Goal: Task Accomplishment & Management: Manage account settings

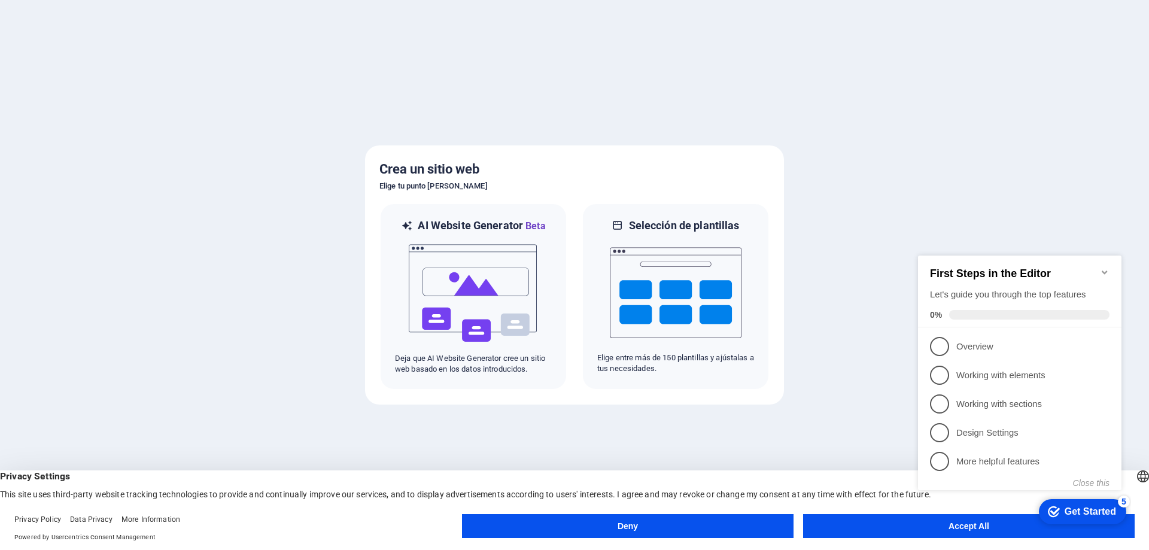
click at [951, 529] on appcues-checklist "Contextual help checklist present on screen" at bounding box center [1022, 385] width 218 height 294
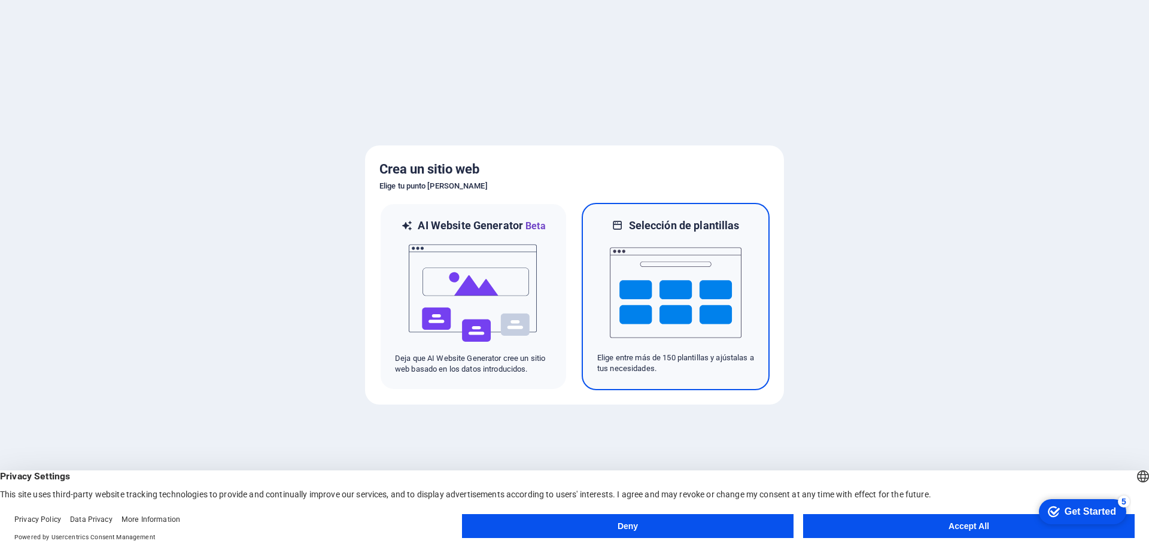
click at [664, 315] on img at bounding box center [676, 293] width 132 height 120
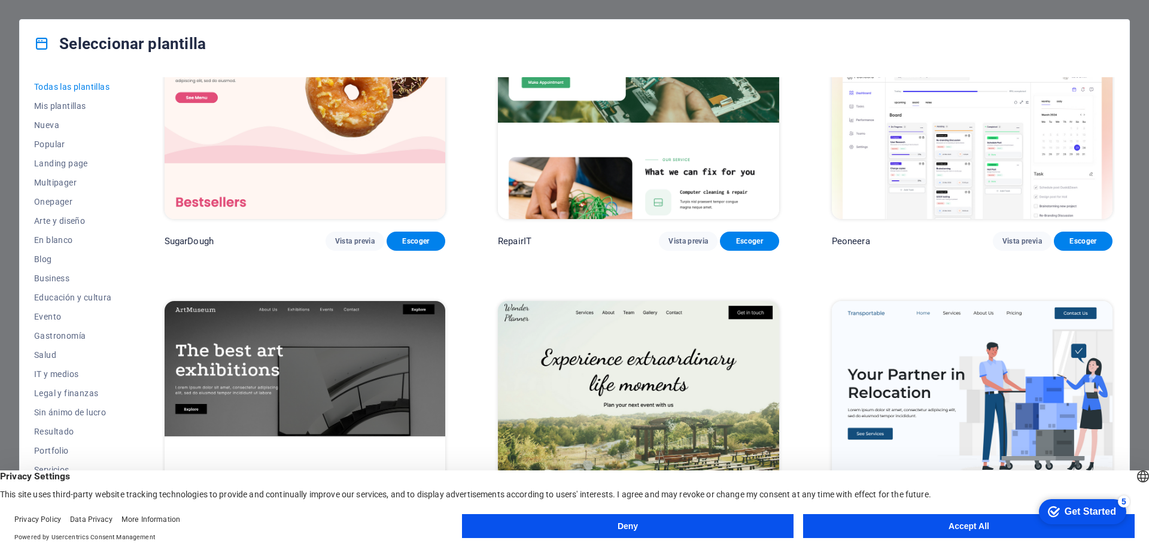
scroll to position [160, 0]
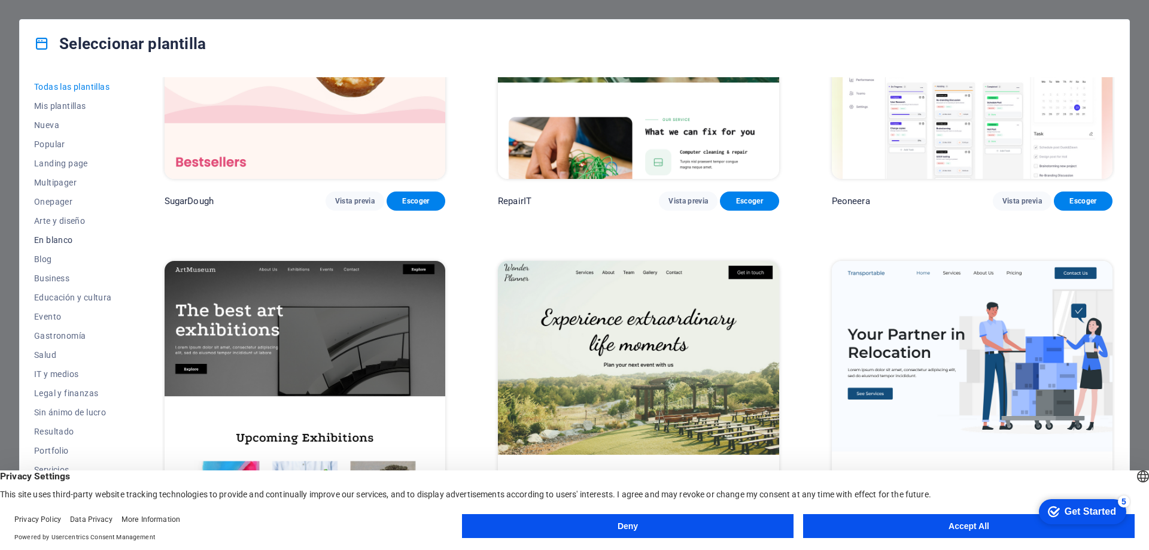
click at [60, 245] on button "En blanco" at bounding box center [73, 239] width 78 height 19
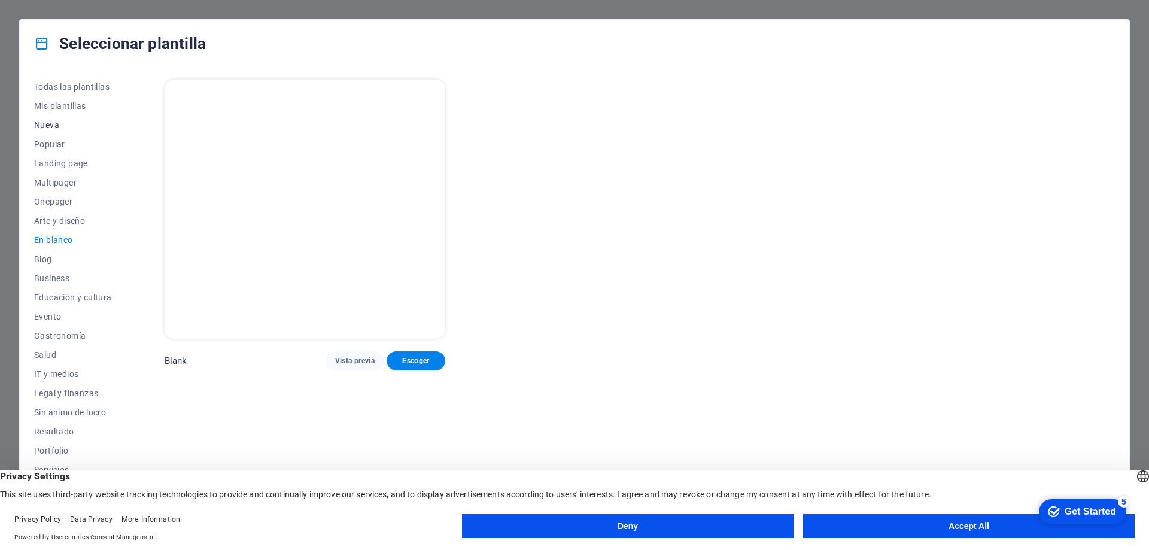
click at [66, 125] on span "Nueva" at bounding box center [73, 125] width 78 height 10
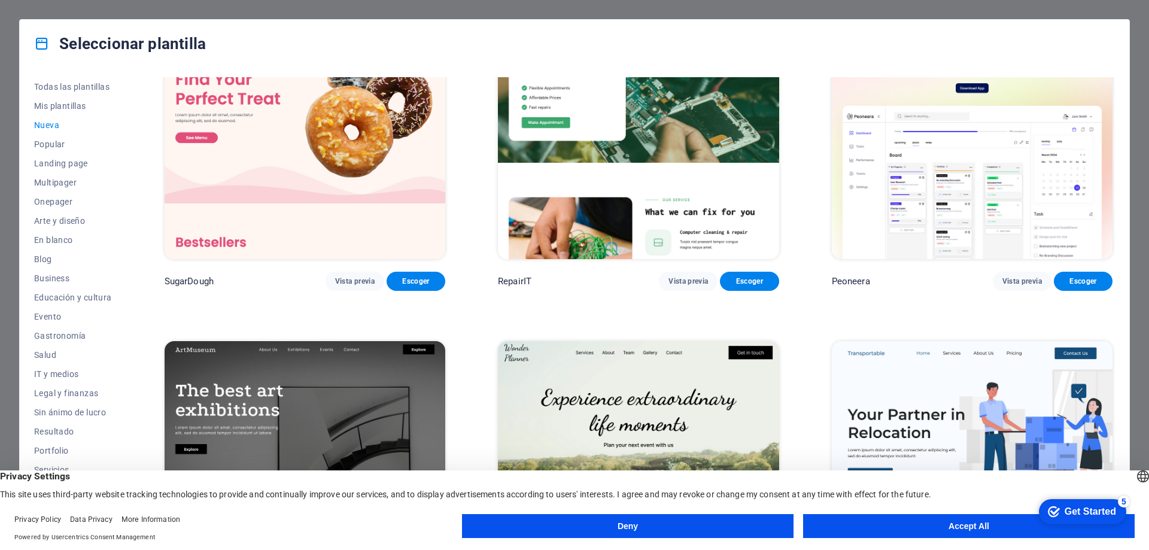
scroll to position [120, 0]
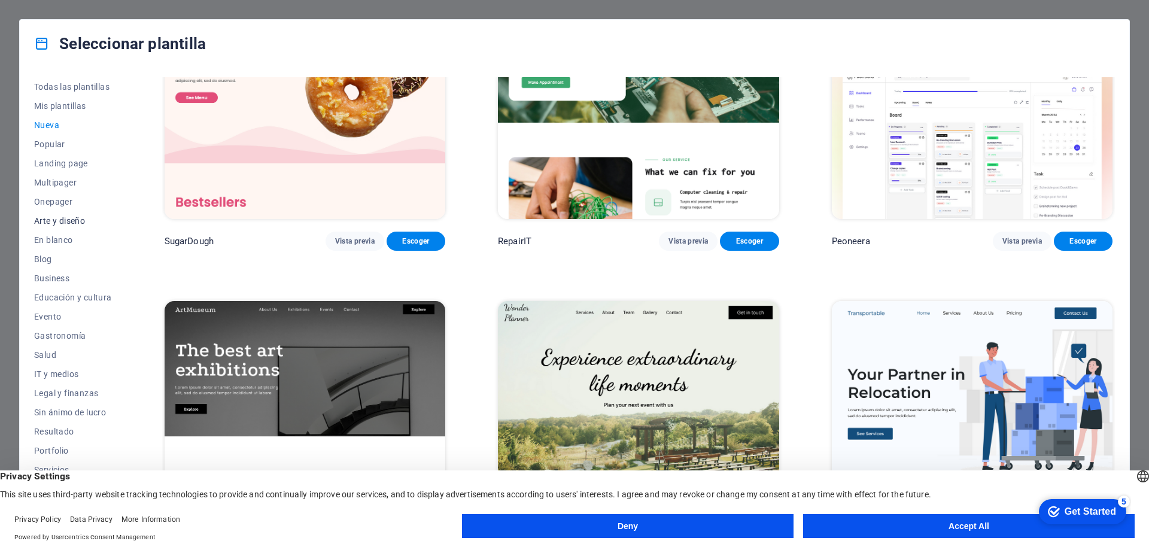
click at [59, 199] on span "Onepager" at bounding box center [73, 202] width 78 height 10
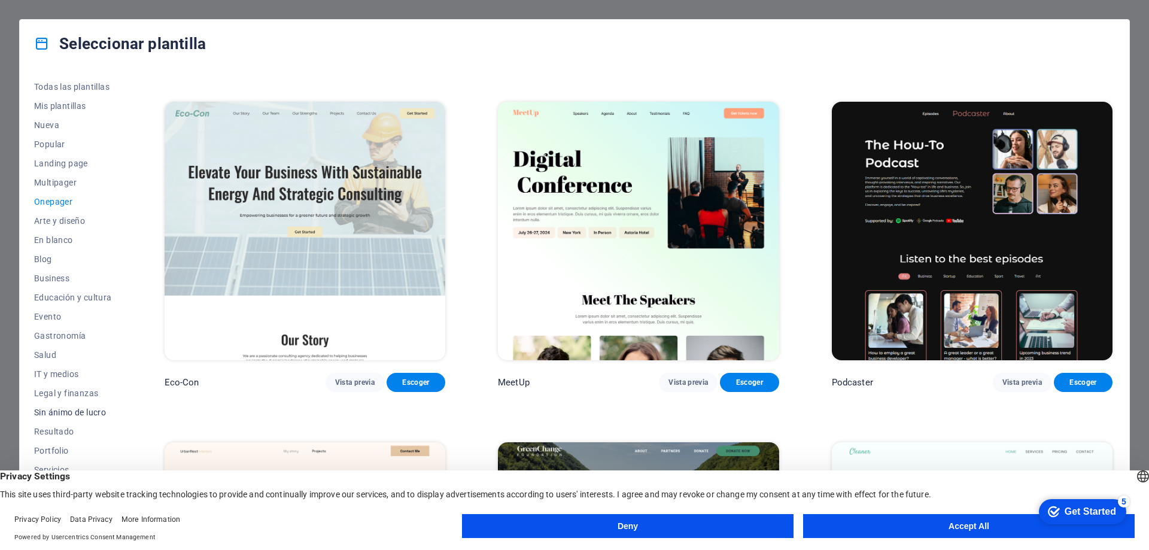
scroll to position [40, 0]
click at [929, 521] on button "Accept All" at bounding box center [968, 526] width 331 height 24
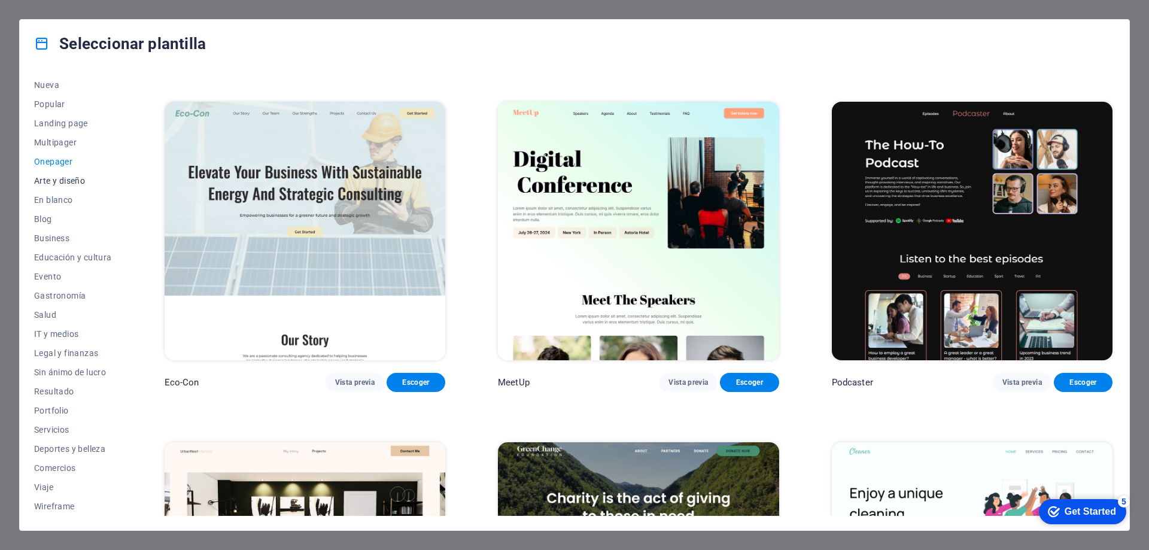
click at [69, 183] on span "Arte y diseño" at bounding box center [73, 181] width 78 height 10
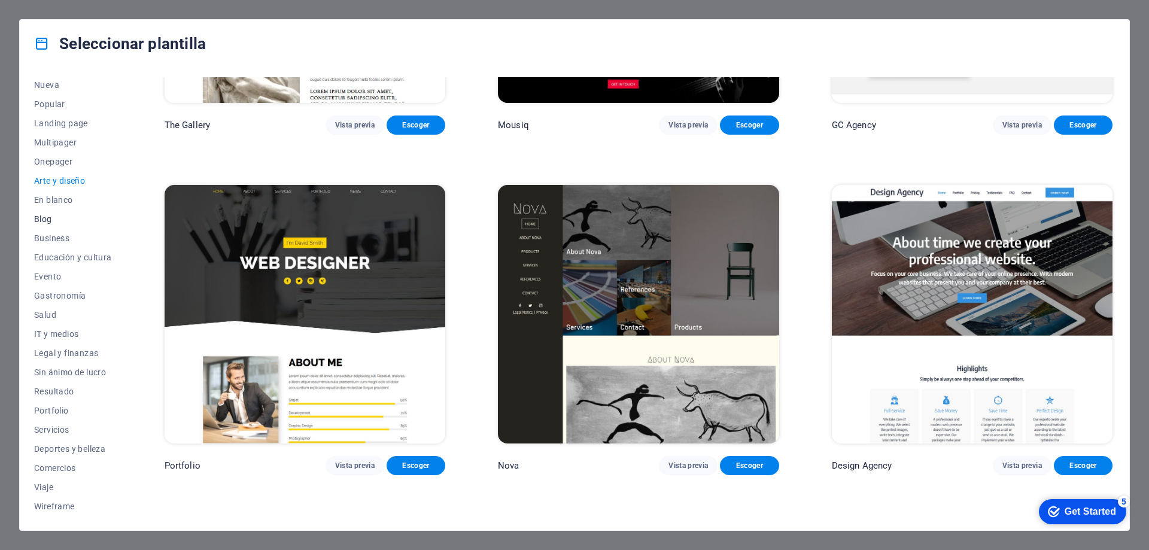
scroll to position [0, 0]
click at [66, 102] on span "Mis plantillas" at bounding box center [73, 106] width 78 height 10
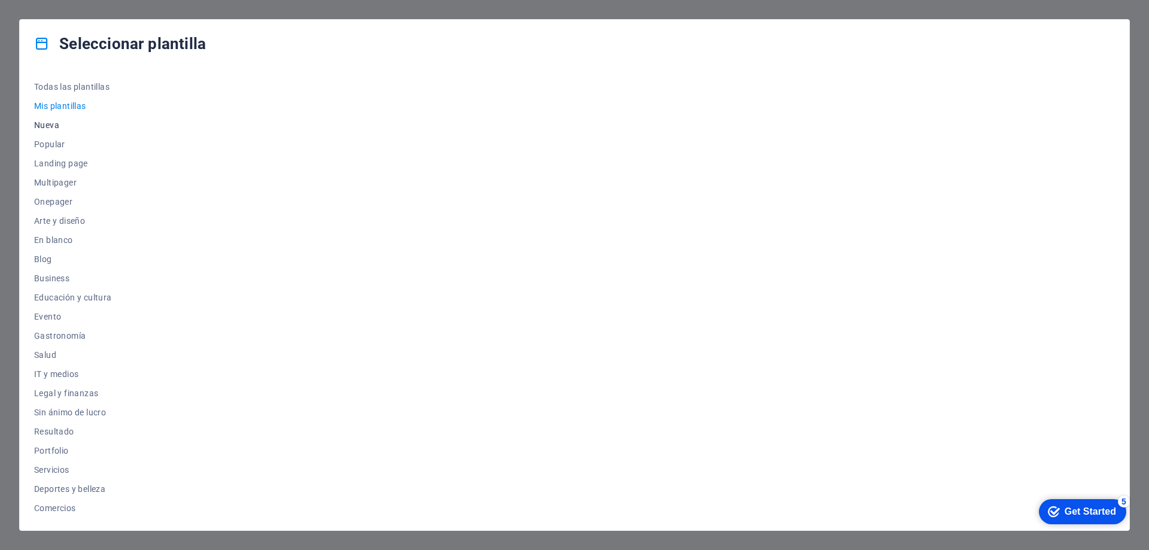
click at [51, 121] on span "Nueva" at bounding box center [73, 125] width 78 height 10
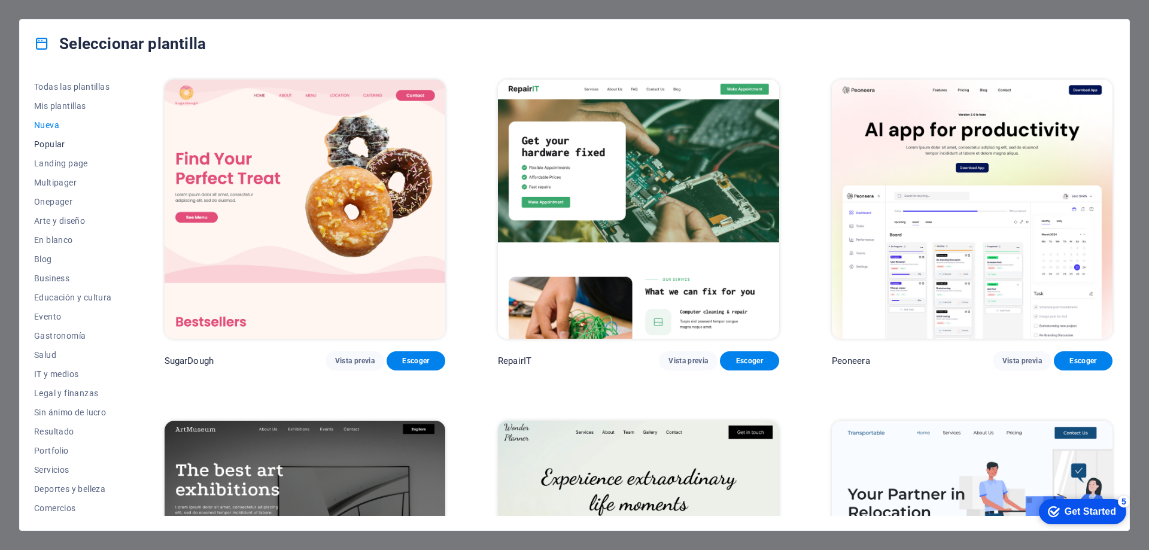
click at [54, 140] on button "Popular" at bounding box center [73, 144] width 78 height 19
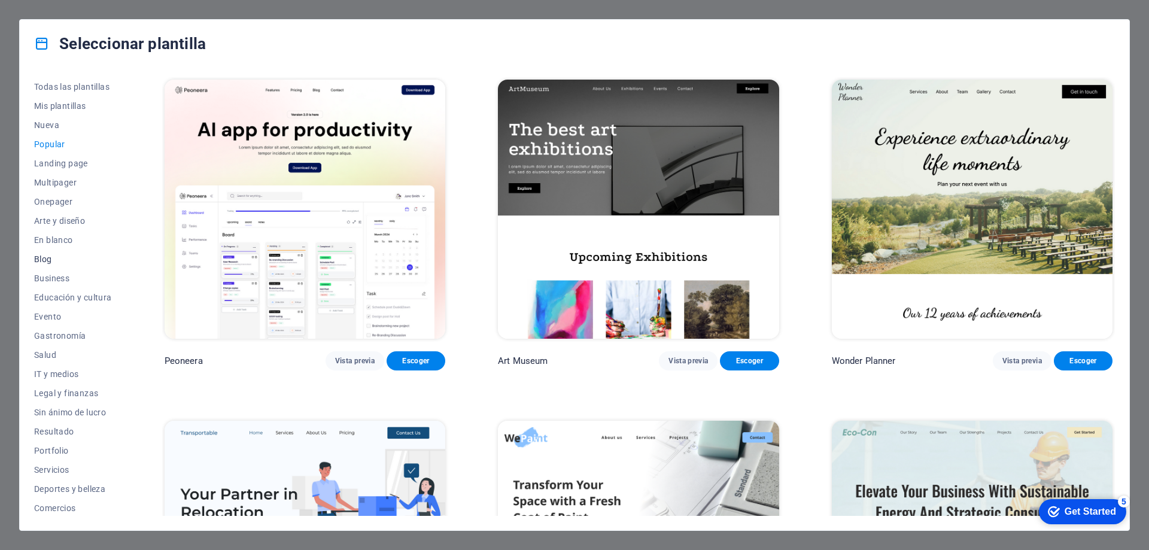
click at [49, 263] on span "Blog" at bounding box center [73, 259] width 78 height 10
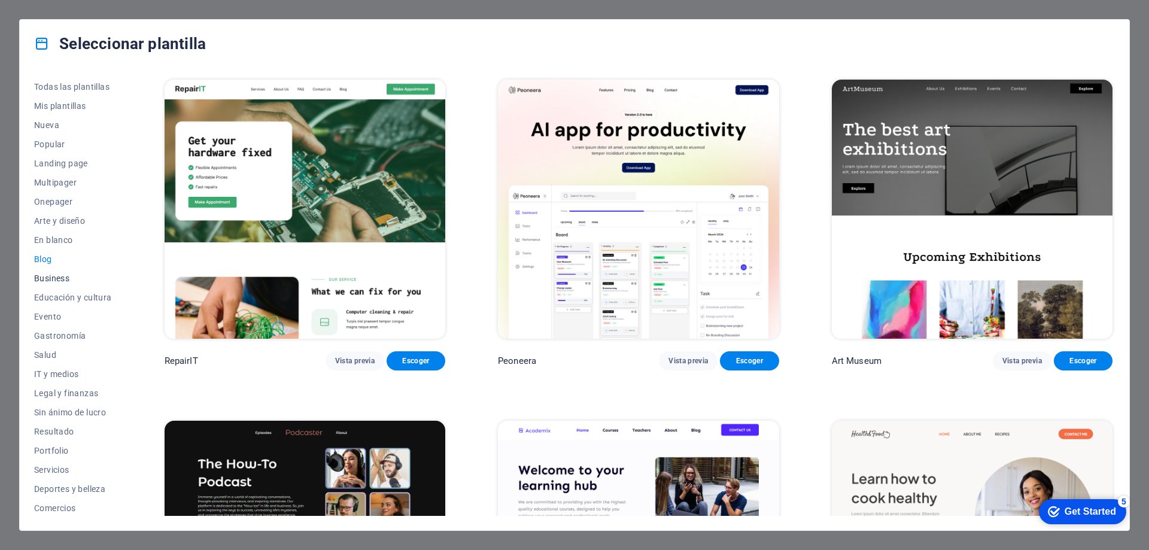
click at [52, 273] on span "Business" at bounding box center [73, 278] width 78 height 10
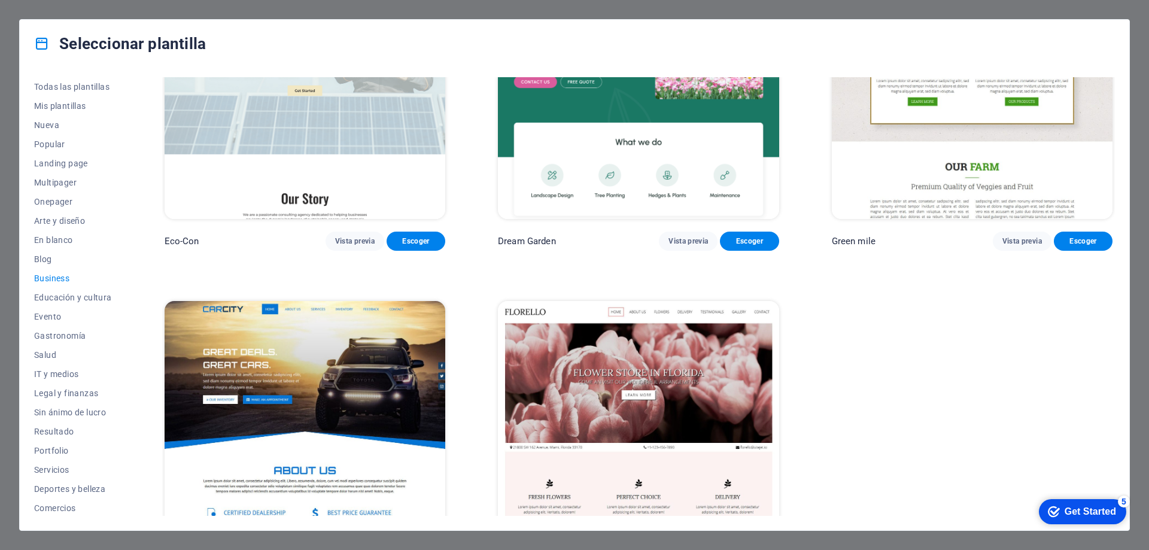
scroll to position [193, 0]
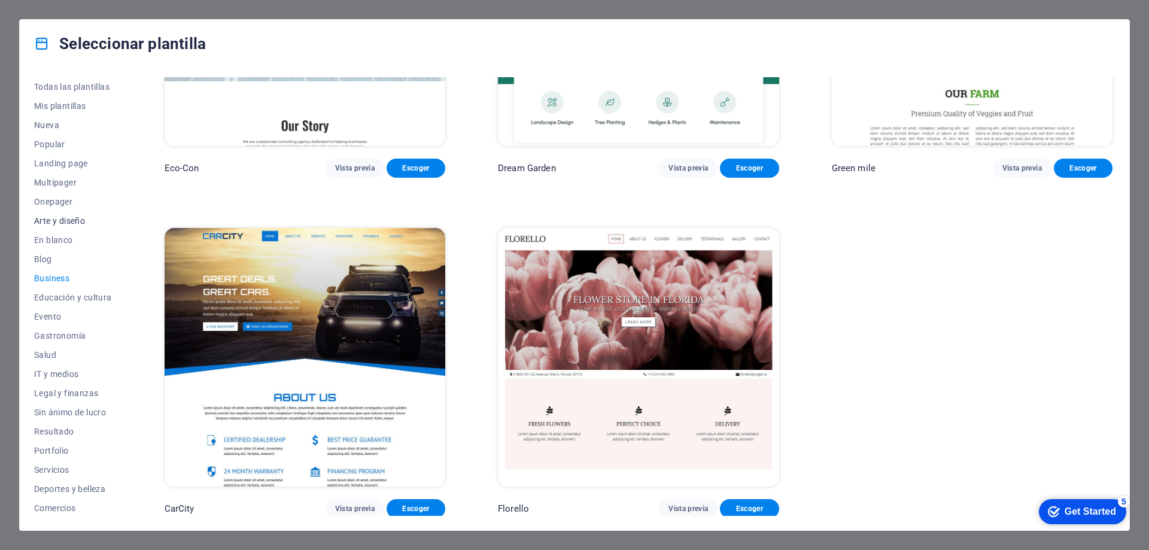
click at [47, 218] on span "Arte y diseño" at bounding box center [73, 221] width 78 height 10
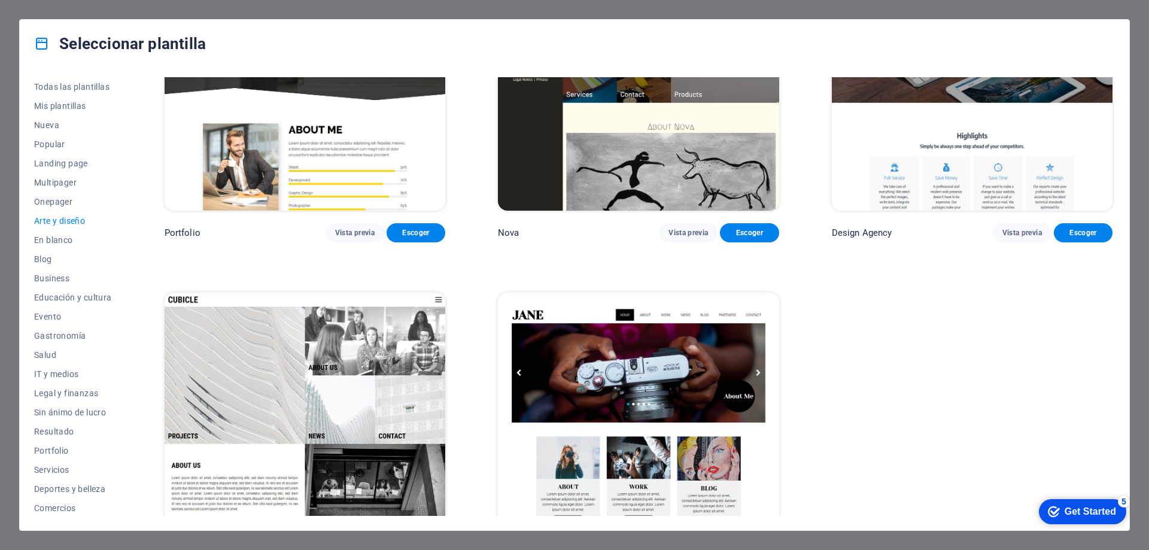
scroll to position [1211, 0]
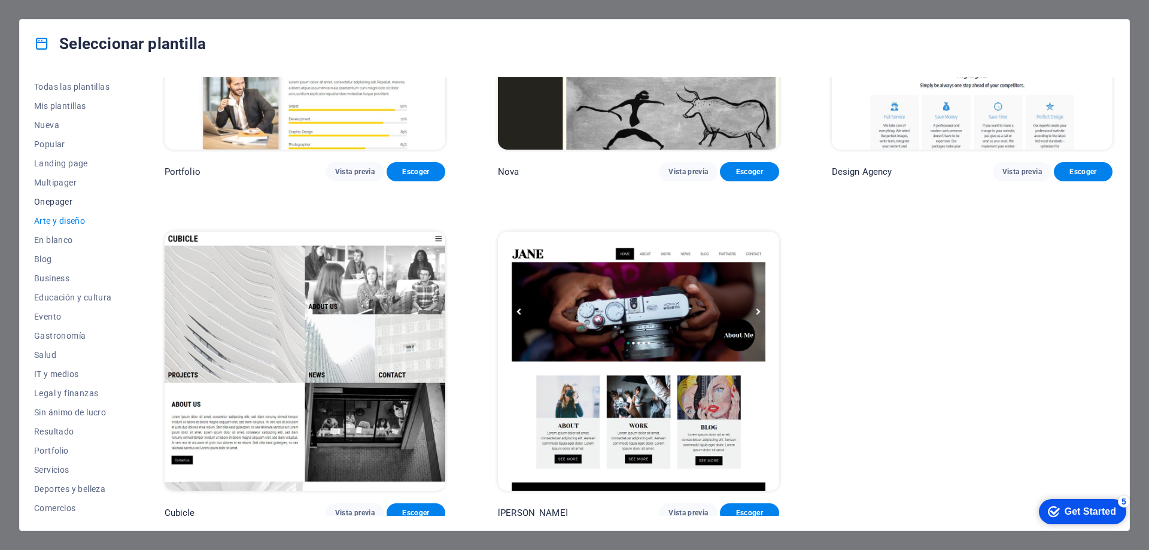
click at [69, 203] on span "Onepager" at bounding box center [73, 202] width 78 height 10
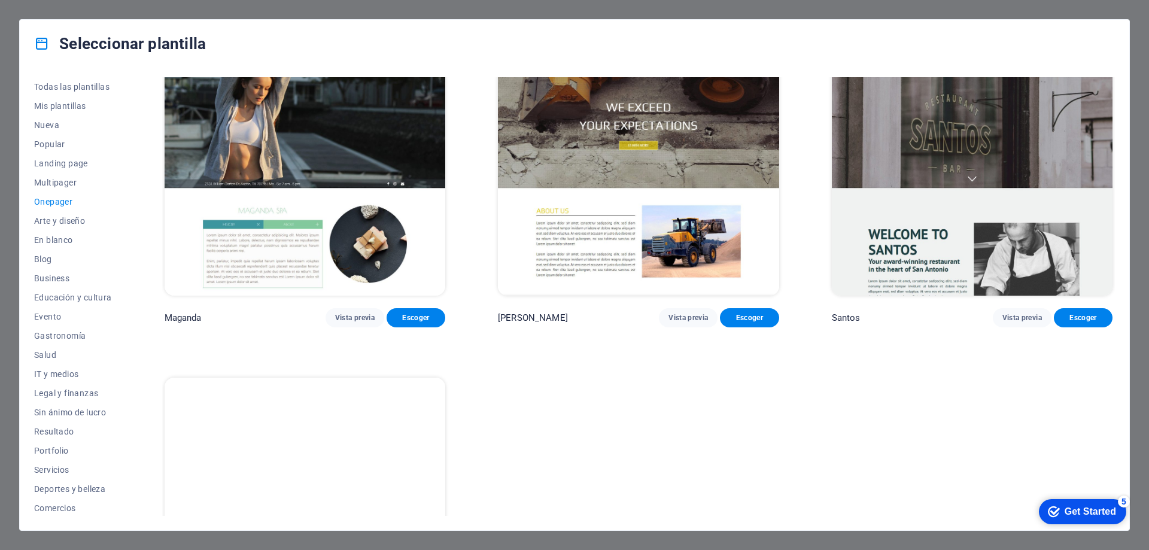
scroll to position [7659, 0]
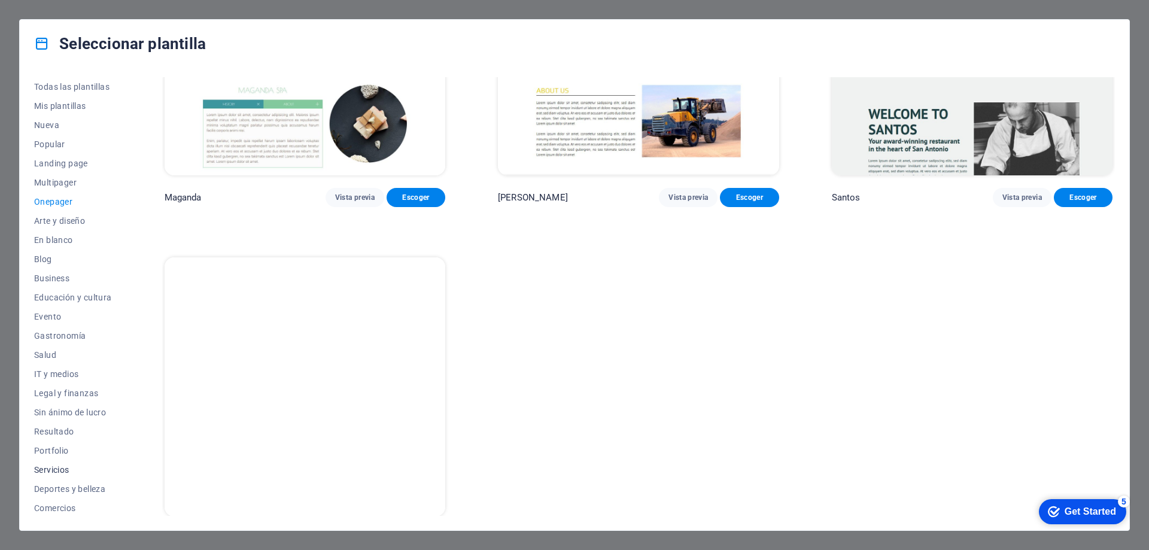
click at [45, 472] on span "Servicios" at bounding box center [73, 470] width 78 height 10
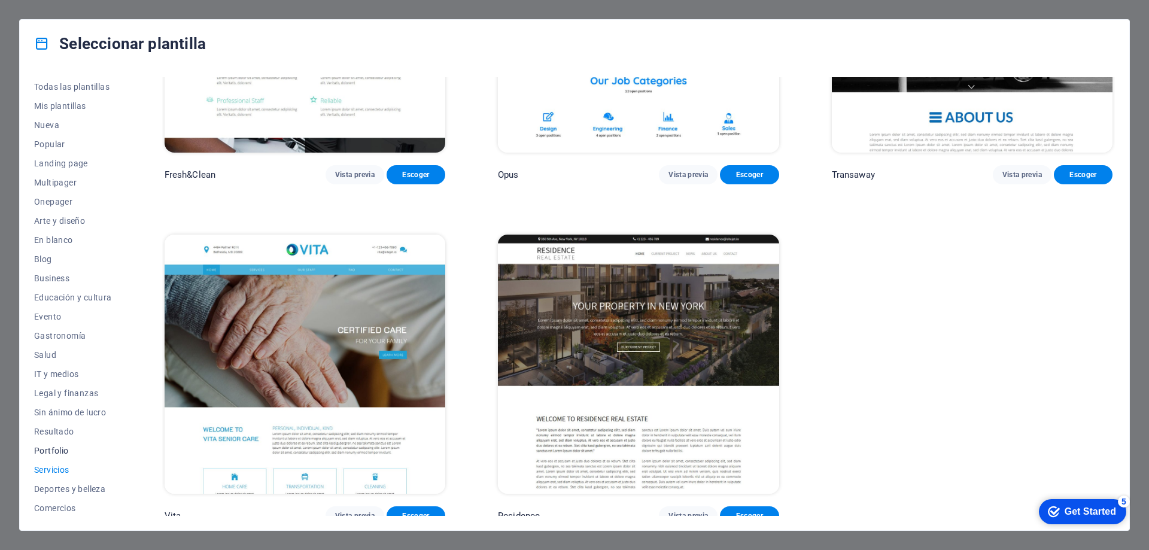
click at [58, 448] on span "Portfolio" at bounding box center [73, 451] width 78 height 10
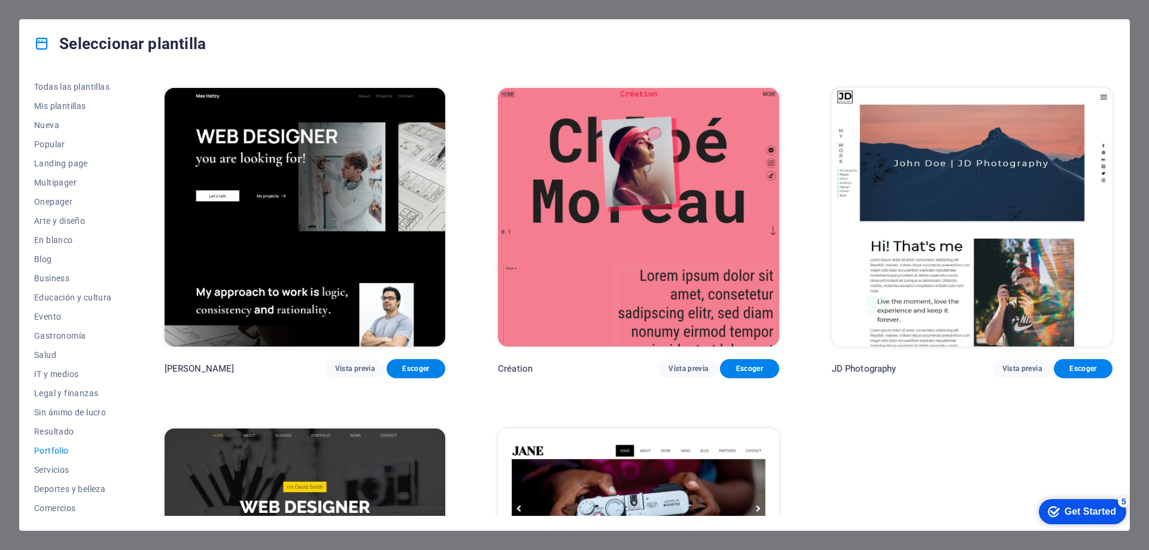
scroll to position [293, 0]
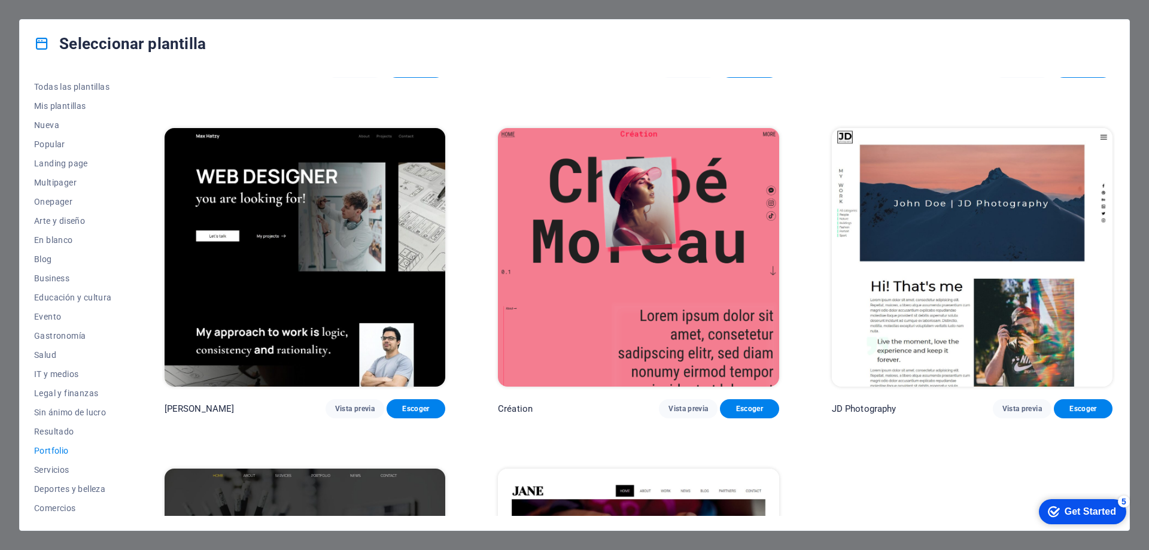
click at [337, 307] on img at bounding box center [305, 257] width 281 height 259
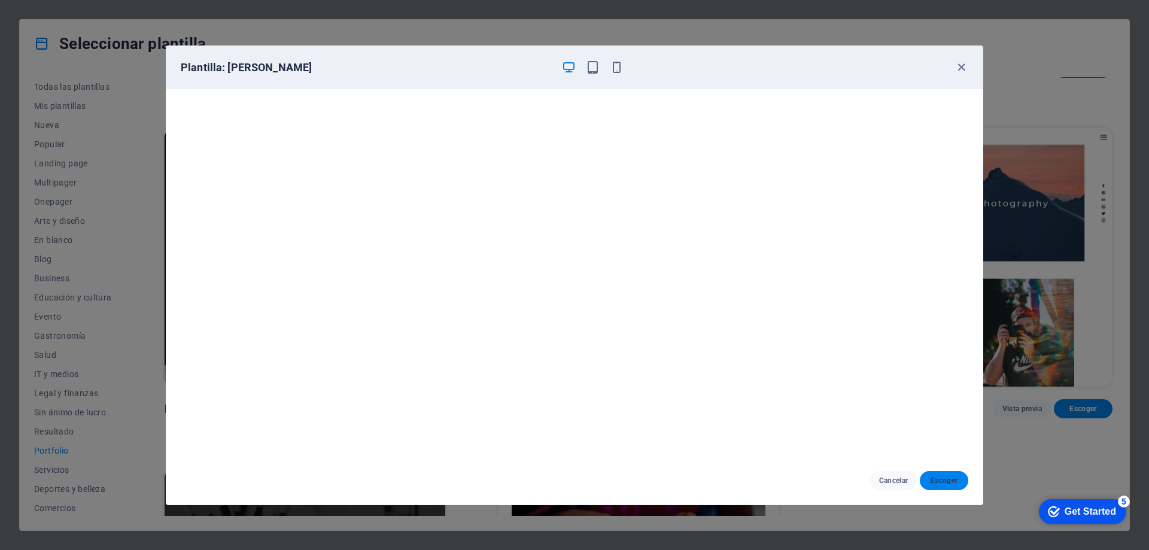
click at [958, 485] on button "Escoger" at bounding box center [944, 480] width 48 height 19
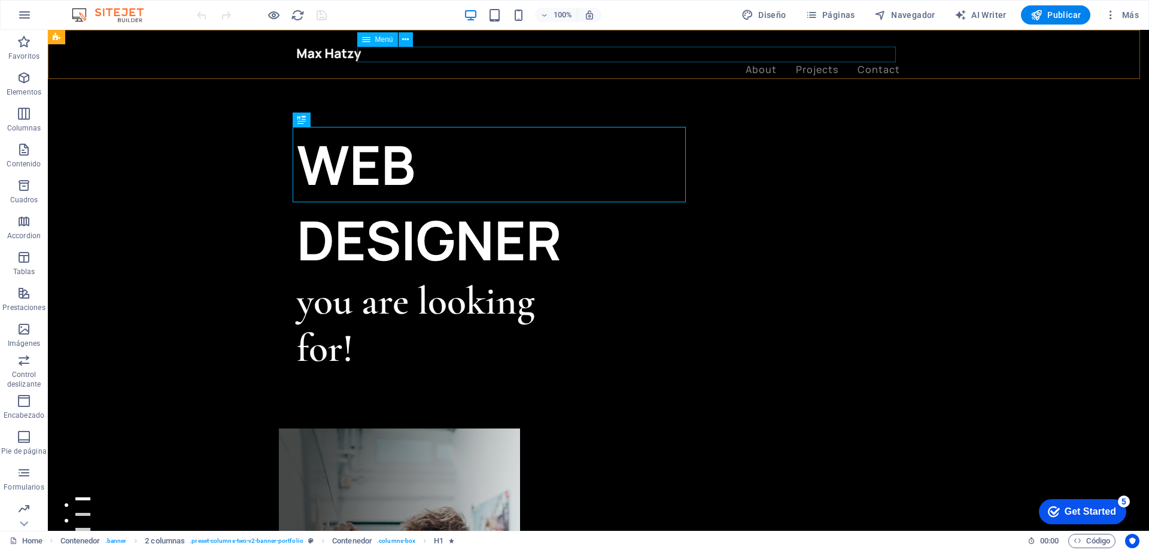
click at [832, 62] on nav "About Projects Contact" at bounding box center [598, 70] width 603 height 16
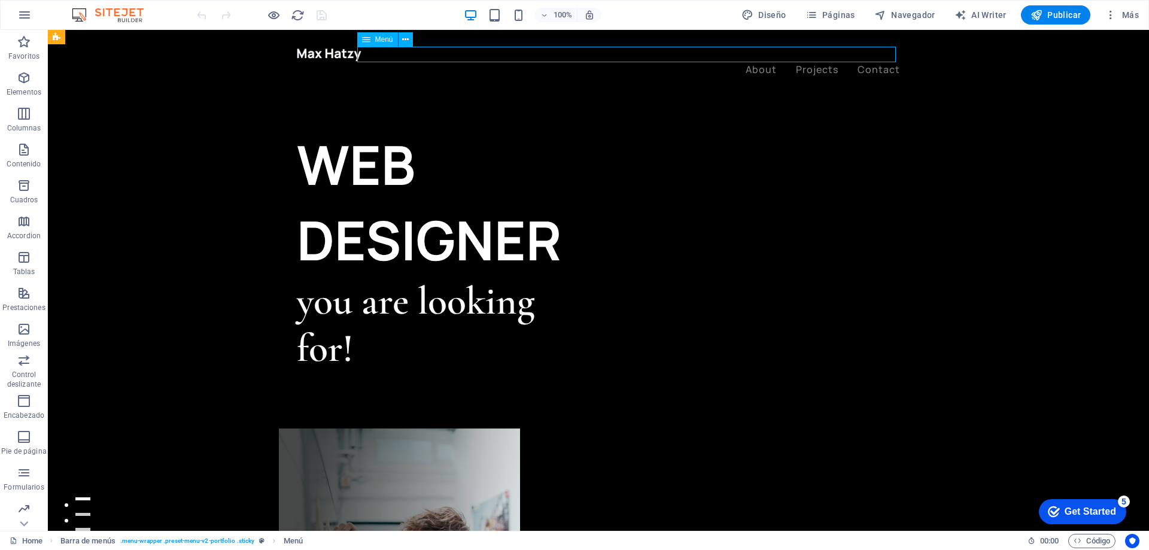
scroll to position [438, 0]
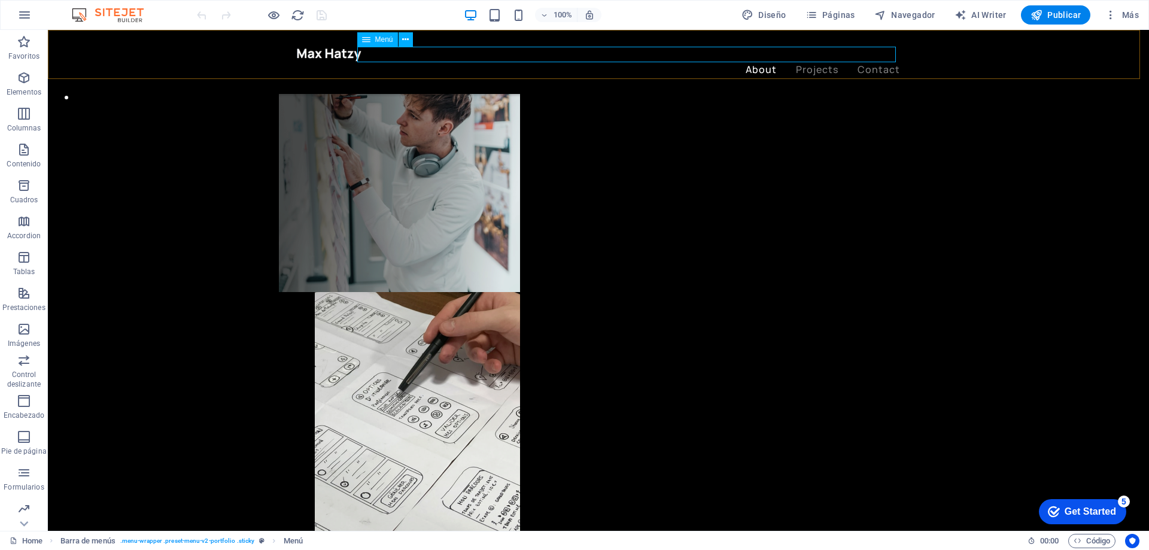
click at [365, 47] on div "Menú" at bounding box center [388, 39] width 63 height 15
click at [401, 44] on button at bounding box center [405, 39] width 14 height 14
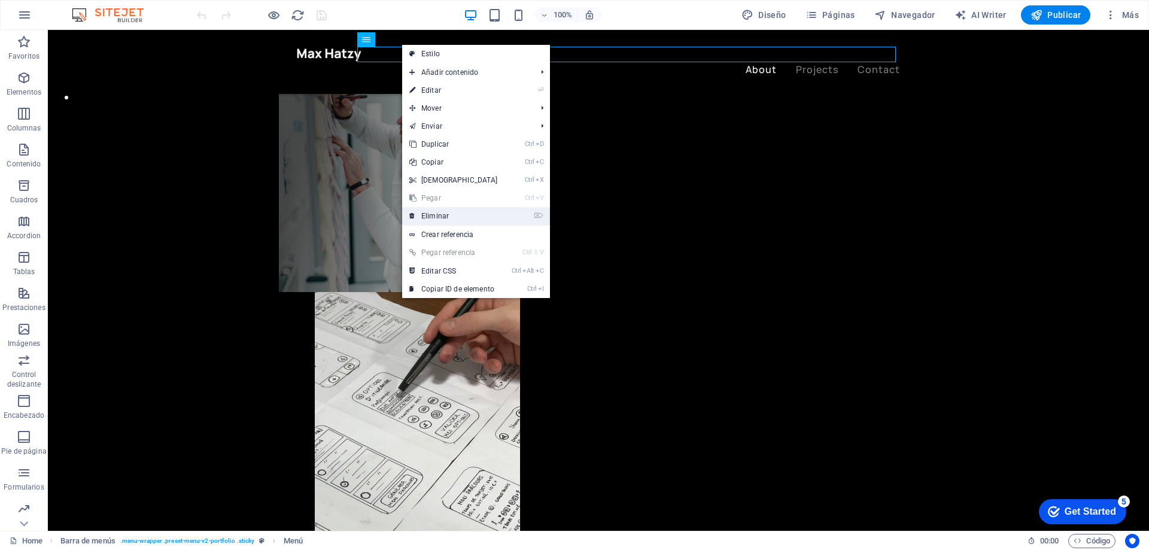
drag, startPoint x: 443, startPoint y: 214, endPoint x: 378, endPoint y: 162, distance: 83.1
click at [443, 214] on link "⌦ Eliminar" at bounding box center [453, 216] width 103 height 18
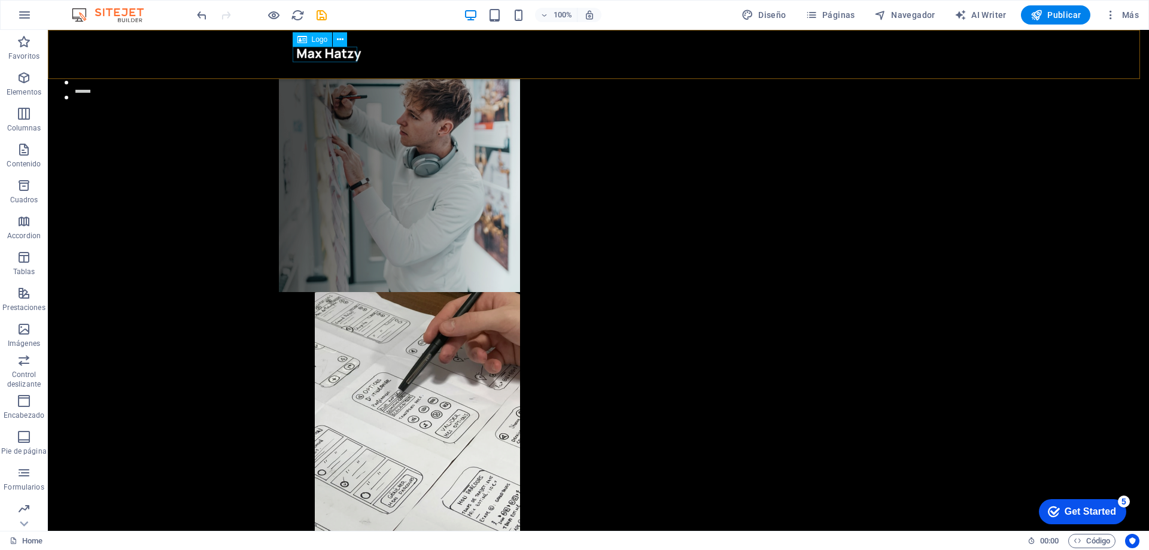
click at [308, 40] on div "Logo" at bounding box center [313, 39] width 40 height 14
click at [334, 39] on button at bounding box center [340, 39] width 14 height 14
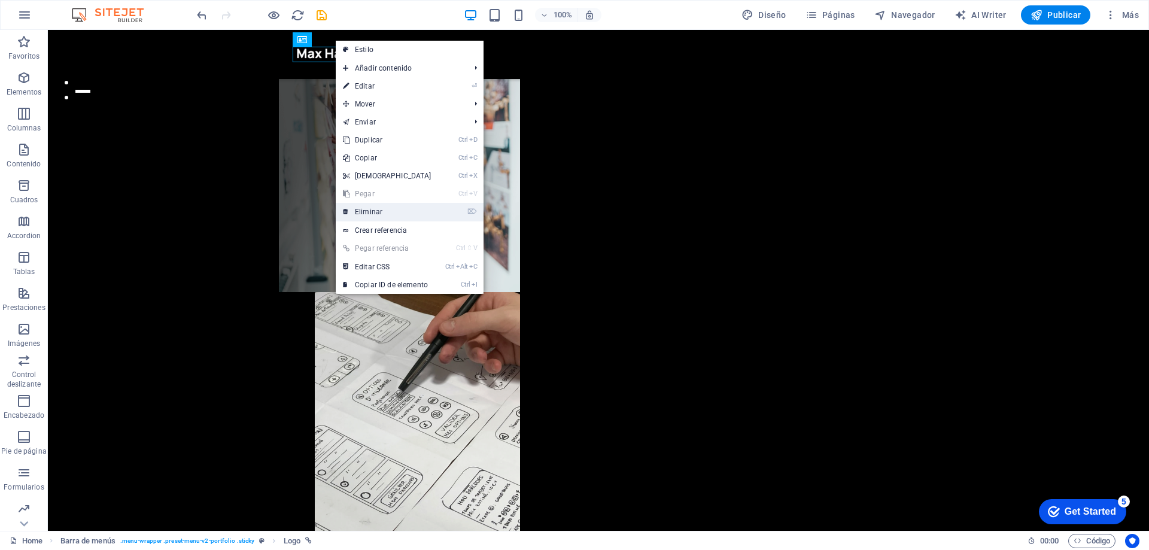
click at [381, 214] on link "⌦ Eliminar" at bounding box center [387, 212] width 103 height 18
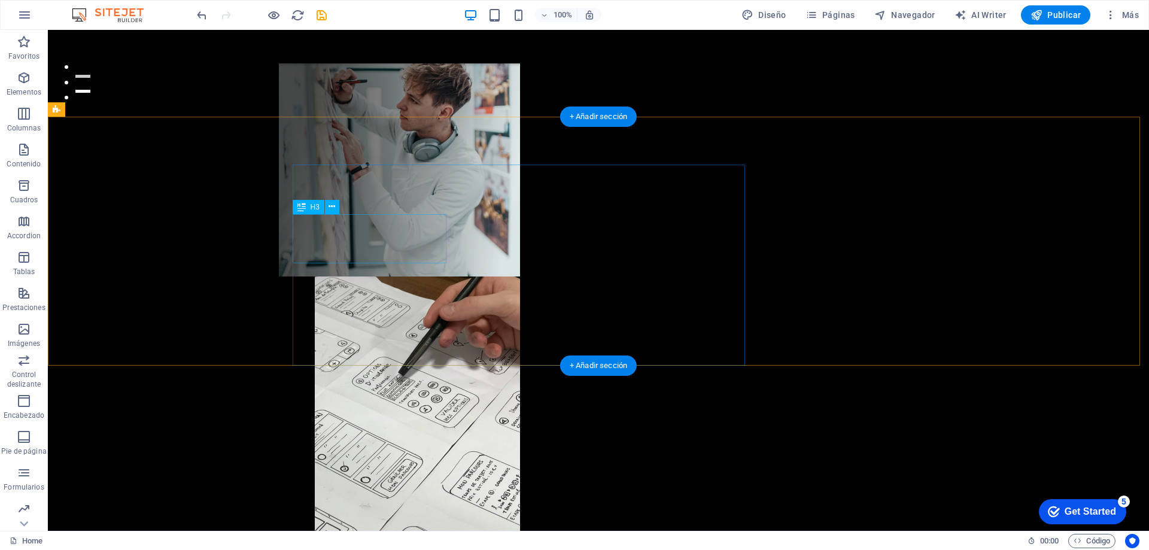
scroll to position [422, 0]
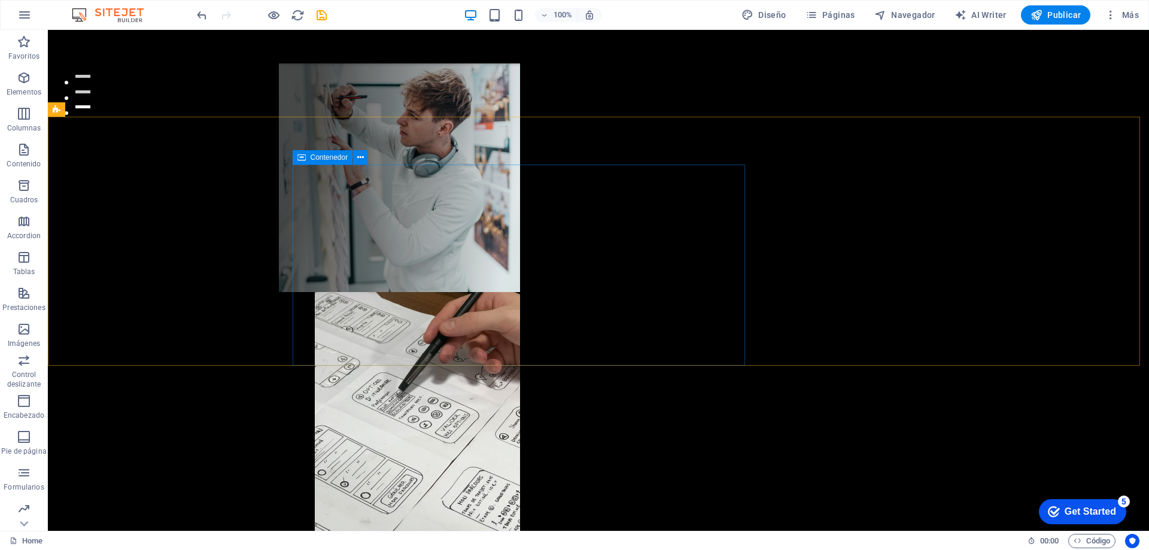
click at [302, 152] on icon at bounding box center [301, 157] width 8 height 14
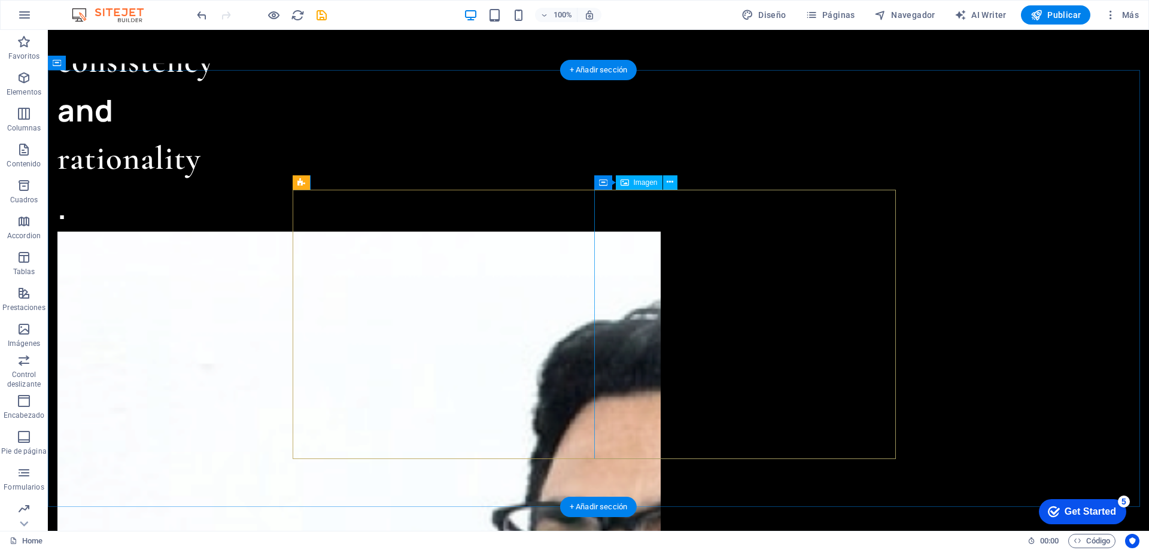
scroll to position [1736, 0]
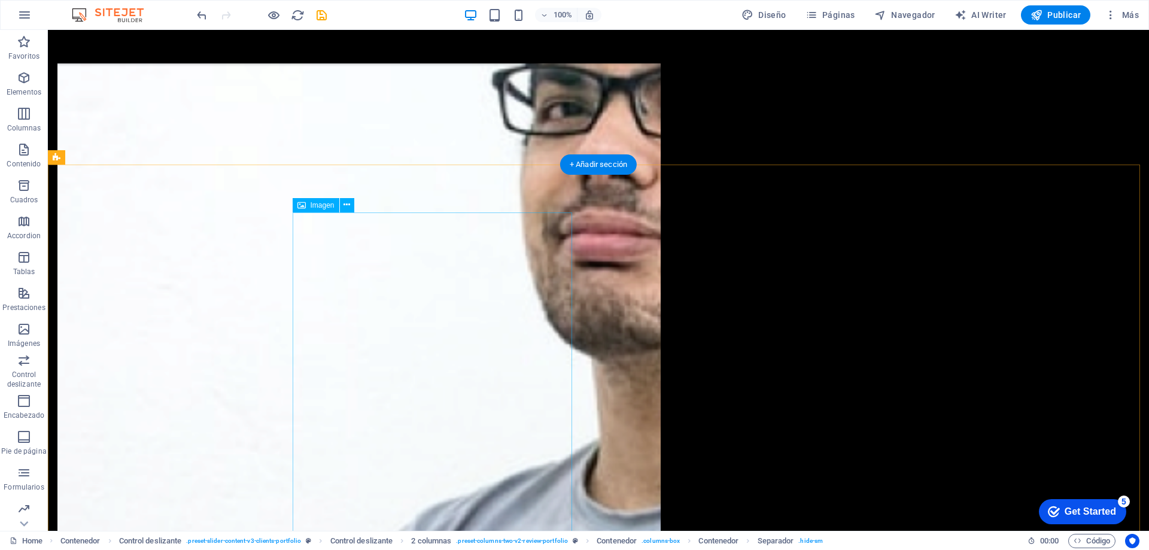
scroll to position [2174, 0]
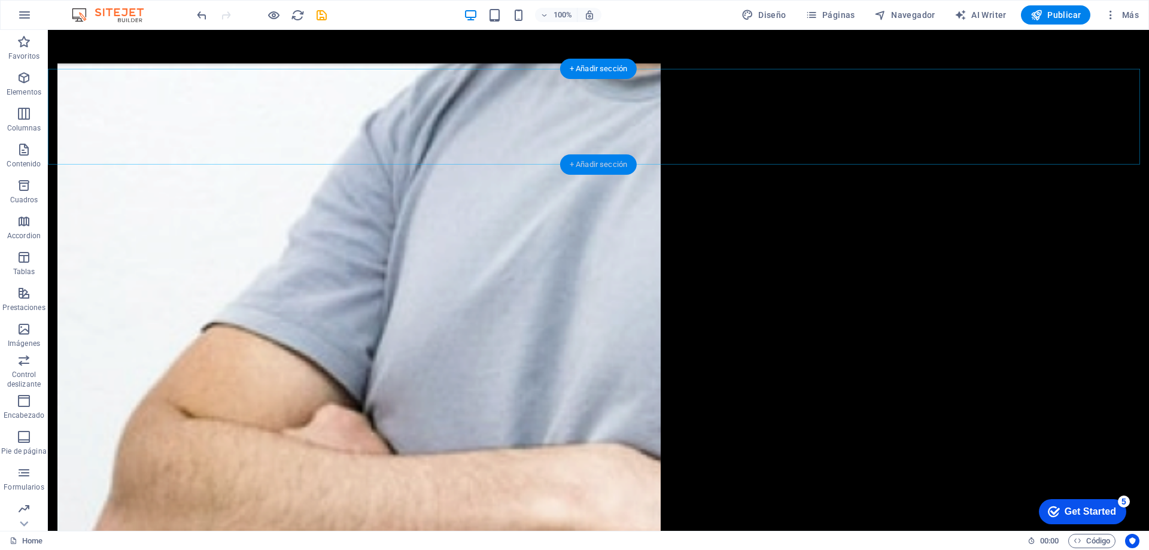
click at [599, 174] on div "+ Añadir sección" at bounding box center [598, 164] width 77 height 20
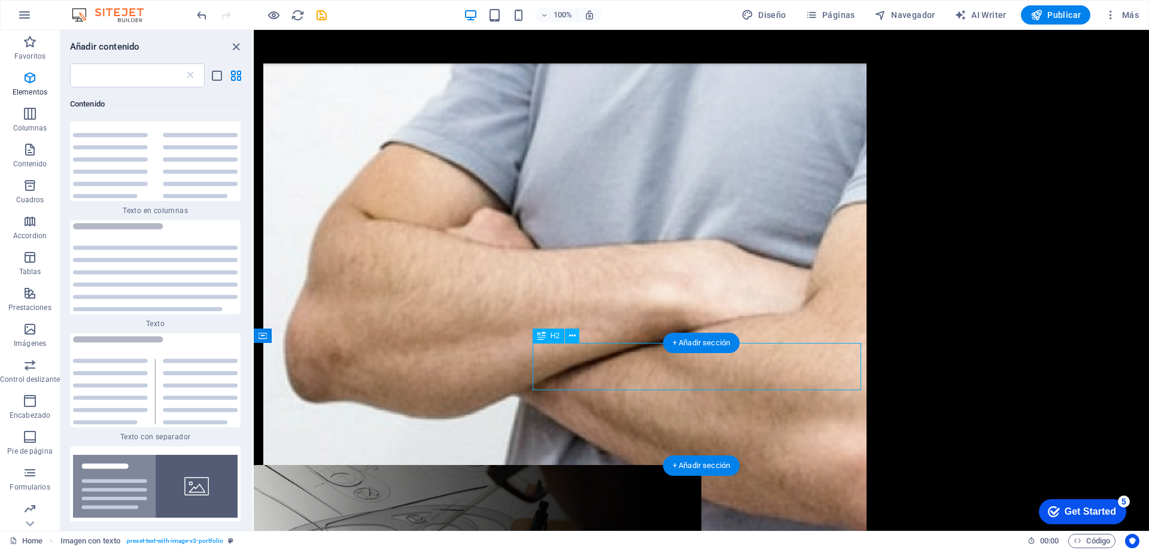
scroll to position [2895, 0]
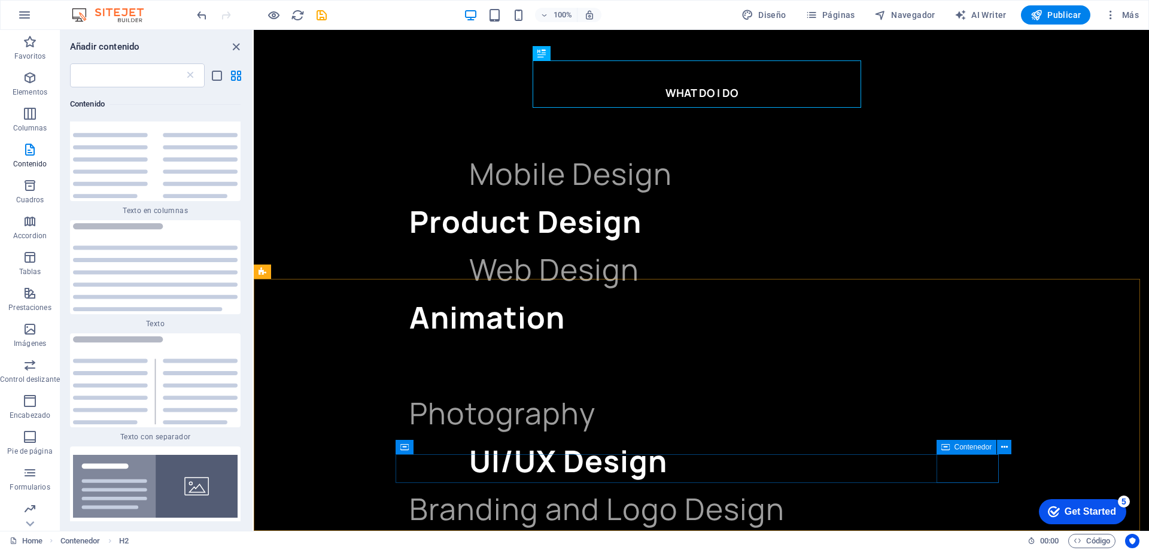
click at [947, 445] on icon at bounding box center [945, 447] width 8 height 14
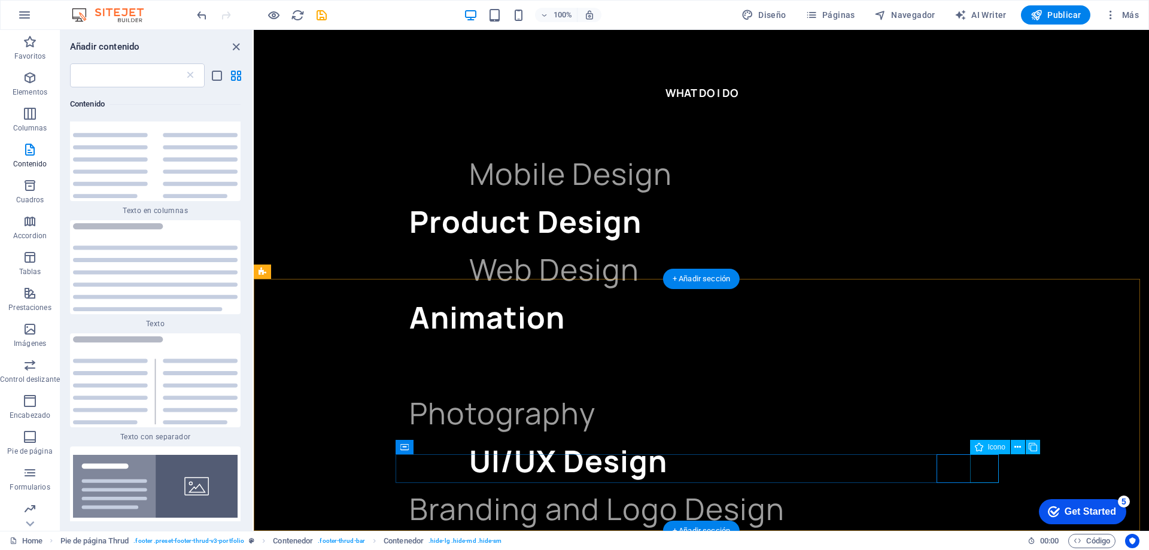
click at [1017, 448] on icon at bounding box center [1017, 447] width 7 height 13
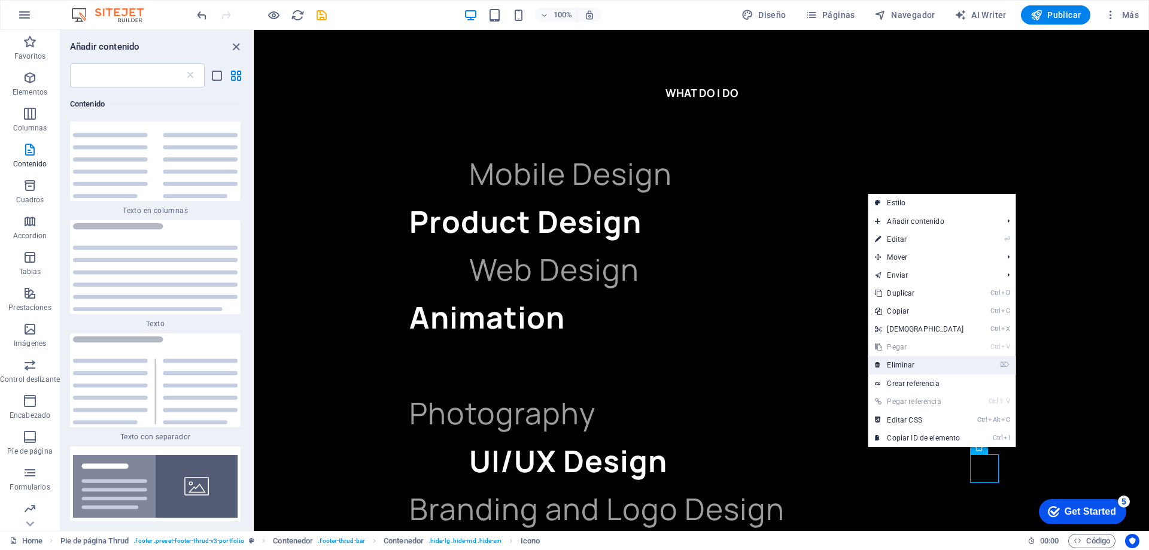
click at [913, 368] on link "⌦ Eliminar" at bounding box center [919, 365] width 103 height 18
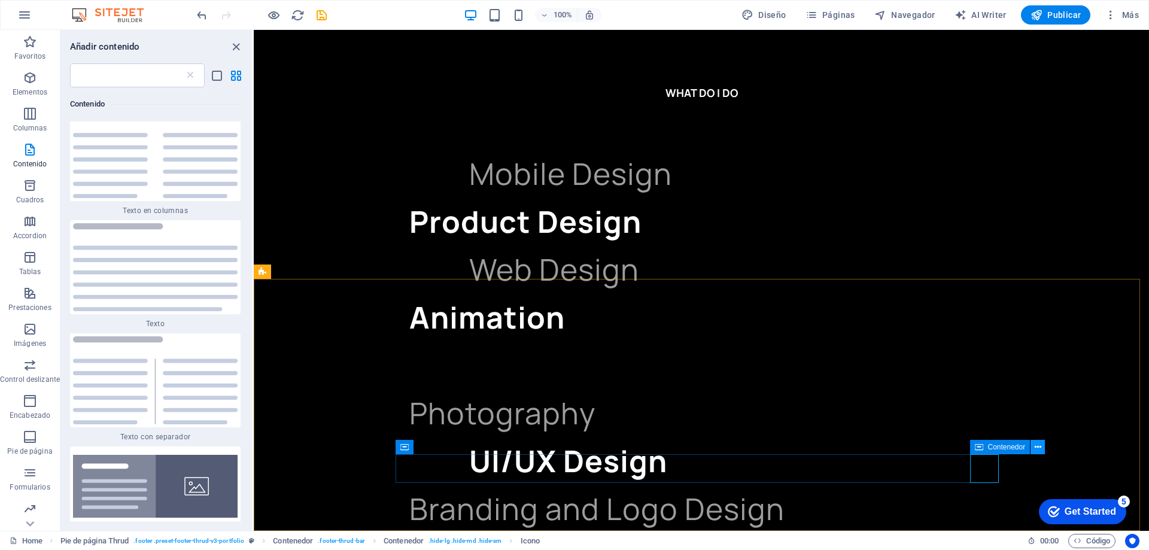
click at [1036, 448] on icon at bounding box center [1037, 447] width 7 height 13
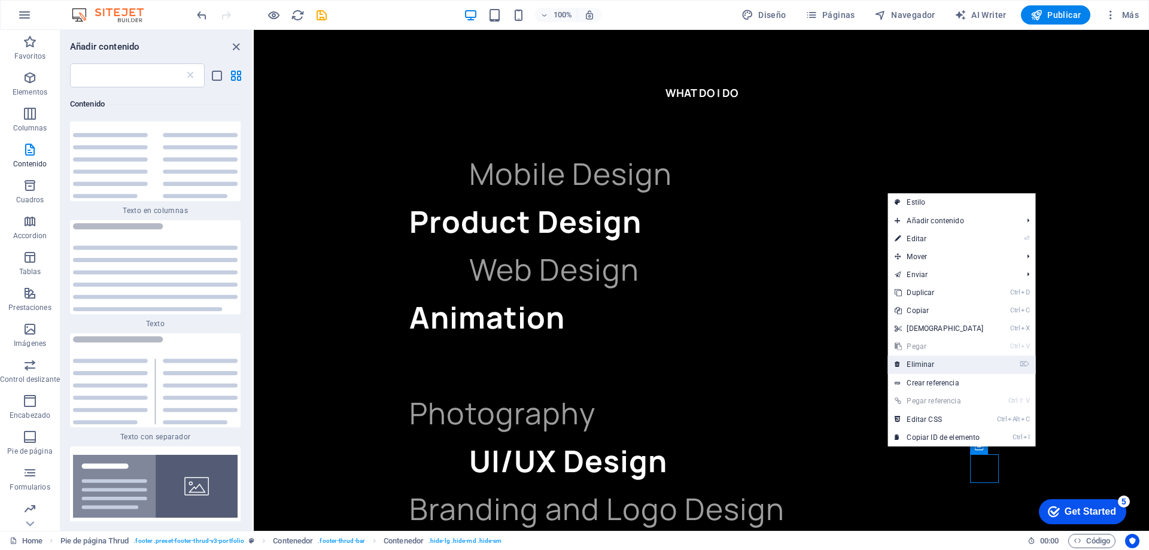
click at [921, 366] on link "⌦ Eliminar" at bounding box center [938, 364] width 103 height 18
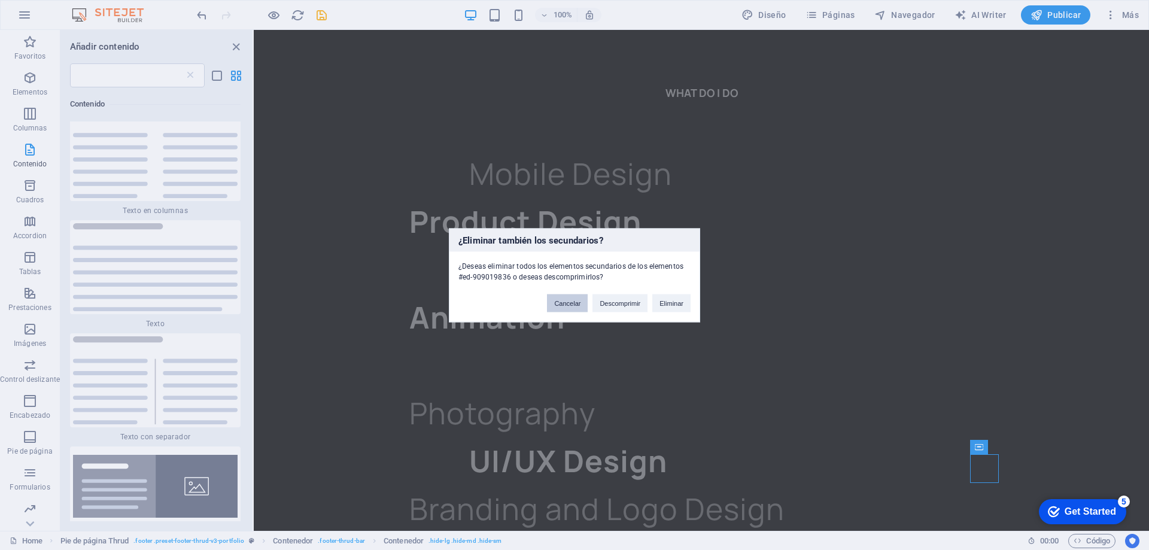
click at [556, 297] on button "Cancelar" at bounding box center [567, 303] width 41 height 18
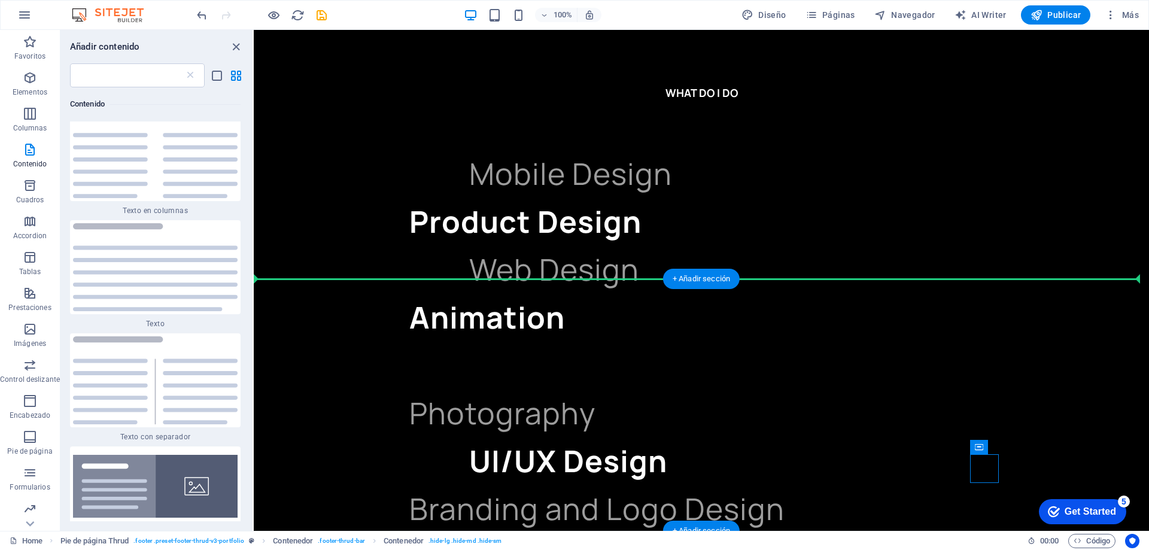
drag, startPoint x: 1234, startPoint y: 476, endPoint x: 1048, endPoint y: 388, distance: 205.0
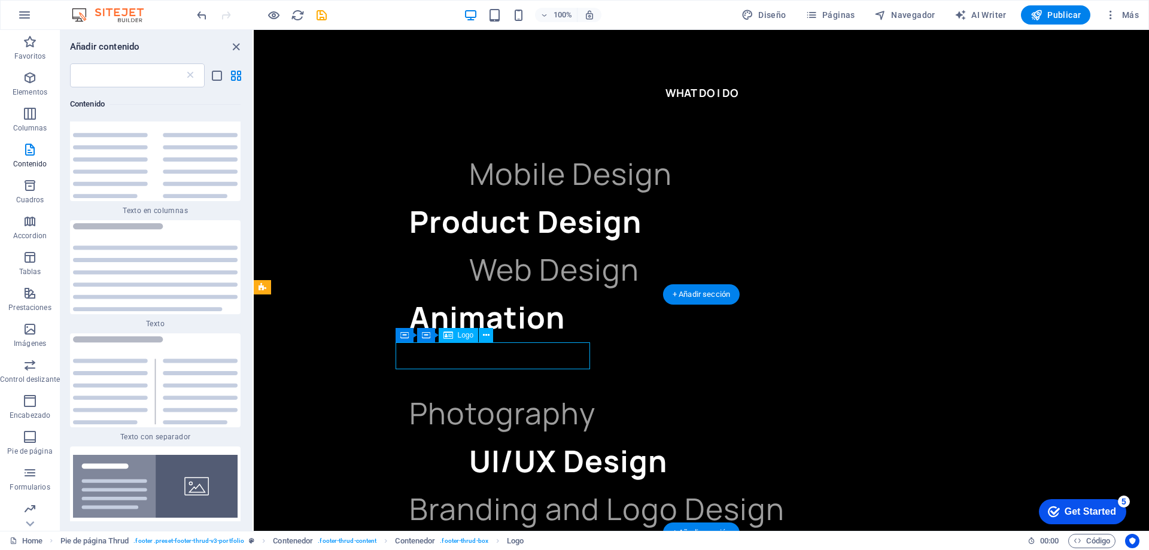
select select "px"
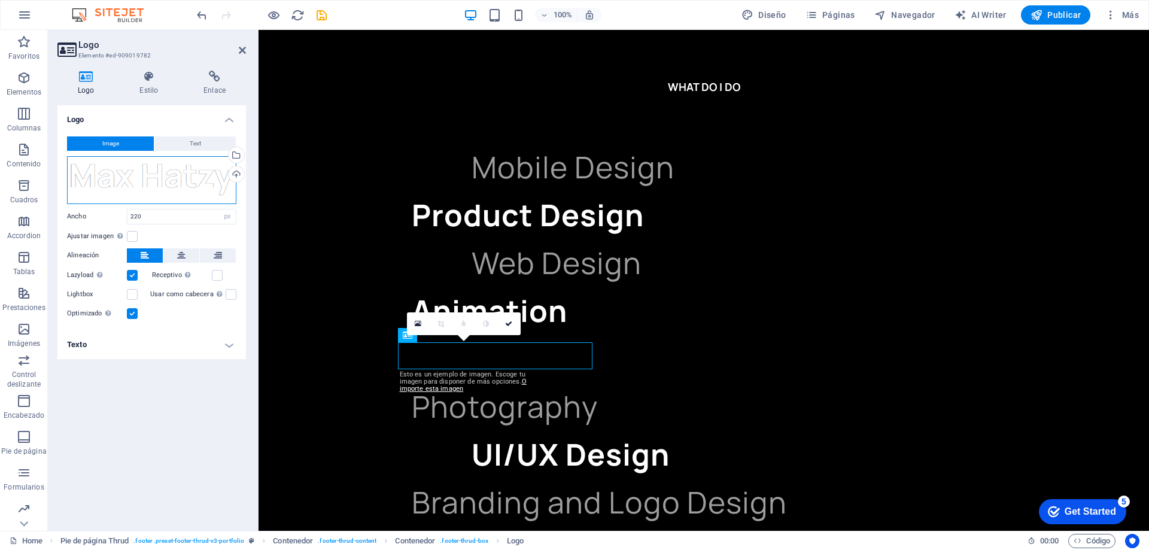
click at [177, 178] on div "Arrastra archivos aquí, haz clic para escoger archivos o selecciona archivos de…" at bounding box center [151, 180] width 169 height 48
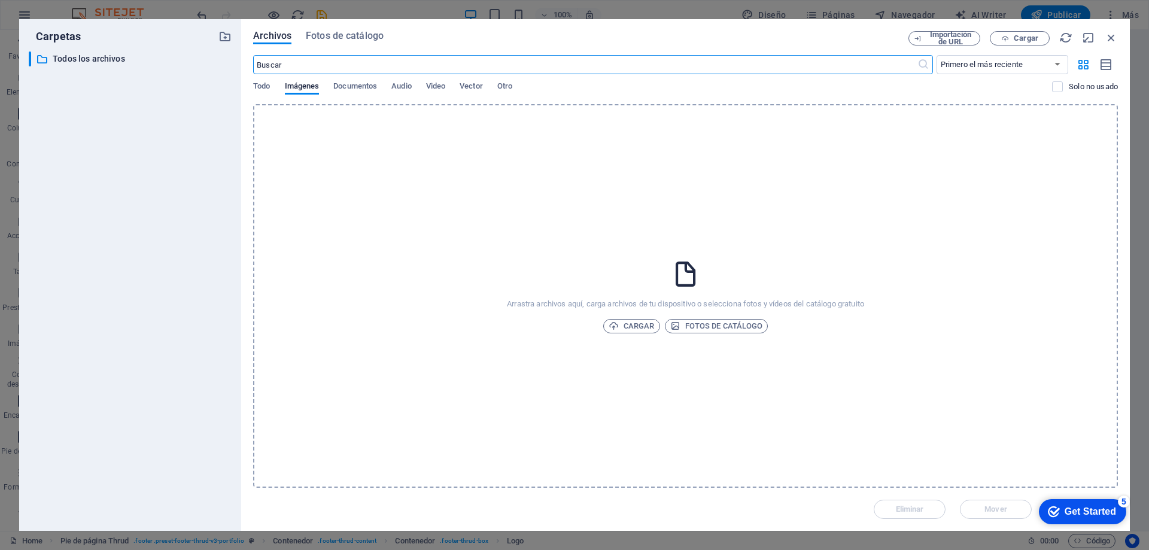
scroll to position [2883, 0]
click at [1114, 34] on icon "button" at bounding box center [1110, 37] width 13 height 13
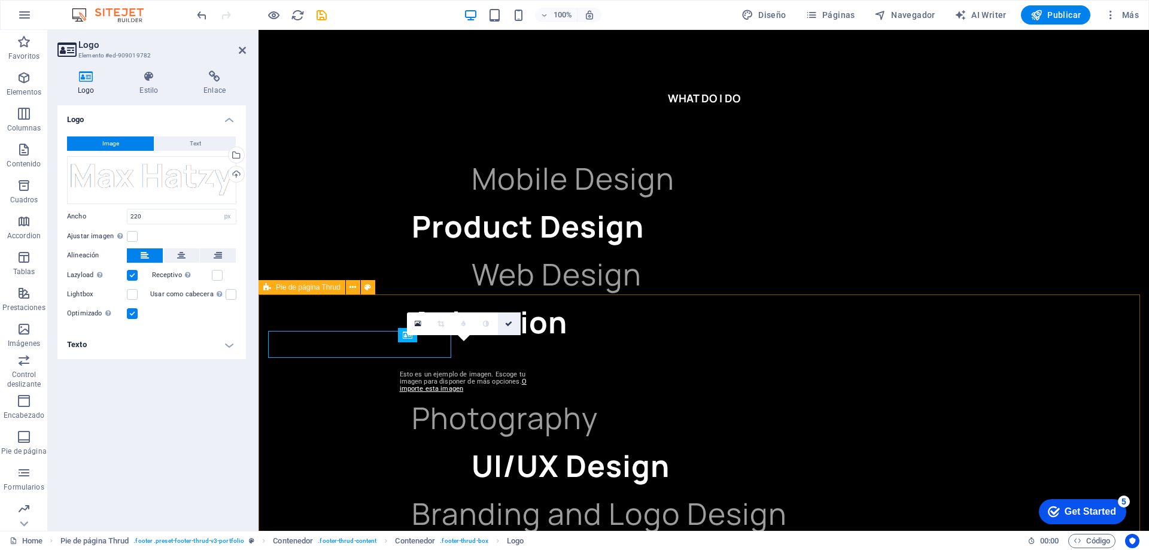
scroll to position [2895, 0]
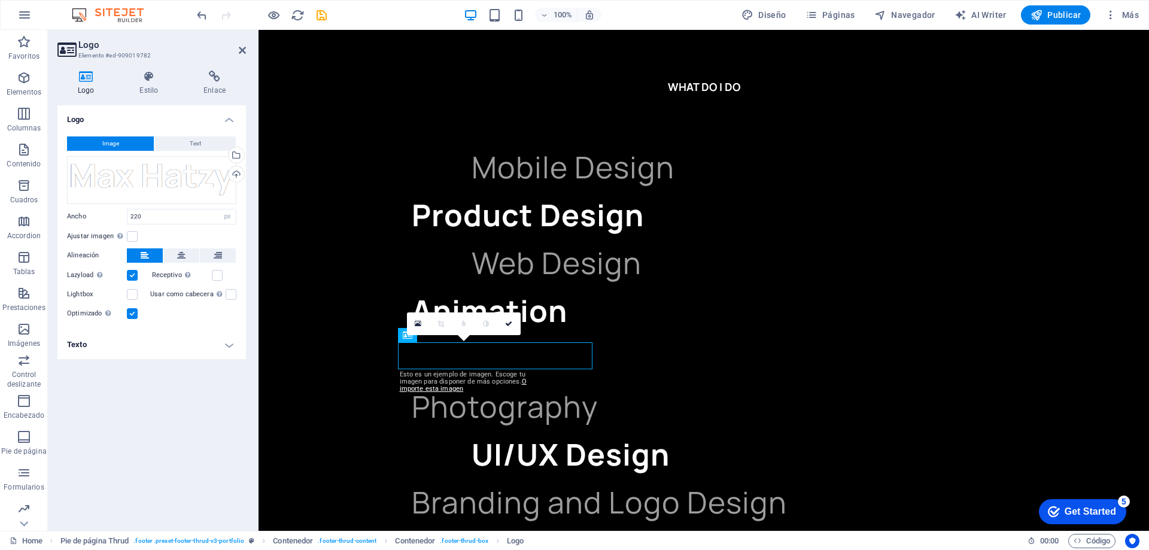
click at [410, 335] on div "0" at bounding box center [464, 323] width 114 height 23
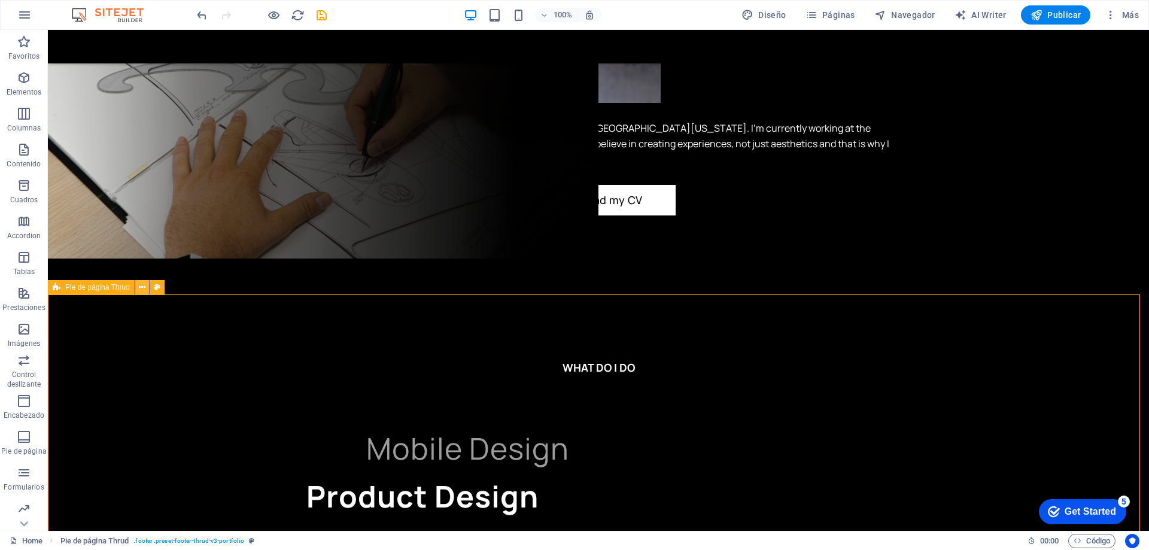
click at [144, 292] on icon at bounding box center [142, 287] width 7 height 13
click at [387, 337] on button at bounding box center [383, 335] width 14 height 14
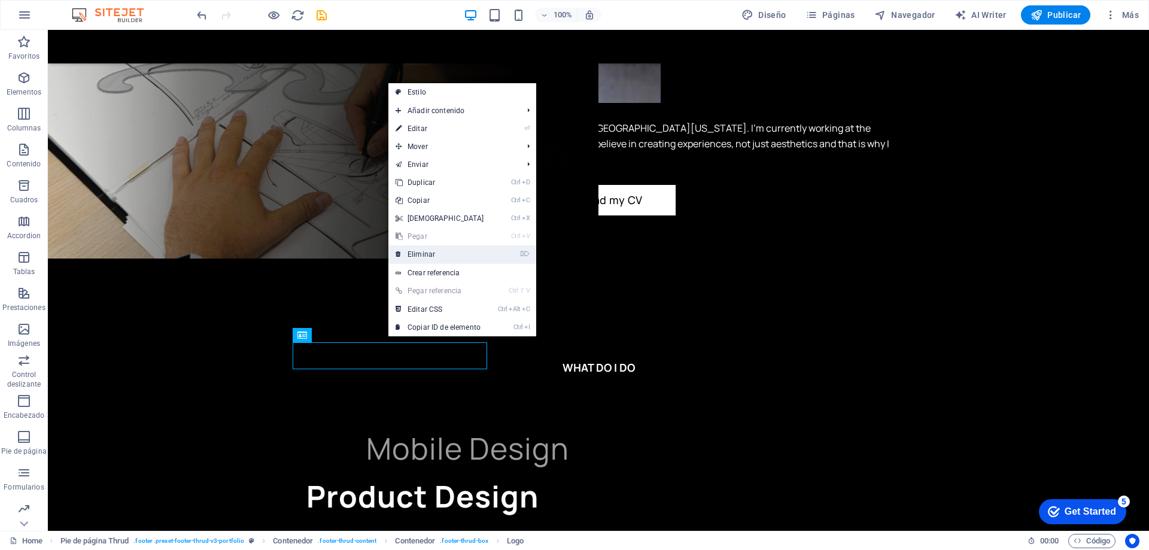
click at [452, 249] on link "⌦ Eliminar" at bounding box center [439, 254] width 103 height 18
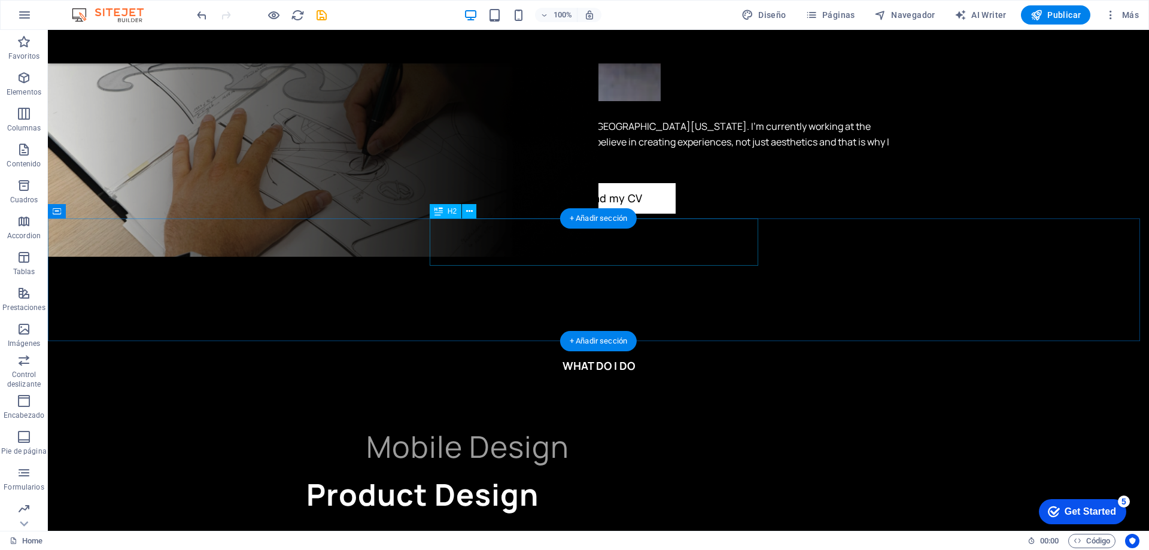
scroll to position [2737, 0]
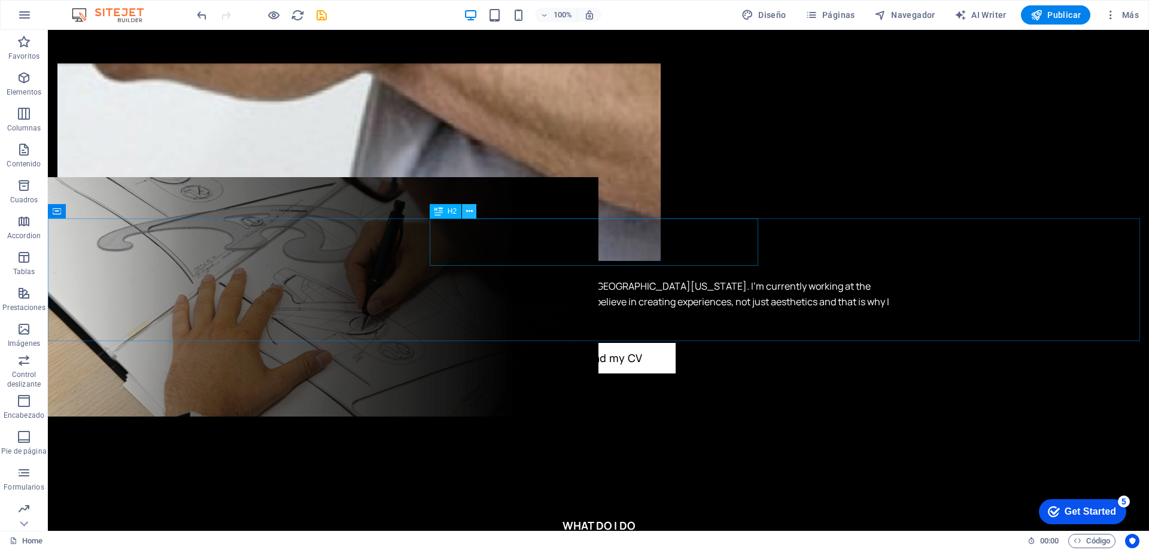
click at [468, 208] on icon at bounding box center [469, 211] width 7 height 13
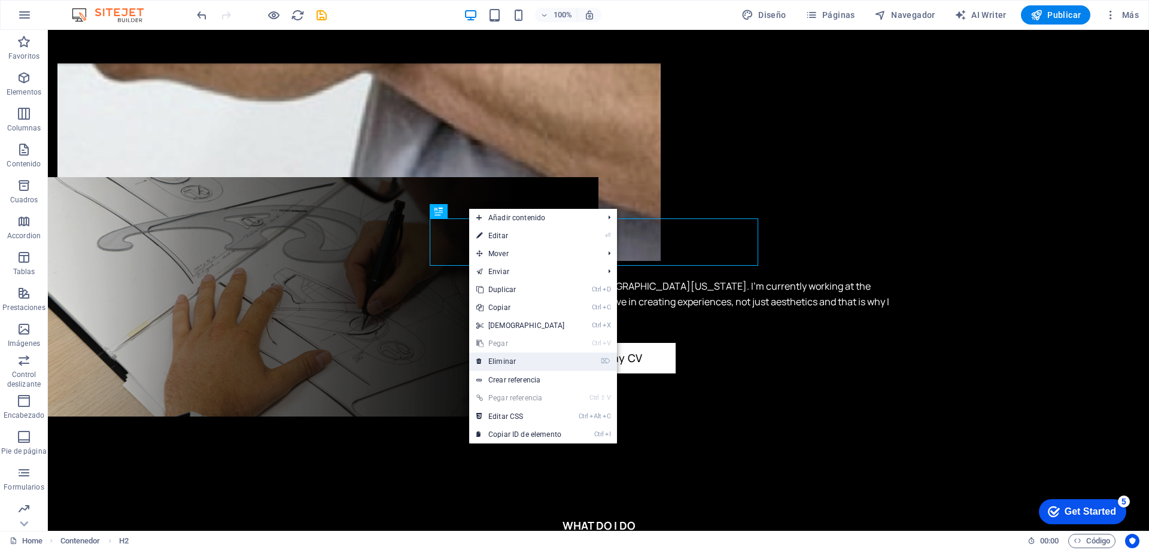
click at [513, 360] on link "⌦ Eliminar" at bounding box center [520, 361] width 103 height 18
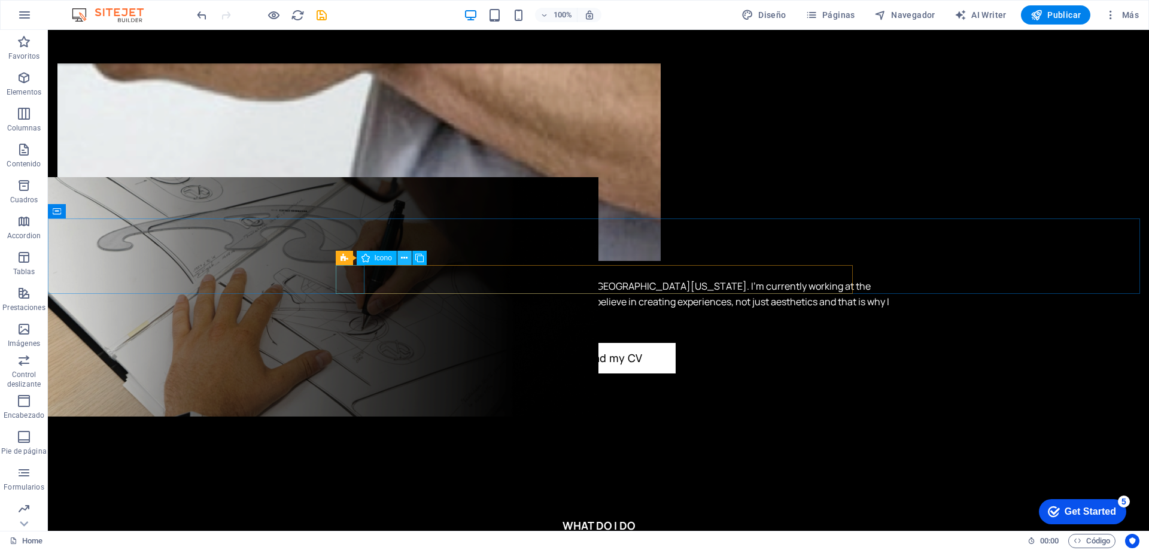
click at [400, 261] on button at bounding box center [404, 258] width 14 height 14
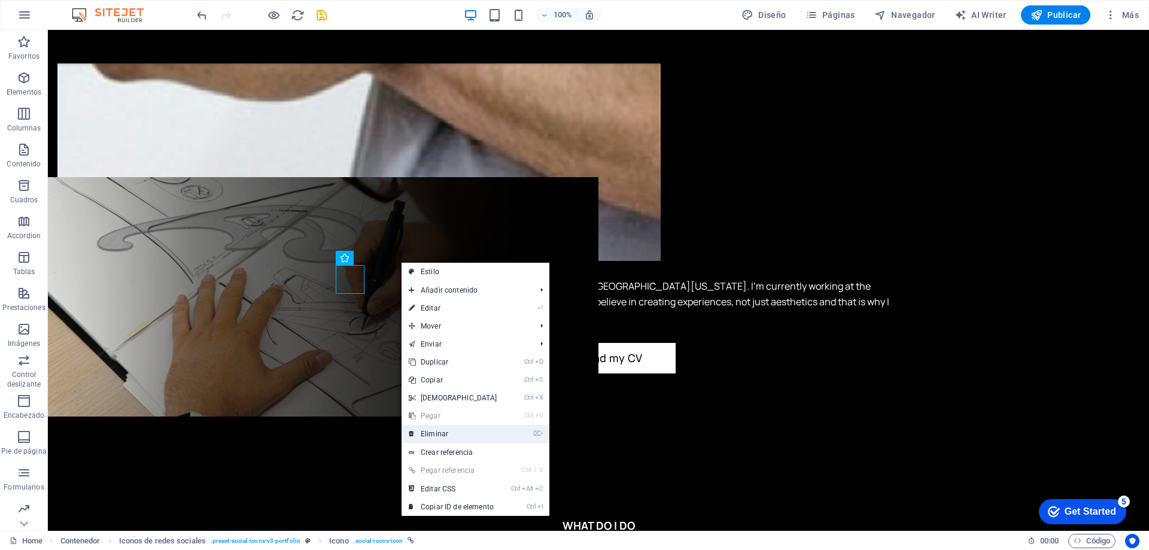
drag, startPoint x: 446, startPoint y: 428, endPoint x: 400, endPoint y: 397, distance: 55.6
click at [446, 428] on link "⌦ Eliminar" at bounding box center [452, 434] width 103 height 18
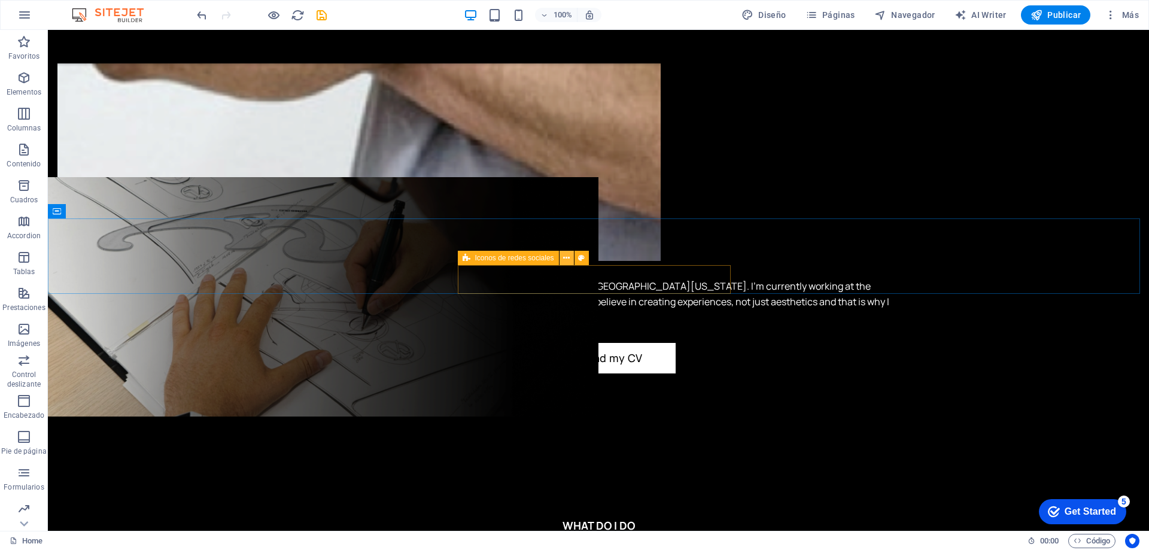
click at [564, 260] on icon at bounding box center [566, 258] width 7 height 13
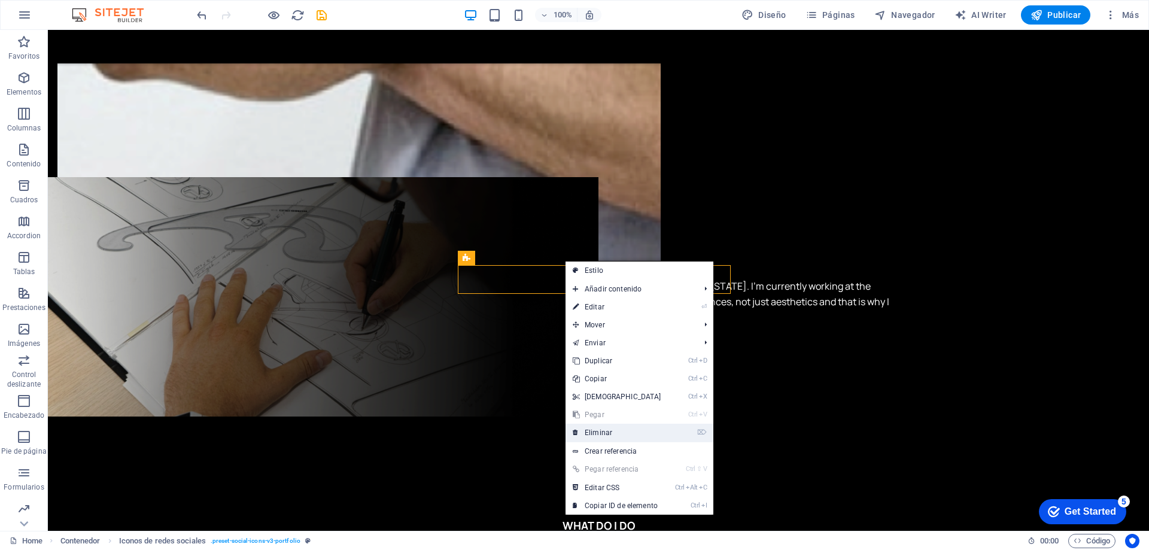
click at [605, 427] on link "⌦ Eliminar" at bounding box center [616, 433] width 103 height 18
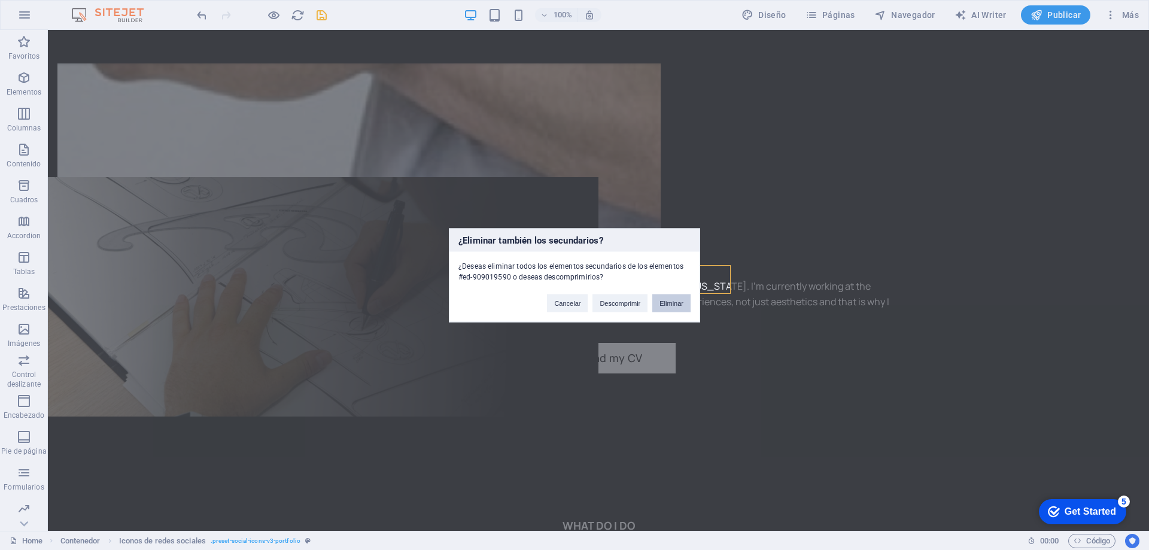
click at [673, 301] on button "Eliminar" at bounding box center [671, 303] width 38 height 18
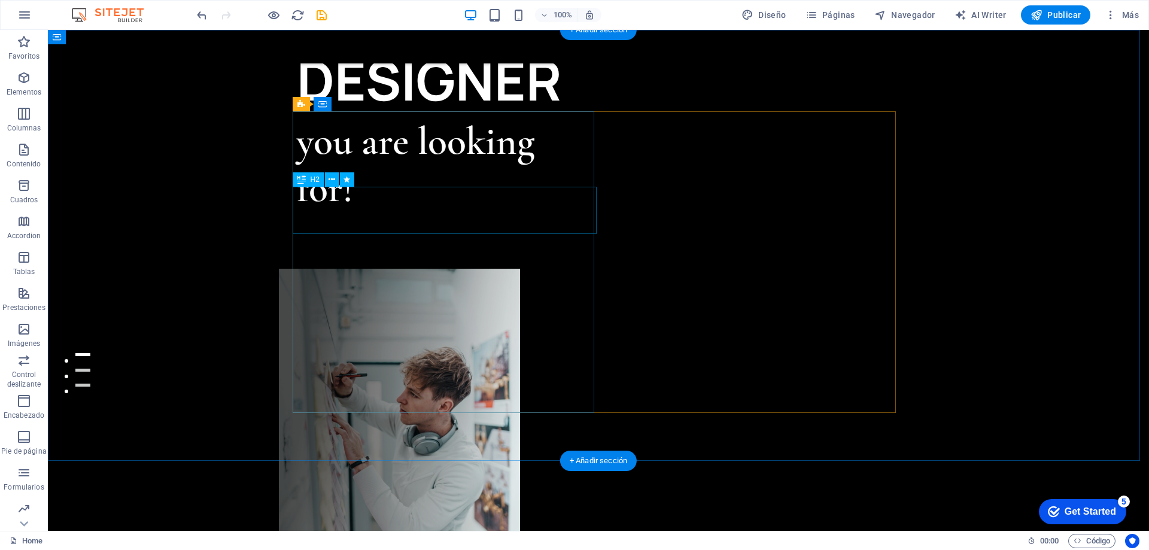
scroll to position [0, 0]
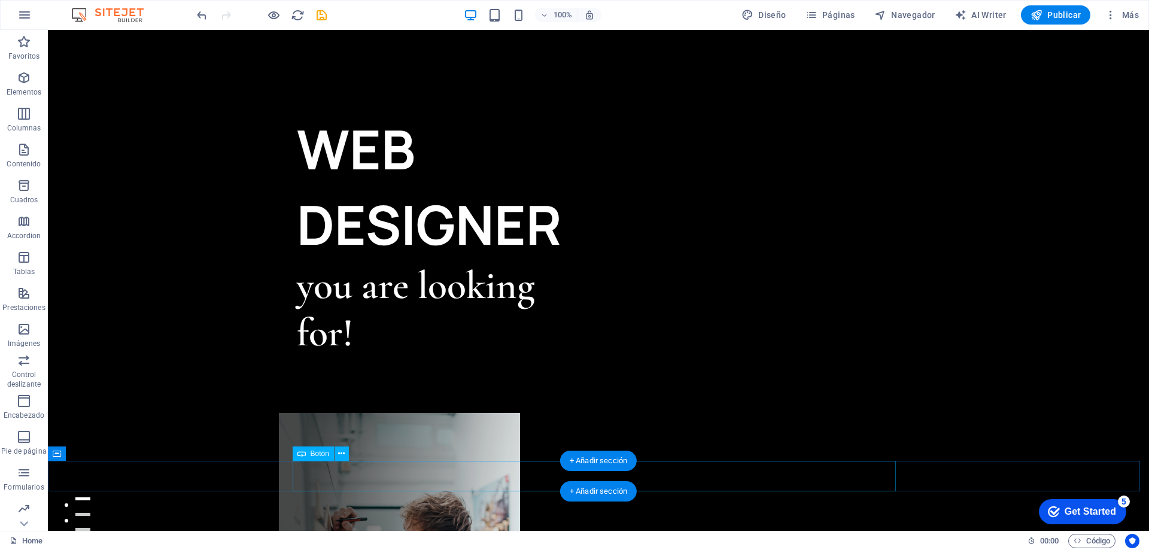
click at [346, 457] on button at bounding box center [341, 453] width 14 height 14
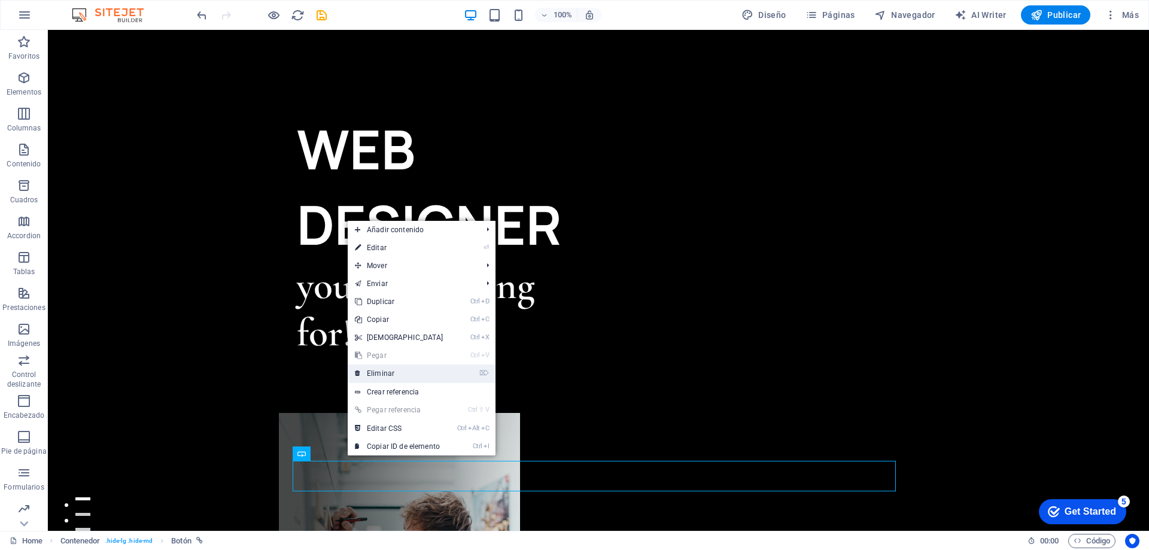
click at [383, 374] on link "⌦ Eliminar" at bounding box center [399, 373] width 103 height 18
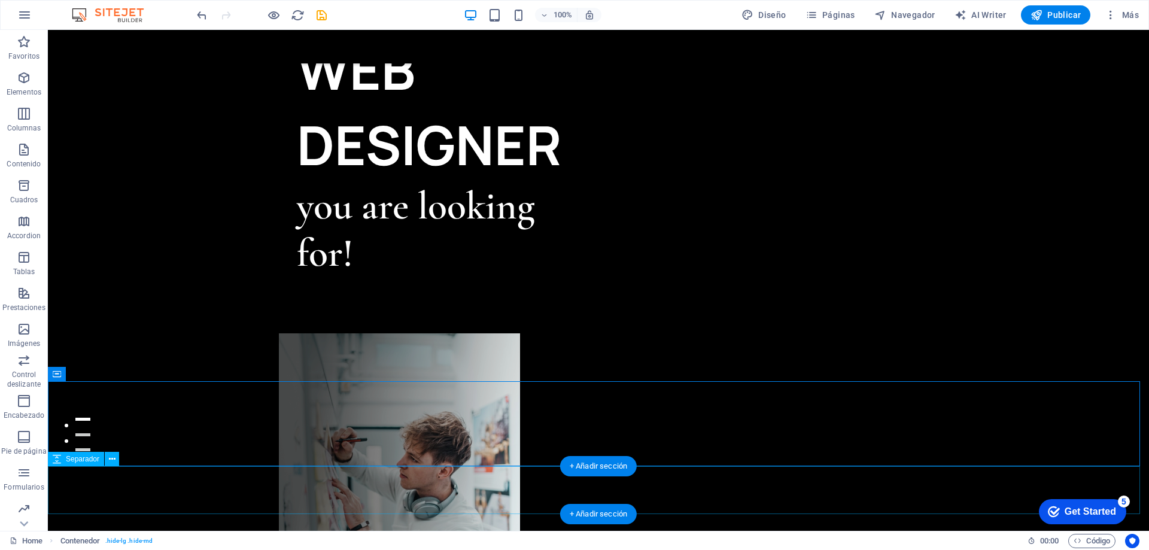
scroll to position [120, 0]
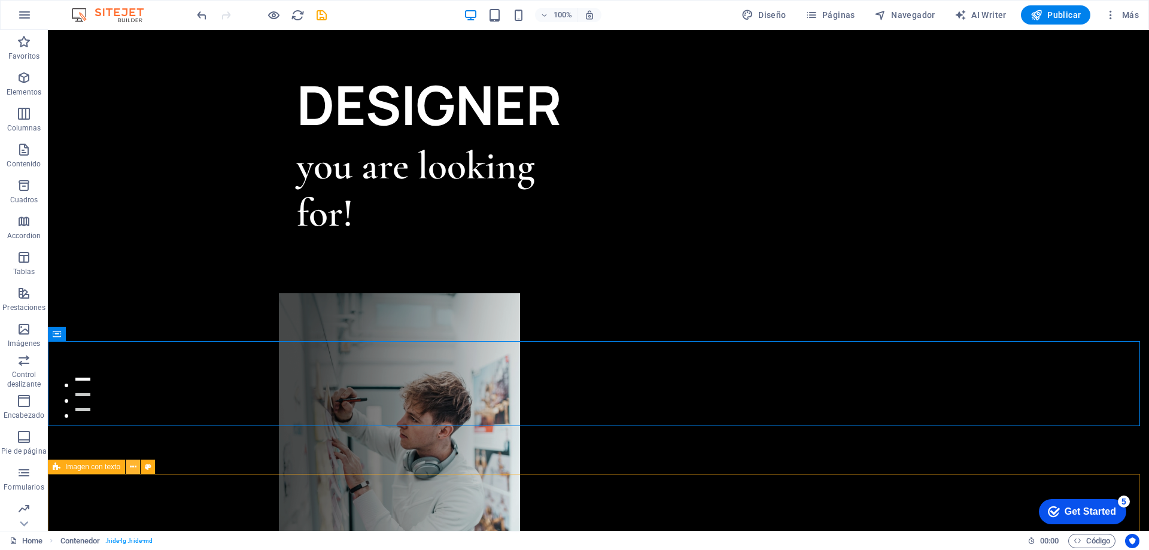
click at [133, 470] on icon at bounding box center [133, 467] width 7 height 13
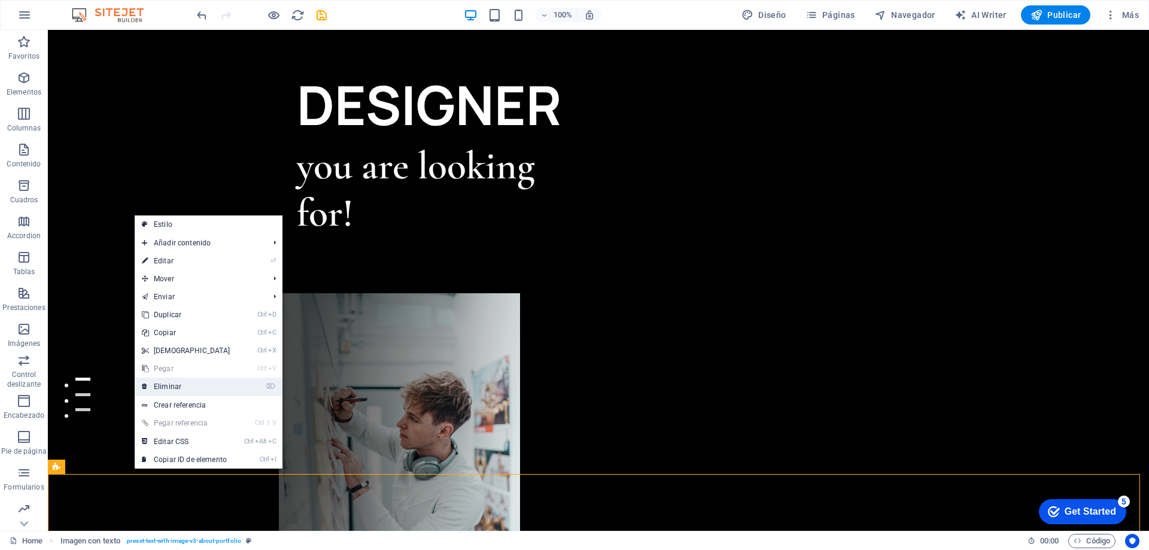
click at [185, 389] on link "⌦ Eliminar" at bounding box center [186, 387] width 103 height 18
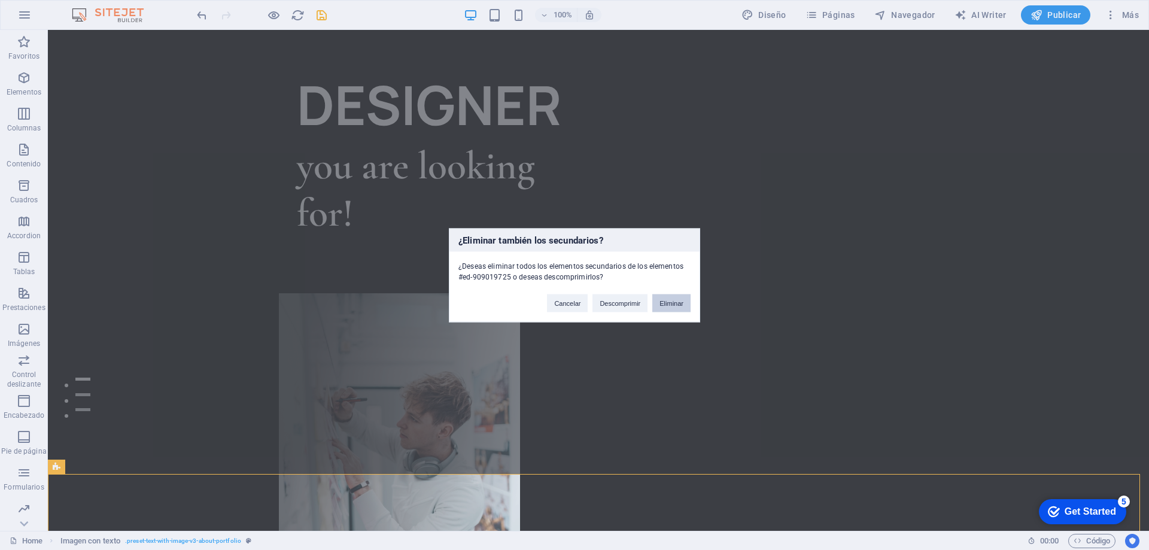
click at [683, 304] on button "Eliminar" at bounding box center [671, 303] width 38 height 18
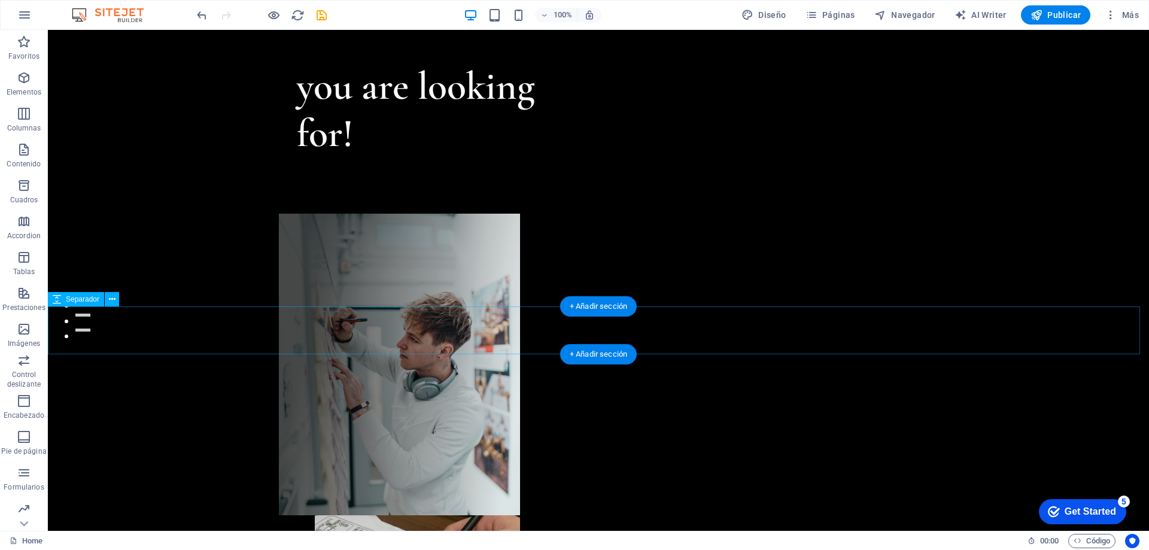
scroll to position [239, 0]
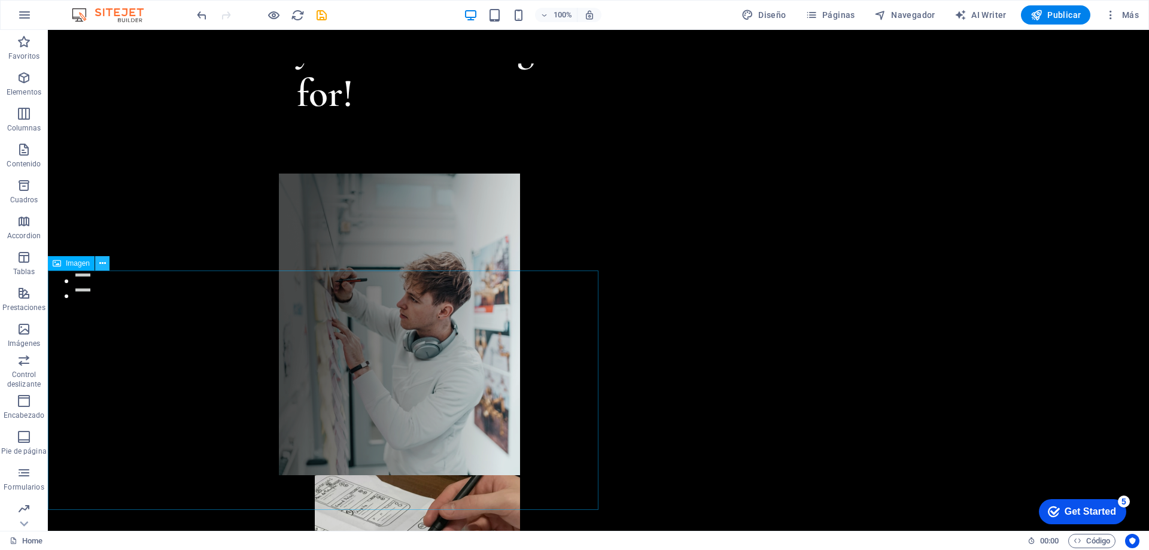
click at [109, 263] on button at bounding box center [102, 263] width 14 height 14
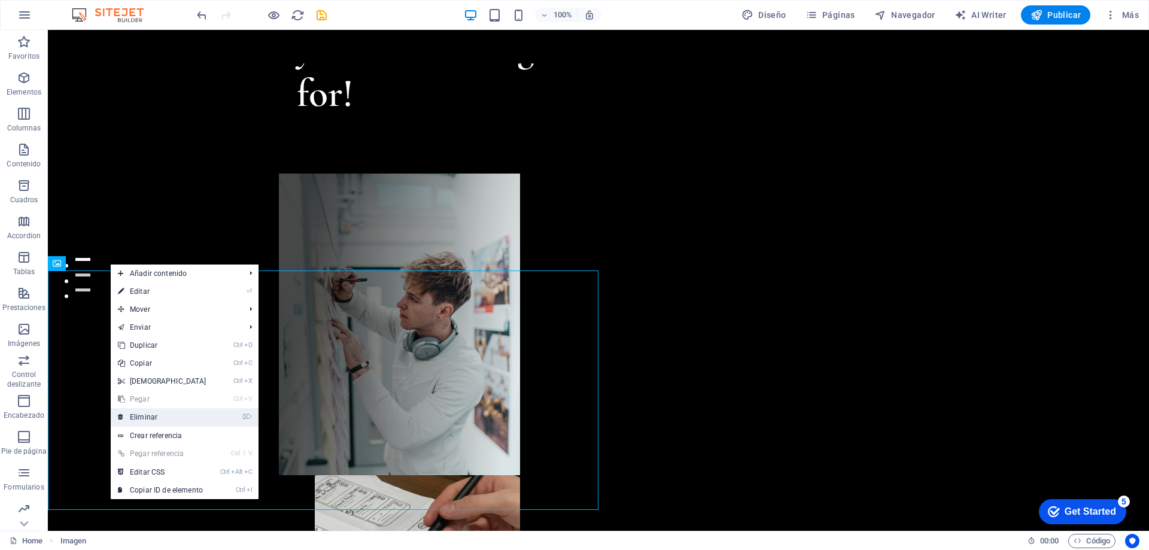
click at [162, 414] on link "⌦ Eliminar" at bounding box center [162, 417] width 103 height 18
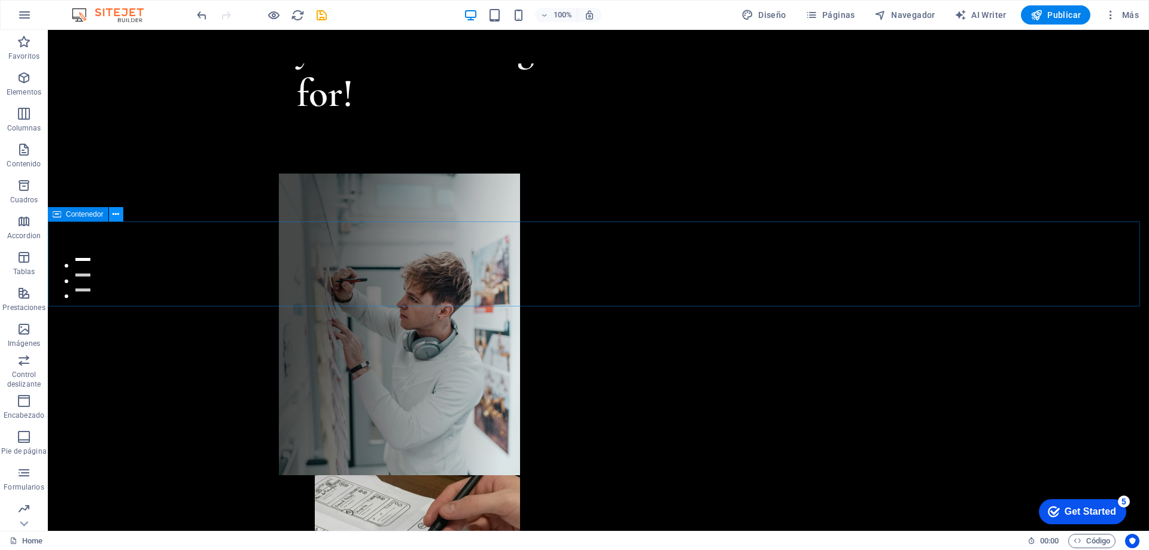
click at [118, 220] on icon at bounding box center [115, 214] width 7 height 13
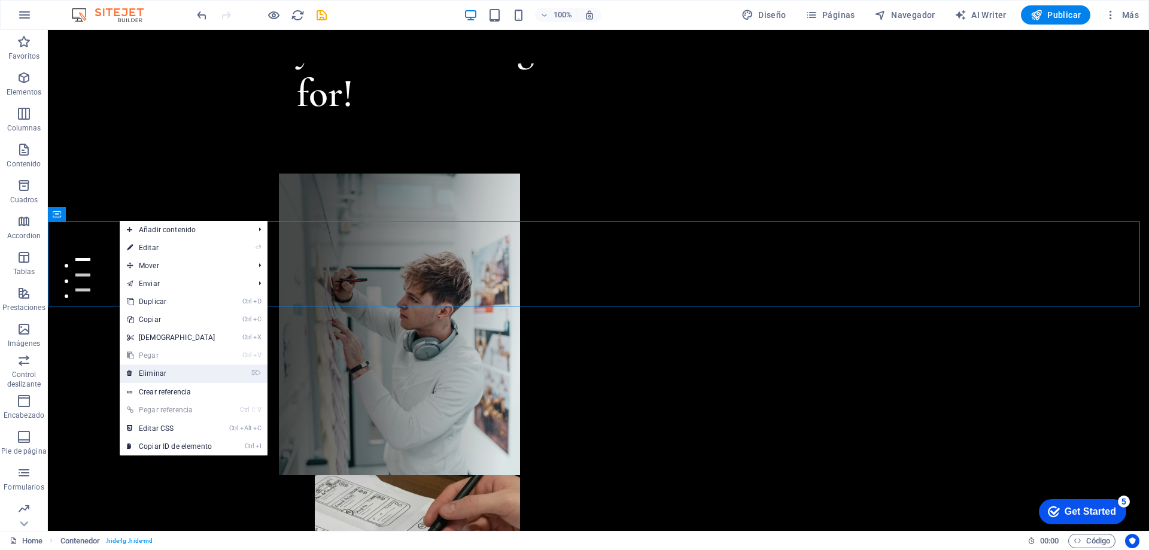
click at [164, 373] on link "⌦ Eliminar" at bounding box center [171, 373] width 103 height 18
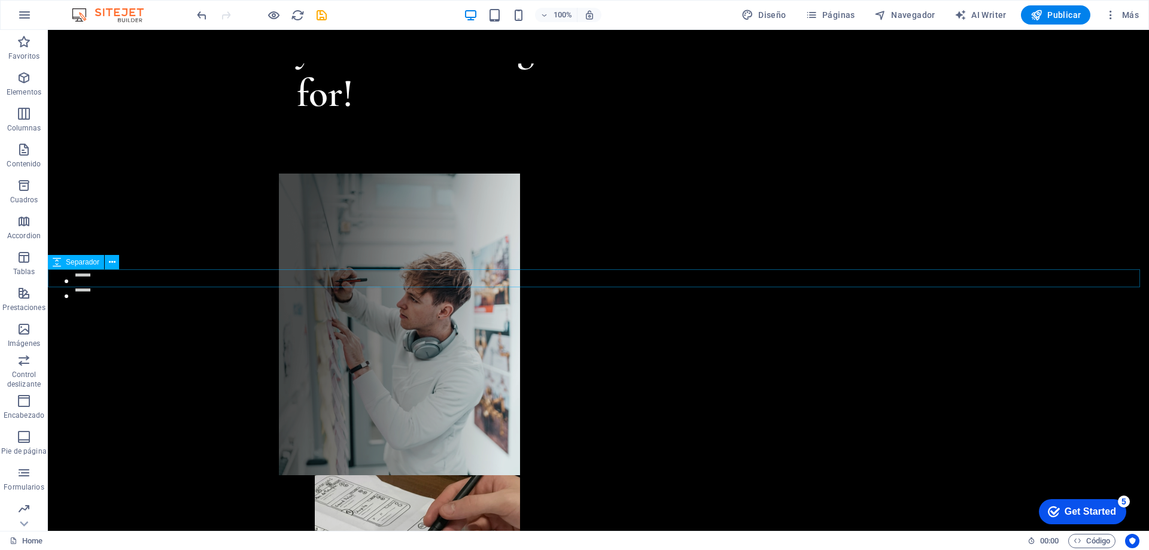
click at [114, 263] on icon at bounding box center [112, 262] width 7 height 13
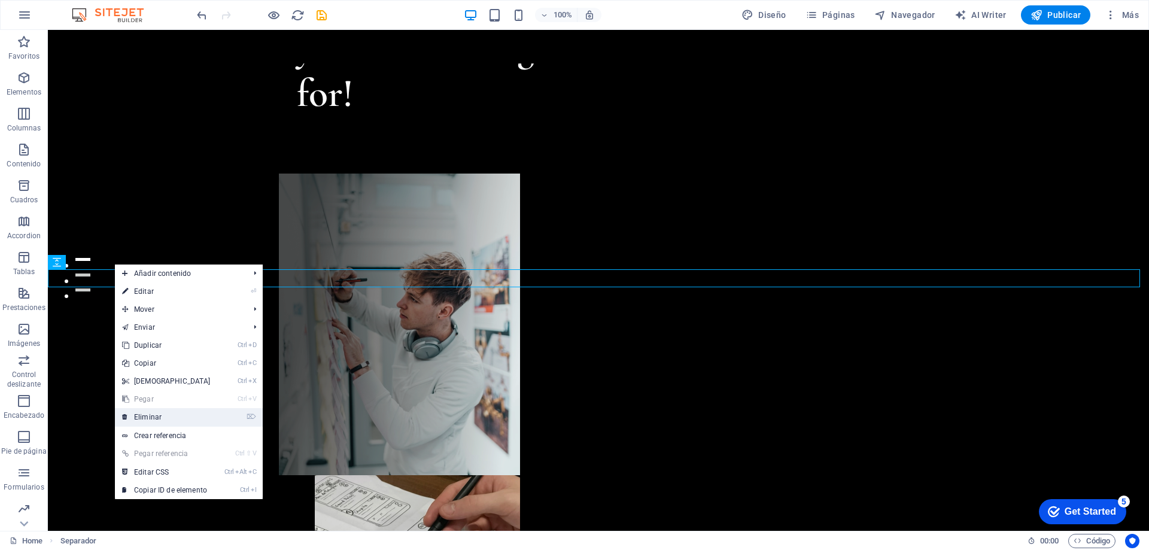
click at [159, 415] on link "⌦ Eliminar" at bounding box center [166, 417] width 103 height 18
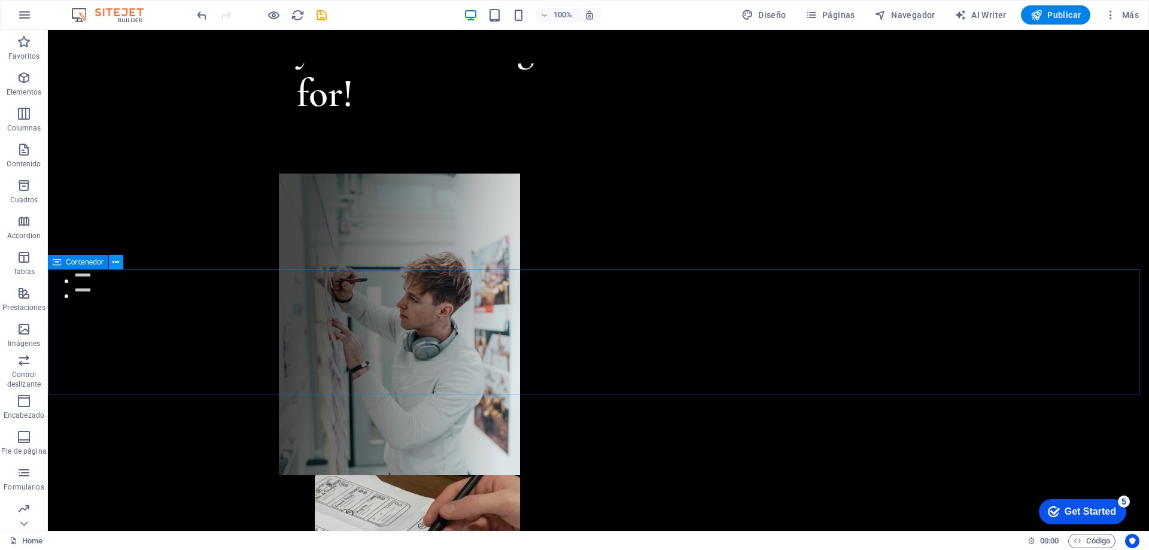
click at [117, 265] on icon at bounding box center [115, 262] width 7 height 13
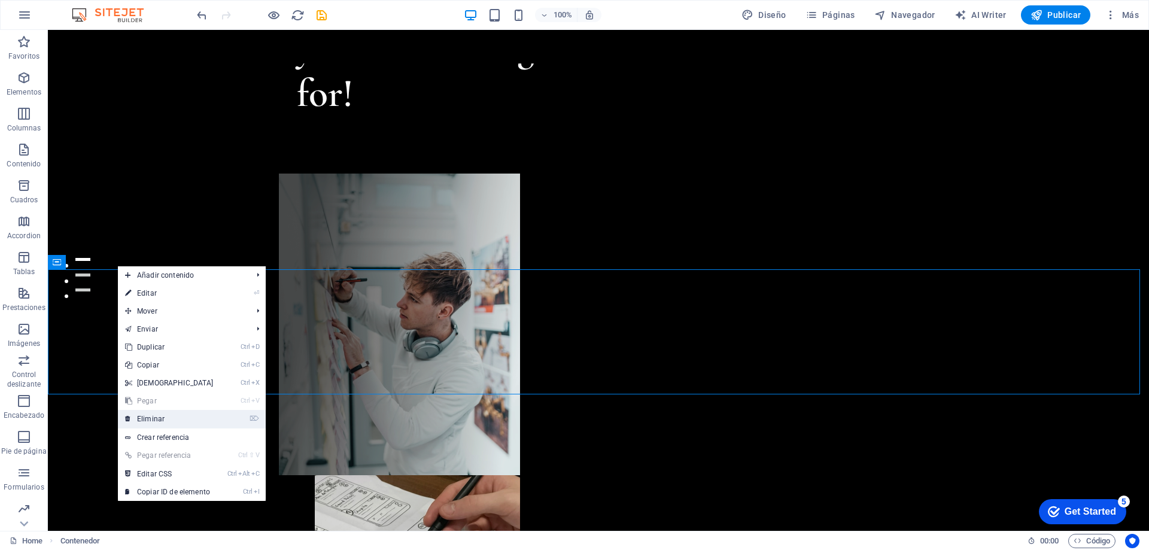
click at [163, 418] on link "⌦ Eliminar" at bounding box center [169, 419] width 103 height 18
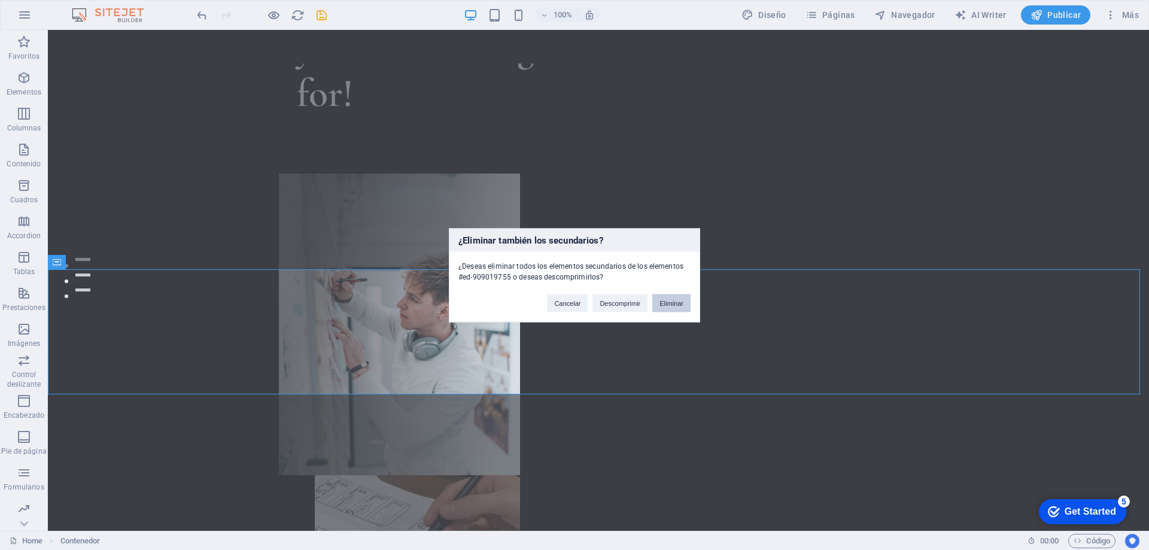
click at [660, 302] on button "Eliminar" at bounding box center [671, 303] width 38 height 18
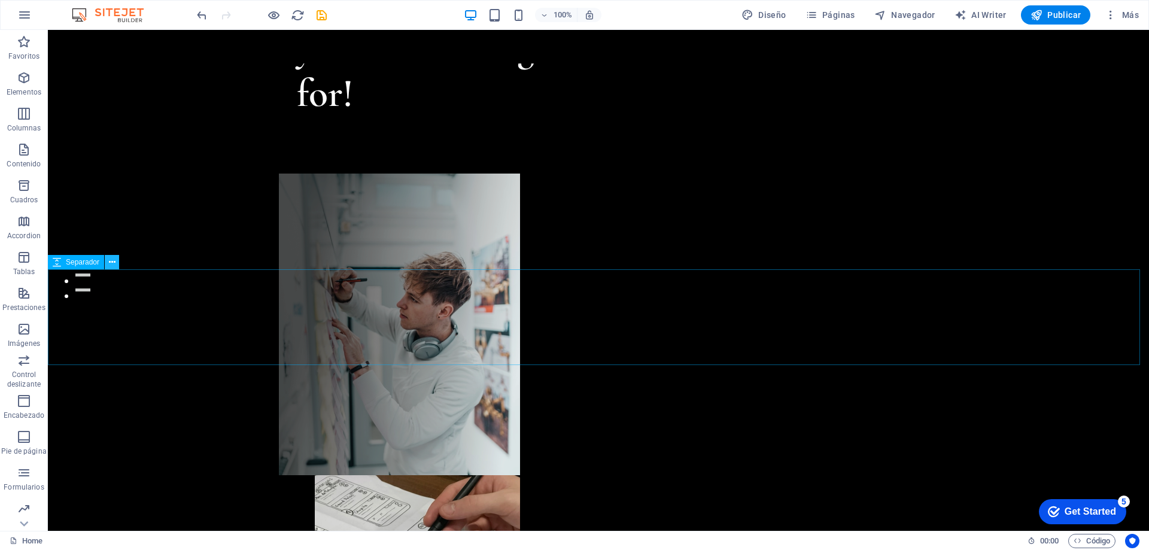
click at [111, 263] on icon at bounding box center [112, 262] width 7 height 13
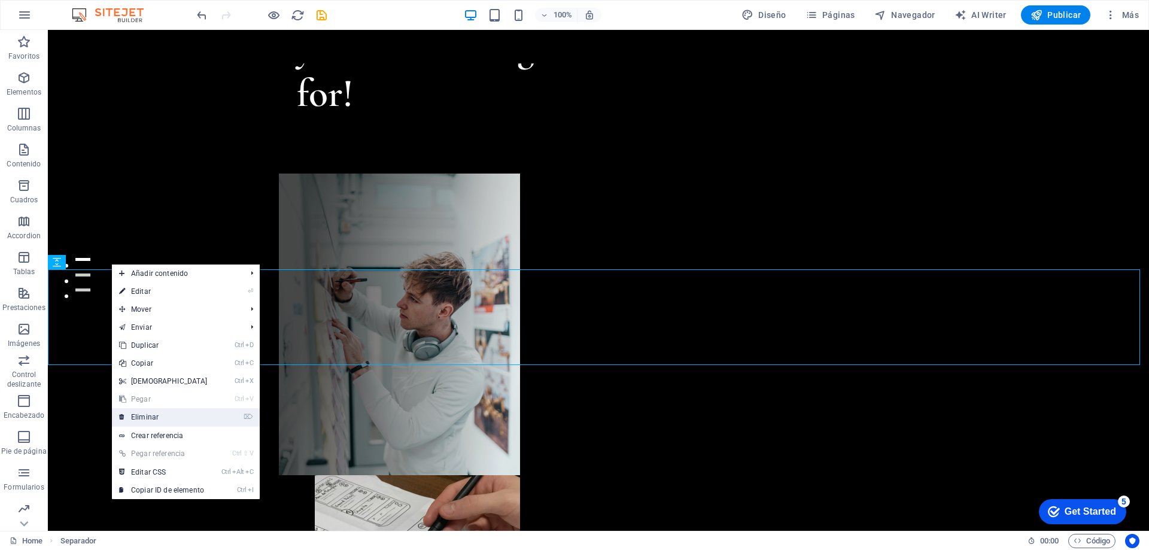
click at [149, 418] on link "⌦ Eliminar" at bounding box center [163, 417] width 103 height 18
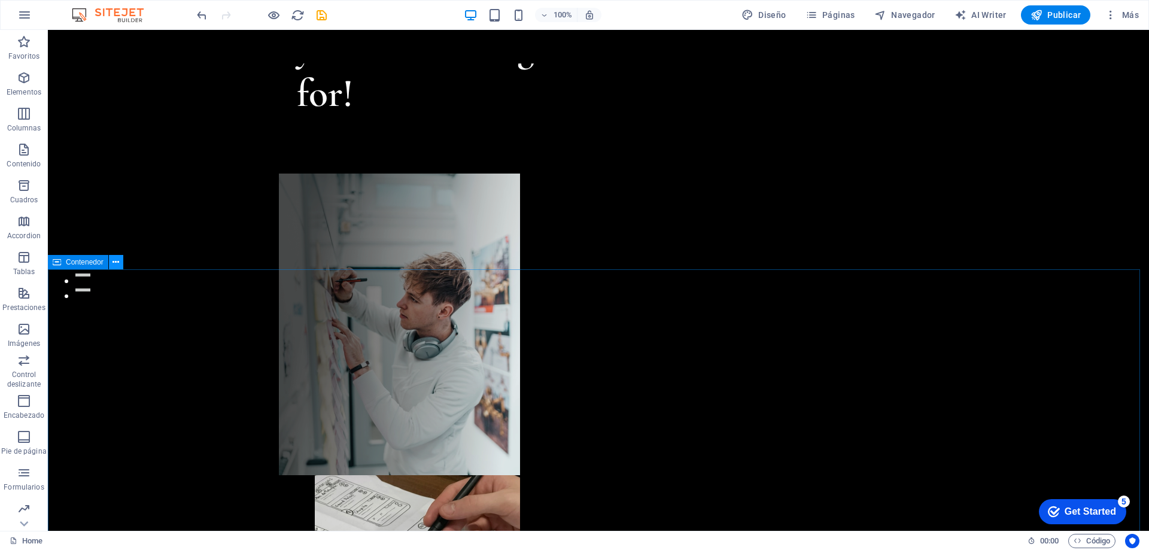
click at [114, 261] on icon at bounding box center [115, 262] width 7 height 13
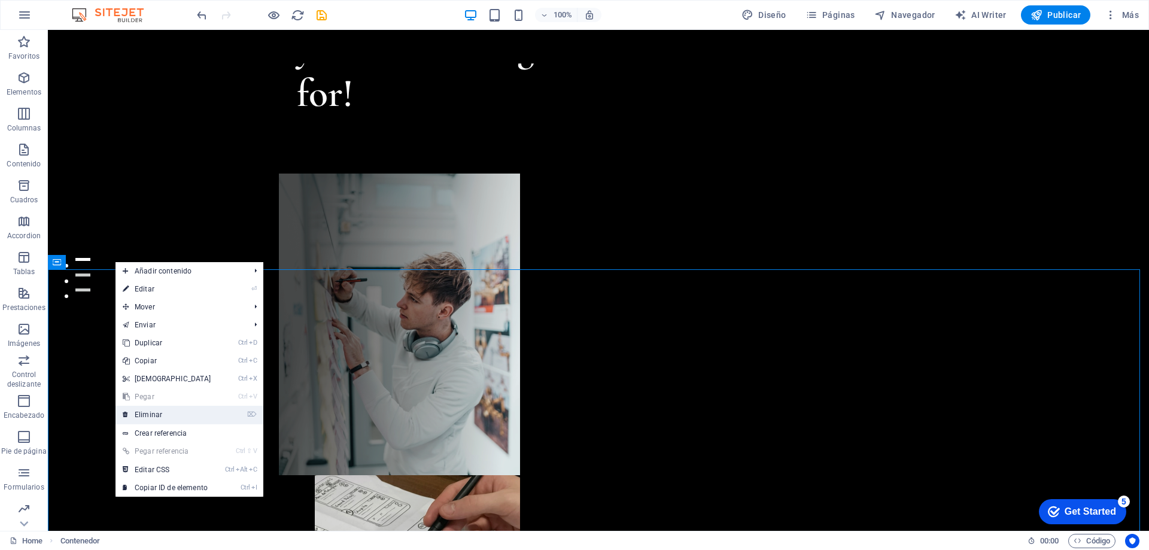
click at [159, 411] on link "⌦ Eliminar" at bounding box center [166, 415] width 103 height 18
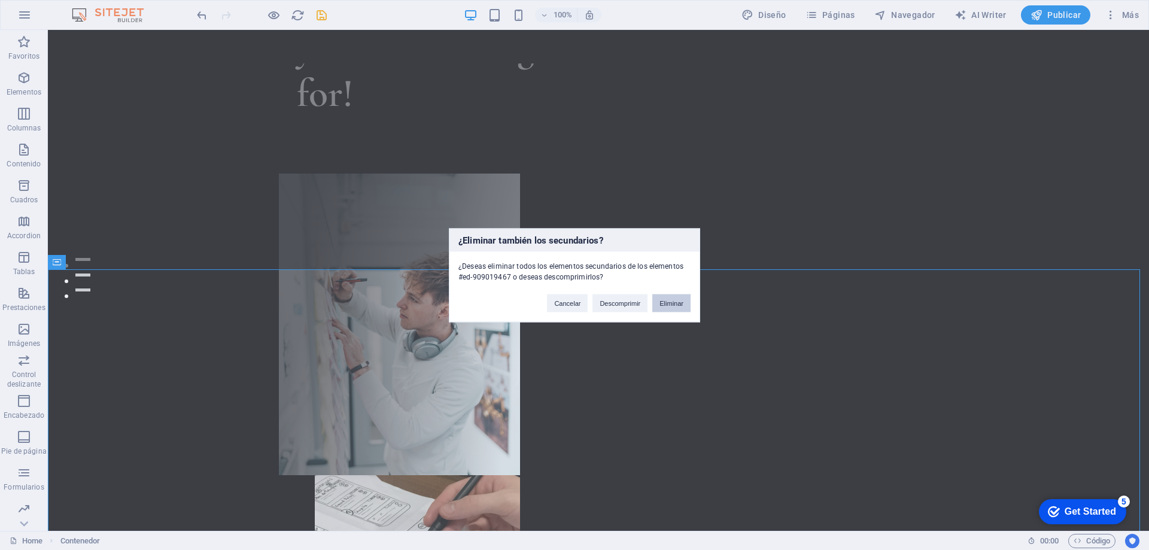
drag, startPoint x: 656, startPoint y: 308, endPoint x: 608, endPoint y: 278, distance: 56.4
click at [656, 308] on button "Eliminar" at bounding box center [671, 303] width 38 height 18
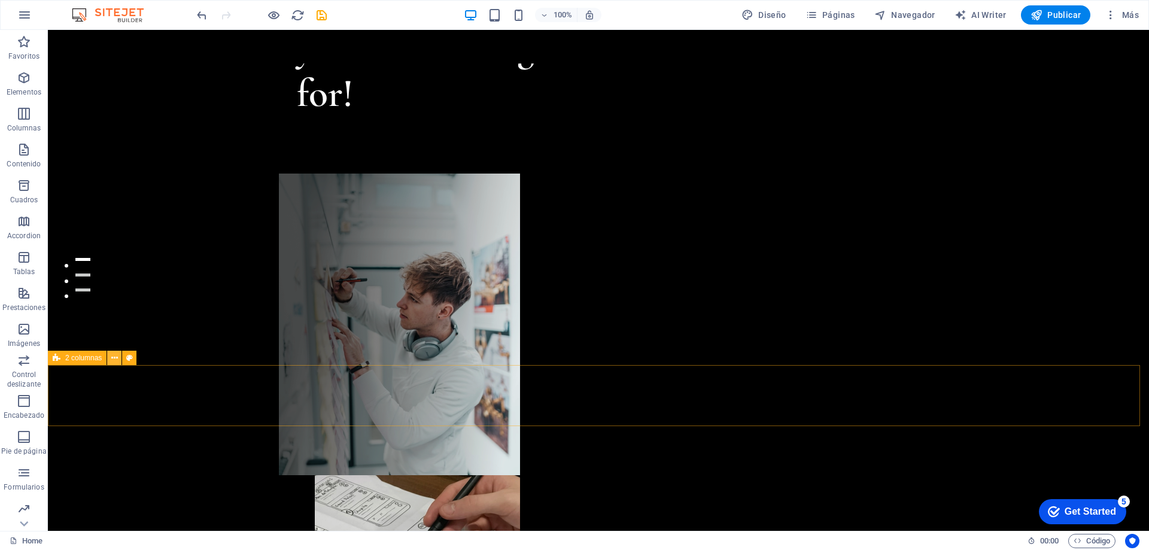
click at [120, 359] on button at bounding box center [114, 358] width 14 height 14
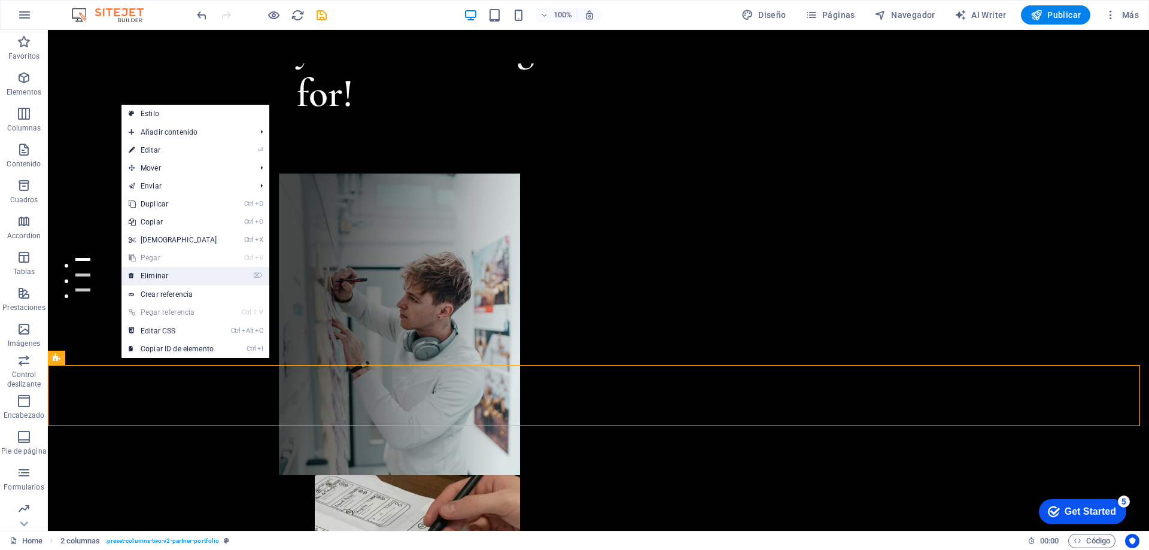
click at [156, 279] on link "⌦ Eliminar" at bounding box center [172, 276] width 103 height 18
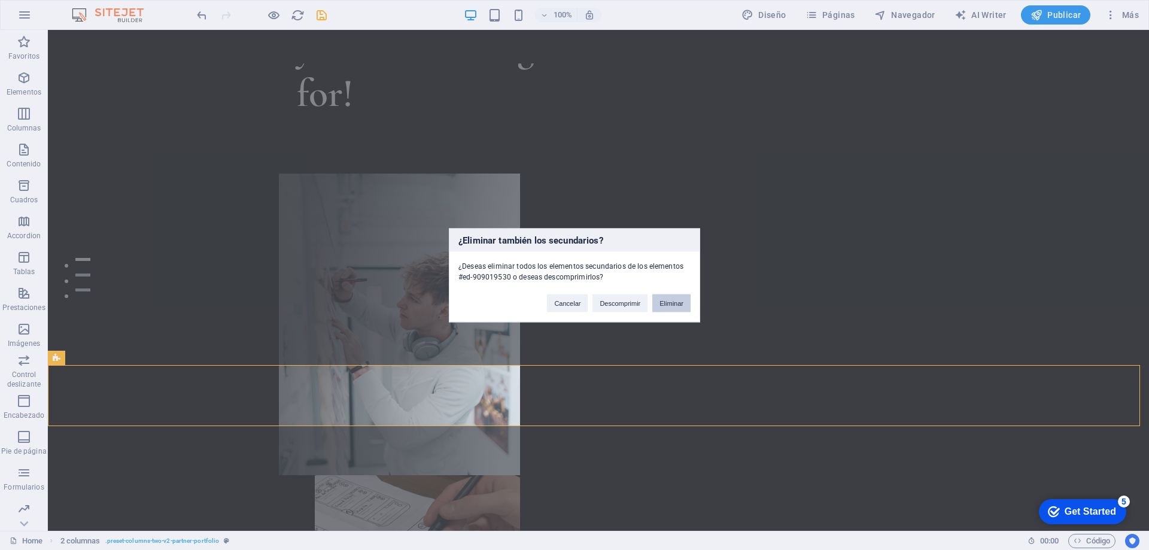
click at [671, 304] on button "Eliminar" at bounding box center [671, 303] width 38 height 18
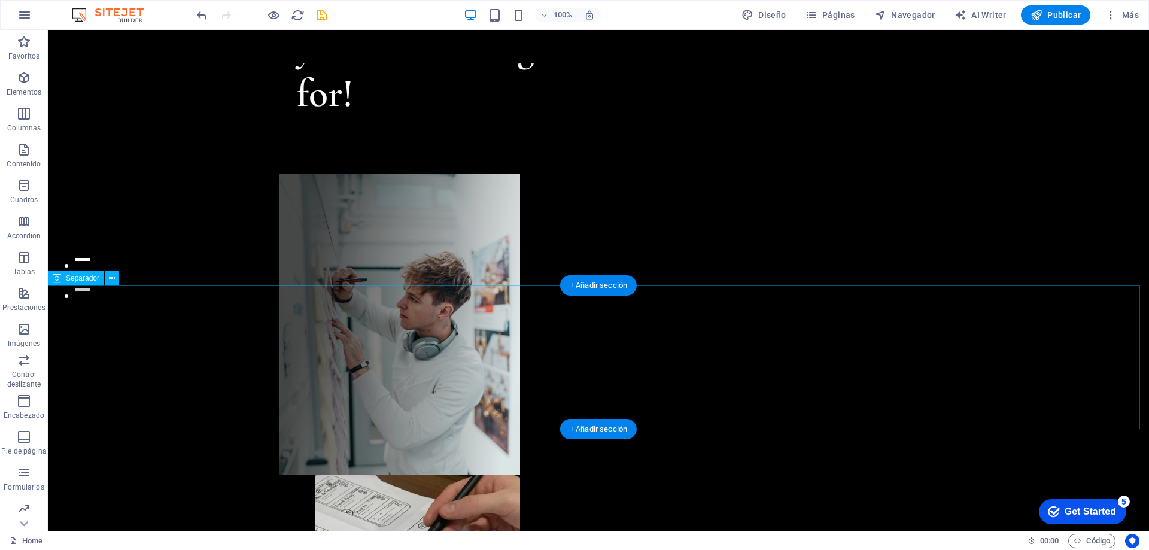
scroll to position [359, 0]
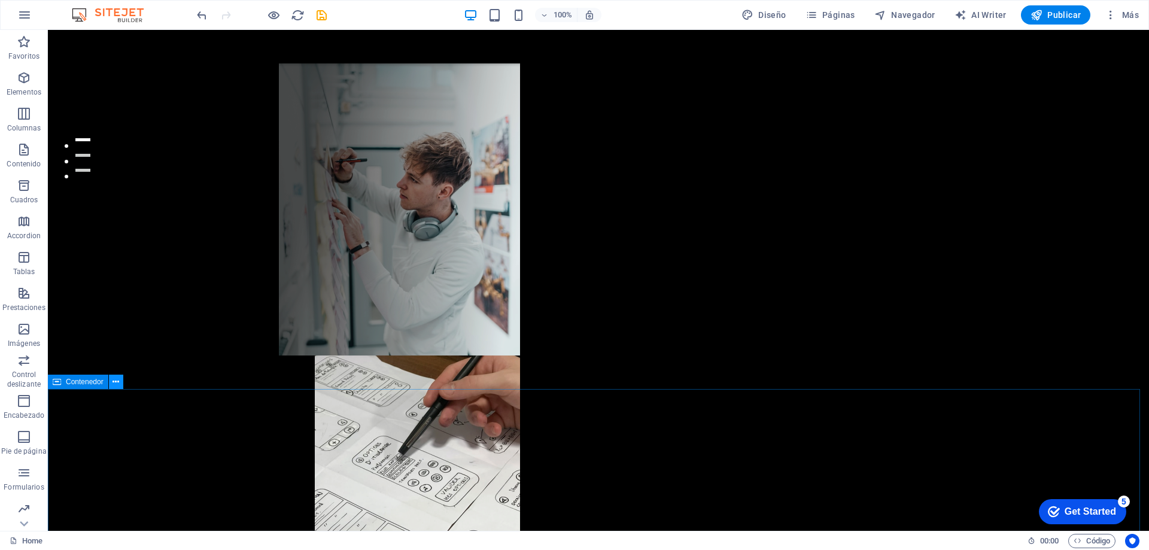
click at [117, 382] on icon at bounding box center [115, 382] width 7 height 13
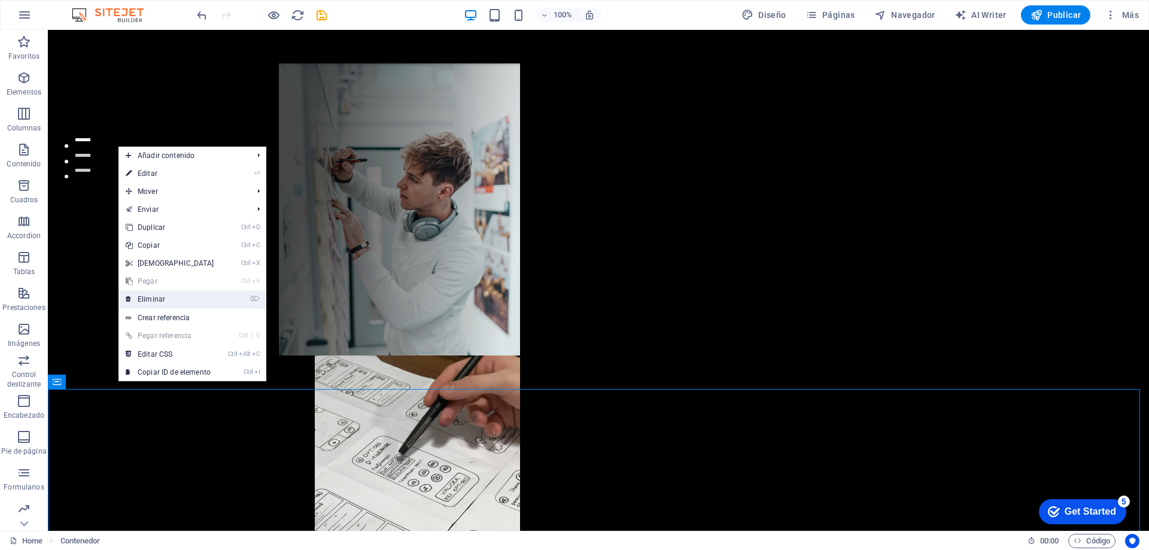
click at [168, 302] on link "⌦ Eliminar" at bounding box center [169, 299] width 103 height 18
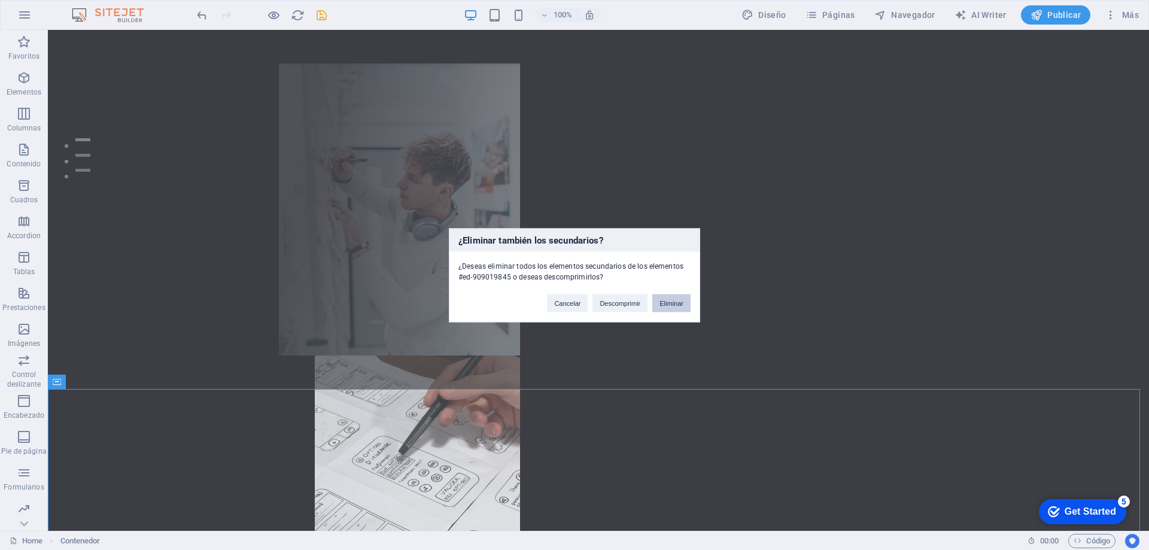
drag, startPoint x: 675, startPoint y: 303, endPoint x: 440, endPoint y: 299, distance: 235.2
click at [675, 303] on button "Eliminar" at bounding box center [671, 303] width 38 height 18
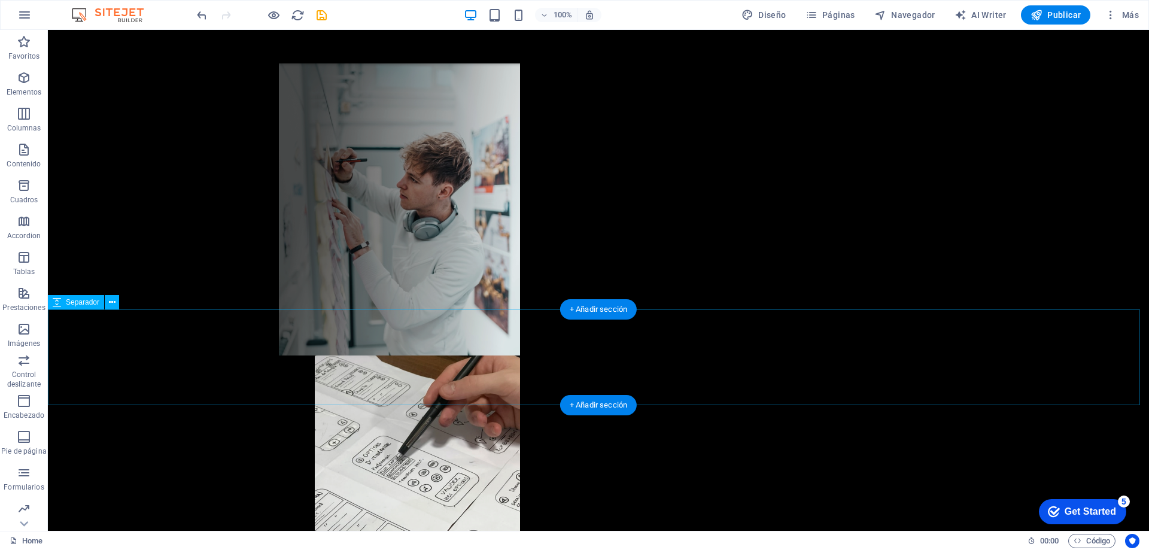
scroll to position [479, 0]
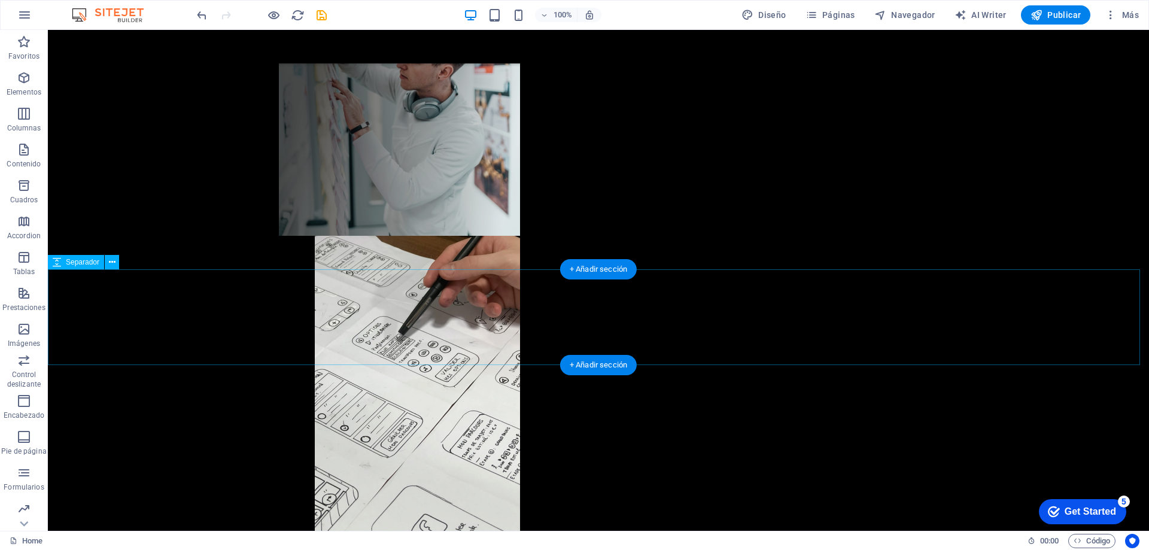
click at [118, 263] on button at bounding box center [112, 262] width 14 height 14
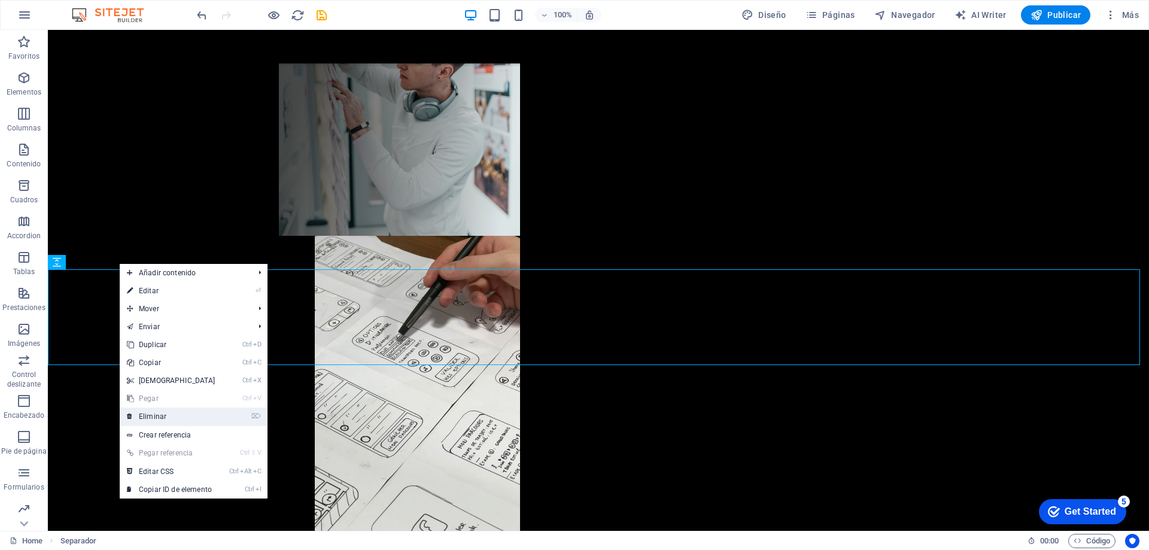
click at [169, 419] on link "⌦ Eliminar" at bounding box center [171, 416] width 103 height 18
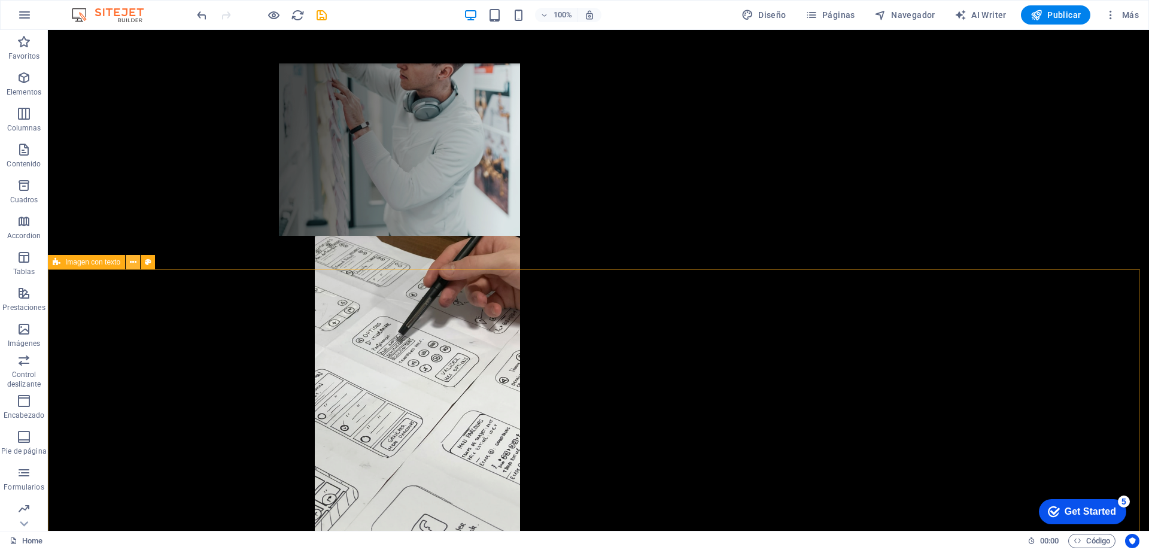
click at [131, 258] on icon at bounding box center [133, 262] width 7 height 13
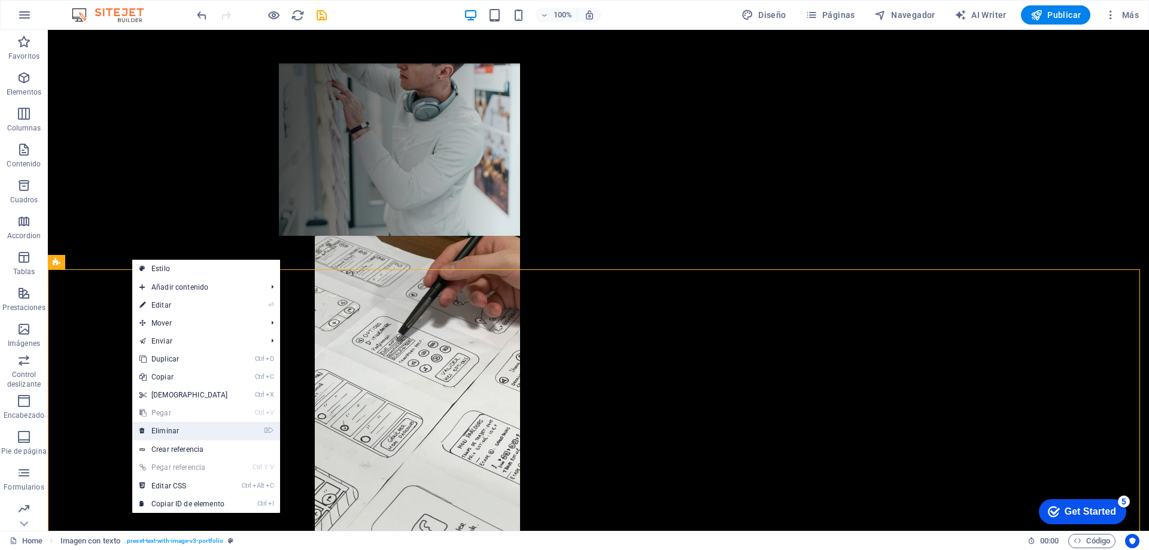
click at [177, 428] on link "⌦ Eliminar" at bounding box center [183, 431] width 103 height 18
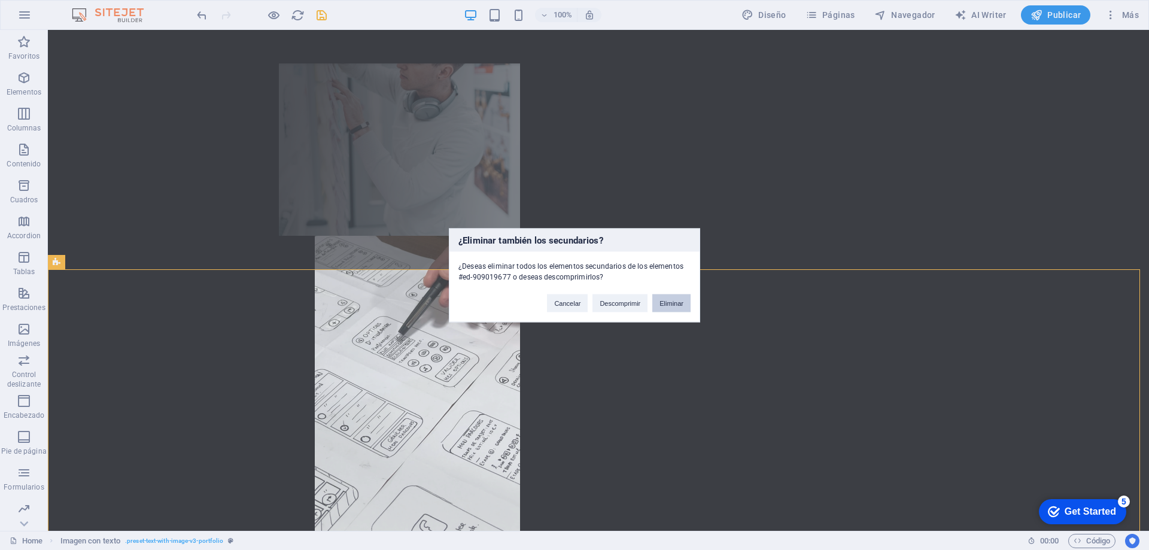
click at [674, 302] on button "Eliminar" at bounding box center [671, 303] width 38 height 18
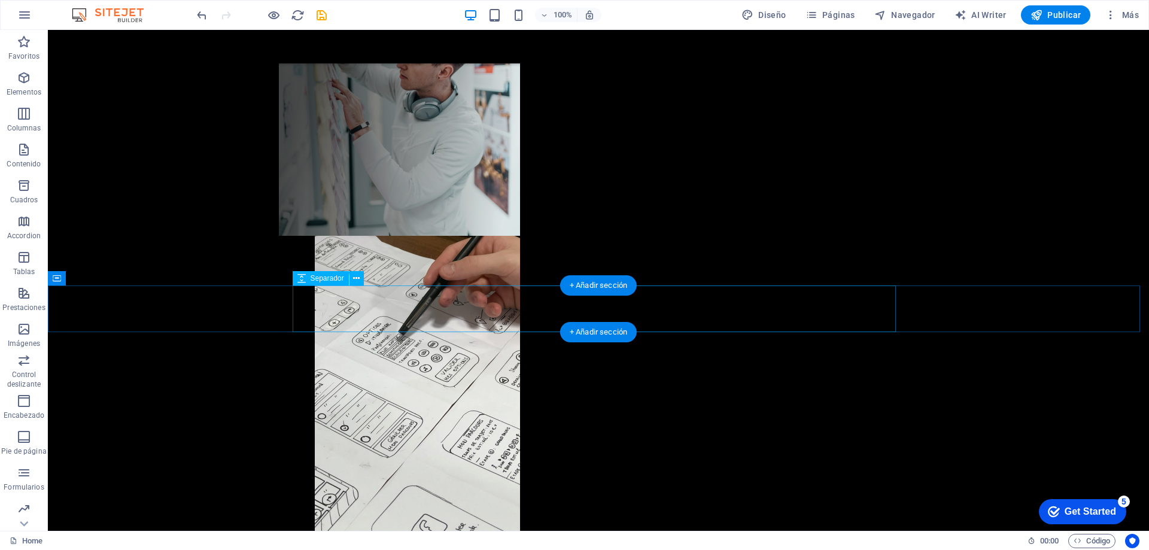
scroll to position [638, 0]
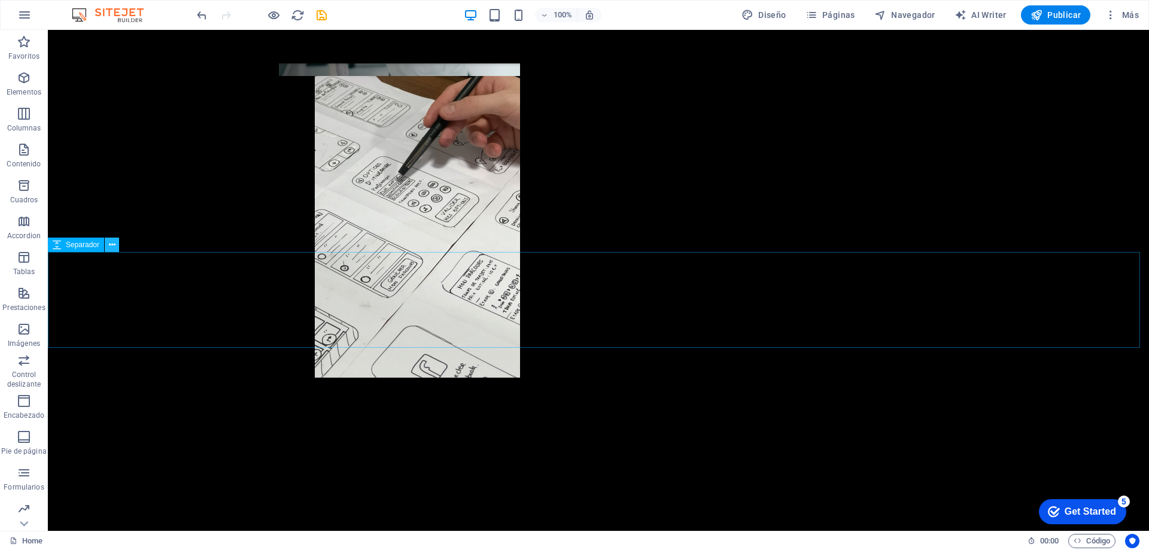
click at [111, 244] on icon at bounding box center [112, 245] width 7 height 13
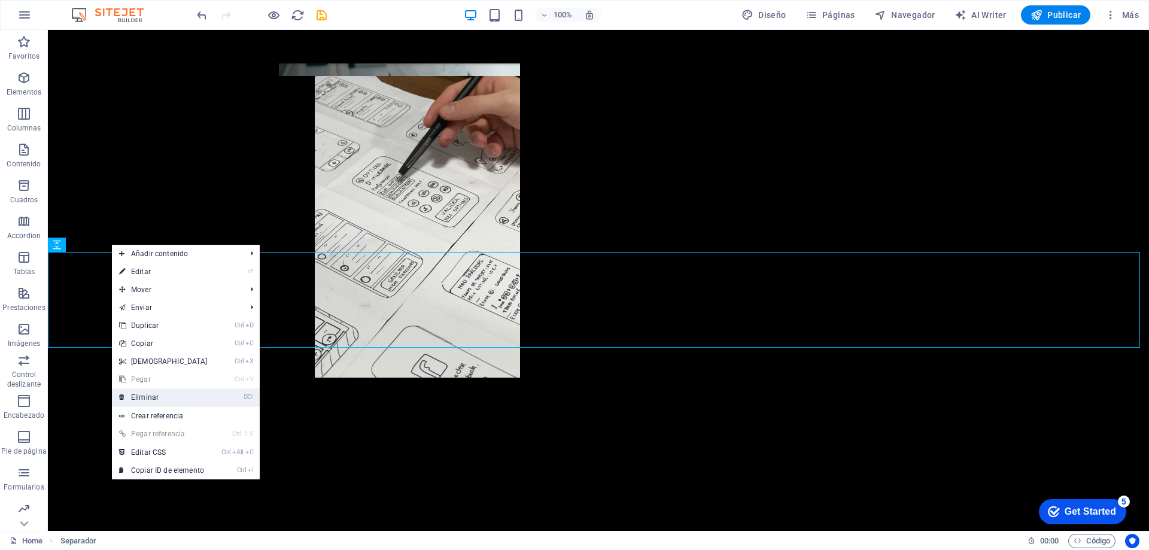
click at [151, 401] on link "⌦ Eliminar" at bounding box center [163, 397] width 103 height 18
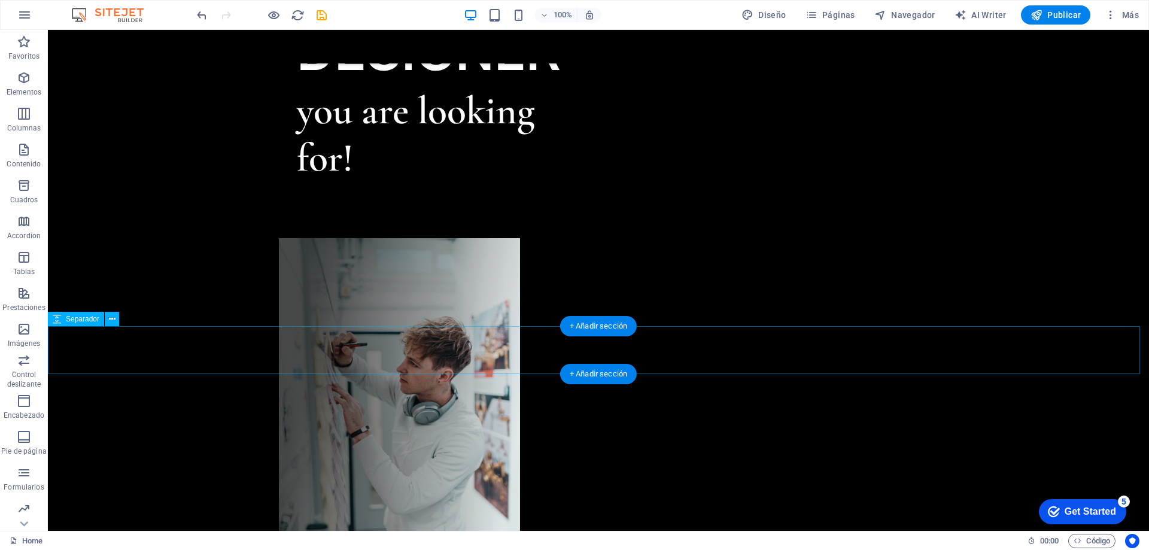
scroll to position [0, 0]
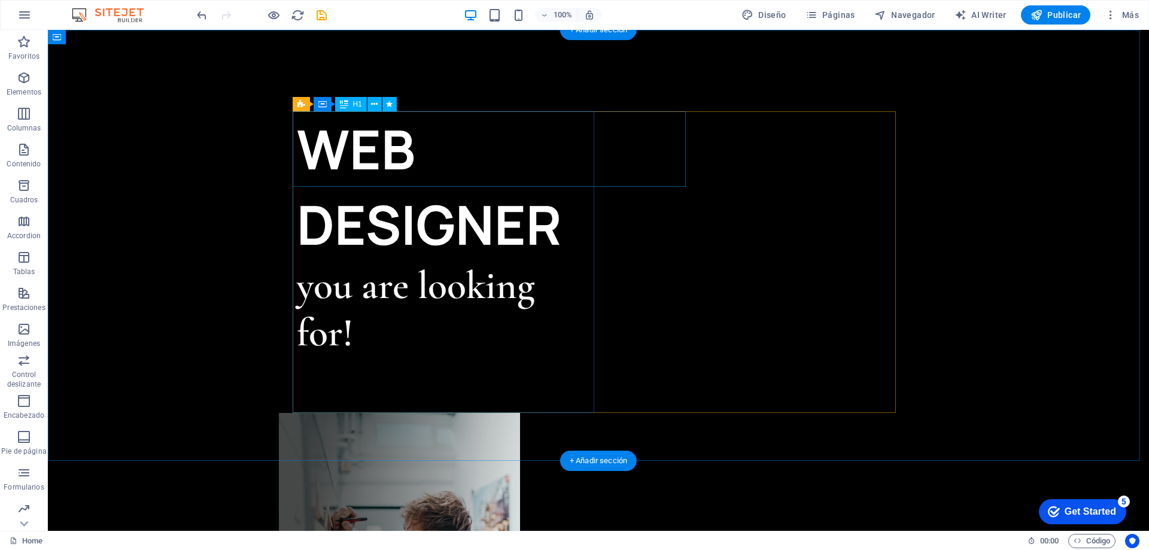
click at [353, 147] on div "WEB DESIGNER" at bounding box center [448, 186] width 302 height 151
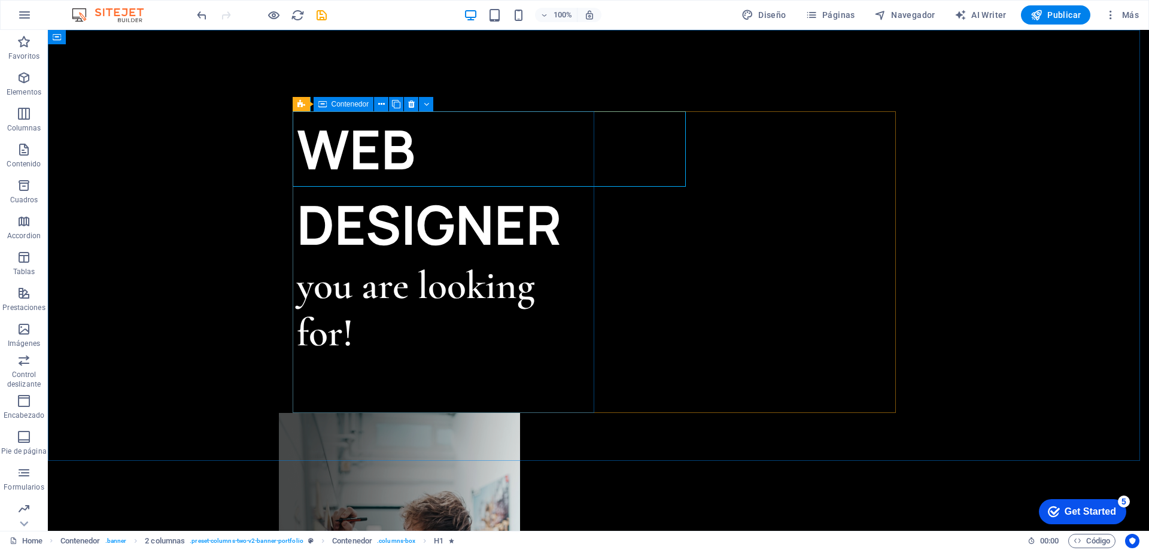
click at [320, 108] on icon at bounding box center [322, 104] width 8 height 14
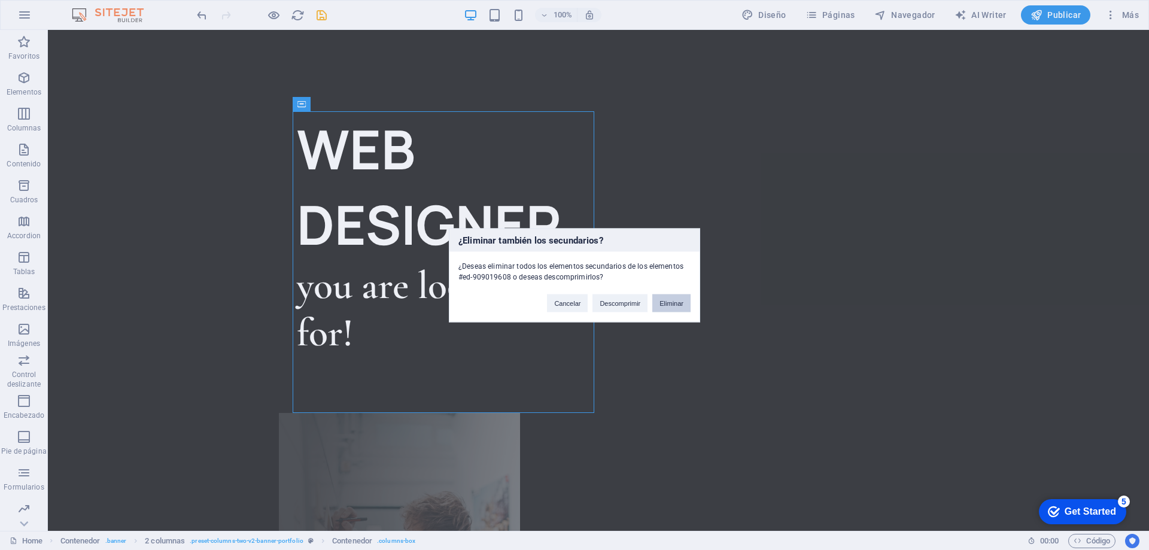
drag, startPoint x: 665, startPoint y: 299, endPoint x: 617, endPoint y: 269, distance: 56.4
click at [665, 299] on button "Eliminar" at bounding box center [671, 303] width 38 height 18
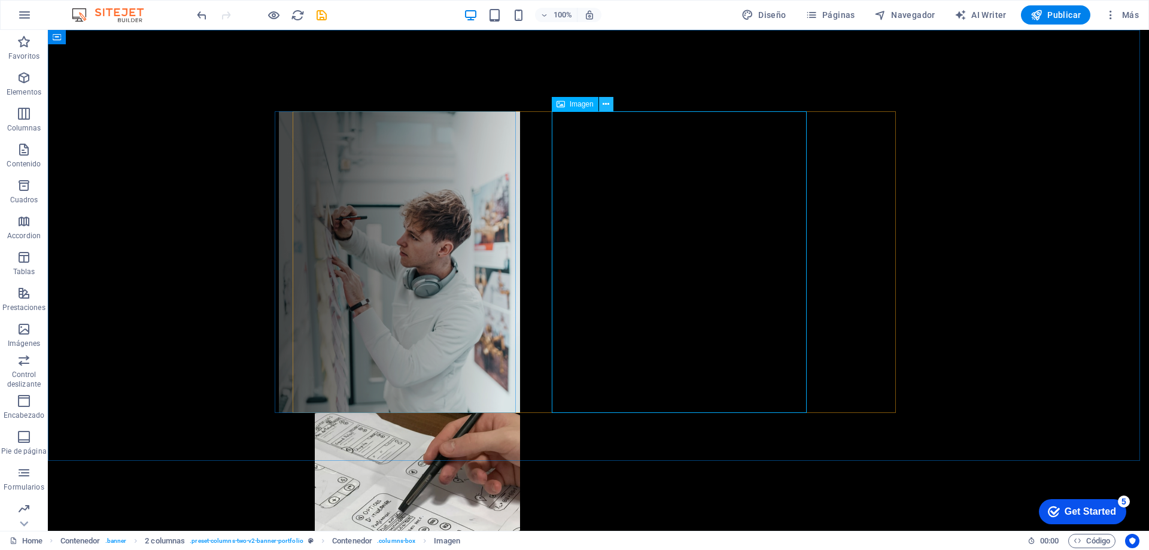
click at [608, 101] on icon at bounding box center [605, 104] width 7 height 13
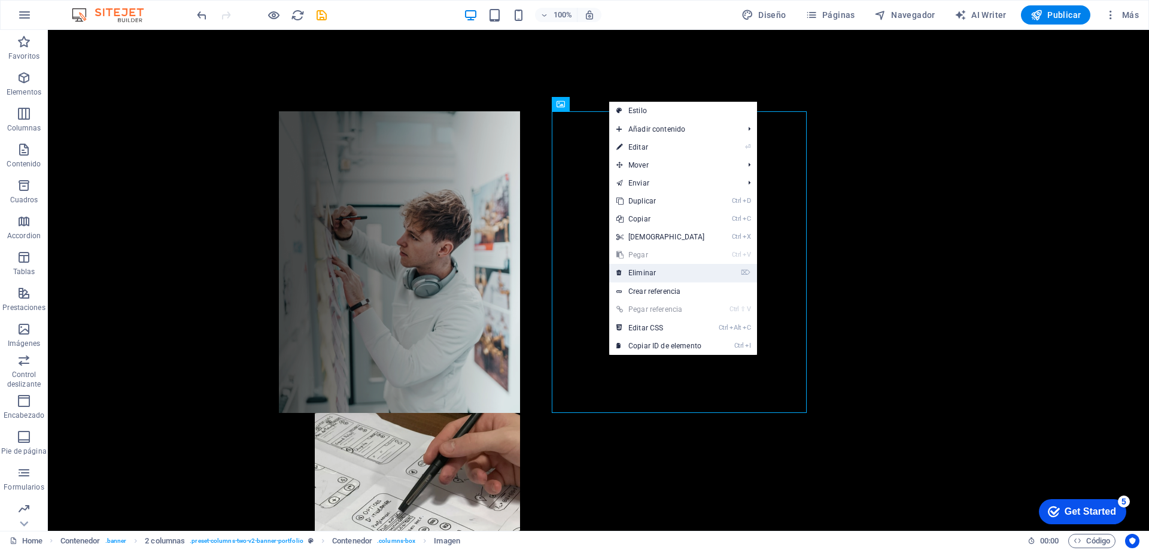
click at [662, 273] on link "⌦ Eliminar" at bounding box center [660, 273] width 103 height 18
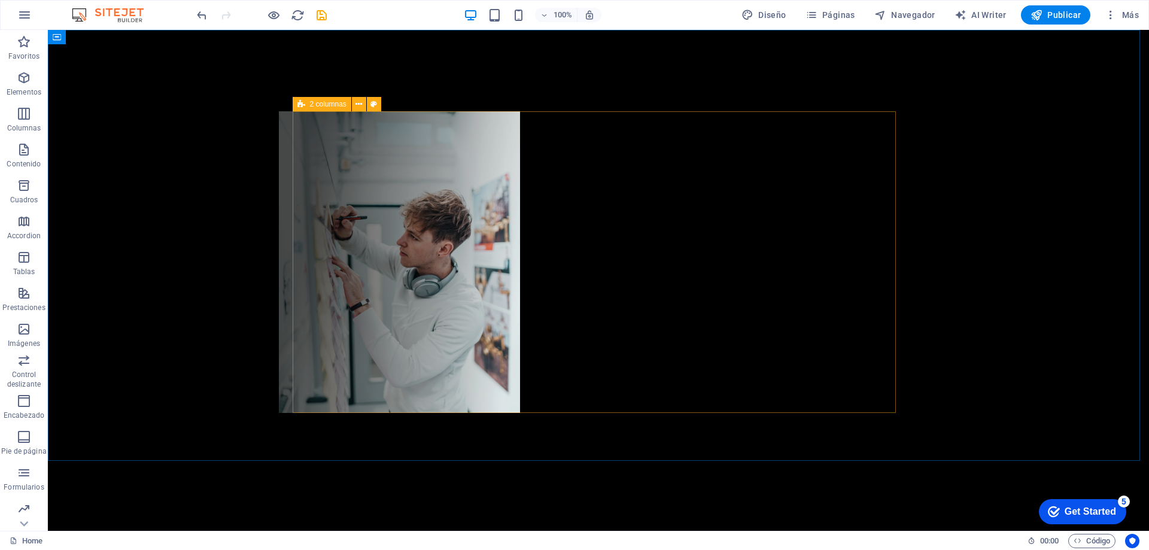
click at [345, 105] on span "2 columnas" at bounding box center [328, 104] width 36 height 7
click at [358, 109] on icon at bounding box center [358, 104] width 7 height 13
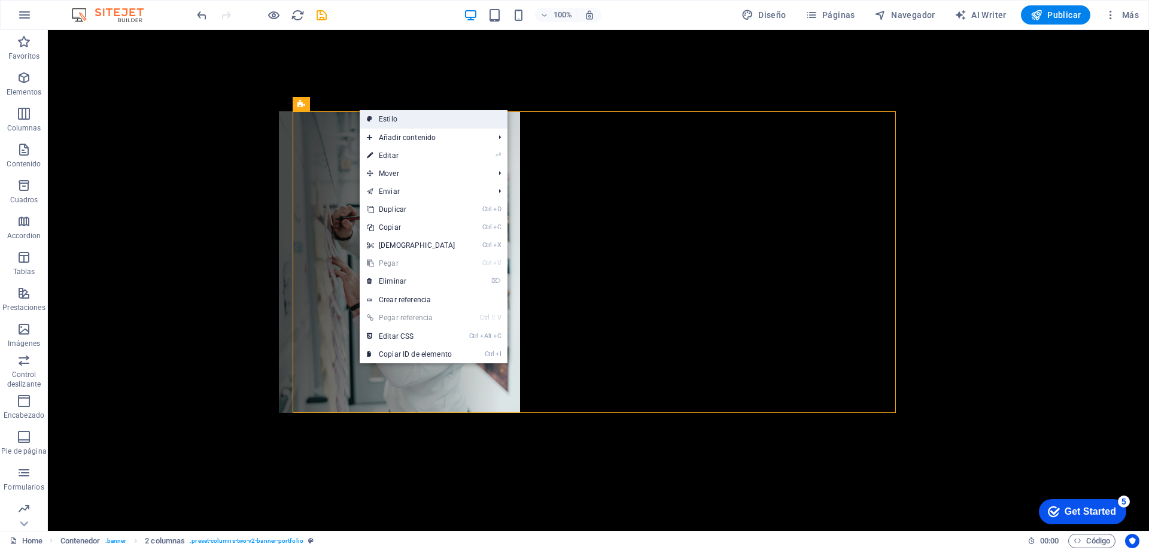
click at [374, 121] on link "Estilo" at bounding box center [434, 119] width 148 height 18
select select "rem"
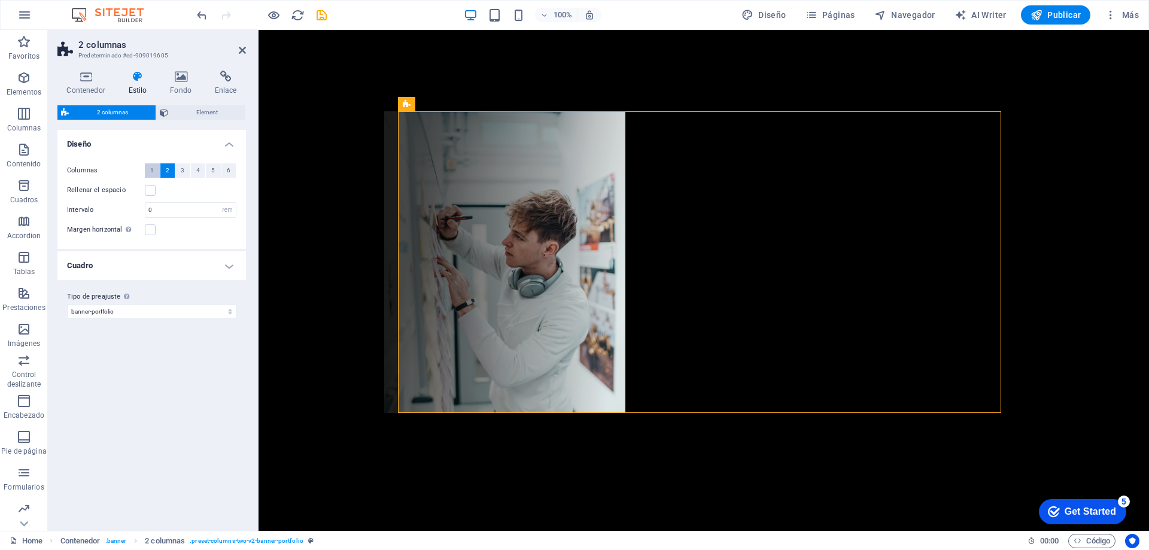
drag, startPoint x: 151, startPoint y: 167, endPoint x: 87, endPoint y: 175, distance: 65.1
click at [151, 167] on span "1" at bounding box center [152, 170] width 4 height 14
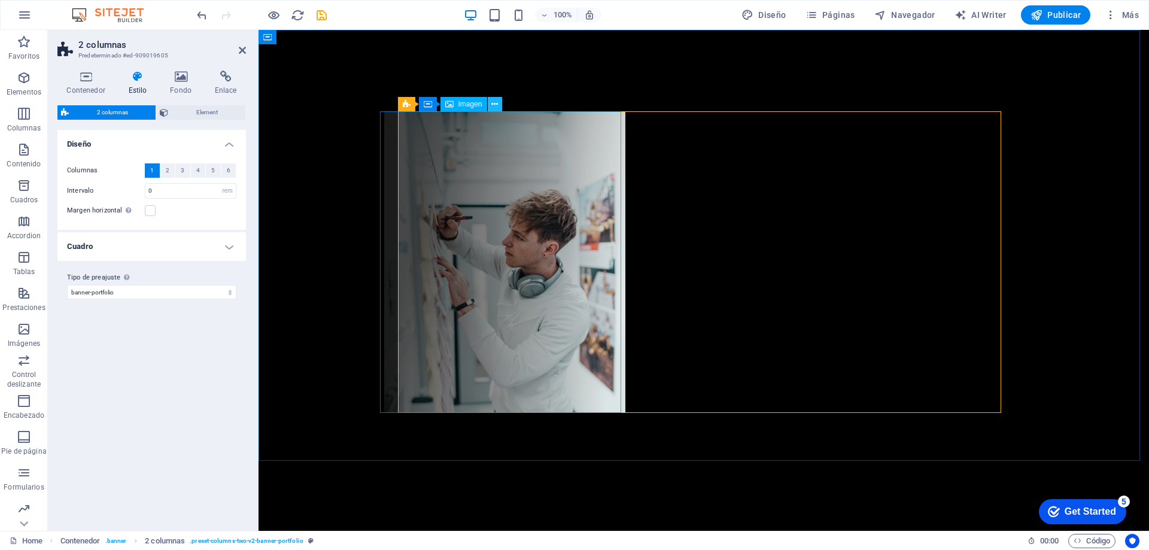
click at [491, 105] on icon at bounding box center [494, 104] width 7 height 13
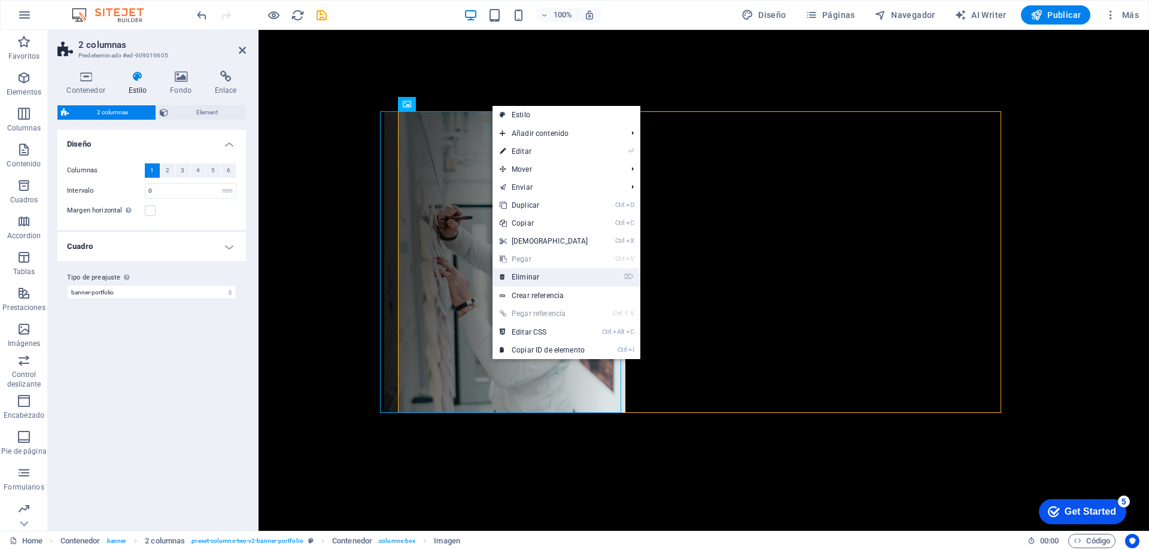
click at [540, 269] on link "⌦ Eliminar" at bounding box center [543, 277] width 103 height 18
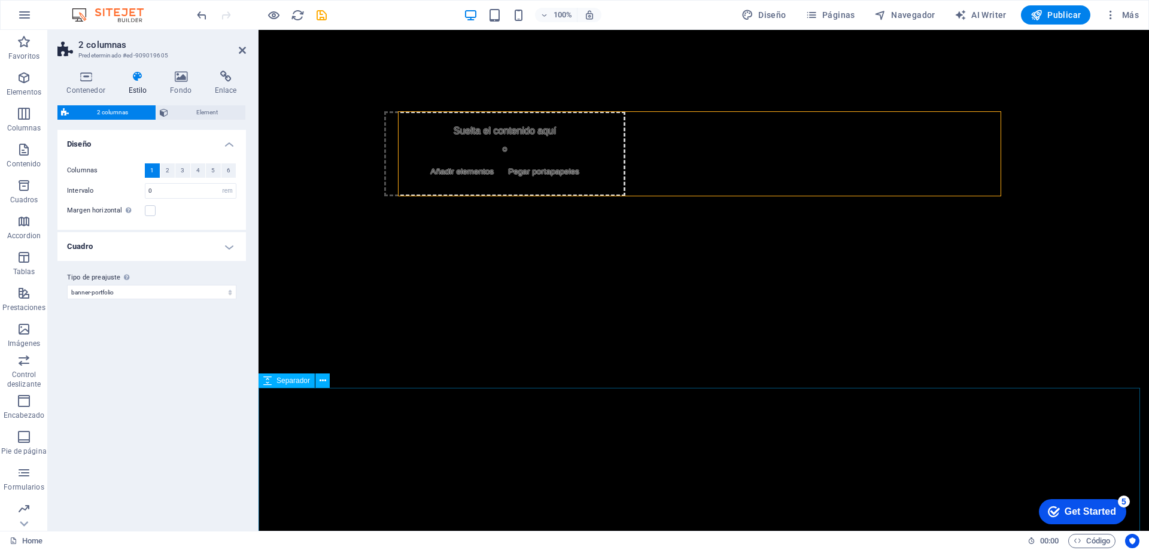
click at [279, 490] on div at bounding box center [703, 460] width 890 height 144
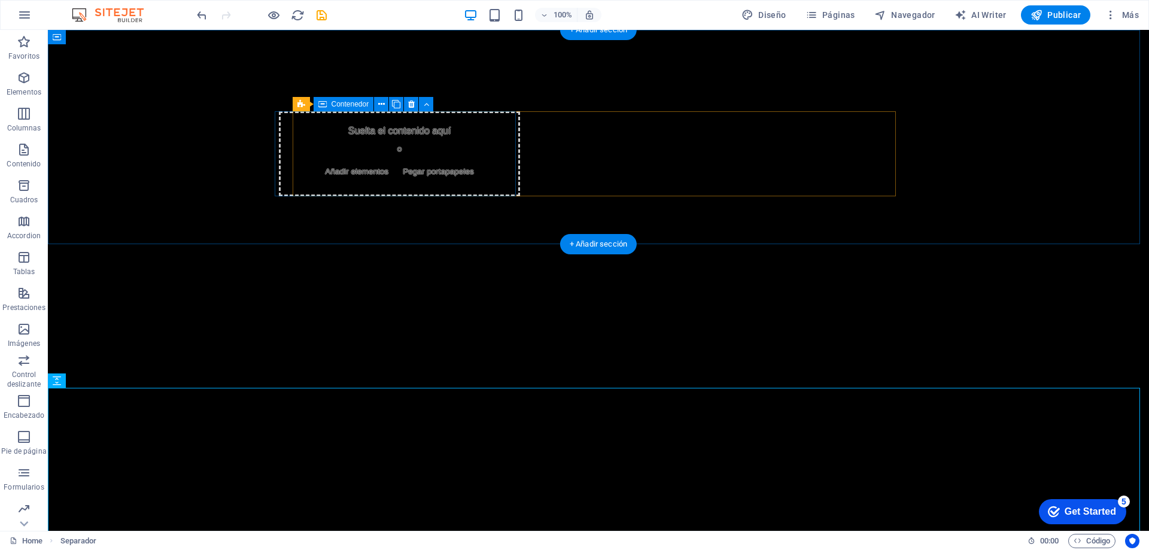
click at [385, 126] on div "Suelta el contenido aquí o Añadir elementos Pegar portapapeles" at bounding box center [399, 153] width 241 height 85
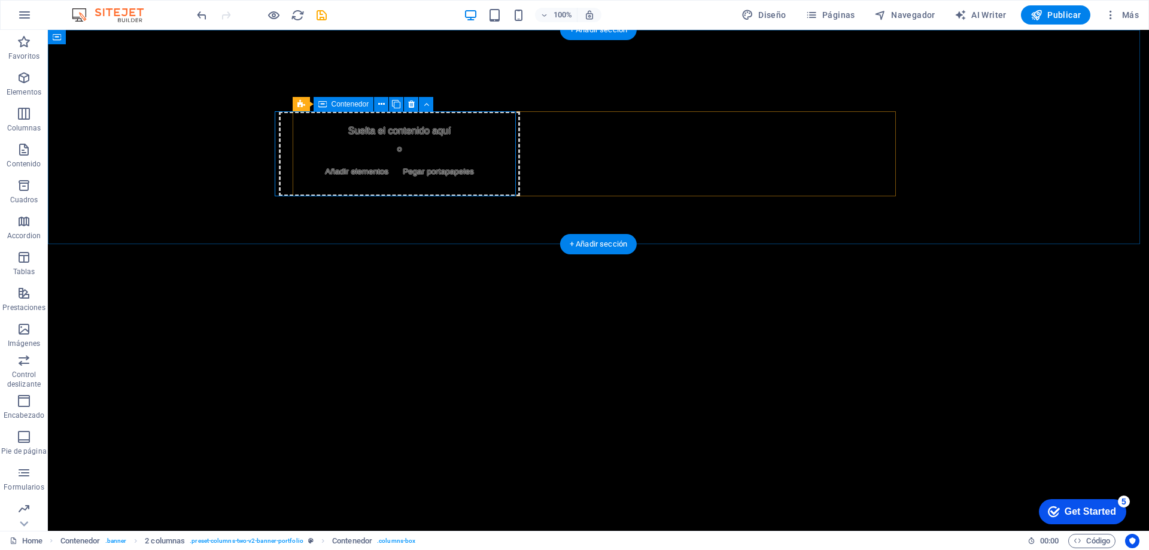
click at [373, 174] on span "Añadir elementos" at bounding box center [356, 171] width 73 height 17
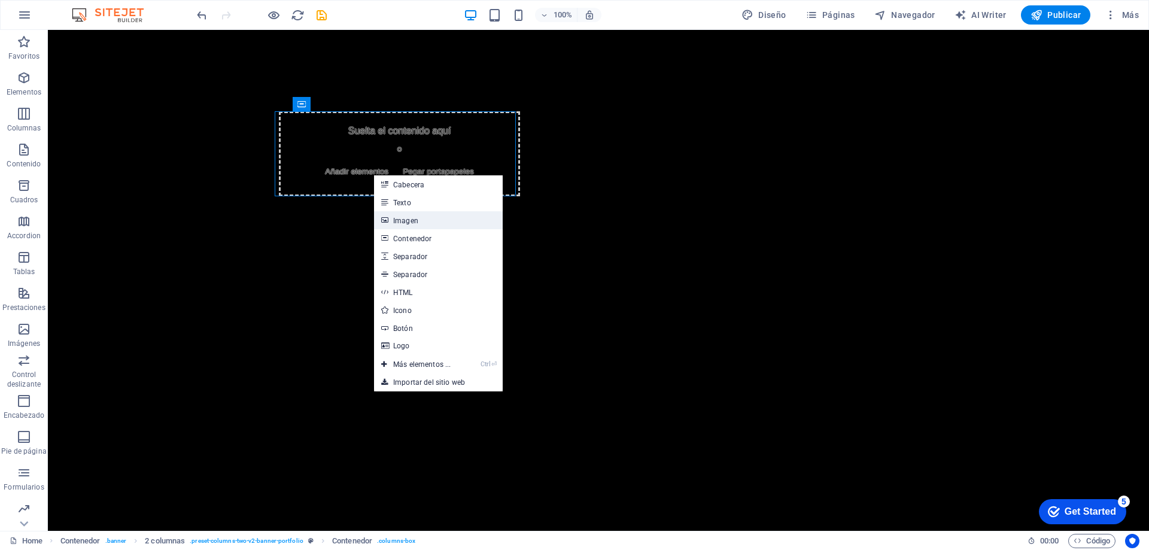
click at [400, 215] on link "Imagen" at bounding box center [438, 220] width 129 height 18
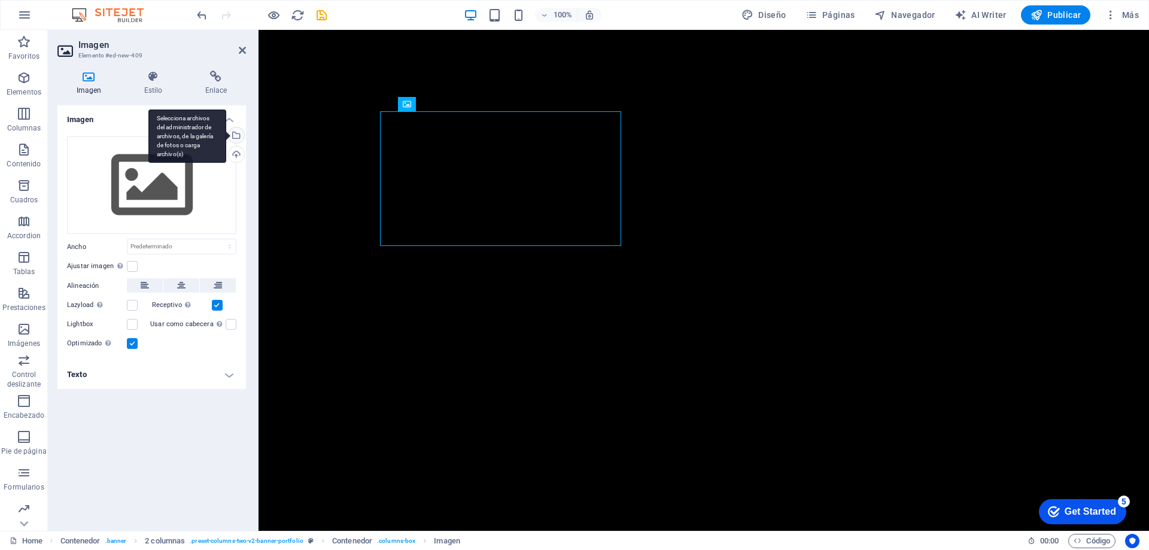
click at [237, 138] on div "Selecciona archivos del administrador de archivos, de la galería de fotos o car…" at bounding box center [235, 136] width 18 height 18
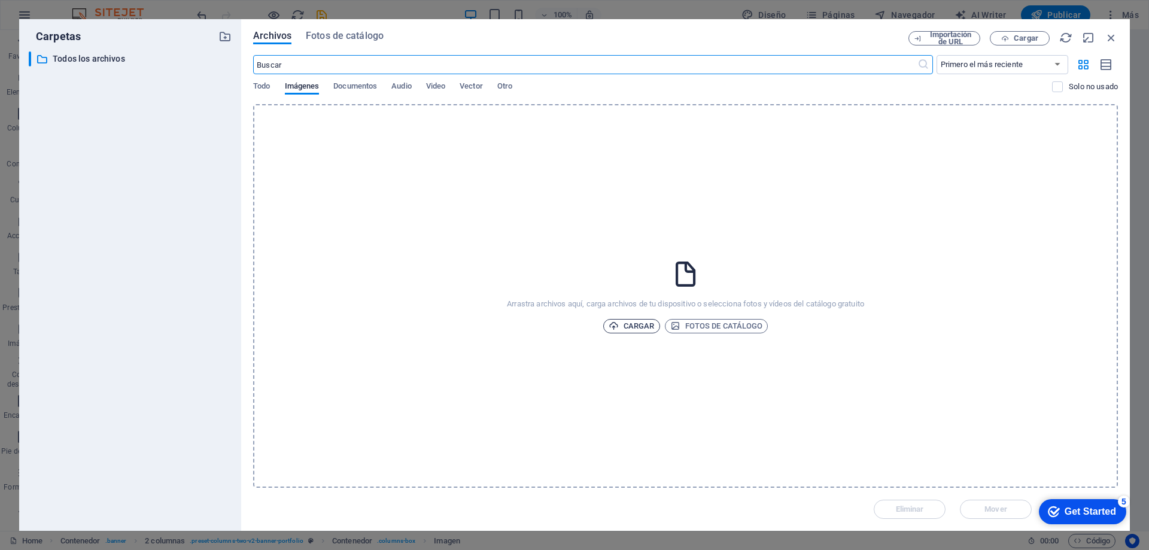
click at [629, 327] on span "Cargar" at bounding box center [631, 326] width 46 height 14
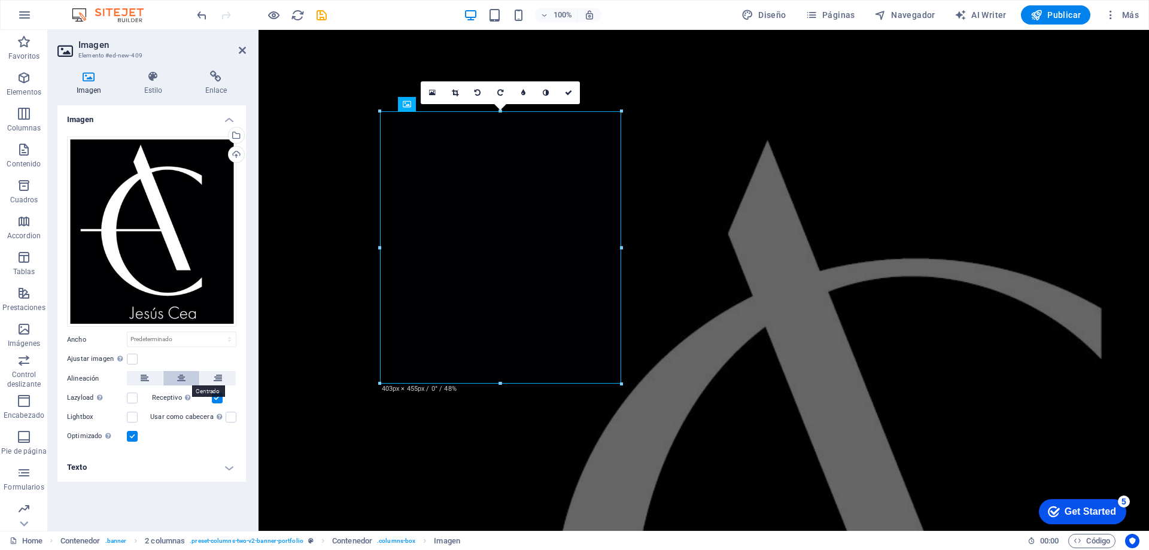
click at [179, 378] on icon at bounding box center [181, 378] width 8 height 14
click at [146, 340] on select "Predeterminado automático px rem % em vh vw" at bounding box center [181, 339] width 108 height 14
click at [127, 332] on select "Predeterminado automático px rem % em vh vw" at bounding box center [181, 339] width 108 height 14
click at [184, 334] on select "Predeterminado automático px rem % em vh vw" at bounding box center [181, 339] width 108 height 14
select select "%"
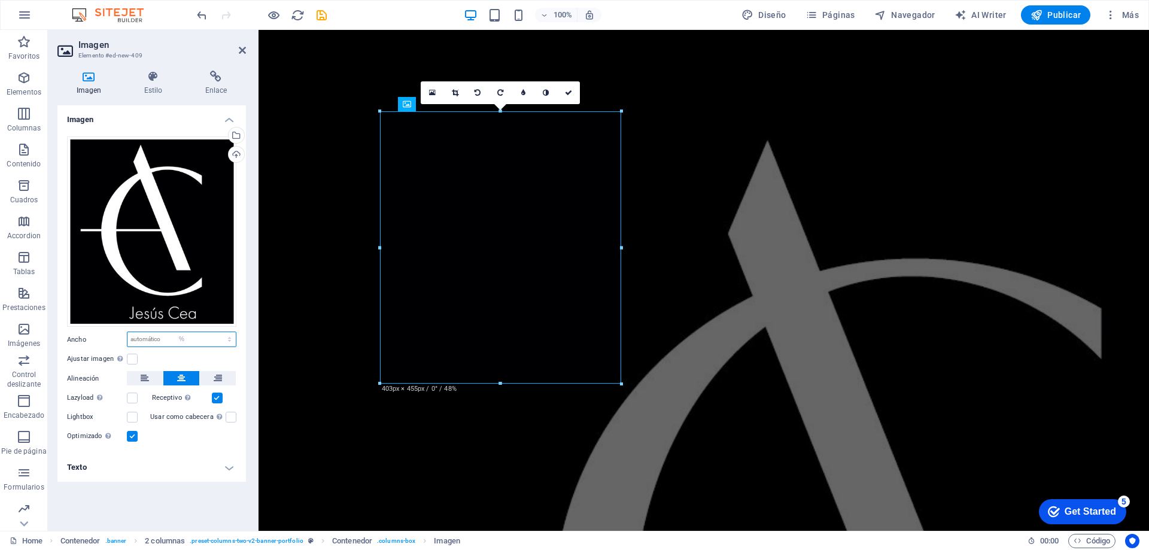
click at [219, 332] on select "Predeterminado automático px rem % em vh vw" at bounding box center [181, 339] width 108 height 14
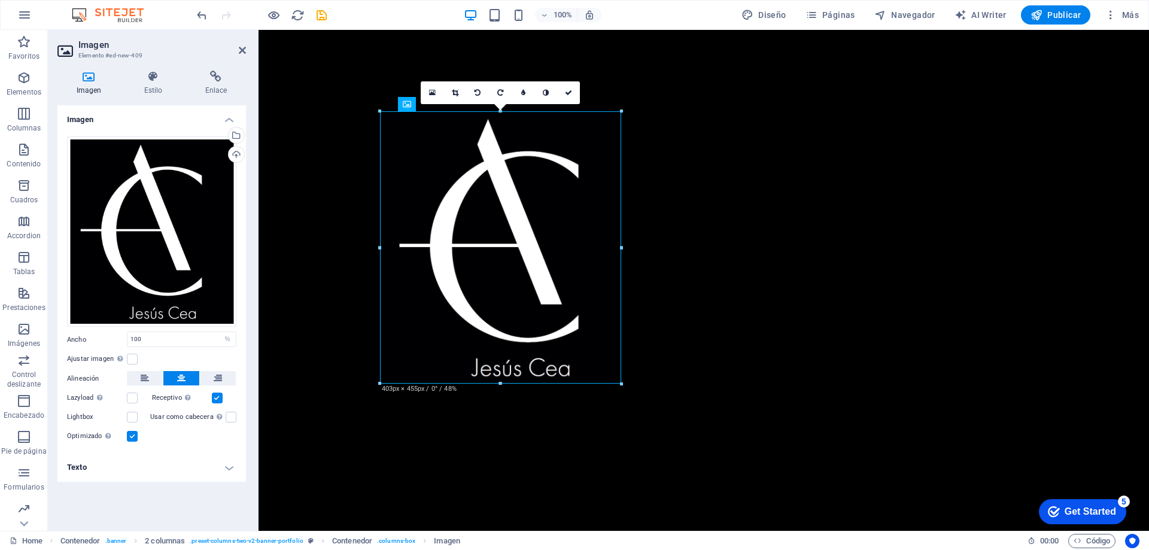
click at [215, 437] on div "Optimizado Las imágenes se comprimen para así mejorar la velocidad de las págin…" at bounding box center [151, 436] width 169 height 14
click at [173, 339] on input "100" at bounding box center [181, 339] width 108 height 14
drag, startPoint x: 100, startPoint y: 325, endPoint x: 62, endPoint y: 319, distance: 38.2
click at [62, 319] on div "Arrastra archivos aquí, haz clic para escoger archivos o selecciona archivos de…" at bounding box center [151, 290] width 188 height 326
type input "100"
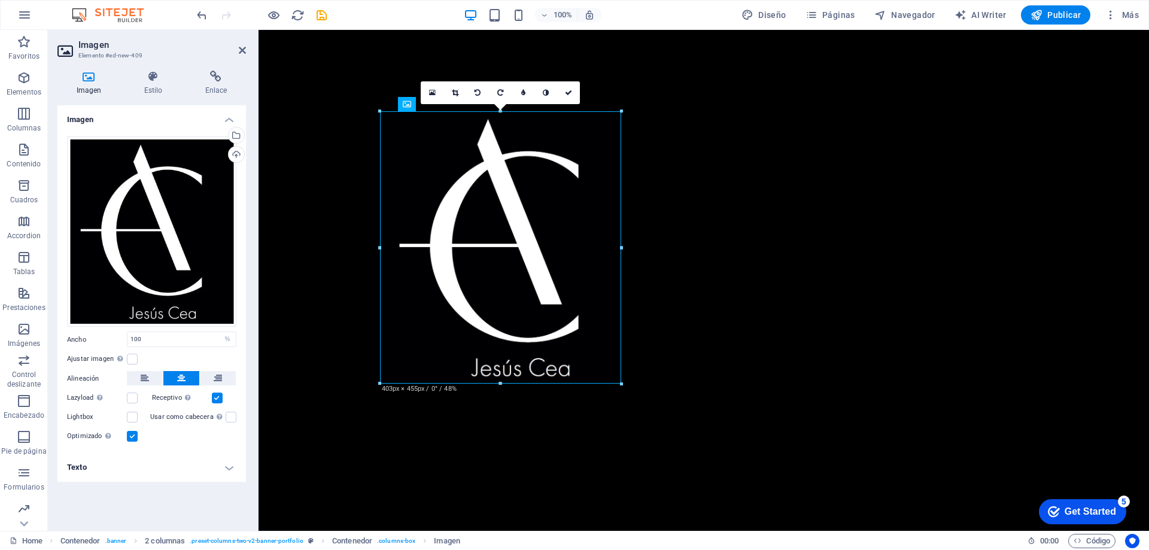
click at [174, 434] on div "Optimizado Las imágenes se comprimen para así mejorar la velocidad de las págin…" at bounding box center [151, 436] width 169 height 14
click at [85, 472] on h4 "Texto" at bounding box center [151, 467] width 188 height 29
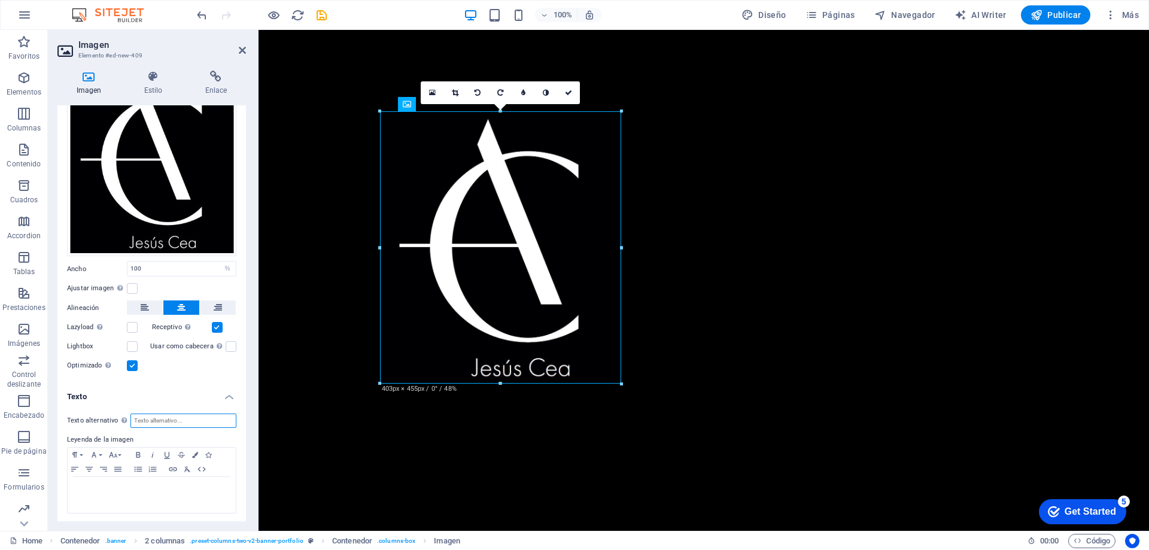
click at [196, 423] on input "Texto alternativo El texto alternativo es usado por aquellos dispositivos que n…" at bounding box center [183, 420] width 106 height 14
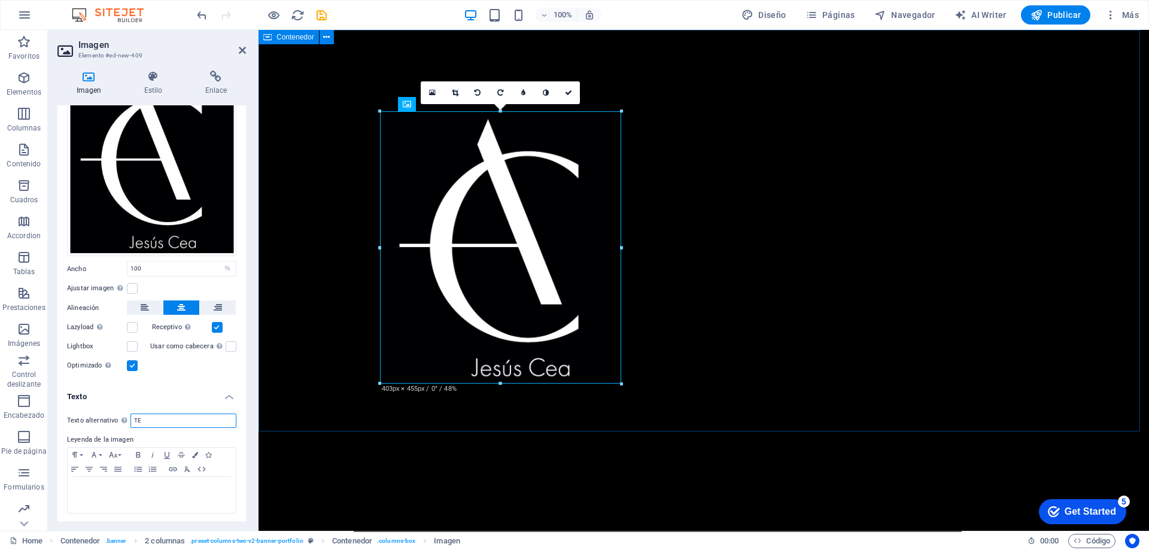
type input "T"
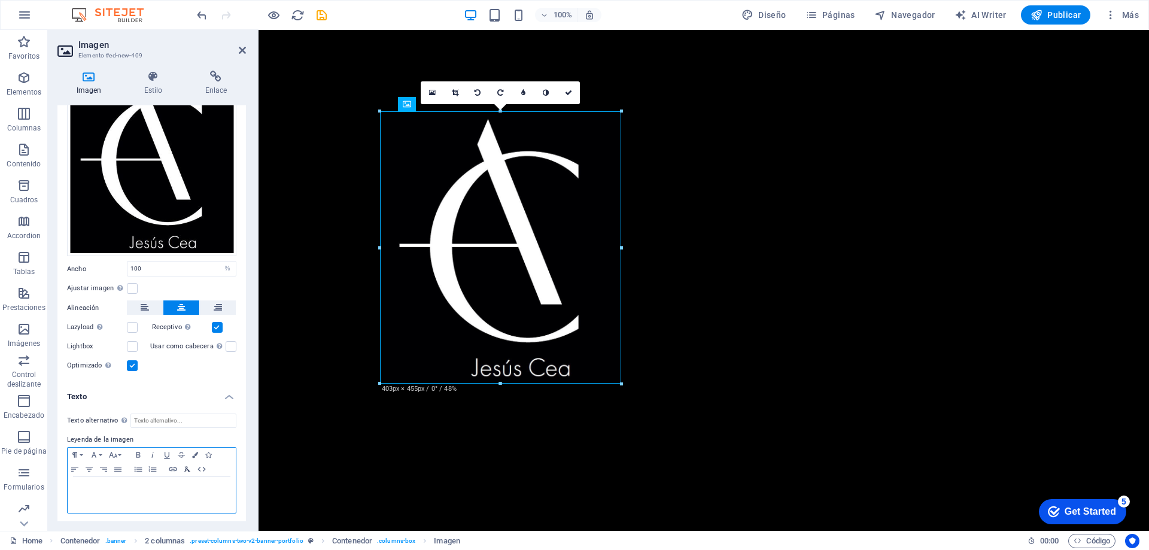
click at [184, 472] on button "Clear Formatting" at bounding box center [187, 469] width 14 height 14
click at [178, 483] on p "​" at bounding box center [152, 488] width 156 height 11
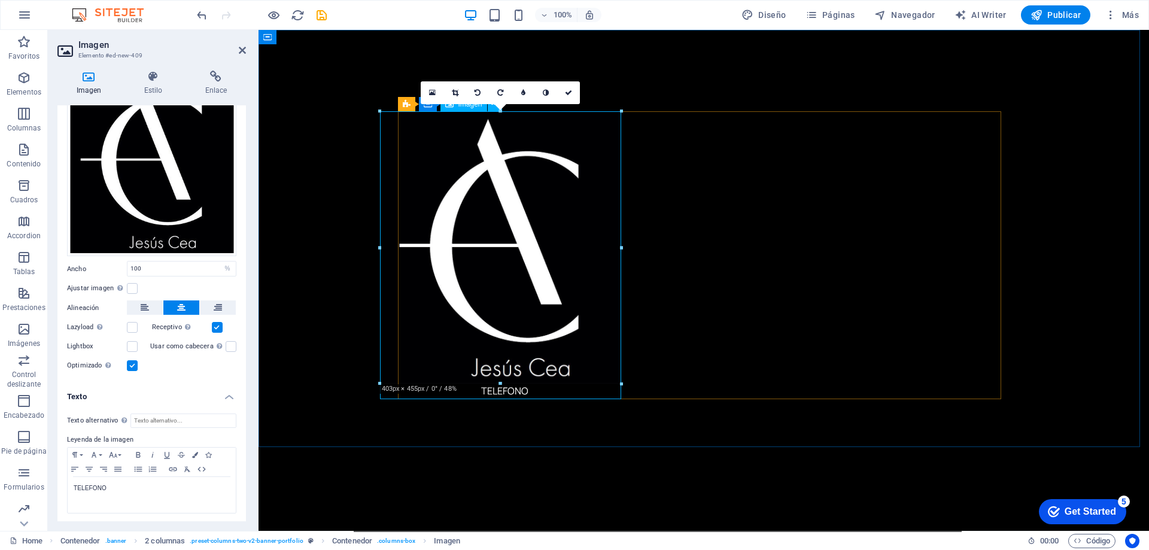
click at [528, 391] on figure "TELEFONO" at bounding box center [504, 255] width 241 height 288
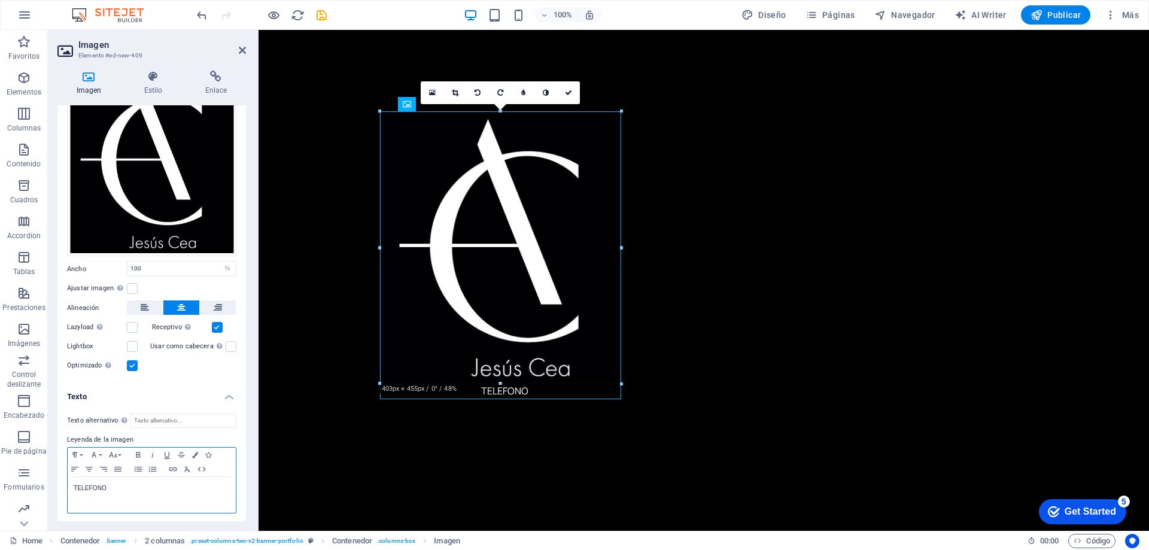
click at [129, 479] on div "​TELEFONO" at bounding box center [152, 495] width 168 height 36
click at [164, 549] on html "jesuscea.es Home Favoritos Elementos Columnas Contenido Cuadros Accordion Tabla…" at bounding box center [574, 275] width 1149 height 550
drag, startPoint x: 150, startPoint y: 489, endPoint x: 43, endPoint y: 494, distance: 106.6
click at [43, 494] on section "Favoritos Elementos Columnas Contenido Cuadros Accordion Tablas Prestaciones Im…" at bounding box center [574, 280] width 1149 height 501
click at [138, 453] on icon "button" at bounding box center [138, 455] width 14 height 10
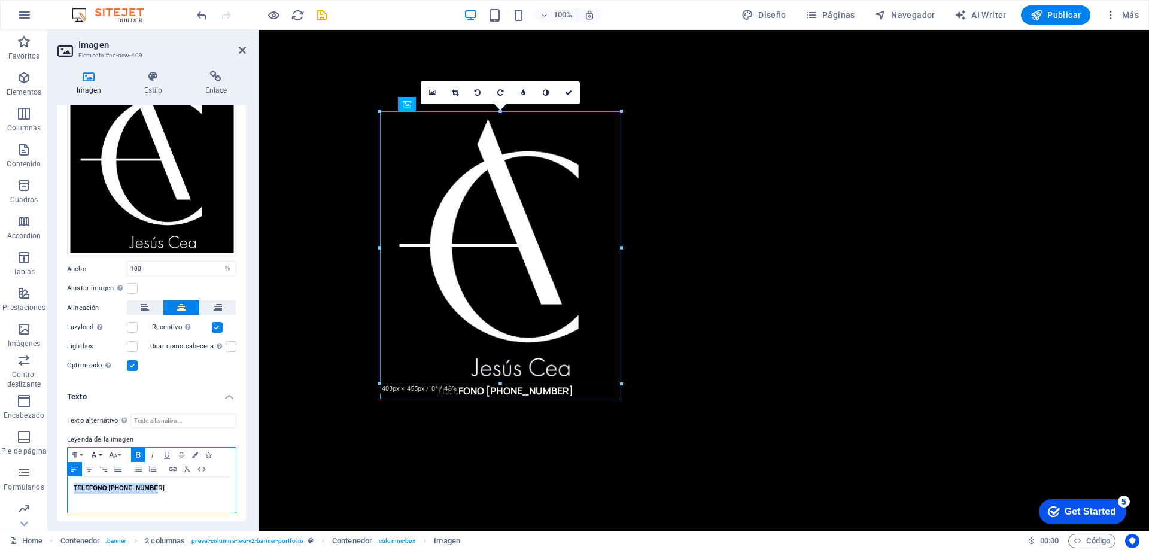
click at [96, 451] on icon "button" at bounding box center [94, 455] width 14 height 10
click at [93, 452] on icon "button" at bounding box center [94, 454] width 5 height 5
click at [126, 379] on link "Impact" at bounding box center [134, 380] width 95 height 18
click at [107, 453] on icon "button" at bounding box center [113, 455] width 14 height 10
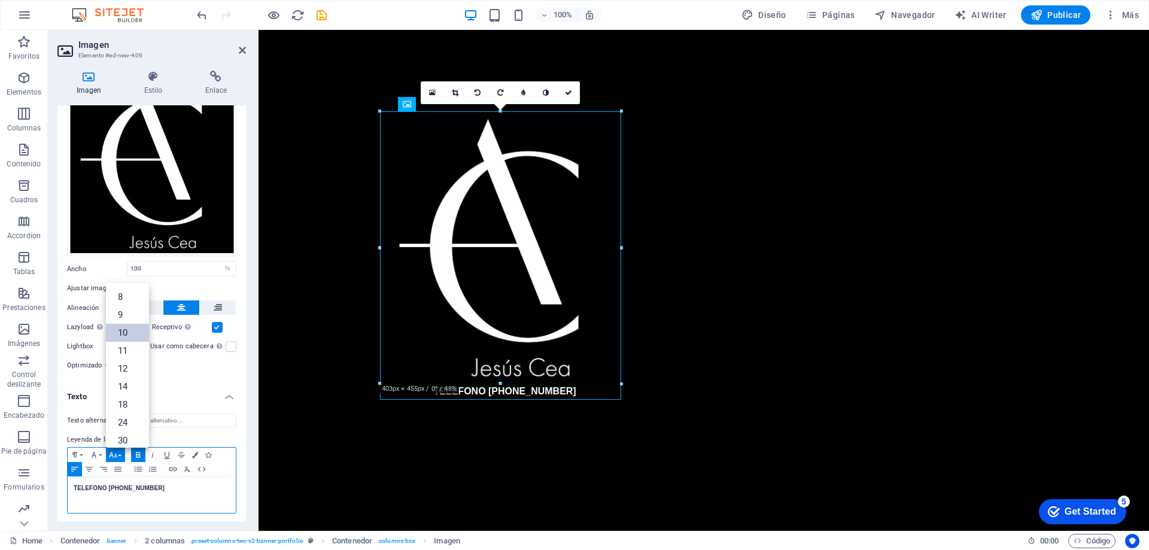
scroll to position [50, 0]
click at [128, 387] on link "30" at bounding box center [127, 391] width 43 height 18
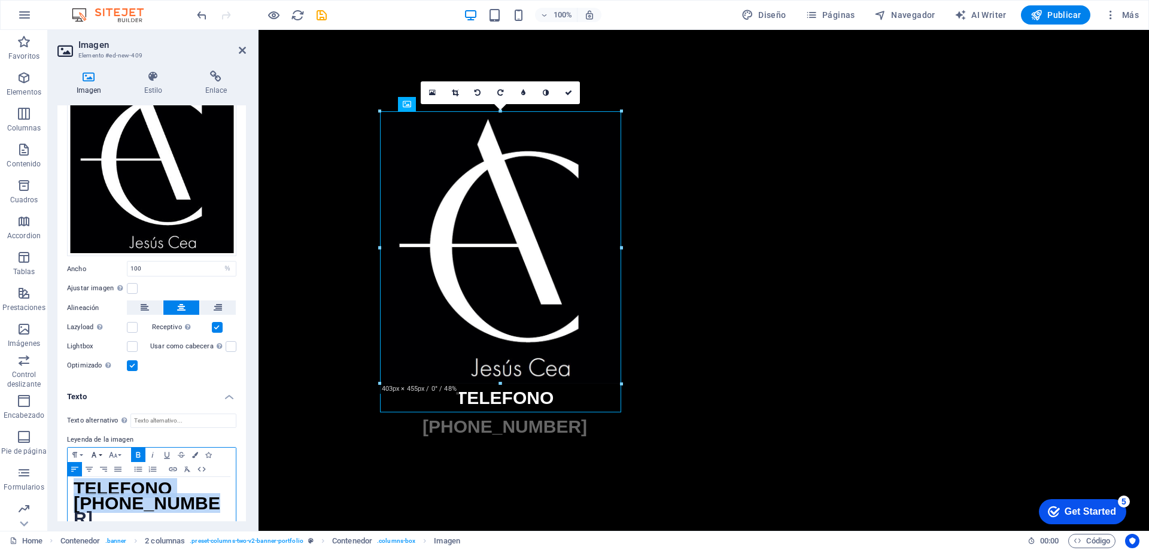
click at [96, 453] on icon "button" at bounding box center [94, 455] width 14 height 10
click at [118, 343] on link "Arial" at bounding box center [134, 344] width 95 height 18
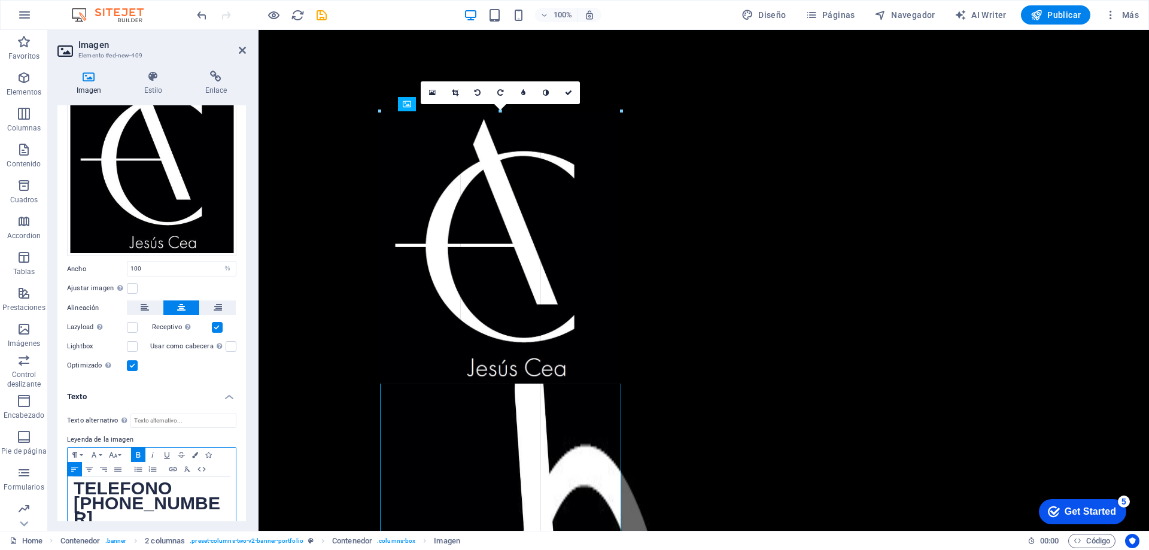
drag, startPoint x: 623, startPoint y: 384, endPoint x: 458, endPoint y: 366, distance: 166.1
type input "403"
select select "px"
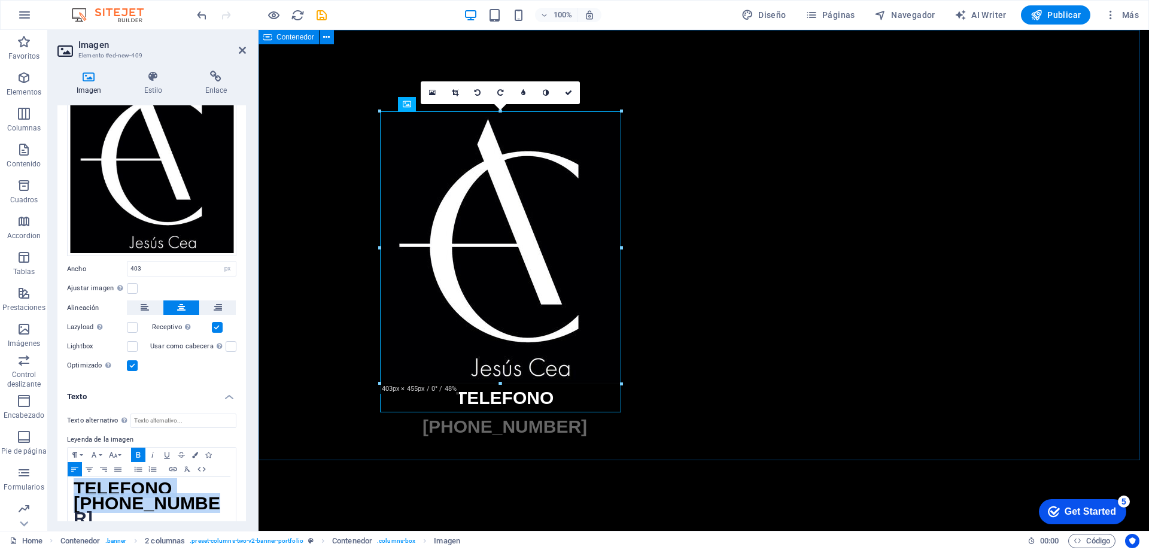
click at [1049, 359] on div "TELEFONO 610 57 41 28" at bounding box center [703, 259] width 890 height 459
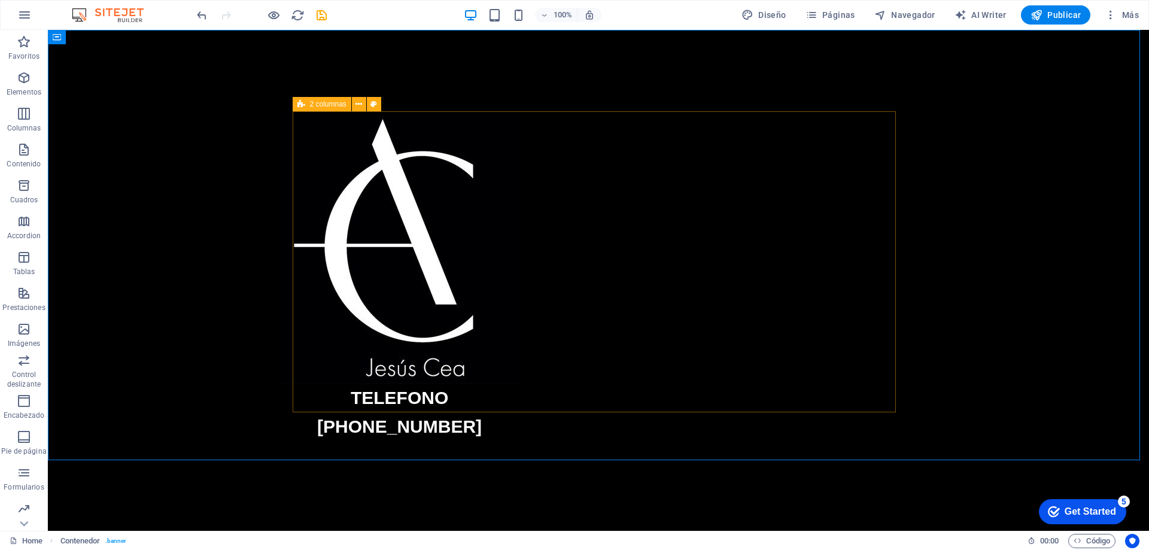
click at [335, 108] on span "2 columnas" at bounding box center [328, 104] width 36 height 7
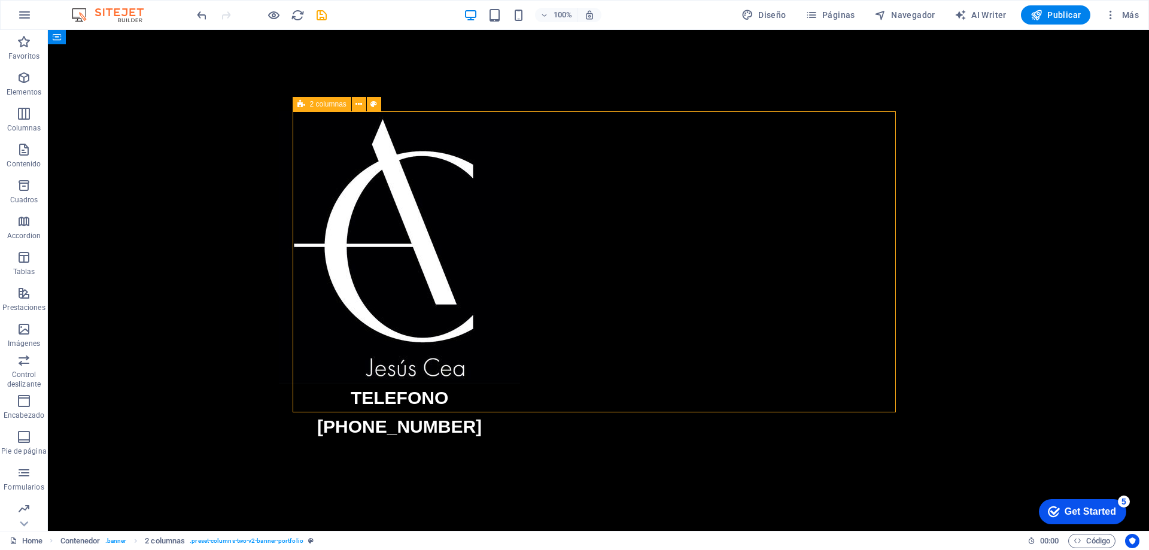
click at [332, 106] on span "2 columnas" at bounding box center [328, 104] width 36 height 7
select select "rem"
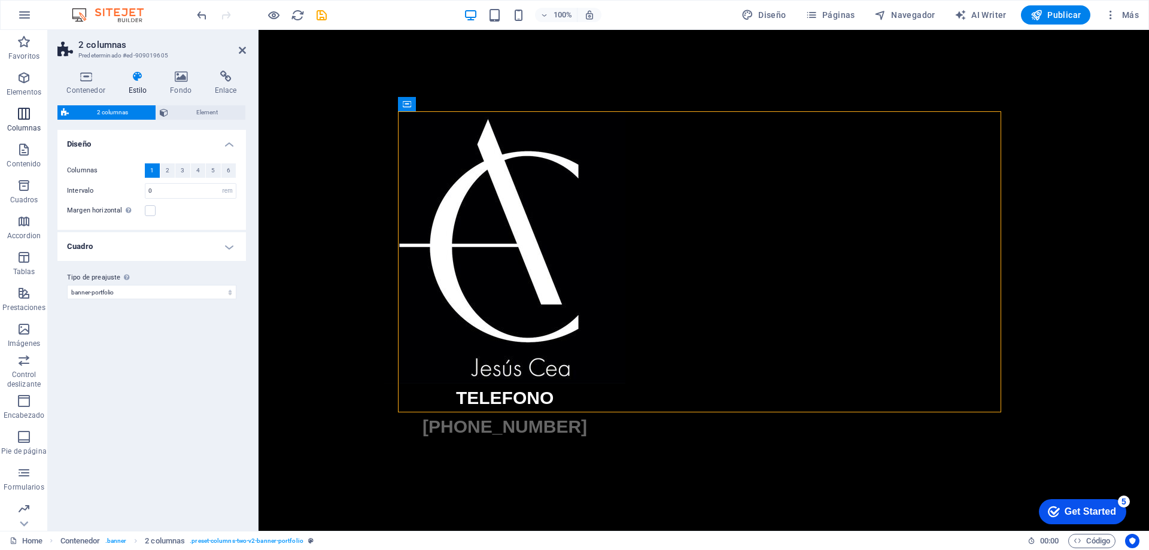
click at [30, 118] on icon "button" at bounding box center [24, 113] width 14 height 14
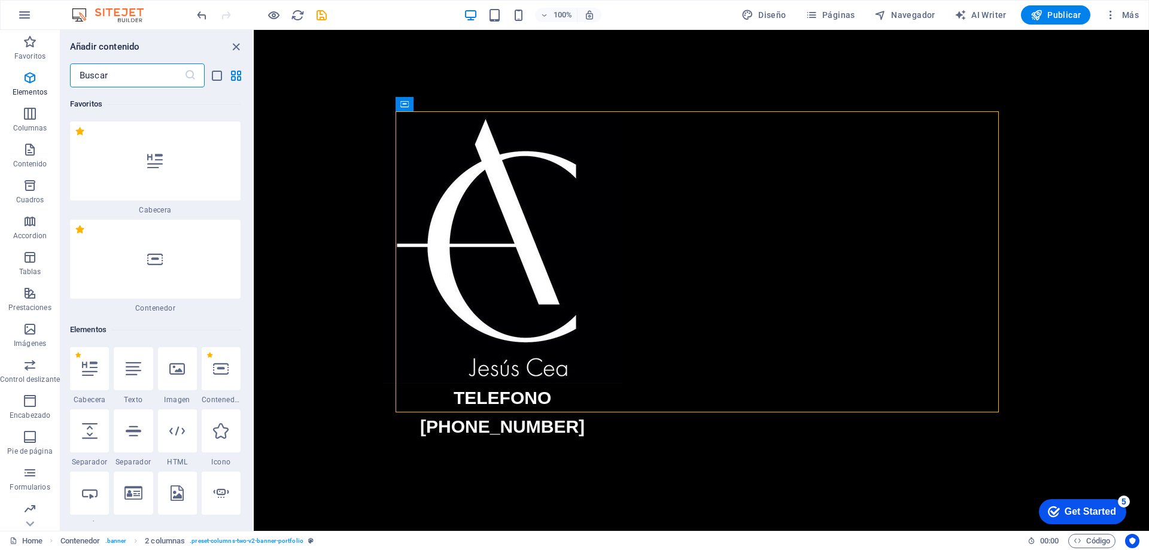
scroll to position [690, 0]
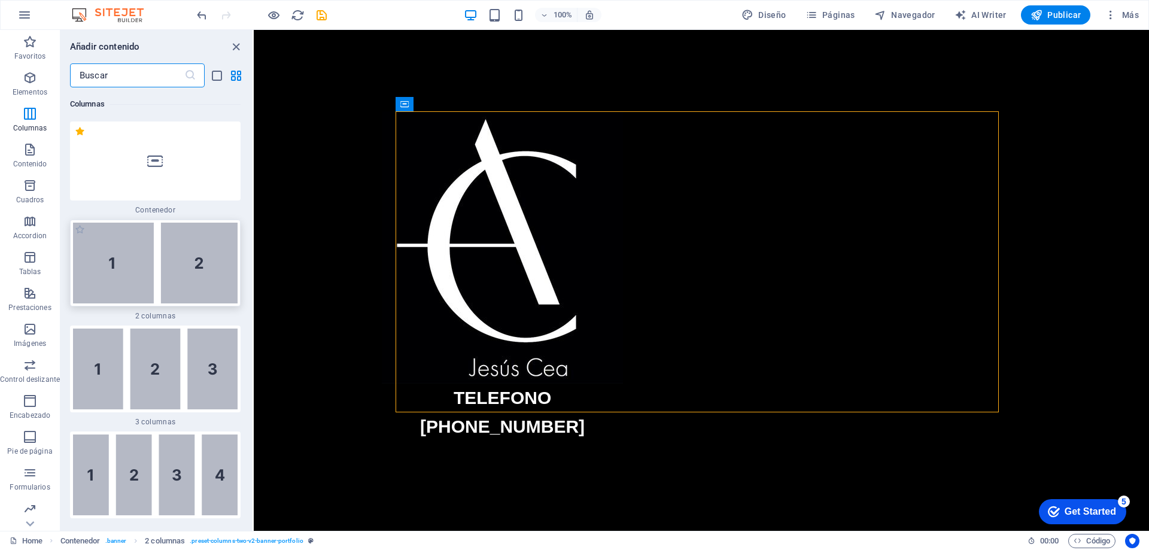
click at [120, 254] on img at bounding box center [155, 263] width 165 height 81
click at [713, 220] on div "TELEFONO 610 57 41 28" at bounding box center [701, 276] width 603 height 330
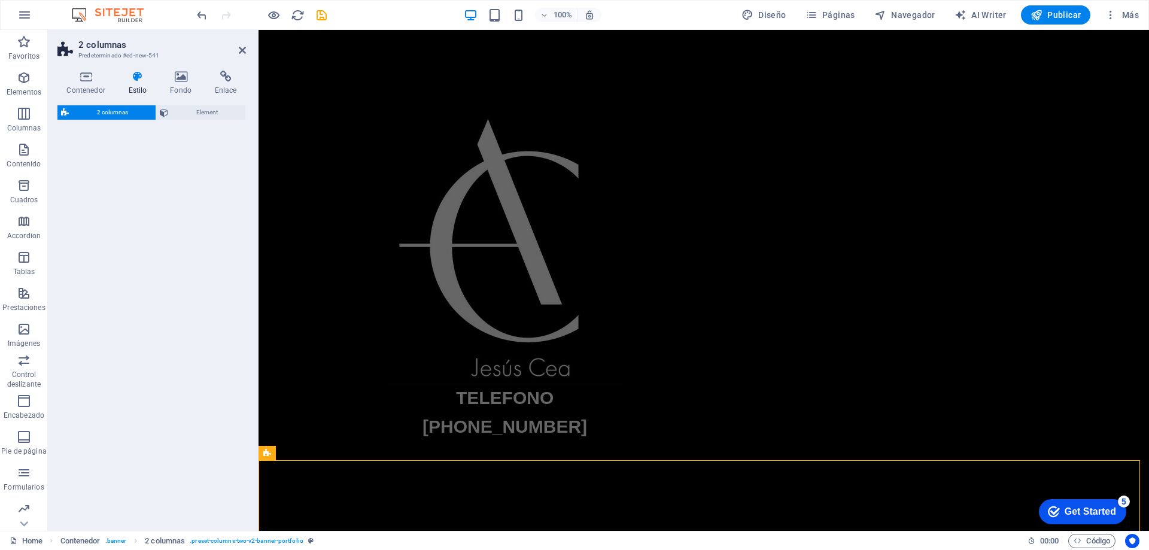
select select "rem"
select select "preset-columns-two-v2-default"
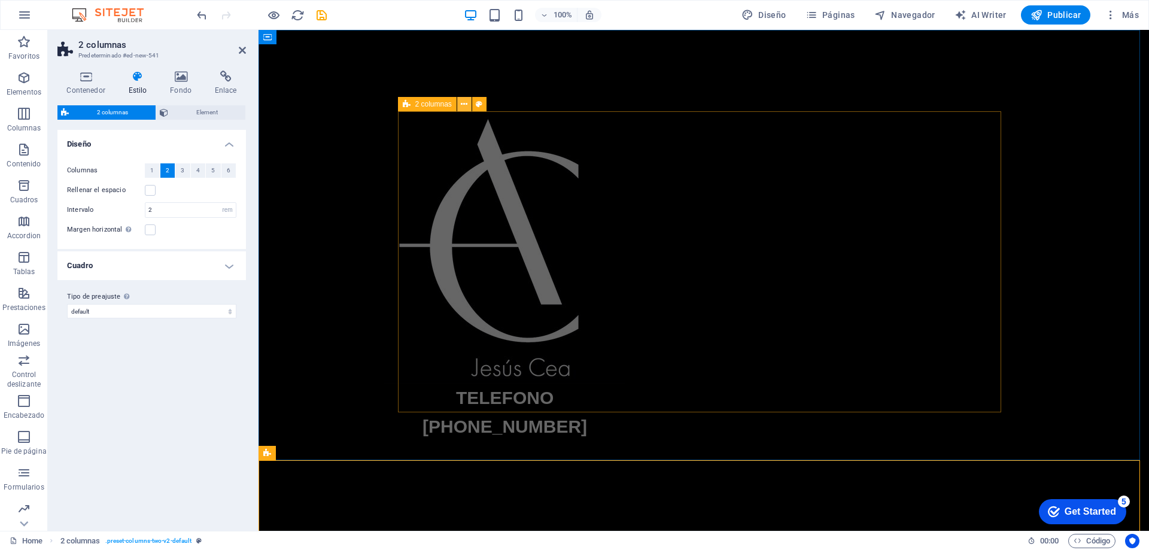
click at [468, 106] on button at bounding box center [464, 104] width 14 height 14
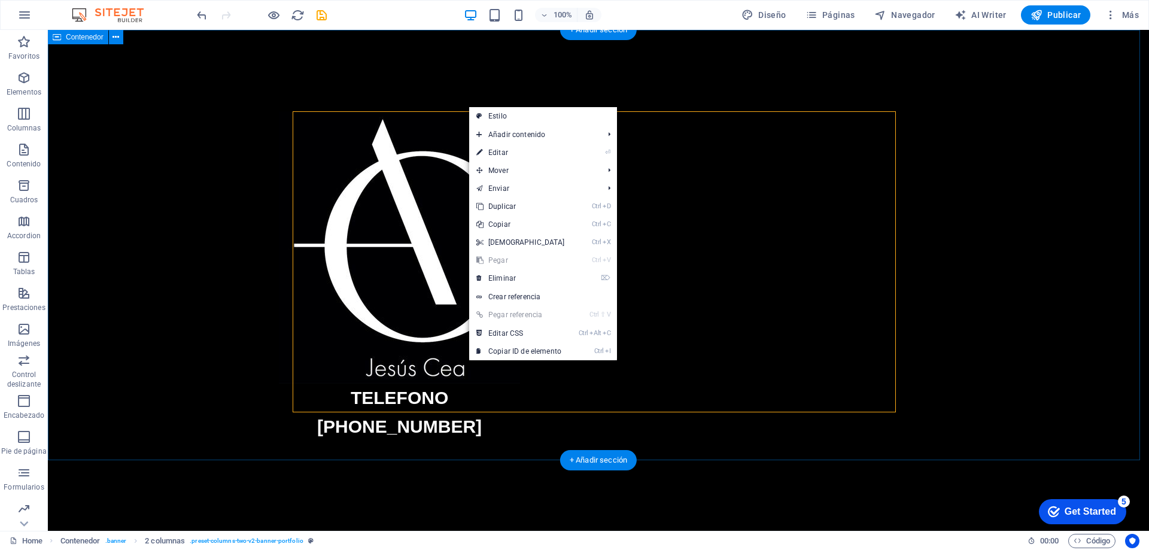
click at [245, 165] on div "TELEFONO 610 57 41 28" at bounding box center [598, 259] width 1101 height 459
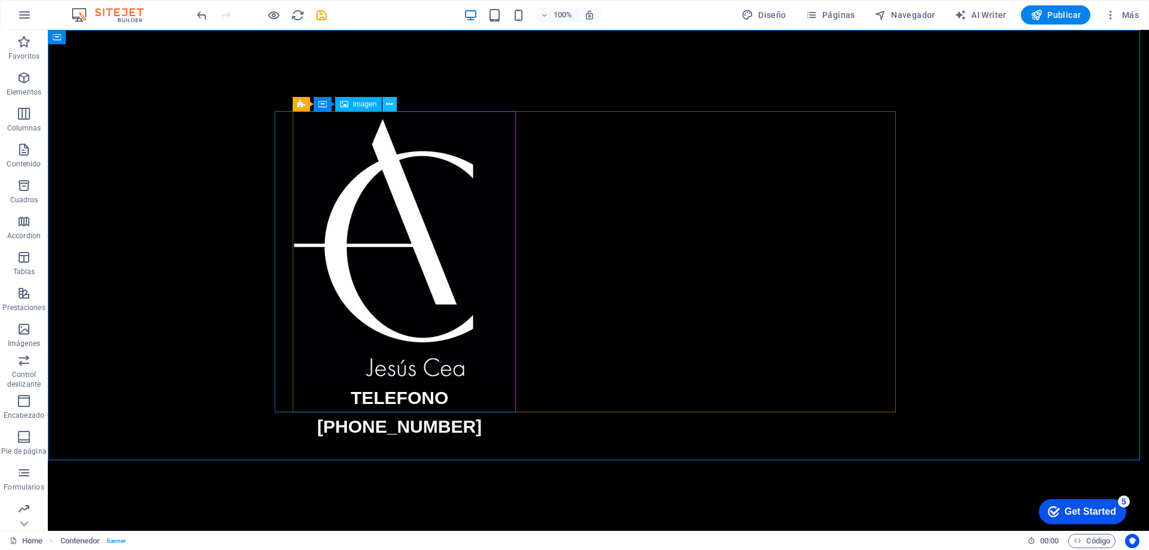
click at [388, 108] on icon at bounding box center [389, 104] width 7 height 13
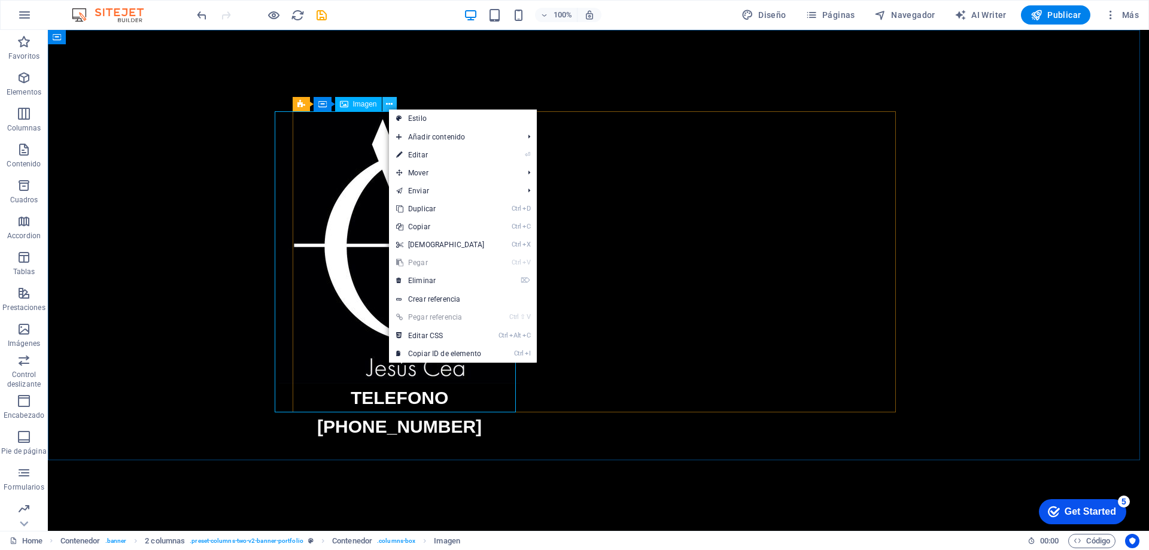
click at [391, 104] on icon at bounding box center [389, 104] width 7 height 13
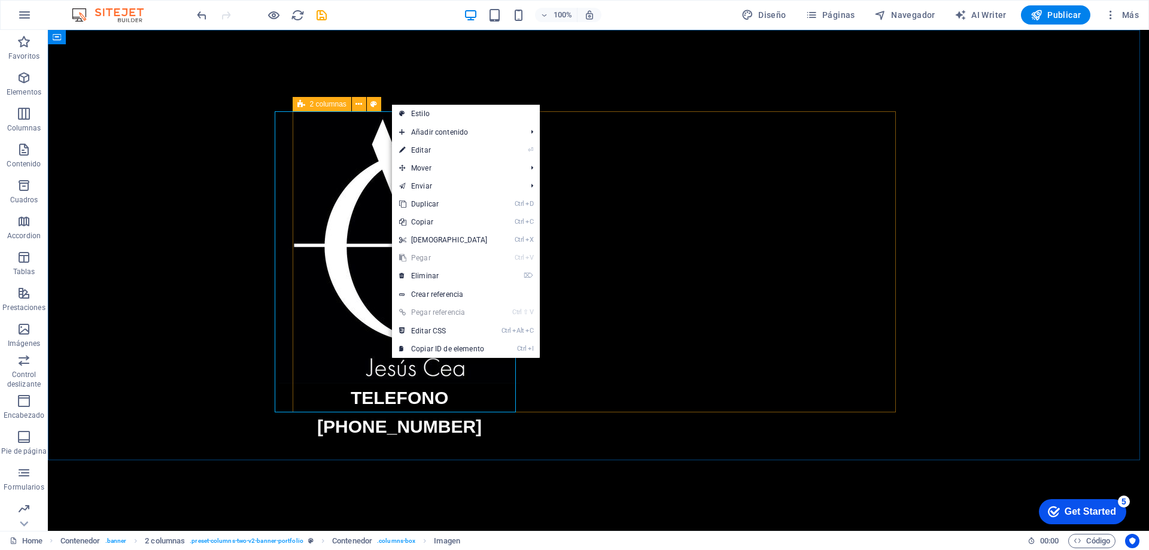
click at [304, 100] on icon at bounding box center [301, 104] width 8 height 14
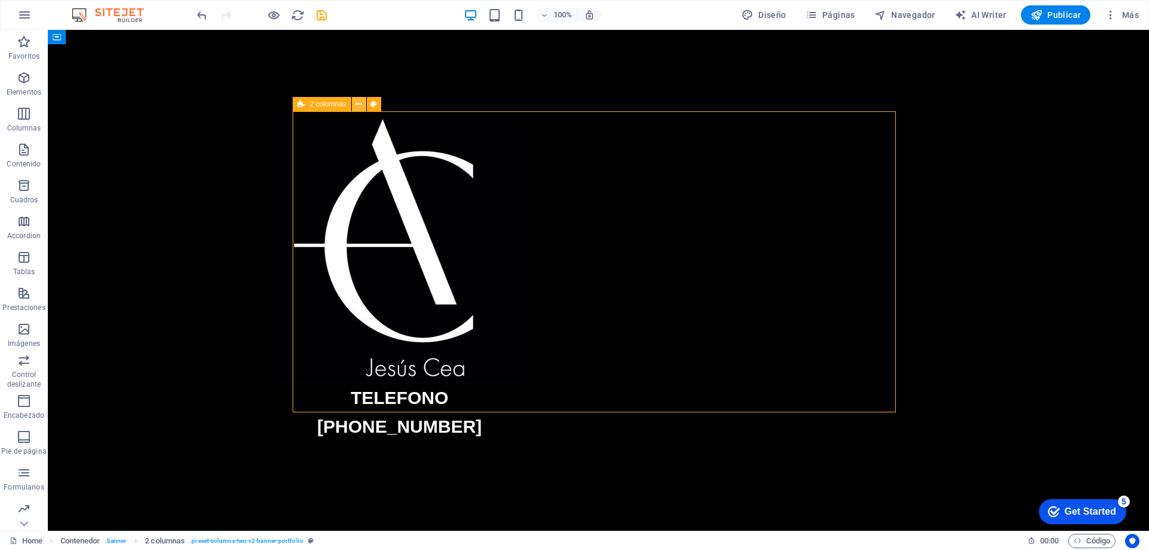
click at [361, 108] on icon at bounding box center [358, 104] width 7 height 13
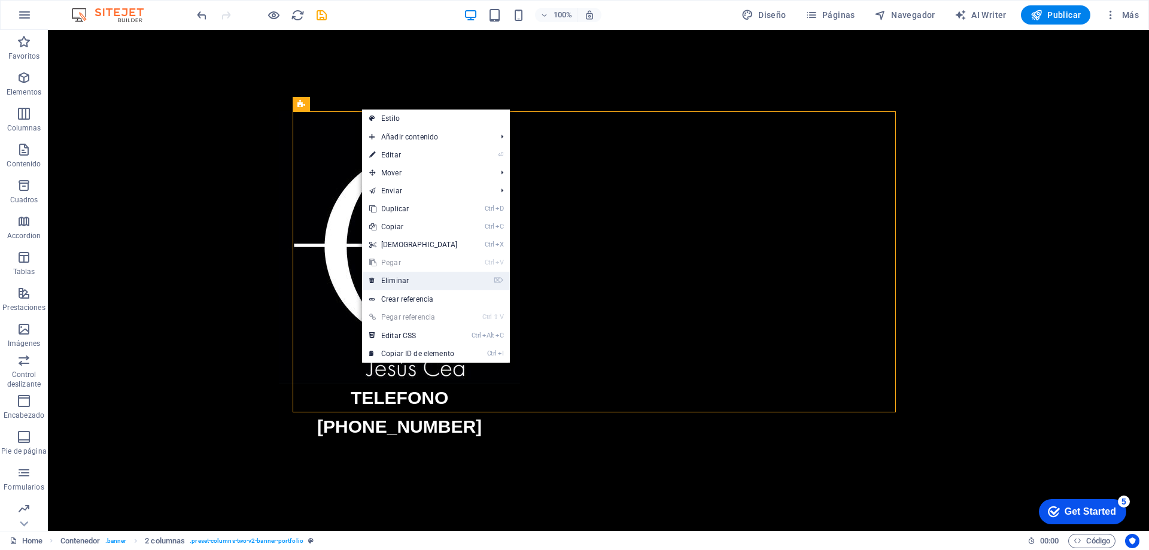
click at [399, 275] on link "⌦ Eliminar" at bounding box center [413, 281] width 103 height 18
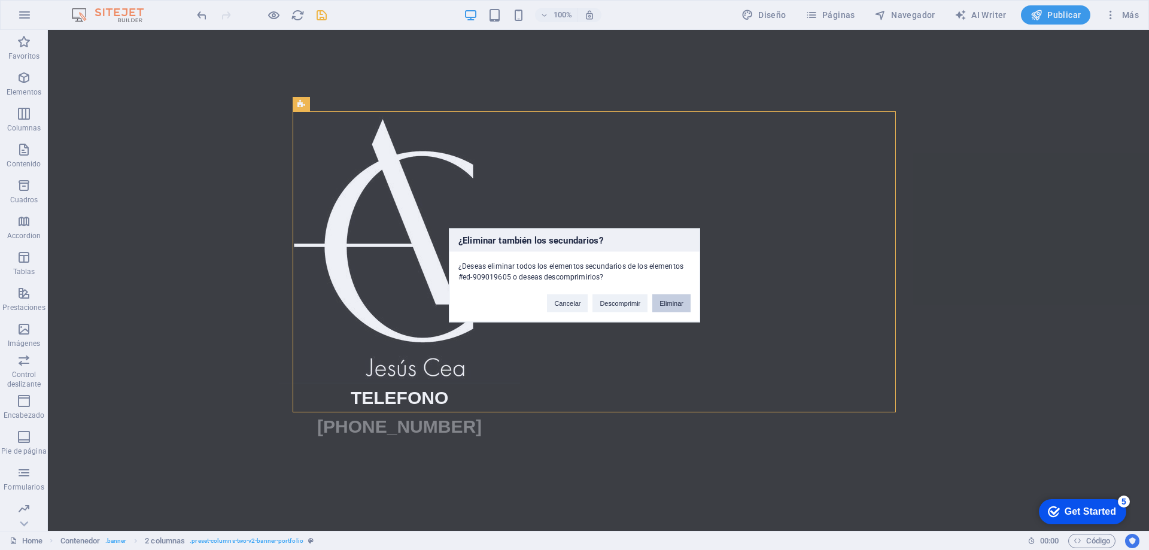
drag, startPoint x: 423, startPoint y: 286, endPoint x: 680, endPoint y: 305, distance: 257.4
click at [680, 305] on button "Eliminar" at bounding box center [671, 303] width 38 height 18
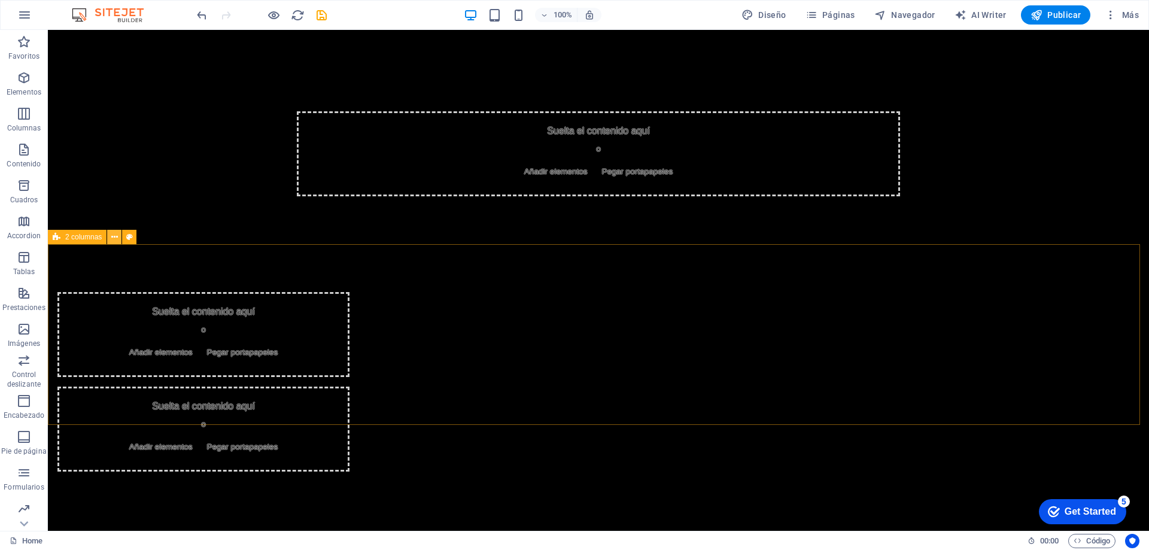
click at [113, 238] on icon at bounding box center [114, 237] width 7 height 13
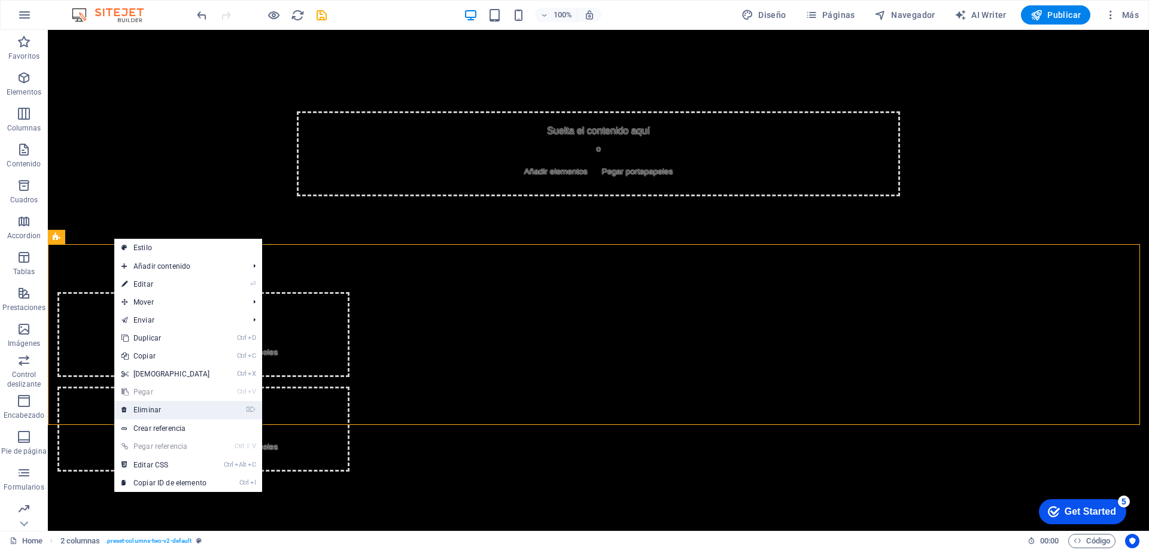
click at [150, 414] on link "⌦ Eliminar" at bounding box center [165, 410] width 103 height 18
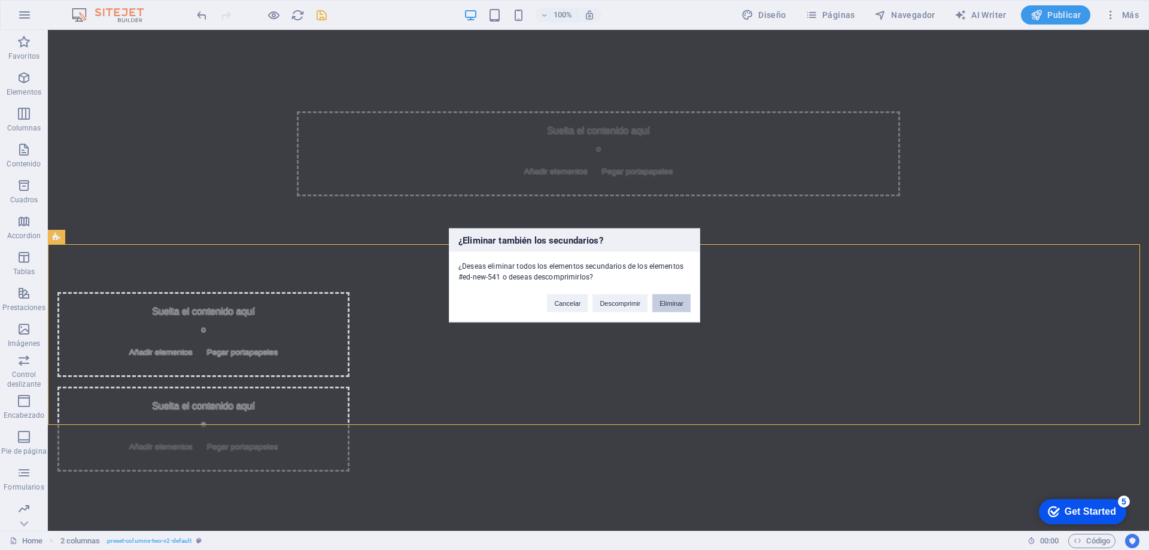
click at [669, 305] on button "Eliminar" at bounding box center [671, 303] width 38 height 18
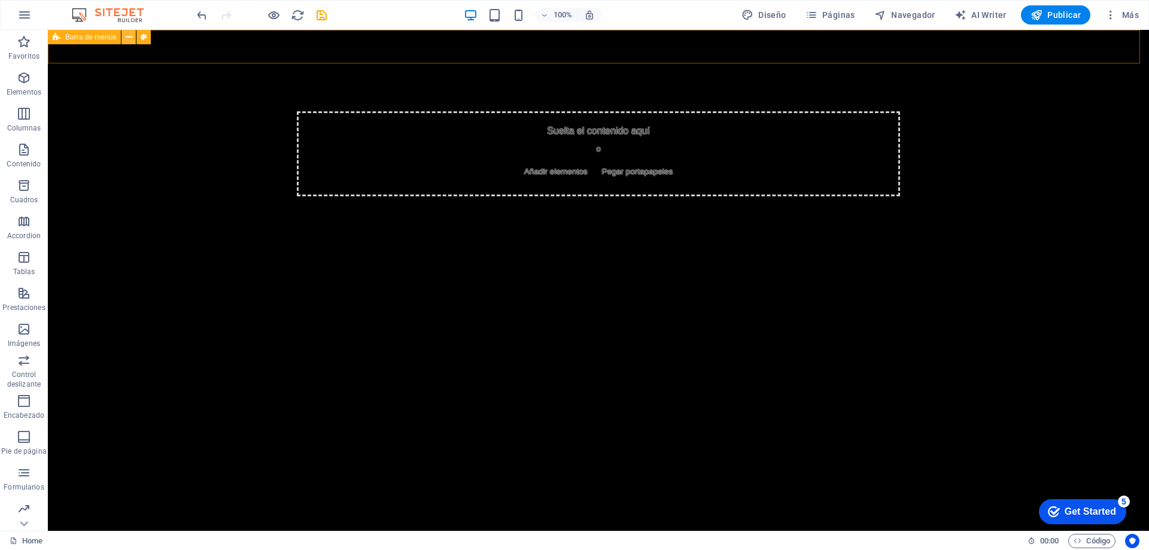
click at [133, 35] on button at bounding box center [128, 37] width 14 height 14
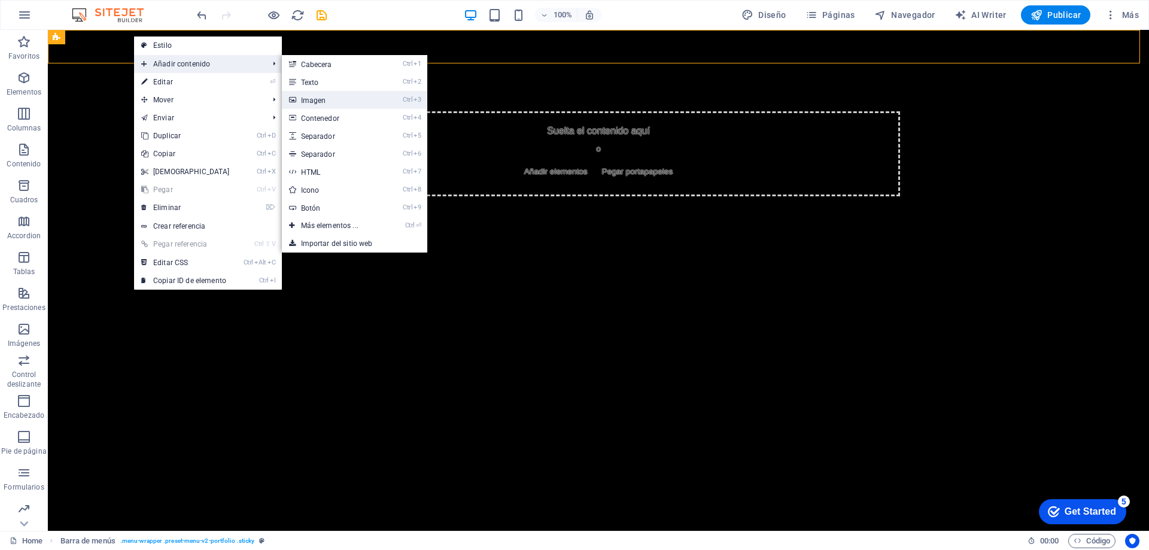
click at [308, 101] on link "Ctrl 3 Imagen" at bounding box center [332, 100] width 101 height 18
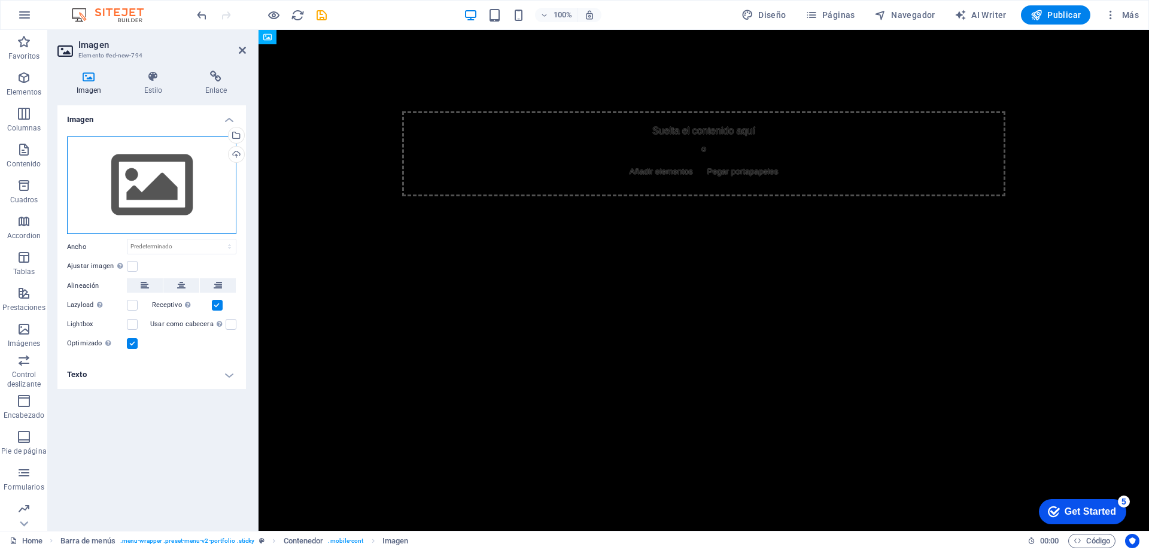
click at [159, 174] on div "Arrastra archivos aquí, haz clic para escoger archivos o selecciona archivos de…" at bounding box center [151, 185] width 169 height 98
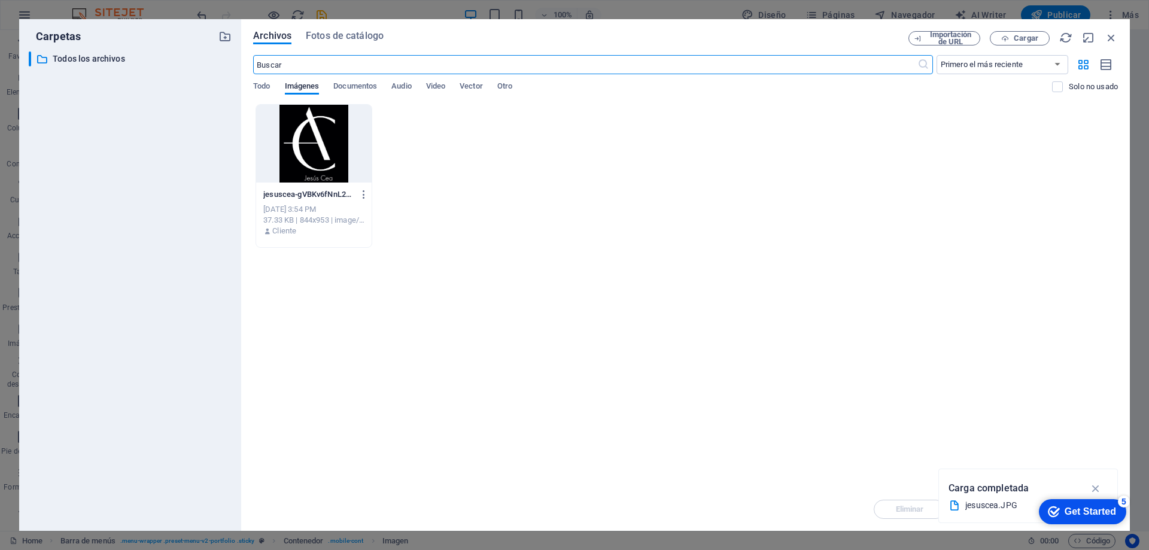
click at [297, 146] on div at bounding box center [313, 144] width 115 height 78
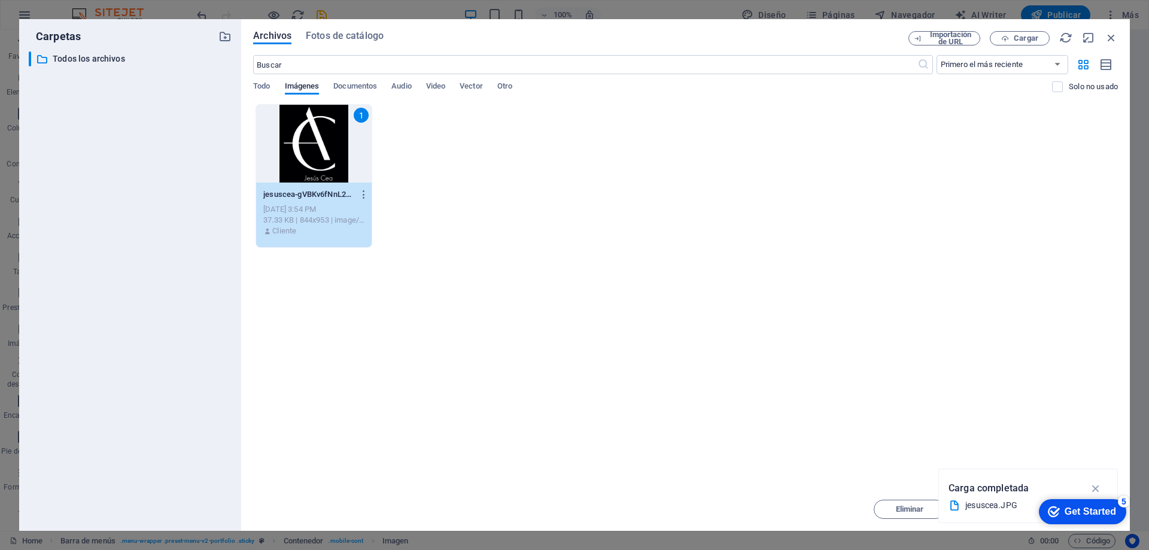
click at [1095, 485] on icon "button" at bounding box center [1096, 488] width 14 height 13
click at [1006, 513] on span "Mover" at bounding box center [995, 509] width 22 height 7
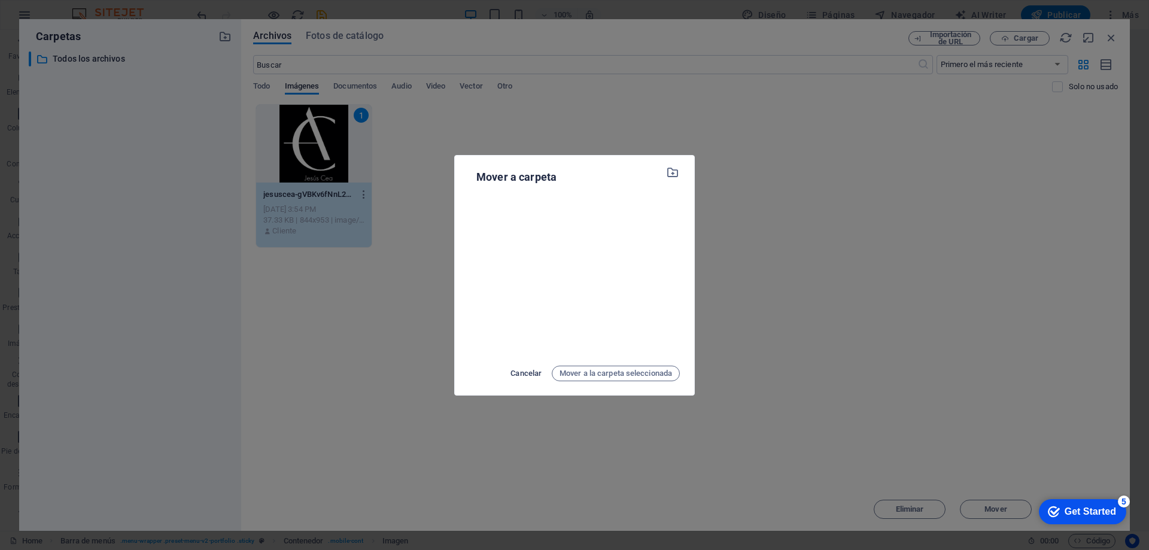
click at [534, 369] on span "Cancelar" at bounding box center [525, 373] width 31 height 14
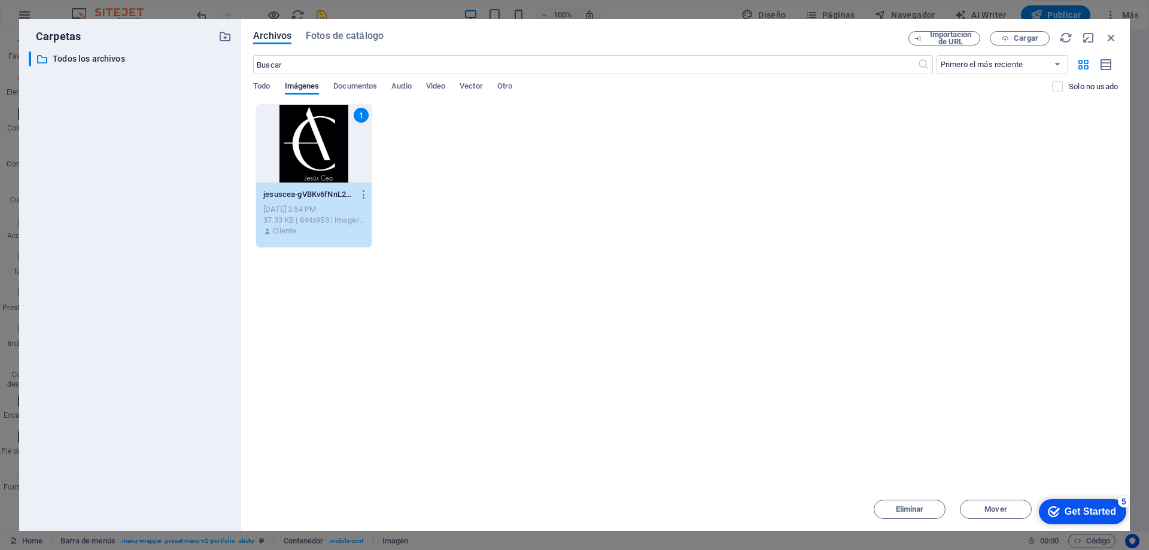
drag, startPoint x: 306, startPoint y: 148, endPoint x: 699, endPoint y: 151, distance: 393.7
click at [306, 148] on div "1" at bounding box center [313, 144] width 115 height 78
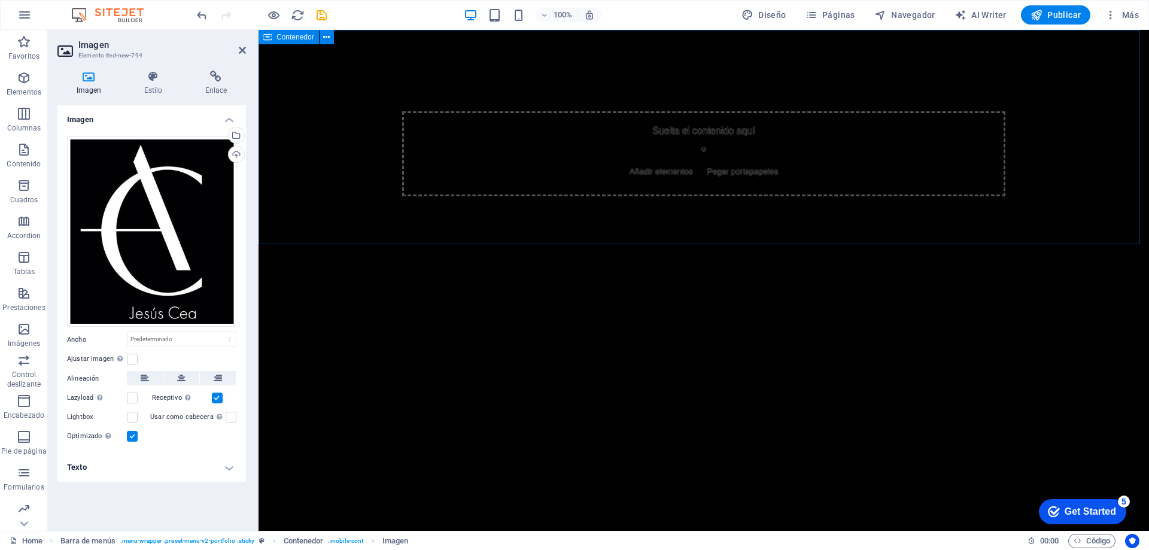
scroll to position [120, 0]
click at [1123, 504] on div "5" at bounding box center [1124, 501] width 12 height 12
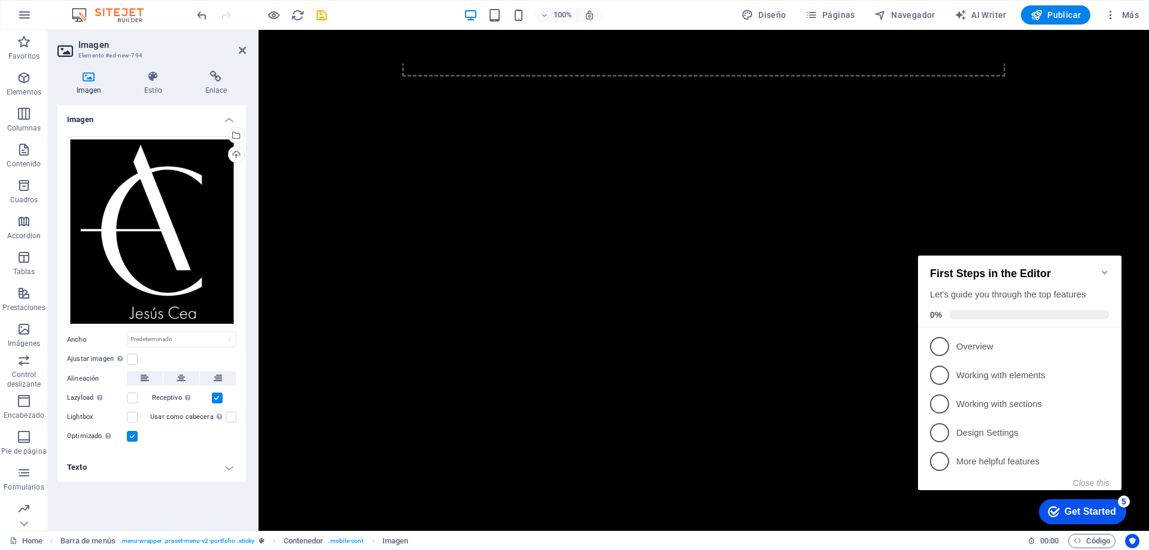
drag, startPoint x: 1104, startPoint y: 264, endPoint x: 1111, endPoint y: 302, distance: 38.4
click at [1104, 267] on icon "Minimize checklist" at bounding box center [1105, 272] width 10 height 10
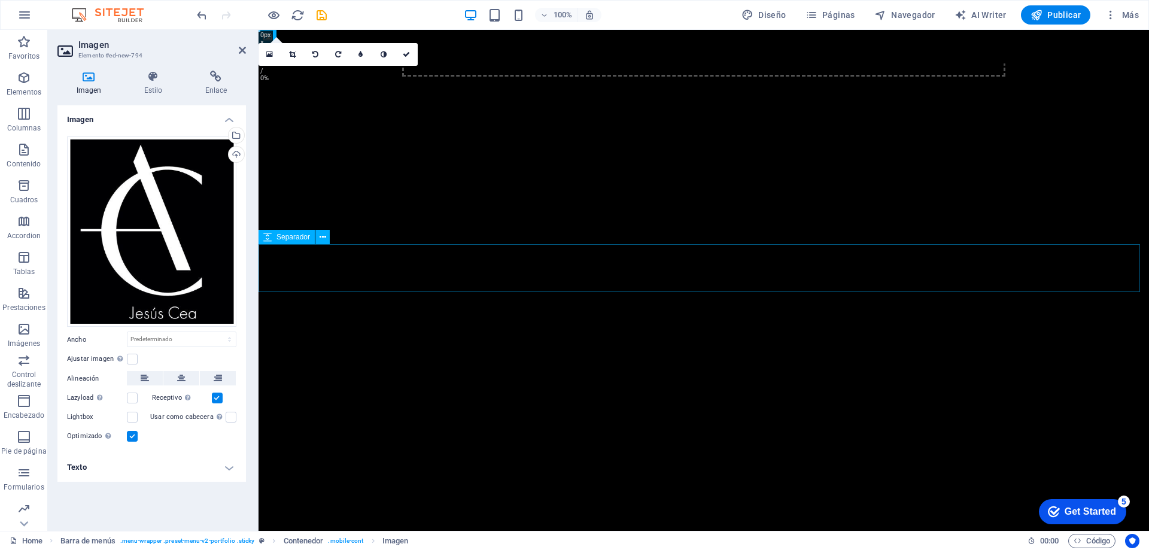
scroll to position [0, 0]
click at [712, 219] on div "Suelta el contenido aquí o Añadir elementos Pegar portapapeles" at bounding box center [703, 137] width 890 height 214
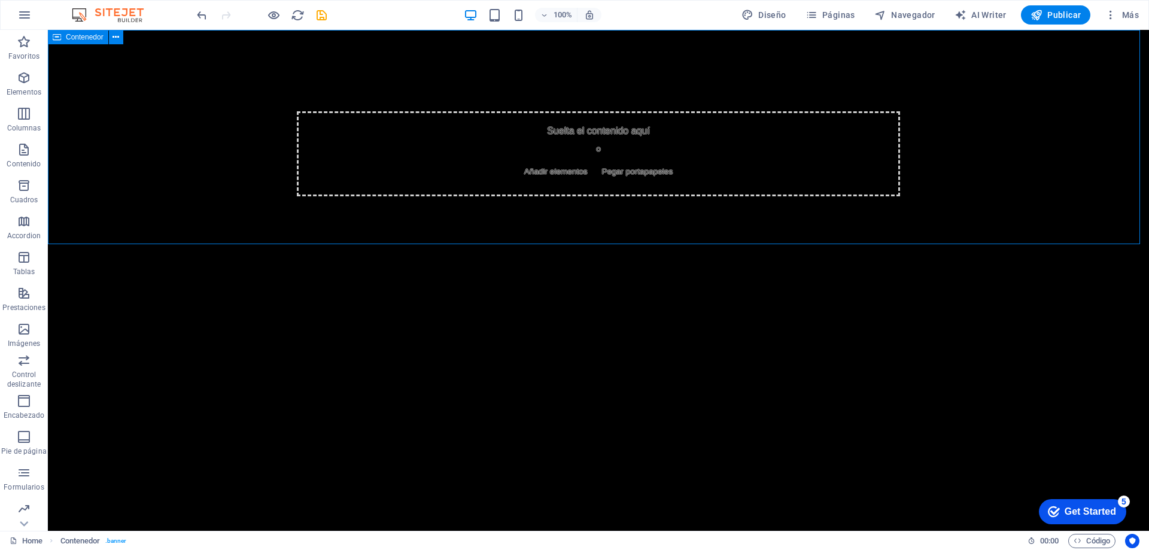
click at [703, 159] on div "Suelta el contenido aquí o Añadir elementos Pegar portapapeles" at bounding box center [598, 153] width 603 height 85
click at [561, 171] on span "Añadir elementos" at bounding box center [555, 171] width 73 height 17
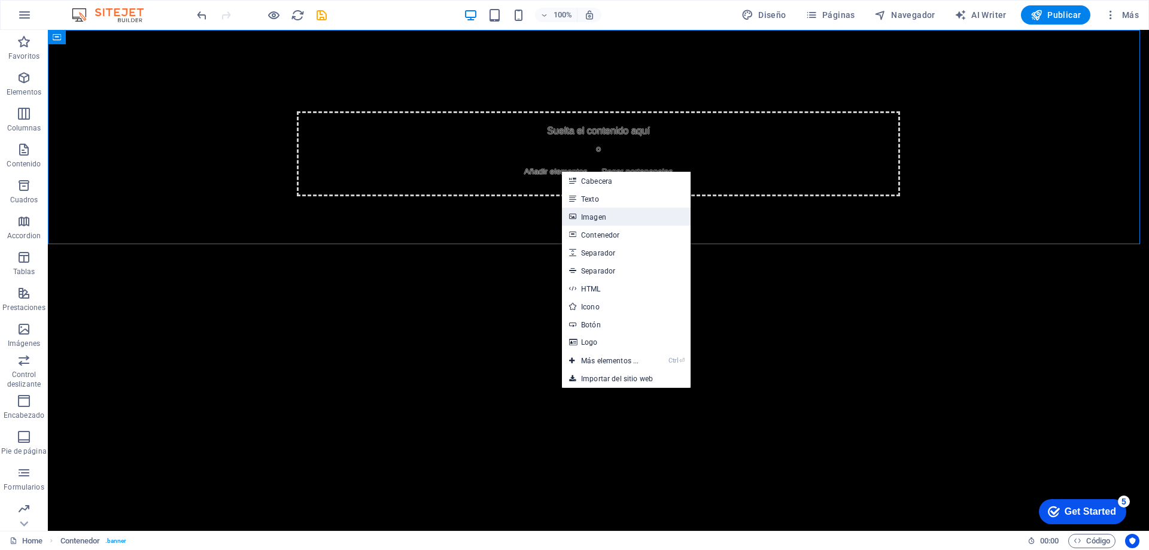
click at [582, 217] on link "Imagen" at bounding box center [626, 217] width 129 height 18
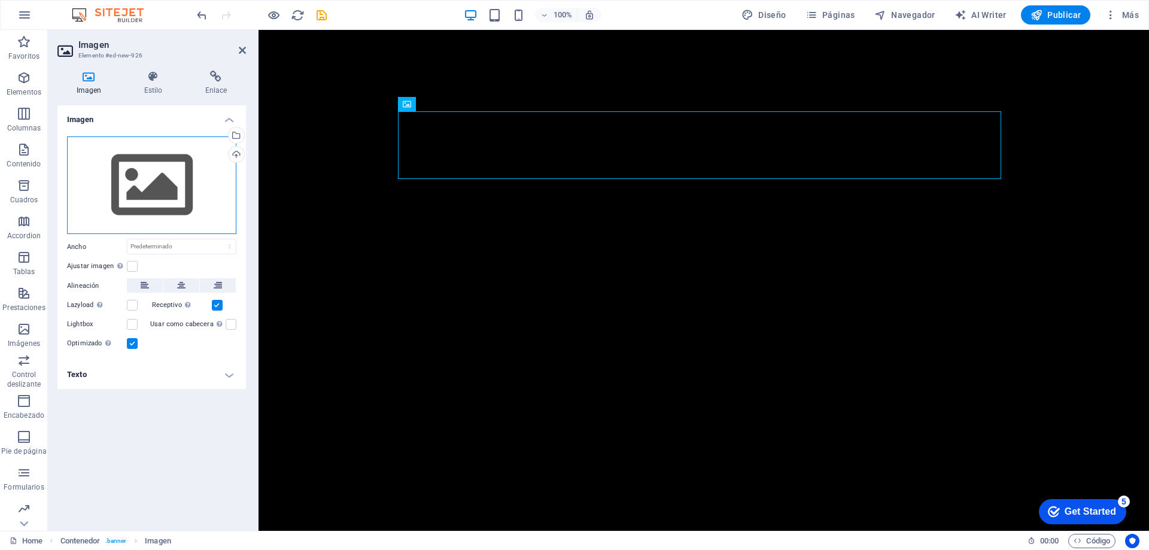
click at [203, 199] on div "Arrastra archivos aquí, haz clic para escoger archivos o selecciona archivos de…" at bounding box center [151, 185] width 169 height 98
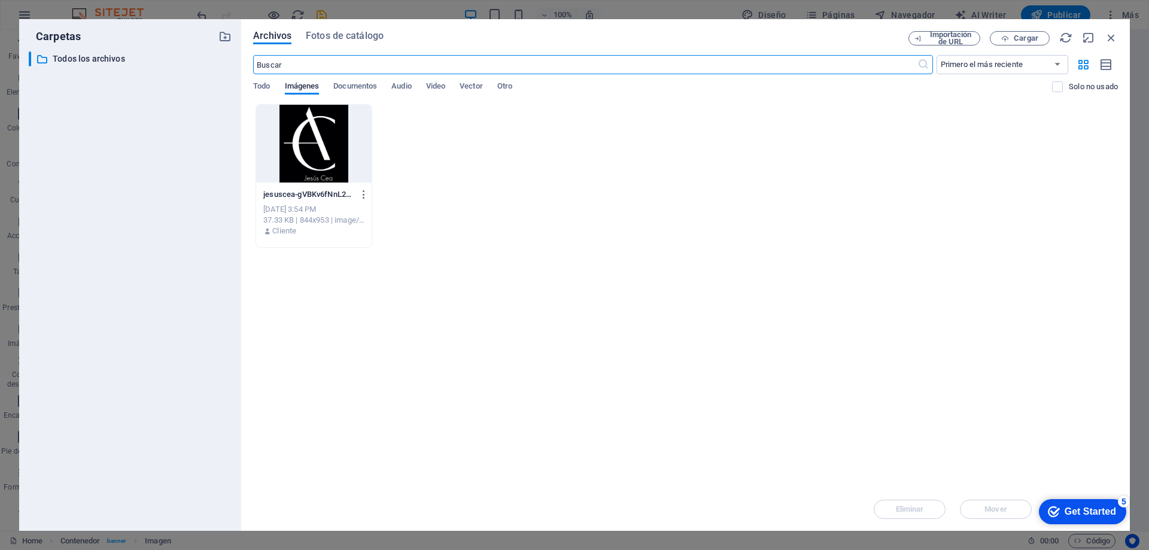
click at [324, 141] on div at bounding box center [313, 144] width 115 height 78
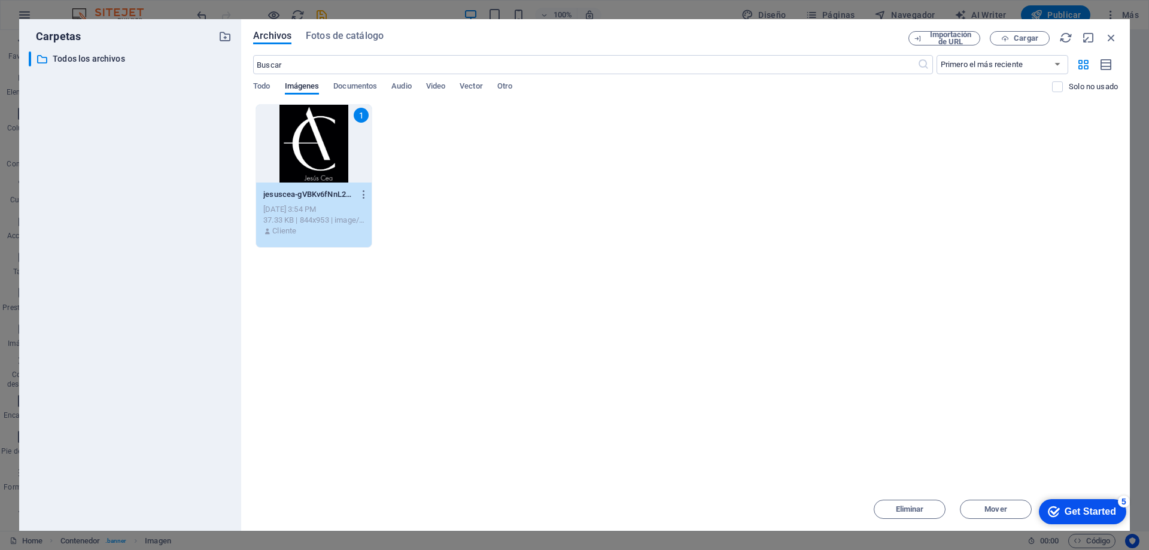
click at [1118, 459] on div "Archivos Fotos de catálogo Importación de URL Cargar ​ Primero el más reciente …" at bounding box center [685, 275] width 888 height 512
drag, startPoint x: 1041, startPoint y: 473, endPoint x: 958, endPoint y: 335, distance: 161.0
click at [960, 332] on div "Arrastra archivos aquí para cargarlos de inmediato 1 jesuscea-gVBKv6fNnL2OKv84w…" at bounding box center [685, 296] width 865 height 384
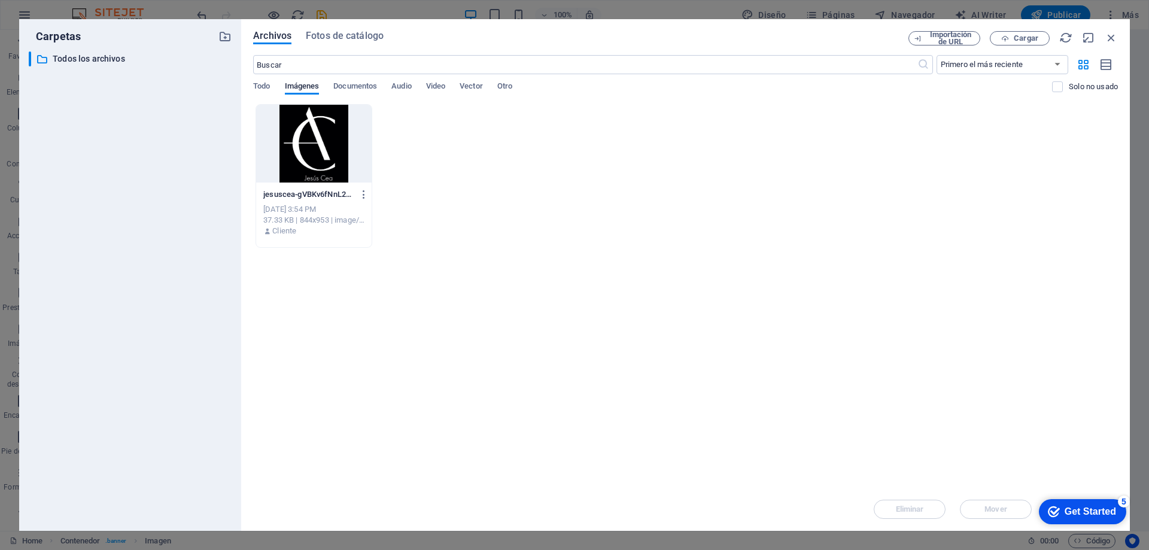
click at [297, 162] on div at bounding box center [313, 144] width 115 height 78
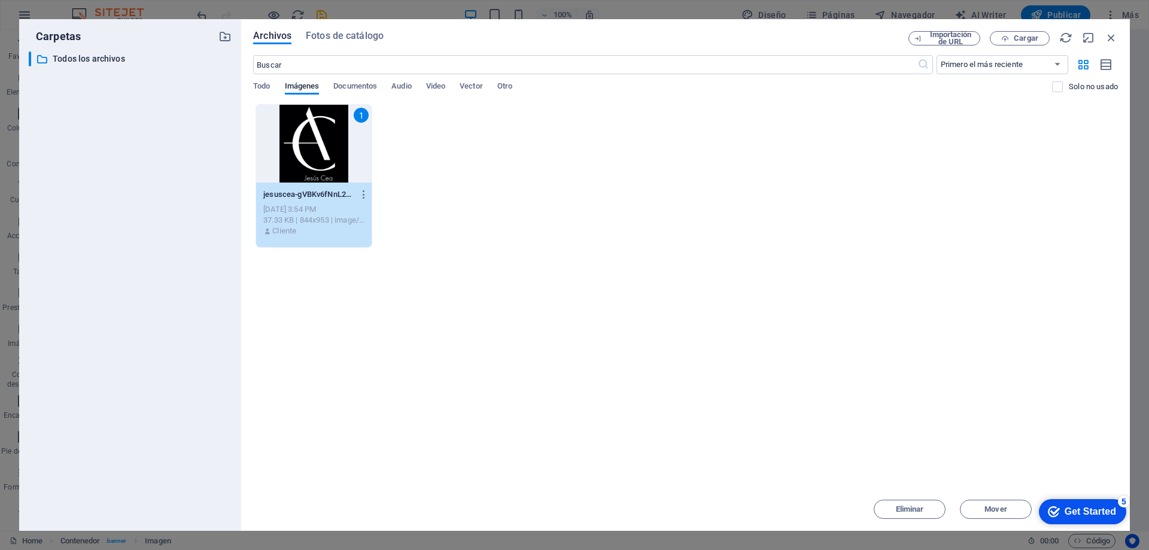
drag, startPoint x: 297, startPoint y: 162, endPoint x: 68, endPoint y: 179, distance: 230.4
click at [297, 162] on div "1" at bounding box center [313, 144] width 115 height 78
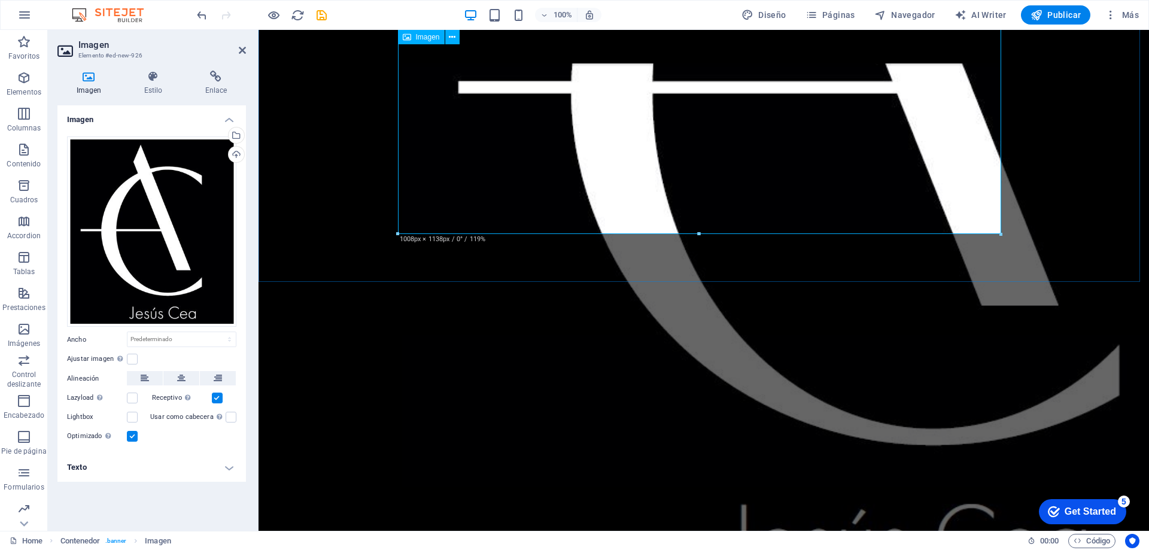
scroll to position [558, 0]
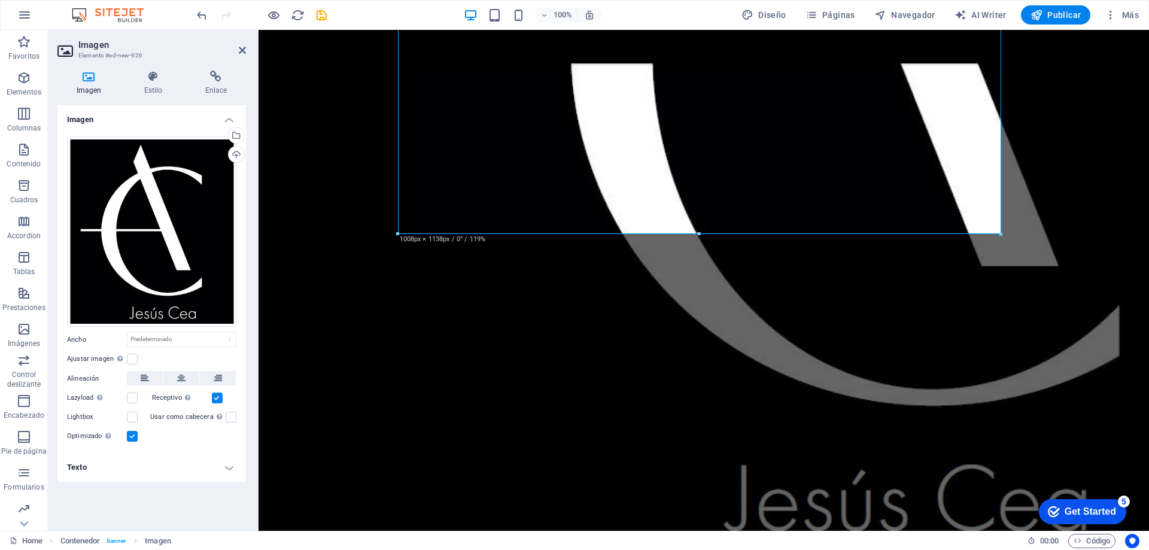
click at [232, 467] on h4 "Texto" at bounding box center [151, 467] width 188 height 29
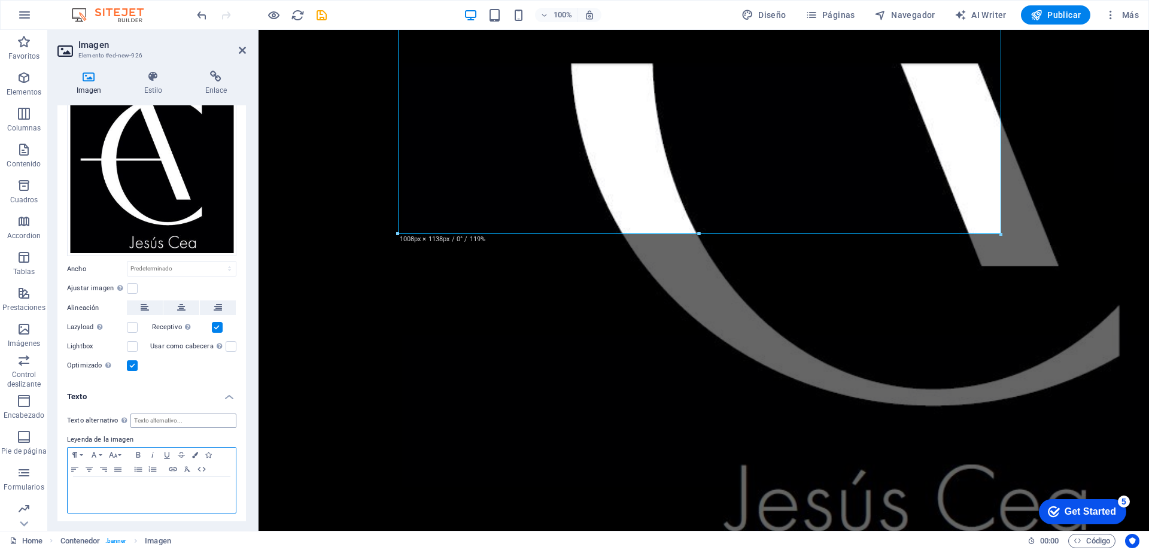
click at [176, 485] on p at bounding box center [152, 488] width 156 height 11
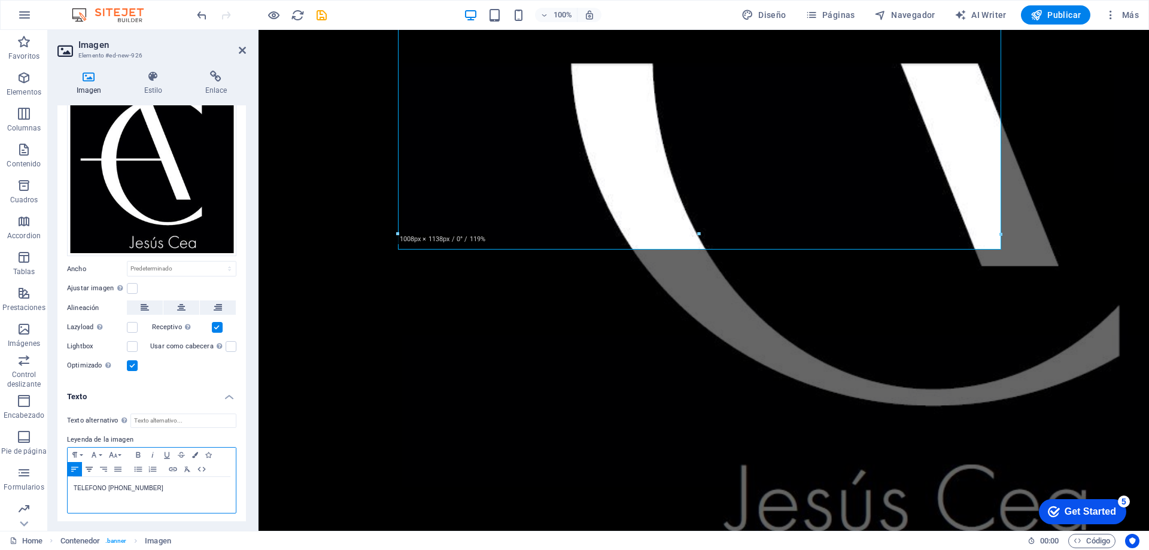
click at [92, 469] on icon "button" at bounding box center [89, 469] width 14 height 10
click at [109, 455] on icon "button" at bounding box center [113, 455] width 14 height 10
click at [121, 410] on link "36" at bounding box center [127, 409] width 43 height 18
click at [138, 454] on icon "button" at bounding box center [138, 454] width 4 height 5
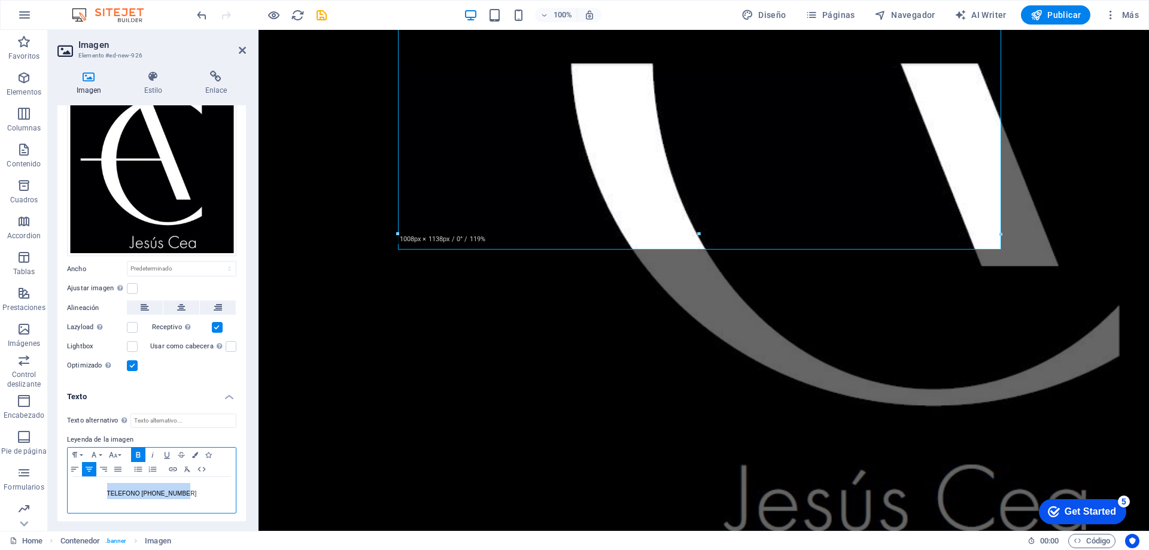
drag, startPoint x: 192, startPoint y: 488, endPoint x: 100, endPoint y: 495, distance: 92.4
click at [100, 495] on p "TELEFONO 610 57 41 28 ​ ​" at bounding box center [152, 491] width 156 height 16
click at [139, 453] on icon "button" at bounding box center [138, 455] width 14 height 10
click at [119, 454] on icon "button" at bounding box center [113, 455] width 14 height 10
click at [126, 409] on link "36" at bounding box center [127, 409] width 43 height 18
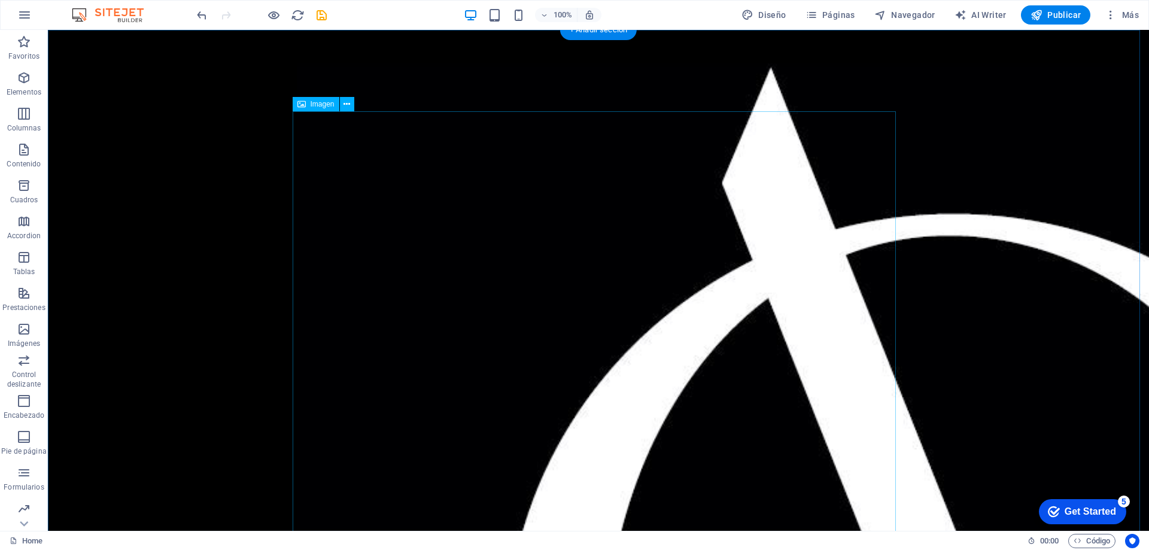
scroll to position [0, 0]
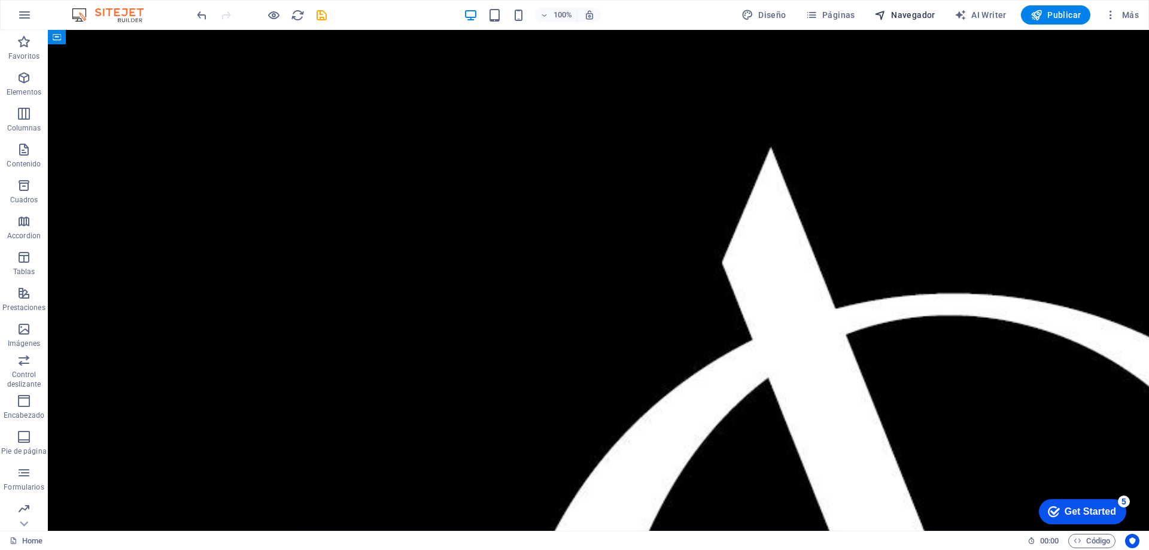
click at [924, 10] on span "Navegador" at bounding box center [904, 15] width 61 height 12
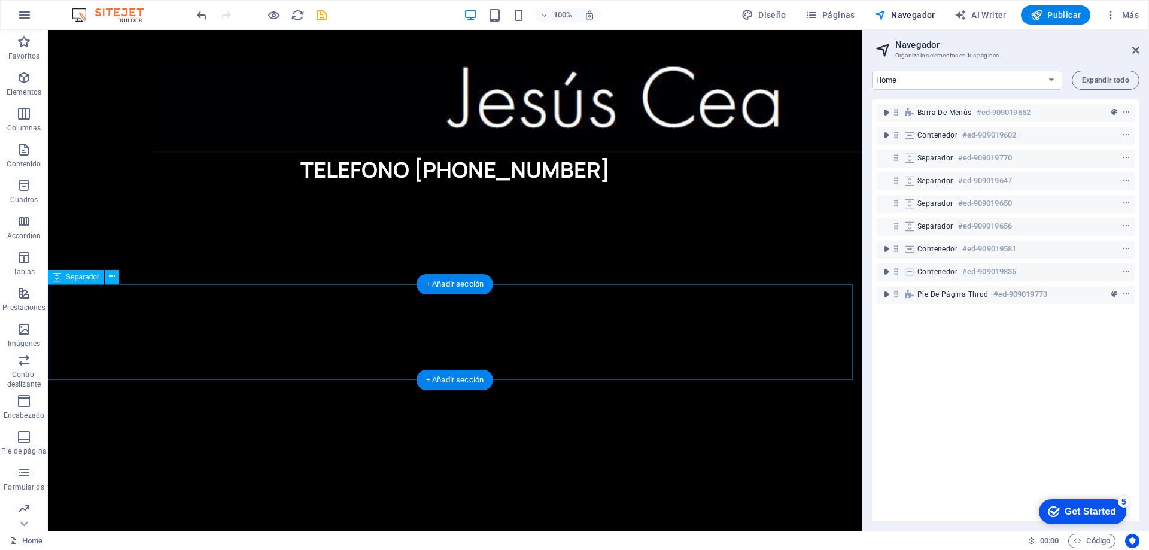
scroll to position [1027, 0]
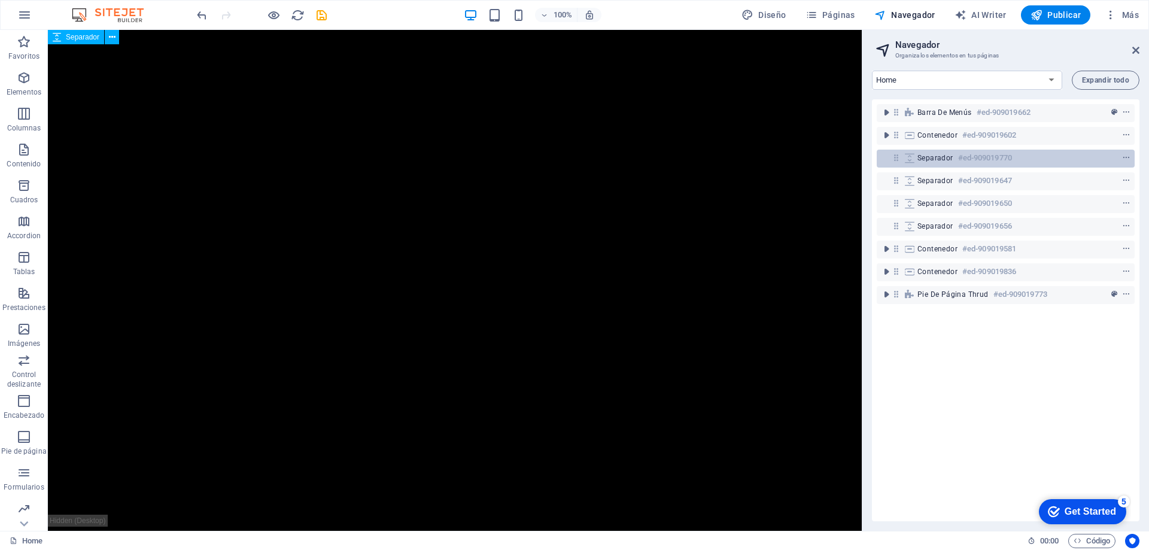
click at [1114, 161] on div at bounding box center [1104, 158] width 56 height 14
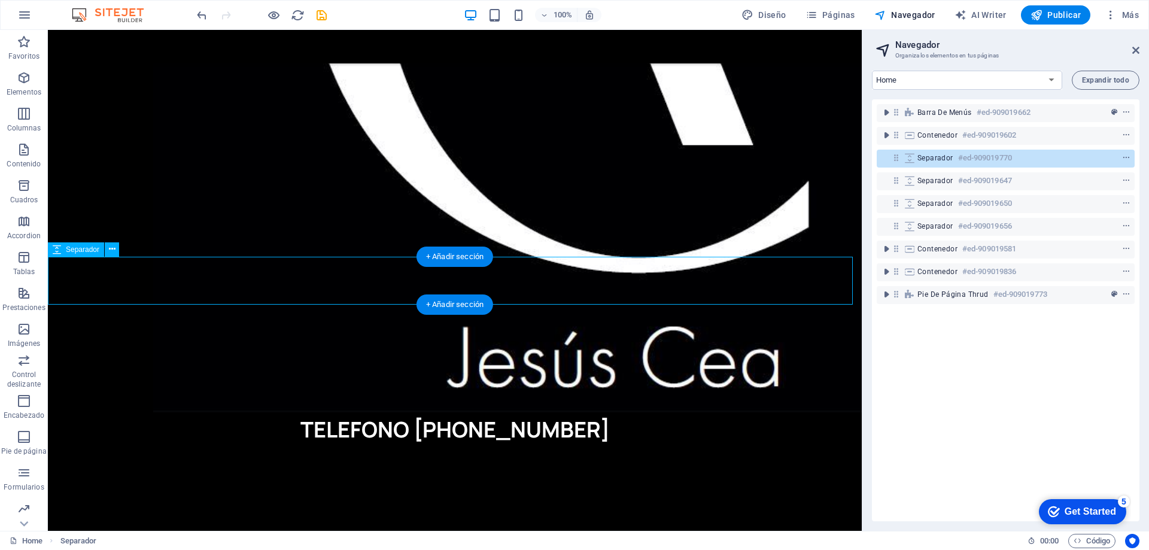
click at [1118, 163] on div at bounding box center [1104, 158] width 56 height 14
click at [1122, 160] on icon "context-menu" at bounding box center [1126, 158] width 8 height 8
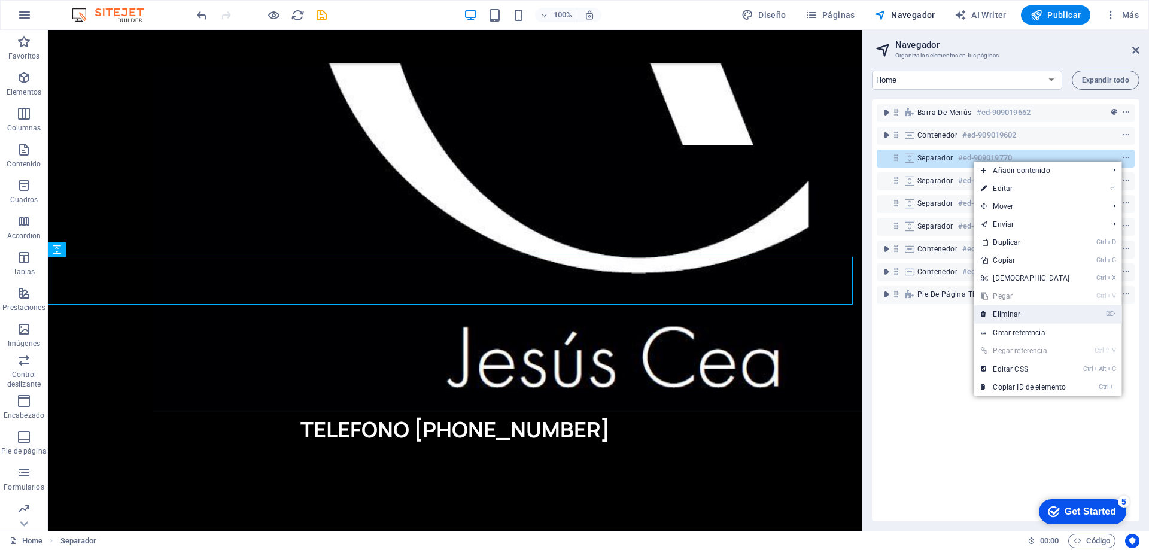
click at [1012, 310] on link "⌦ Eliminar" at bounding box center [1024, 314] width 103 height 18
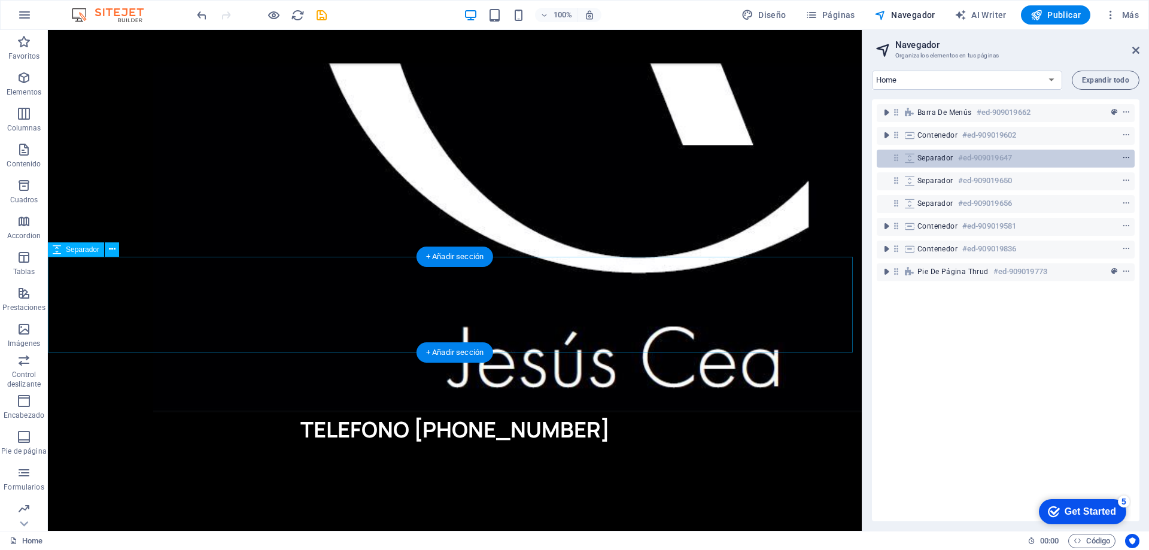
click at [1122, 162] on icon "context-menu" at bounding box center [1126, 158] width 8 height 8
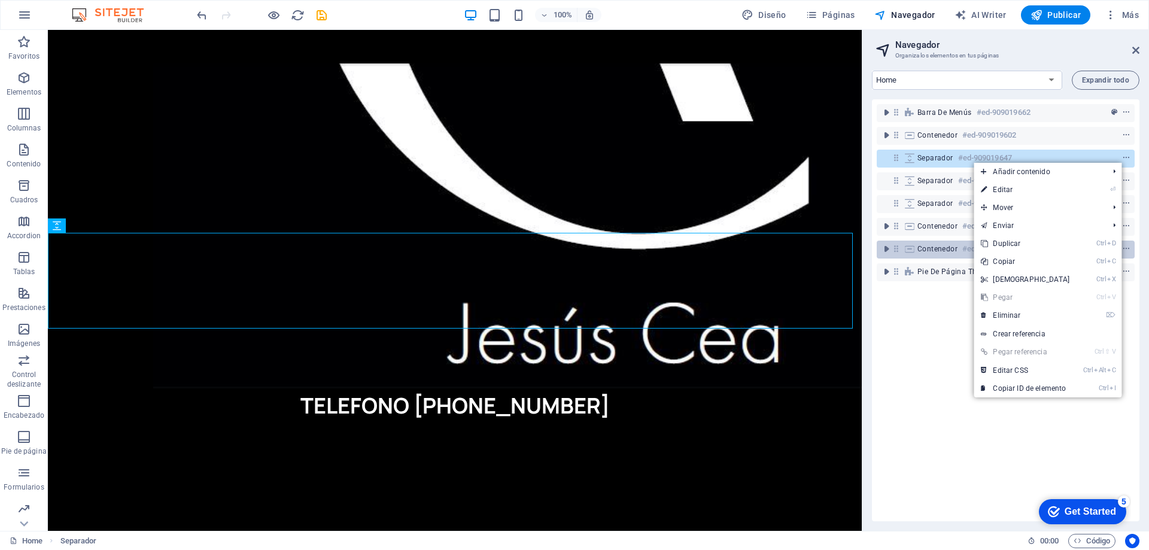
click at [1027, 312] on link "⌦ Eliminar" at bounding box center [1024, 315] width 103 height 18
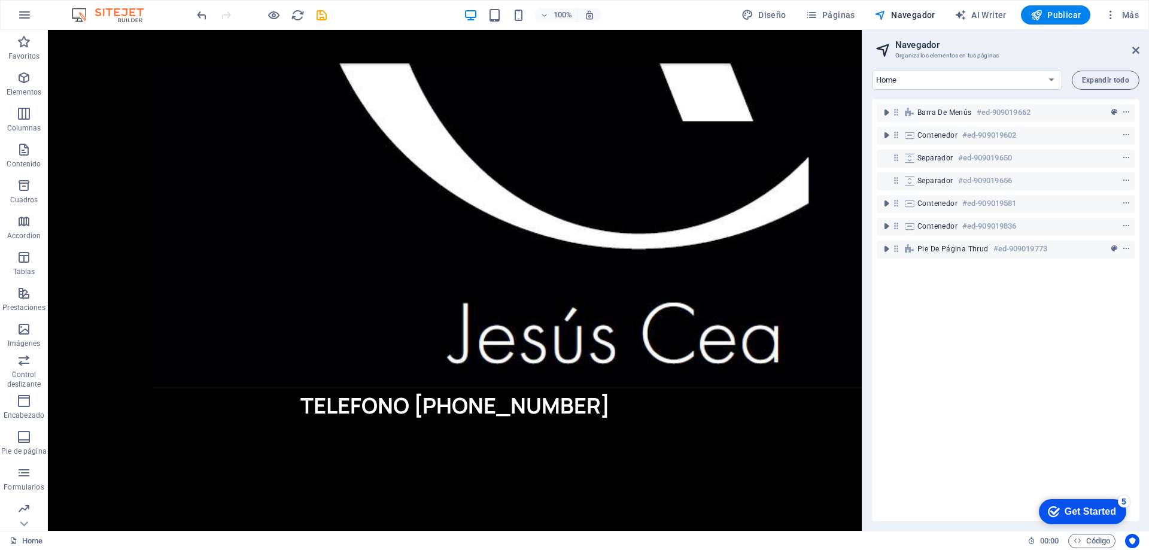
click at [1124, 158] on icon "context-menu" at bounding box center [1126, 158] width 8 height 8
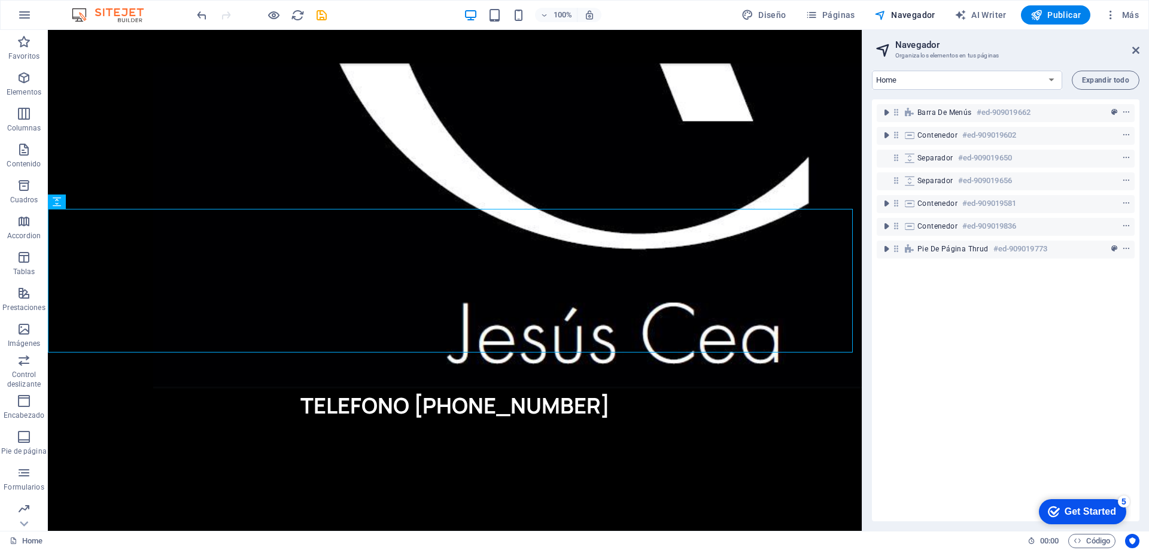
scroll to position [666, 0]
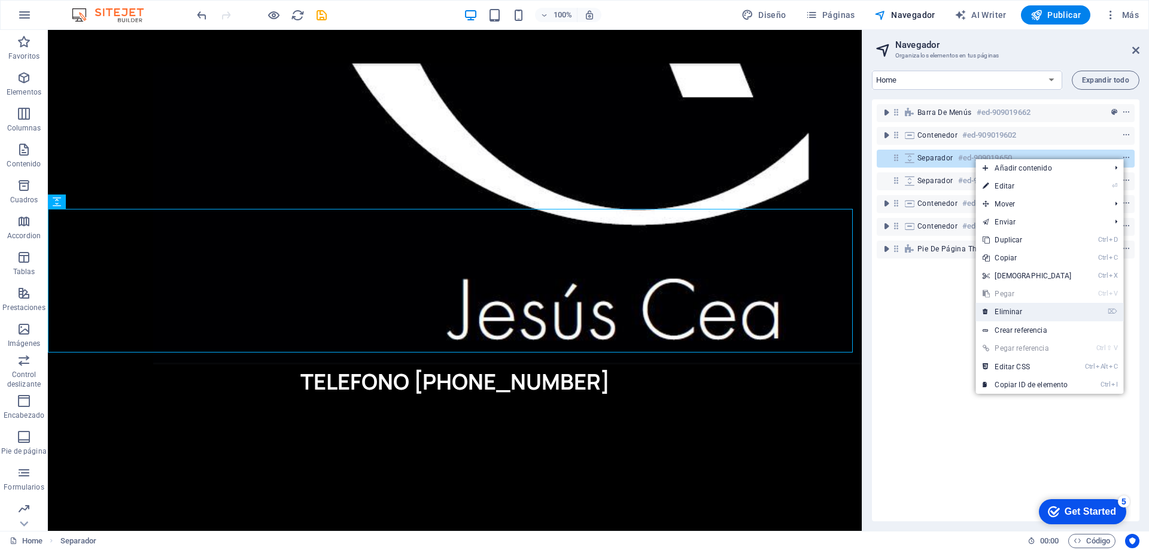
click at [1021, 316] on link "⌦ Eliminar" at bounding box center [1026, 312] width 103 height 18
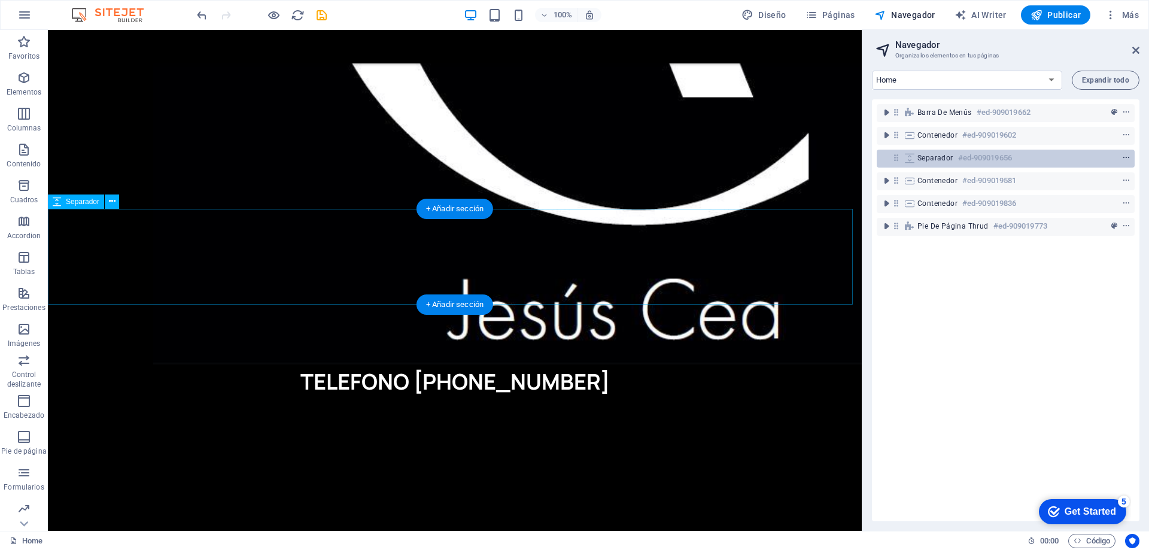
click at [1124, 151] on button "context-menu" at bounding box center [1126, 158] width 12 height 14
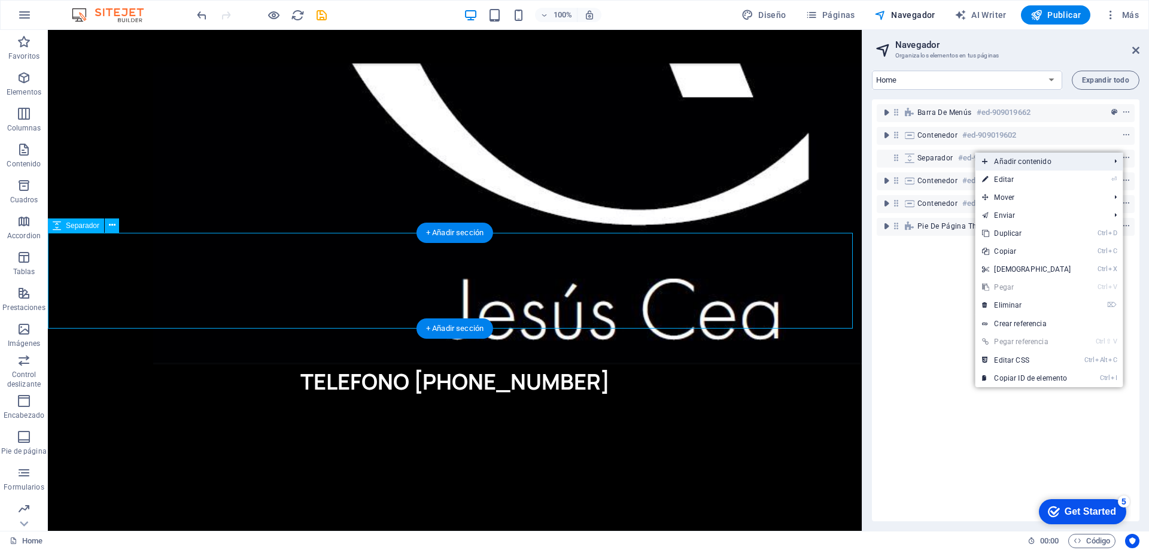
scroll to position [642, 0]
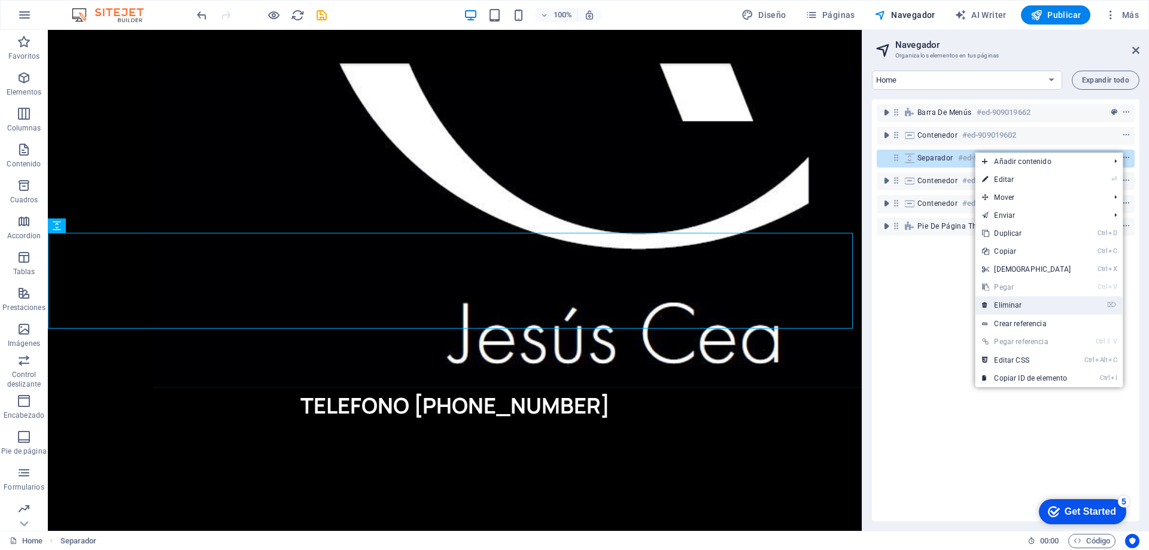
click at [1005, 306] on link "⌦ Eliminar" at bounding box center [1026, 305] width 103 height 18
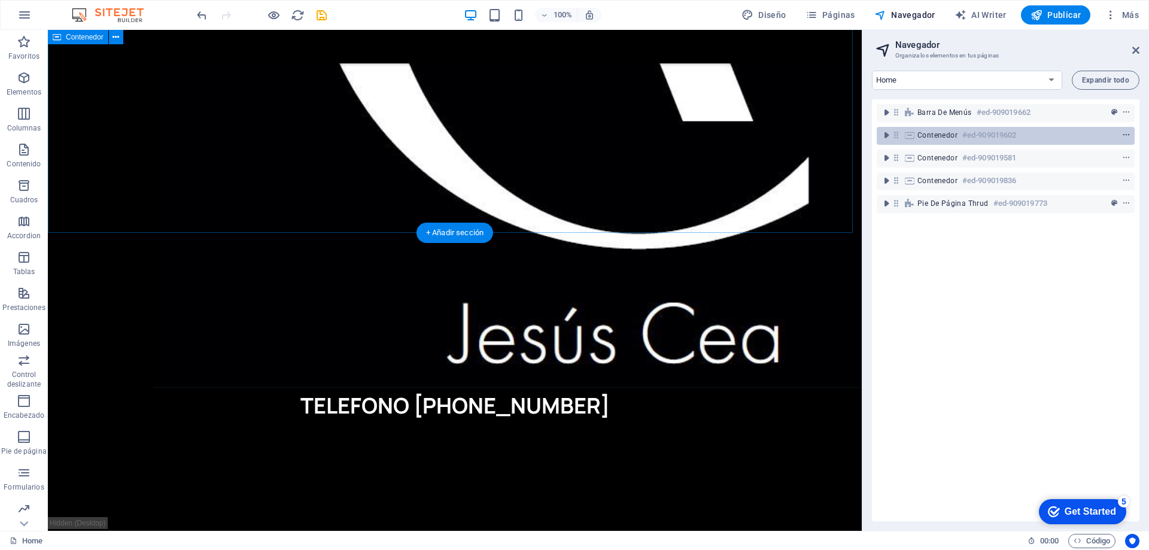
click at [1129, 135] on span "context-menu" at bounding box center [1126, 135] width 12 height 8
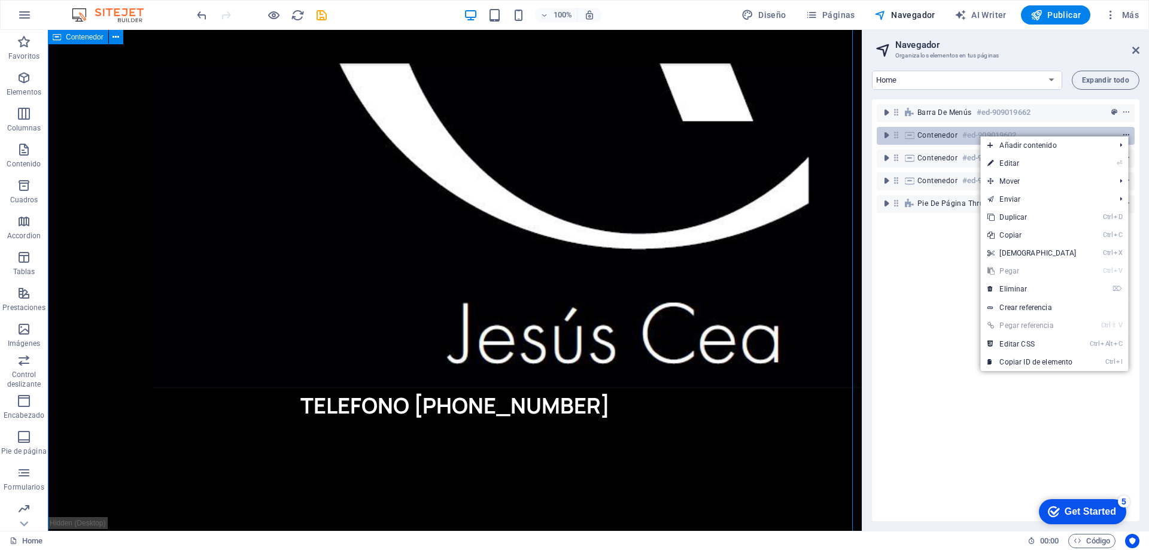
scroll to position [188, 0]
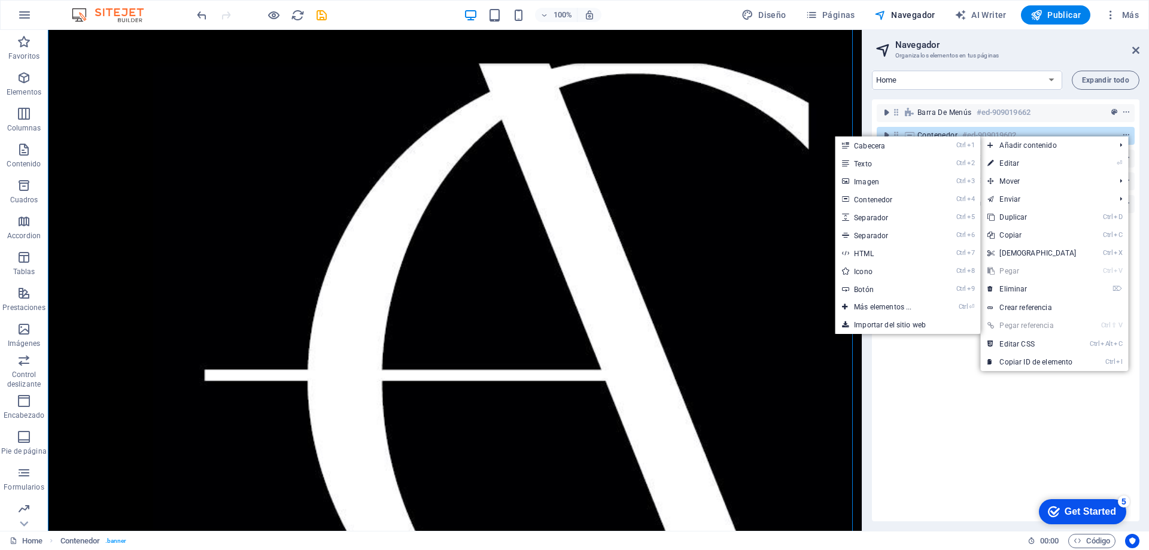
click at [924, 450] on div "Barra de menús #ed-909019662 Contenedor #ed-909019602 Contenedor #ed-909019581 …" at bounding box center [1005, 310] width 267 height 422
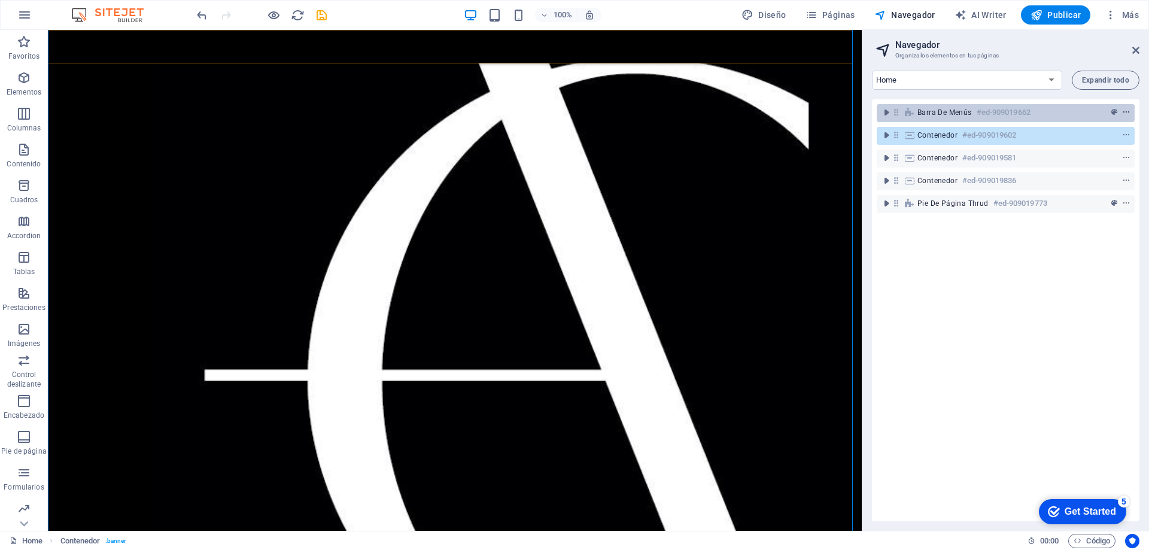
click at [1122, 114] on icon "context-menu" at bounding box center [1126, 112] width 8 height 8
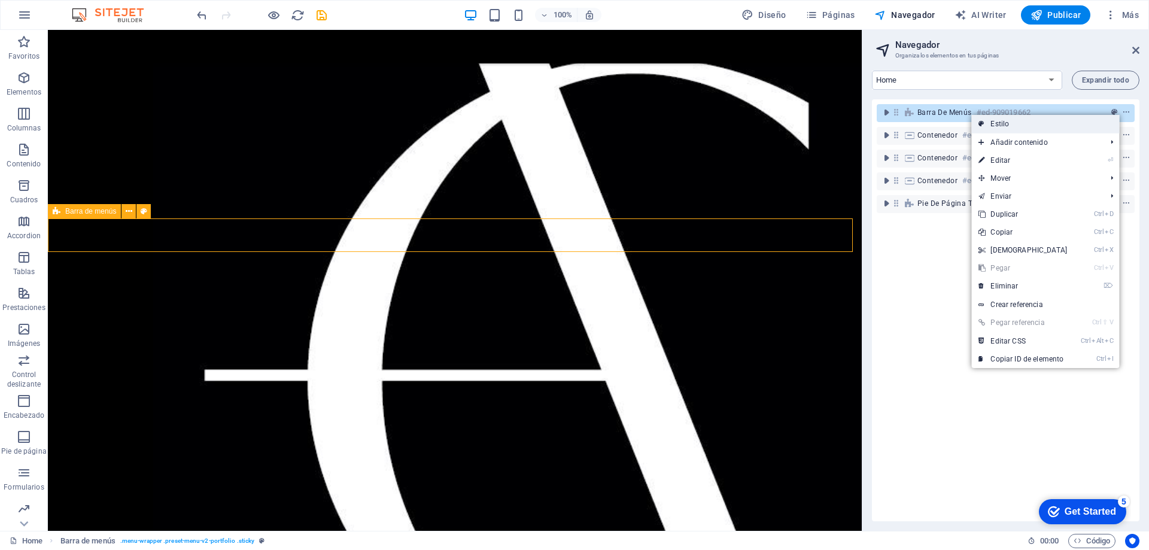
scroll to position [0, 0]
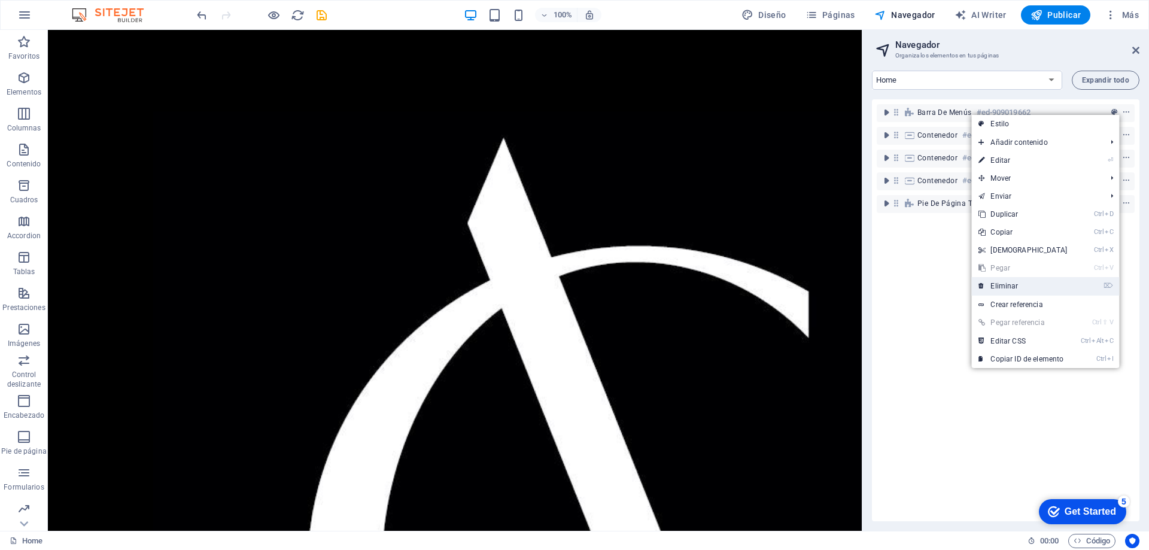
click at [1019, 284] on link "⌦ Eliminar" at bounding box center [1022, 286] width 103 height 18
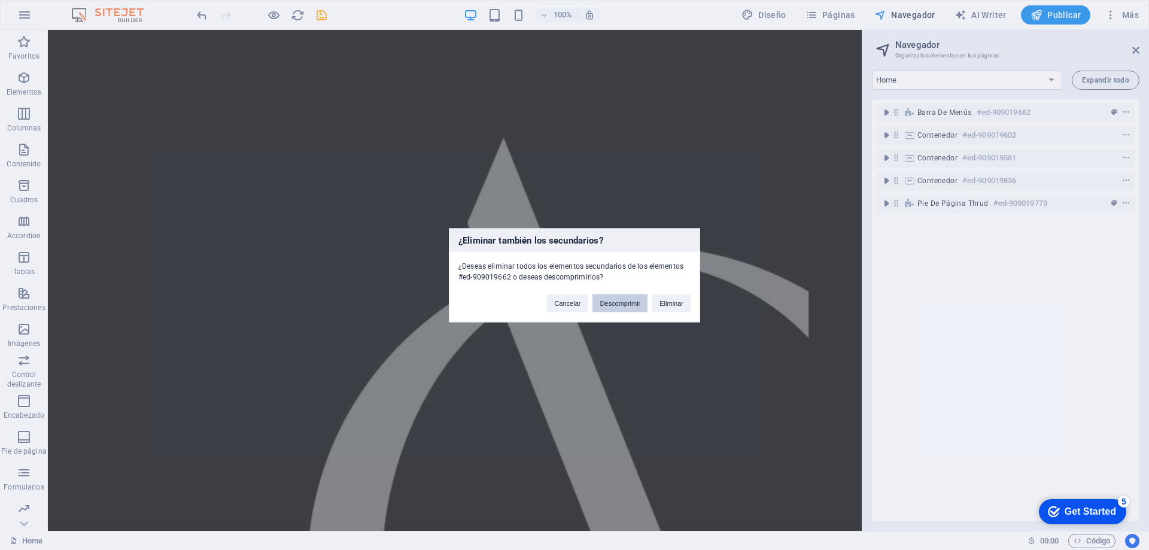
click at [636, 300] on button "Descomprimir" at bounding box center [619, 303] width 55 height 18
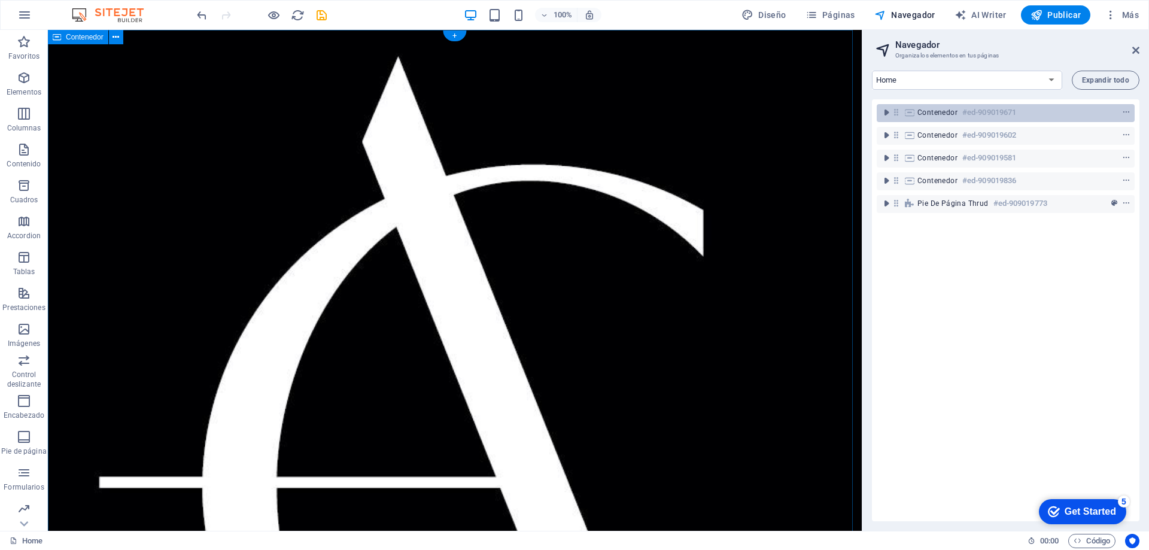
click at [1003, 113] on h6 "#ed-909019671" at bounding box center [989, 112] width 54 height 14
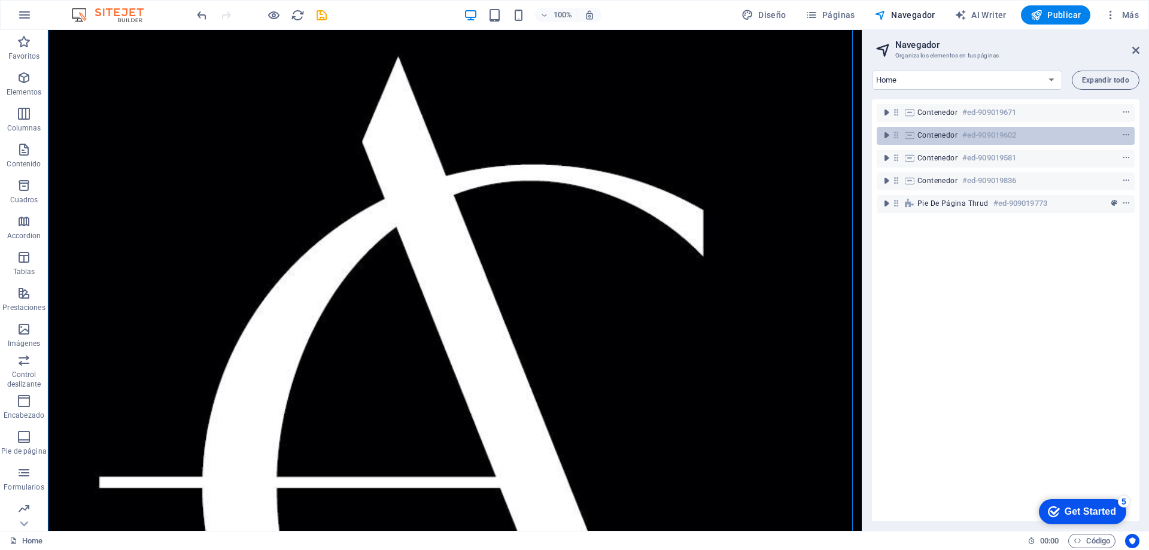
click at [996, 141] on h6 "#ed-909019602" at bounding box center [989, 135] width 54 height 14
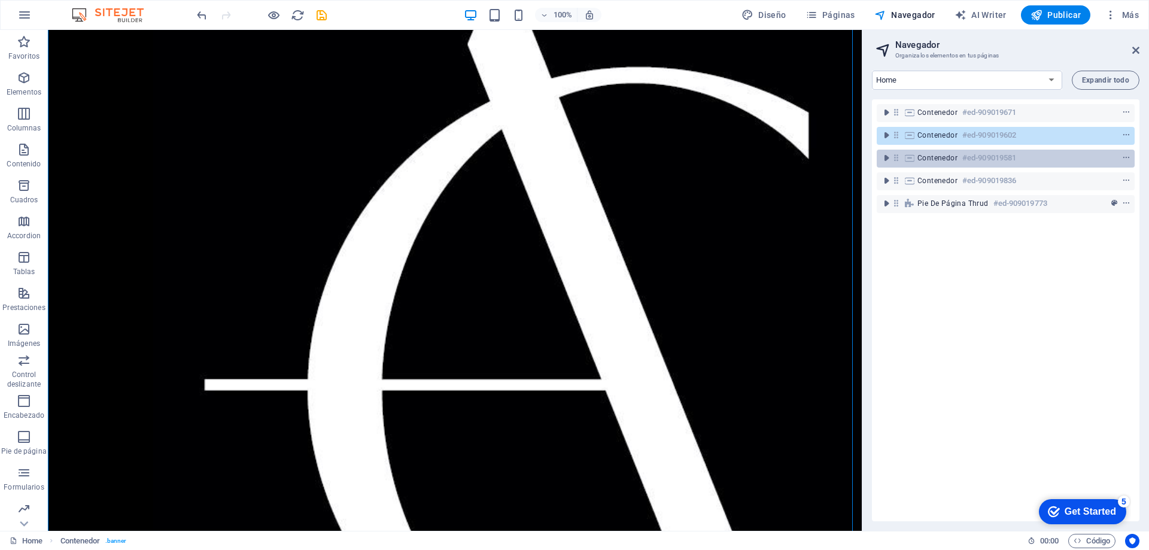
click at [996, 157] on h6 "#ed-909019581" at bounding box center [989, 158] width 54 height 14
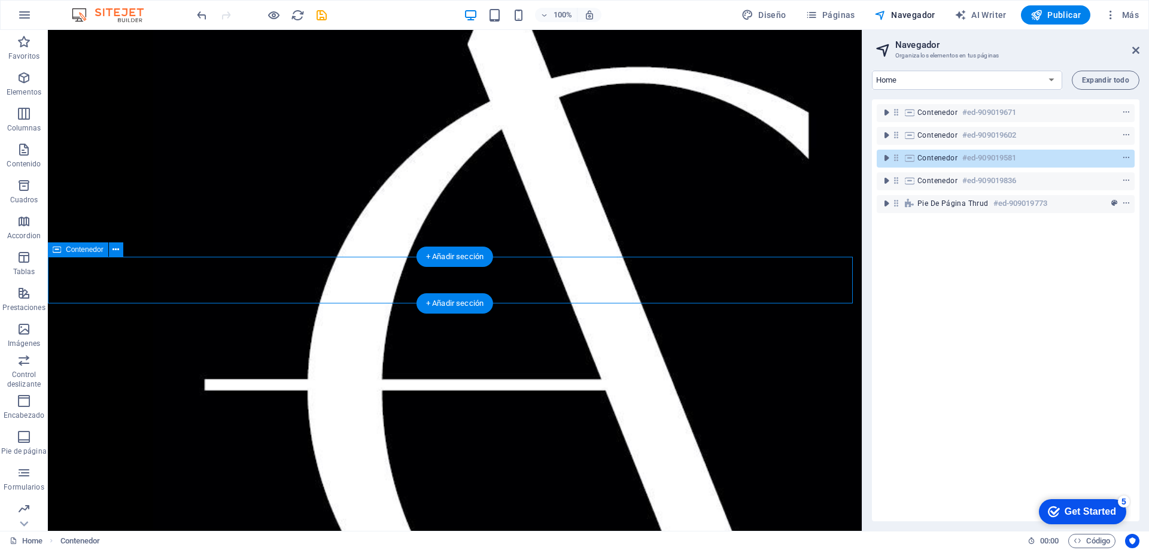
scroll to position [1508, 0]
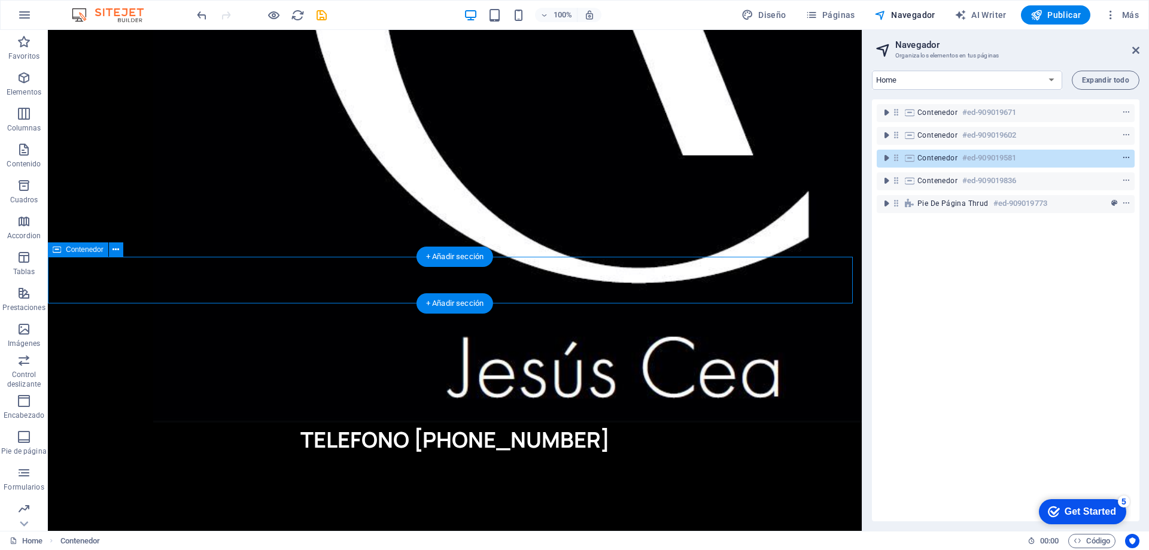
click at [1122, 162] on icon "context-menu" at bounding box center [1126, 158] width 8 height 8
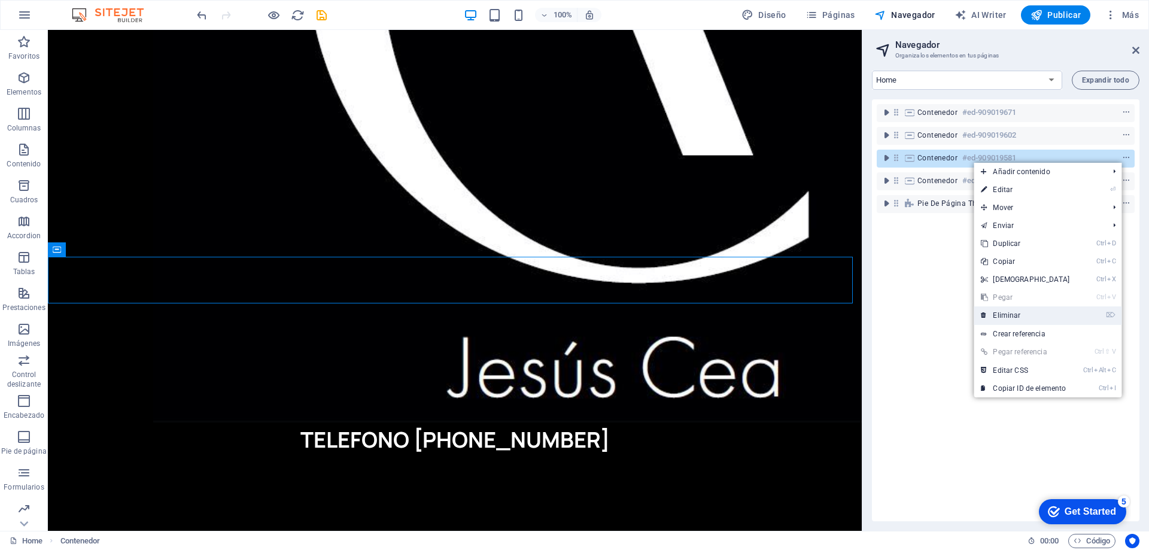
click at [1007, 309] on link "⌦ Eliminar" at bounding box center [1024, 315] width 103 height 18
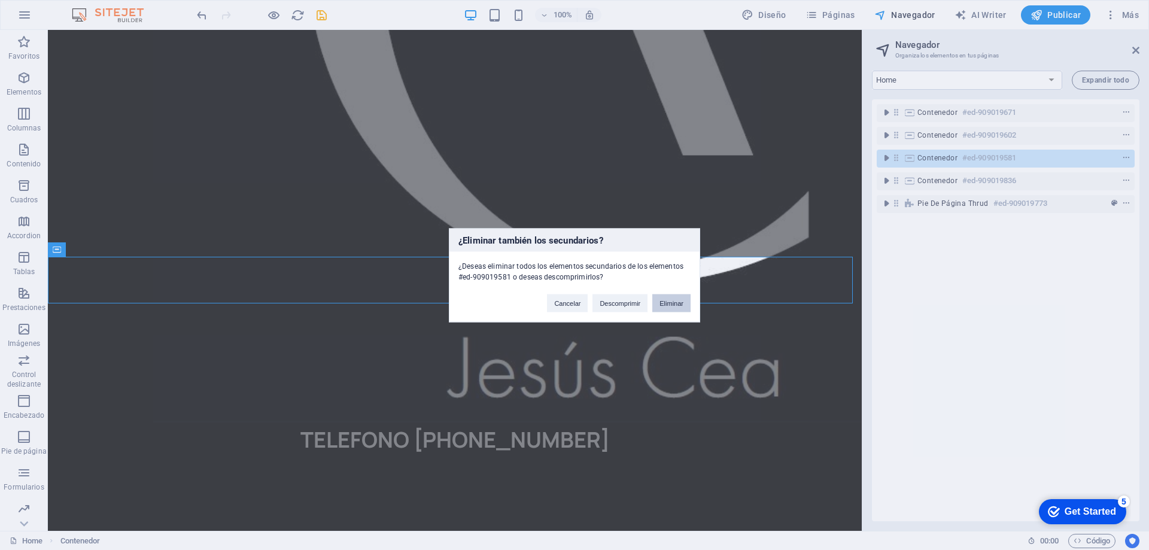
click at [665, 303] on button "Eliminar" at bounding box center [671, 303] width 38 height 18
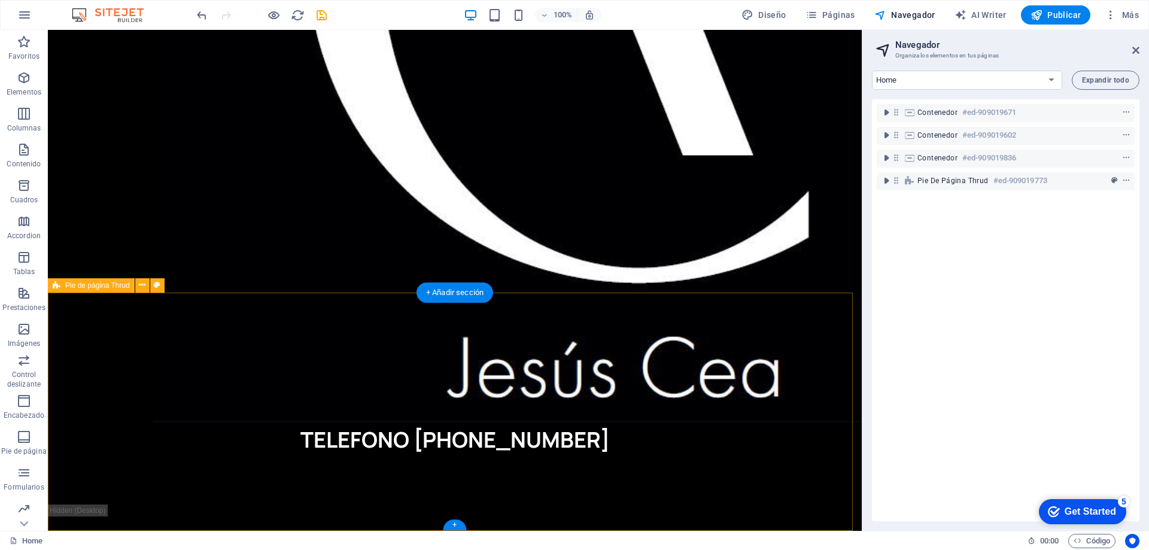
scroll to position [1488, 0]
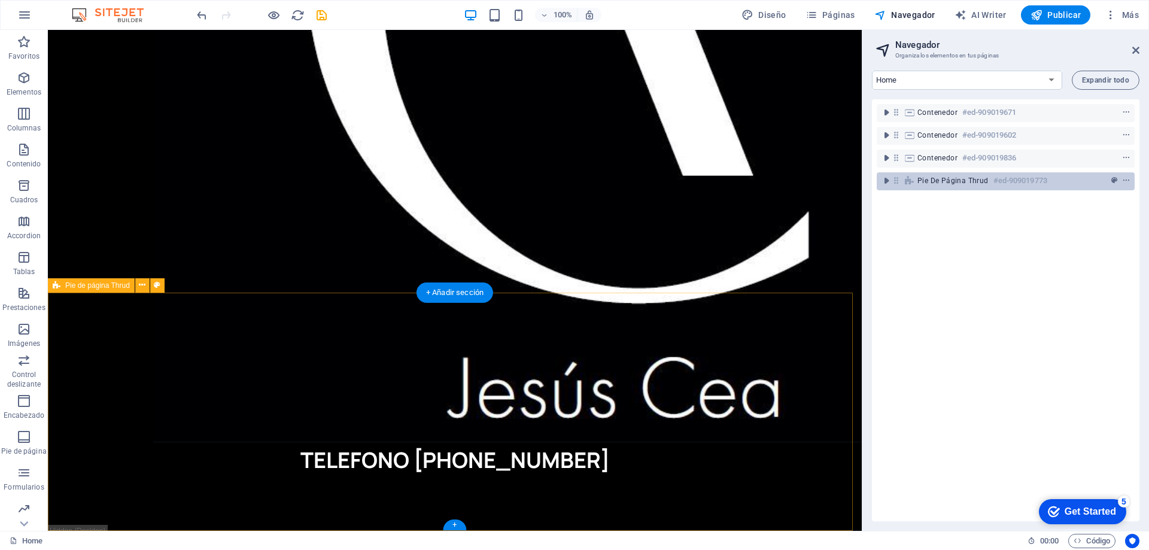
click at [1055, 183] on div "Pie de página Thrud #ed-909019773" at bounding box center [995, 181] width 157 height 14
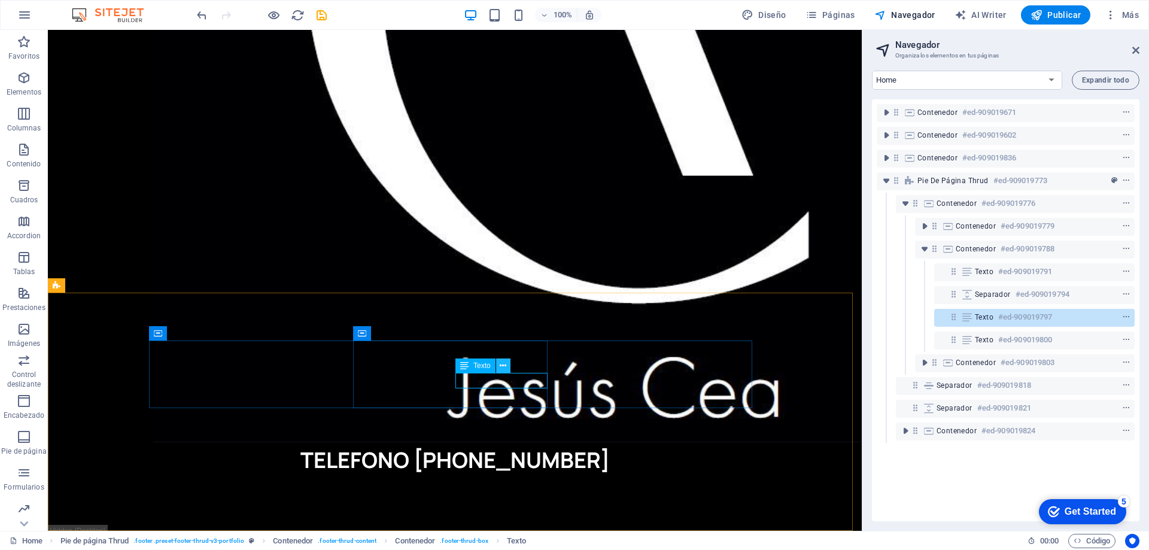
click at [507, 368] on button at bounding box center [503, 365] width 14 height 14
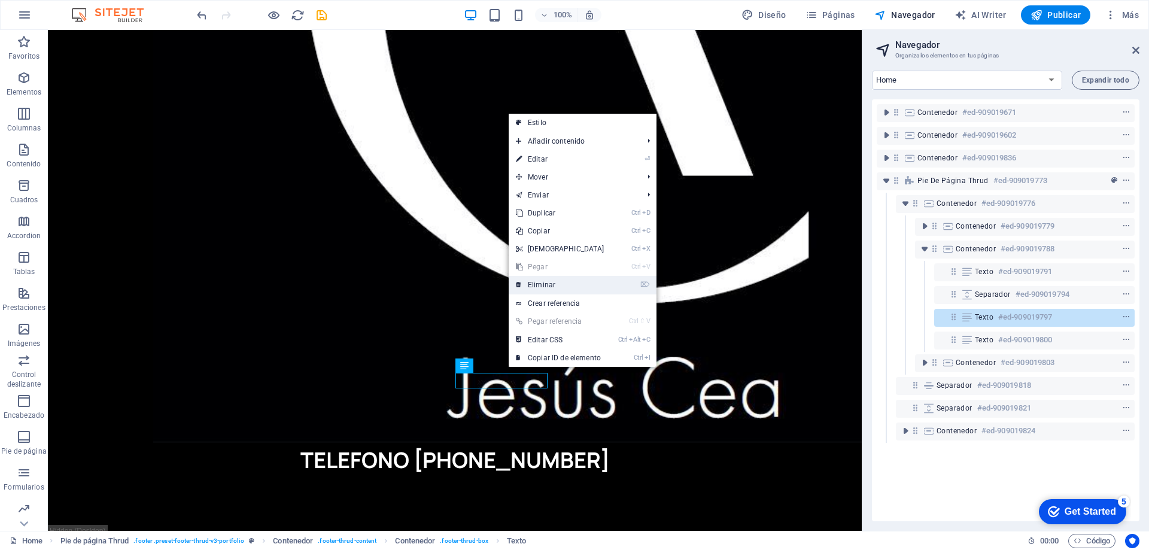
click at [551, 286] on link "⌦ Eliminar" at bounding box center [560, 285] width 103 height 18
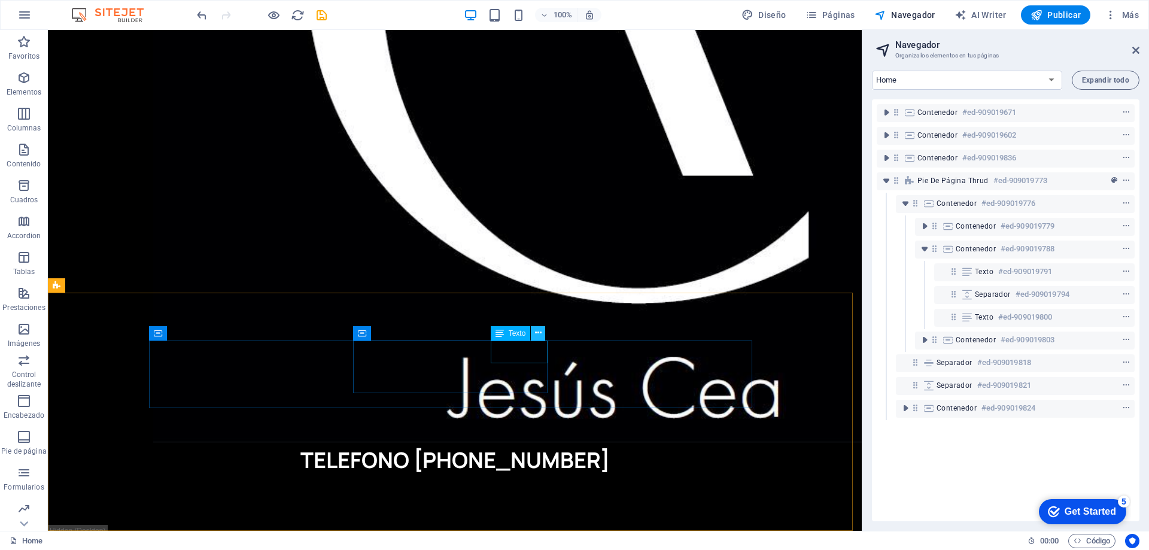
click at [532, 336] on button at bounding box center [538, 333] width 14 height 14
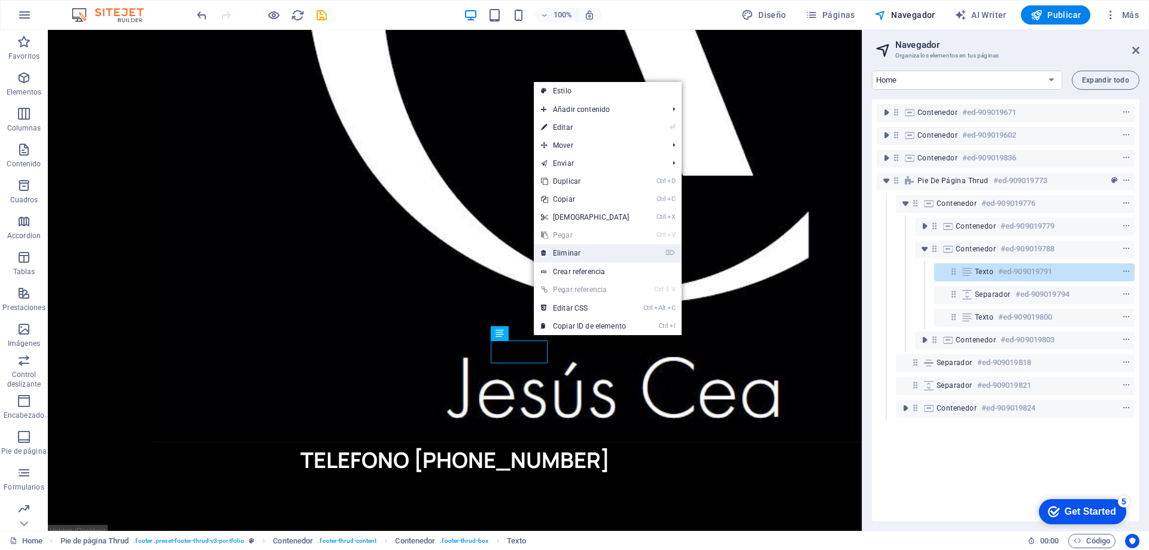
click at [564, 251] on link "⌦ Eliminar" at bounding box center [585, 253] width 103 height 18
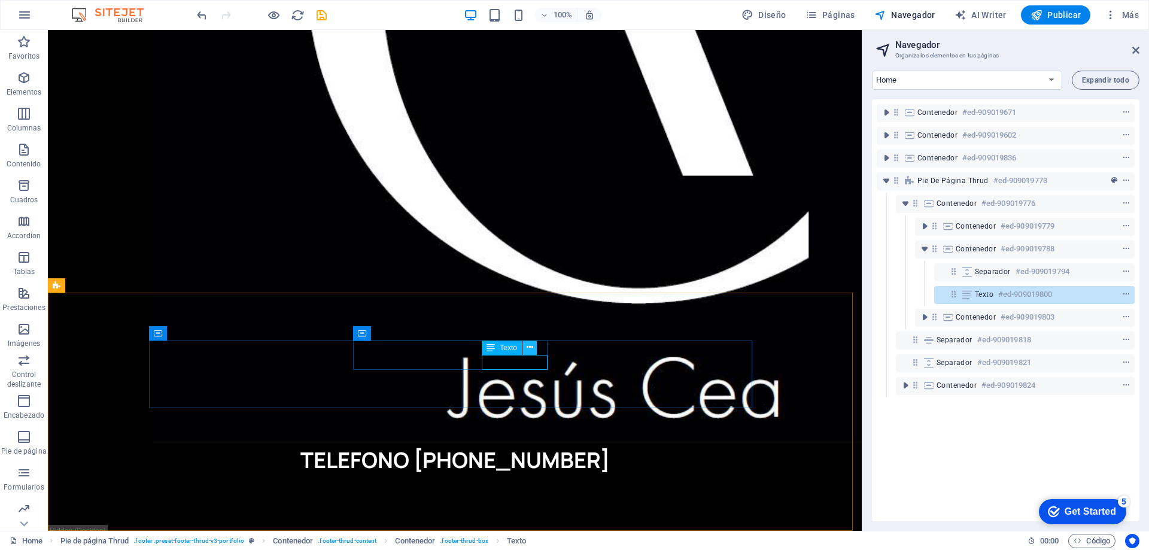
click at [533, 347] on button at bounding box center [529, 347] width 14 height 14
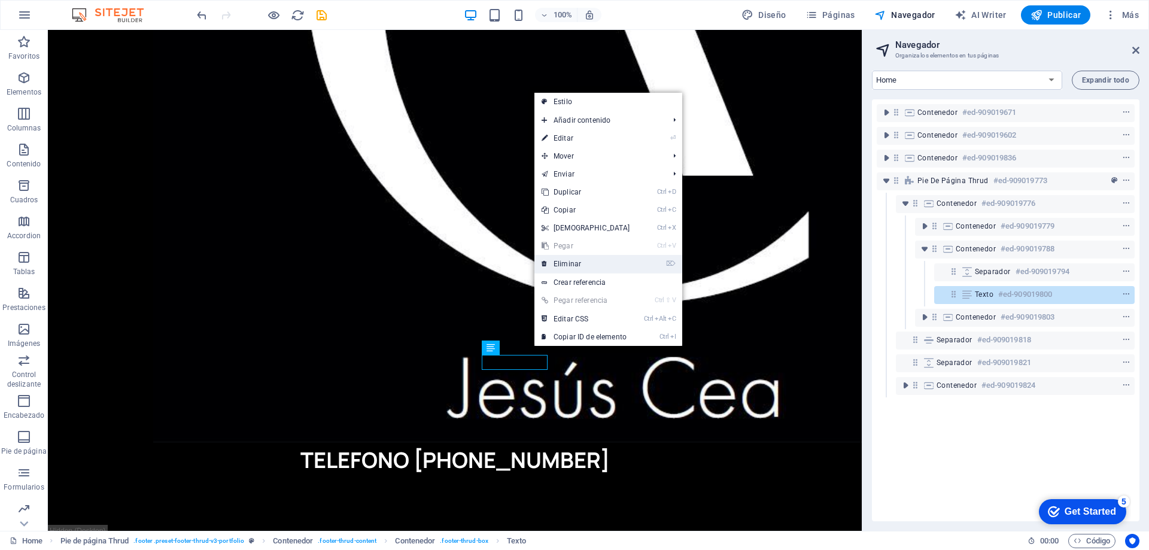
click at [586, 266] on link "⌦ Eliminar" at bounding box center [585, 264] width 103 height 18
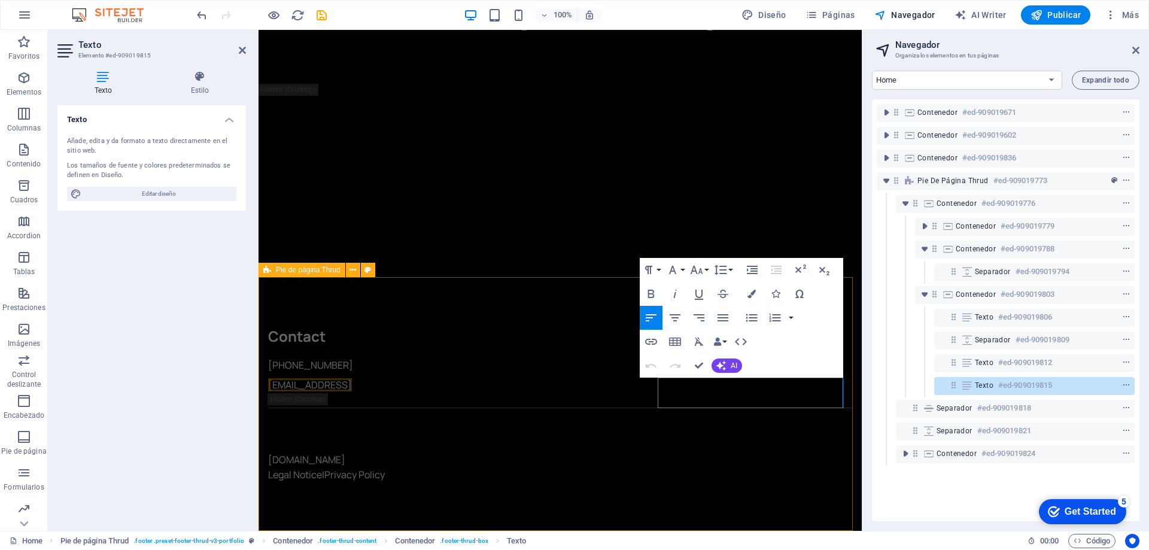
scroll to position [1234, 0]
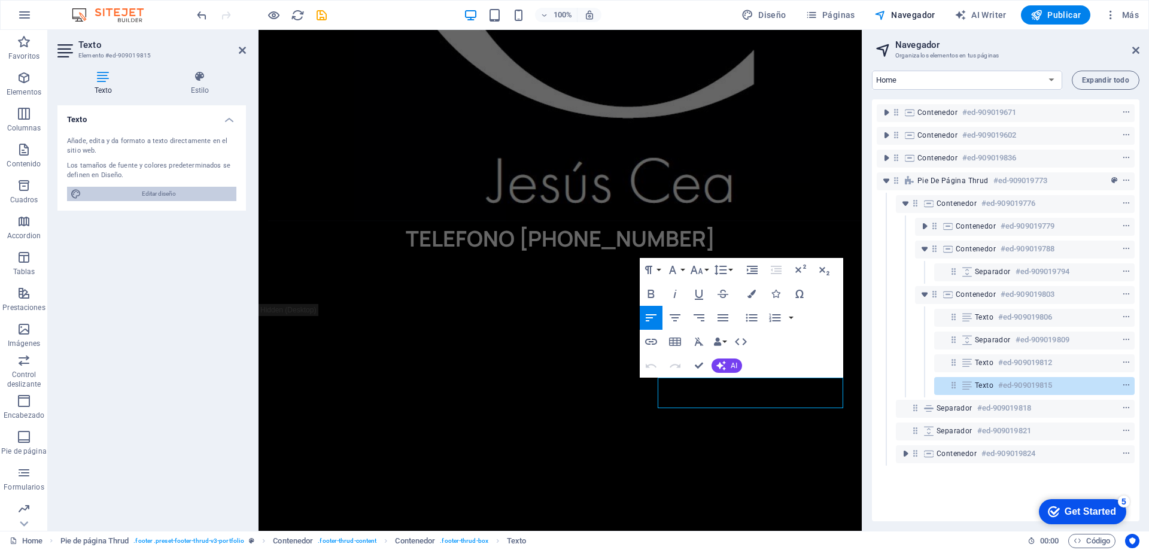
click at [165, 191] on span "Editar diseño" at bounding box center [159, 194] width 148 height 14
click at [108, 84] on h4 "Texto" at bounding box center [105, 83] width 96 height 25
select select "ease-in-out"
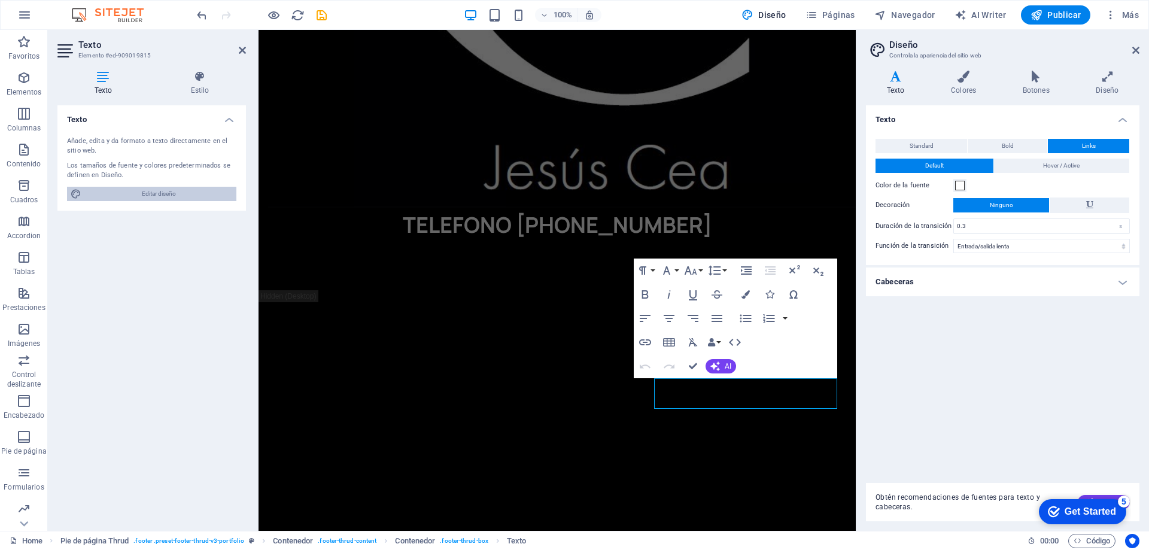
click at [200, 187] on span "Editar diseño" at bounding box center [159, 194] width 148 height 14
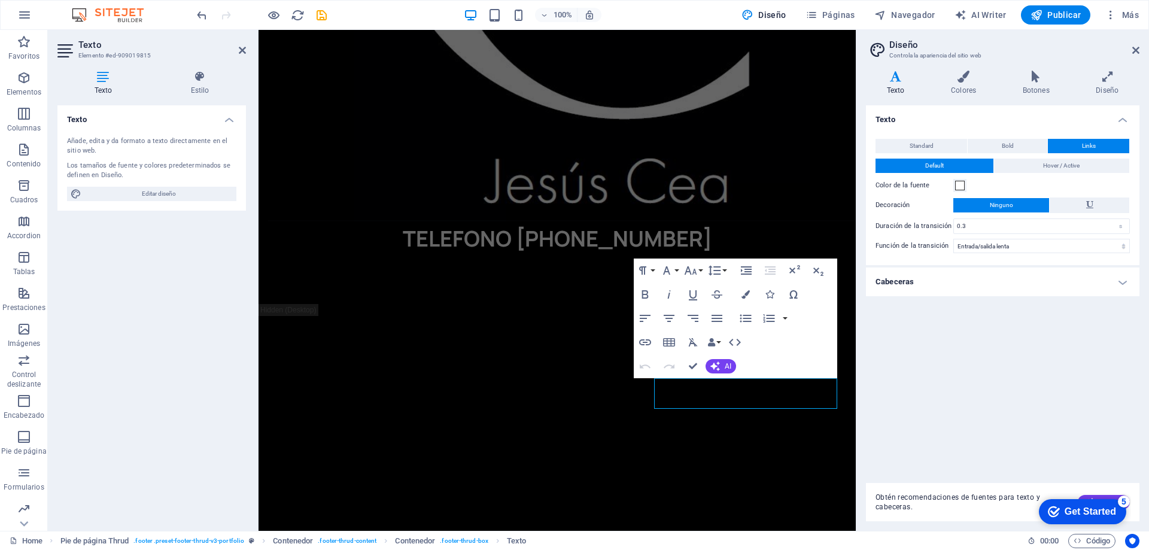
click at [98, 84] on h4 "Texto" at bounding box center [105, 83] width 96 height 25
drag, startPoint x: 718, startPoint y: 401, endPoint x: 672, endPoint y: 384, distance: 48.7
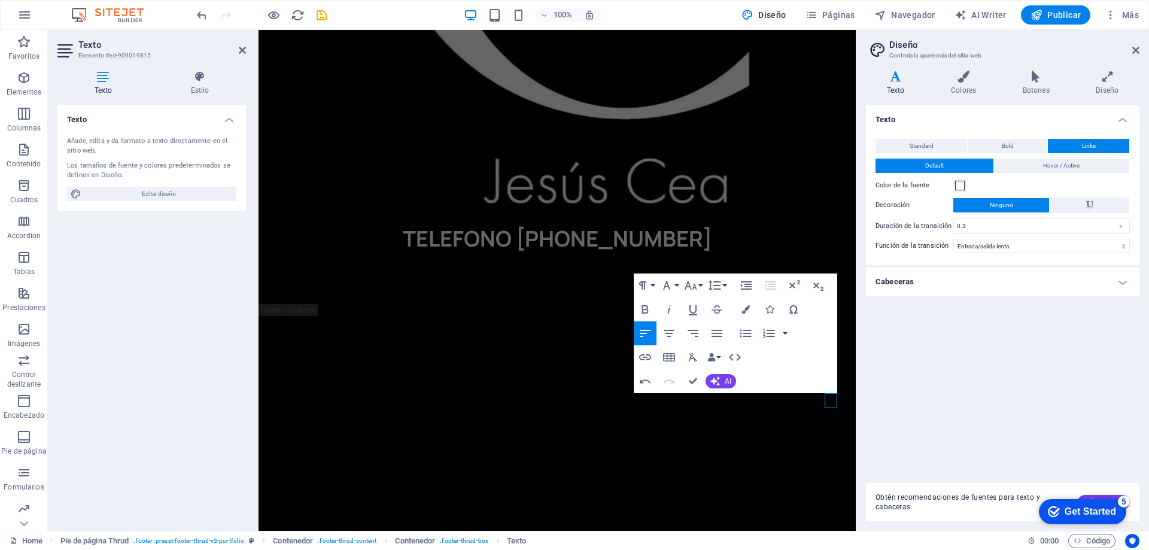
scroll to position [1205, 0]
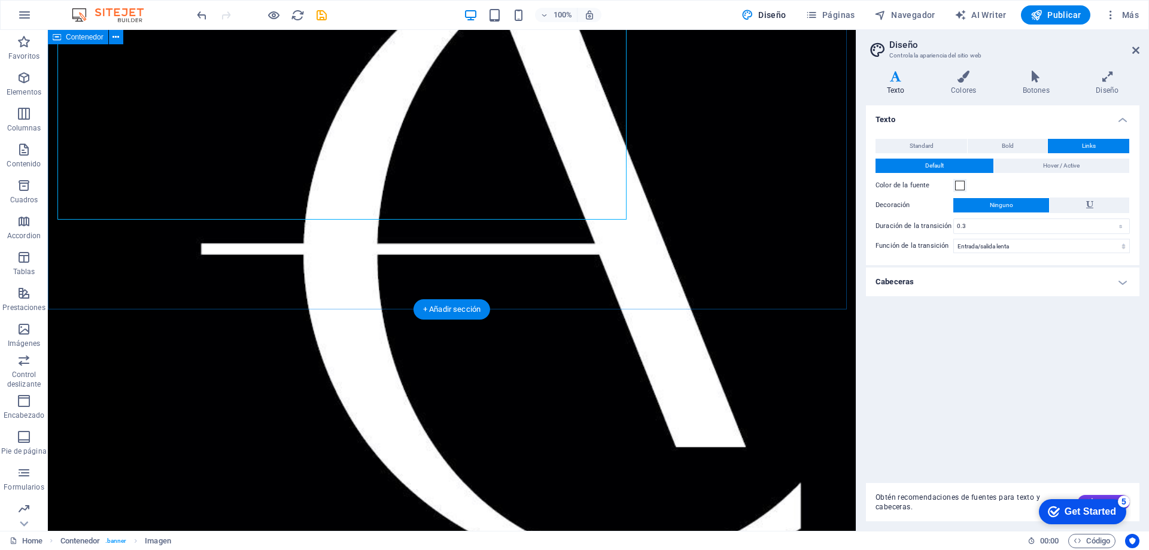
scroll to position [1442, 0]
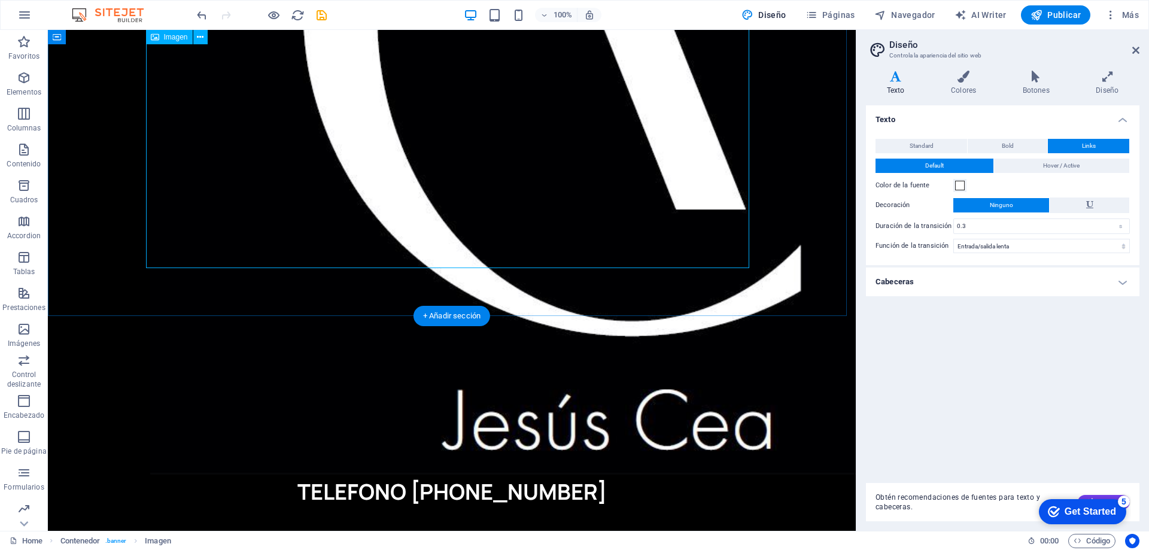
click at [575, 238] on figure "TELEFONO 610 57 41 28" at bounding box center [451, 36] width 603 height 947
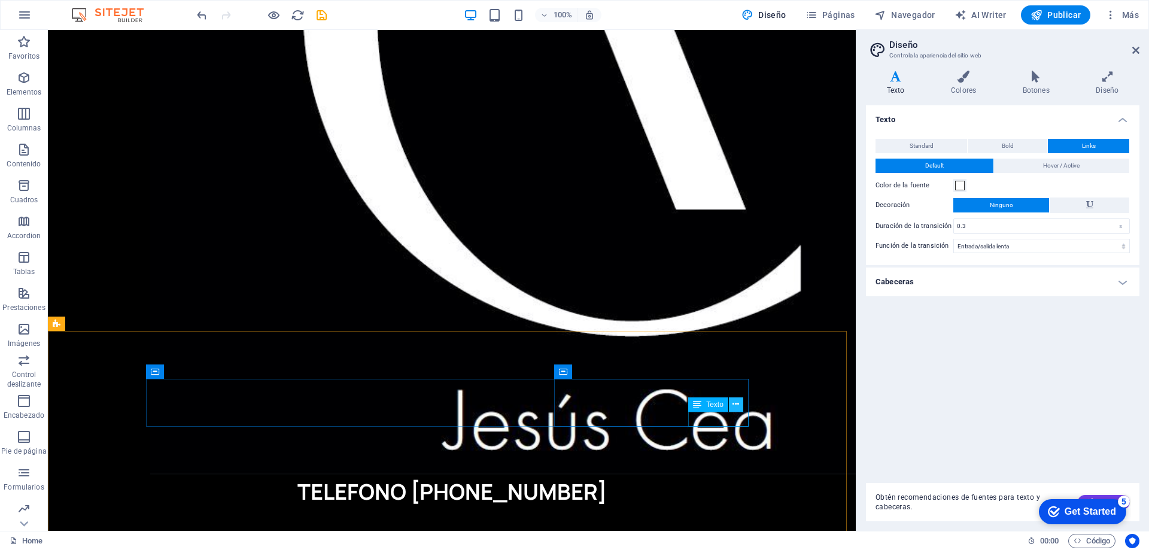
drag, startPoint x: 734, startPoint y: 398, endPoint x: 685, endPoint y: 362, distance: 60.7
click at [734, 398] on icon at bounding box center [735, 404] width 7 height 13
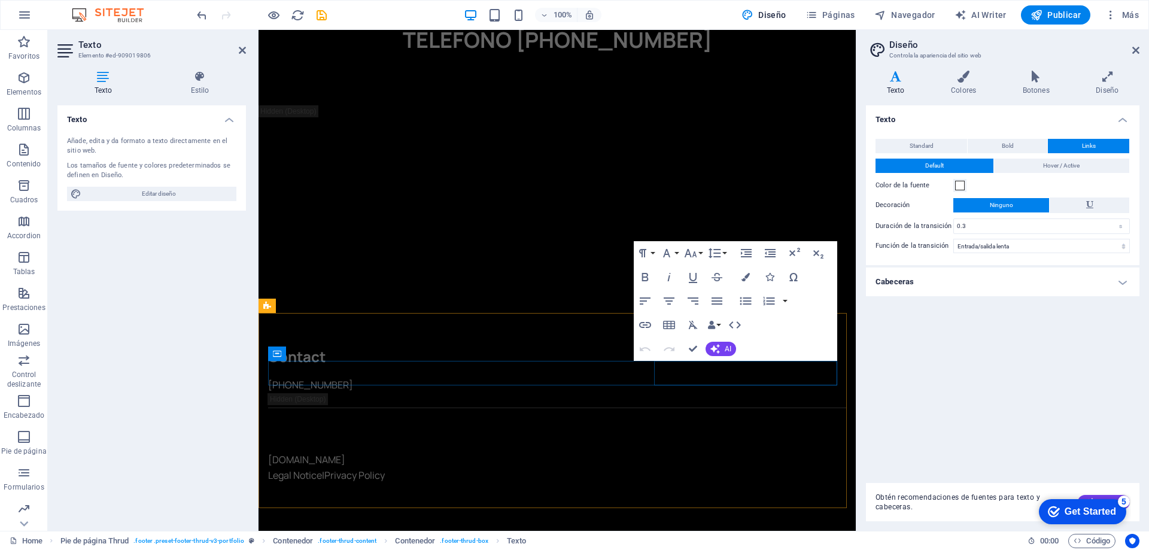
scroll to position [1185, 0]
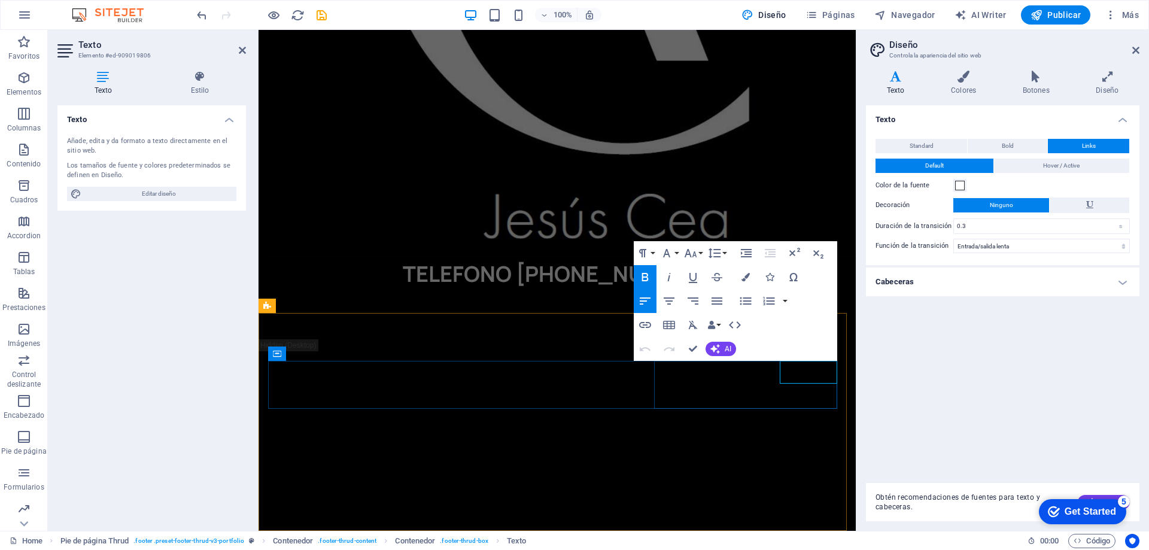
drag, startPoint x: 817, startPoint y: 377, endPoint x: 781, endPoint y: 376, distance: 35.3
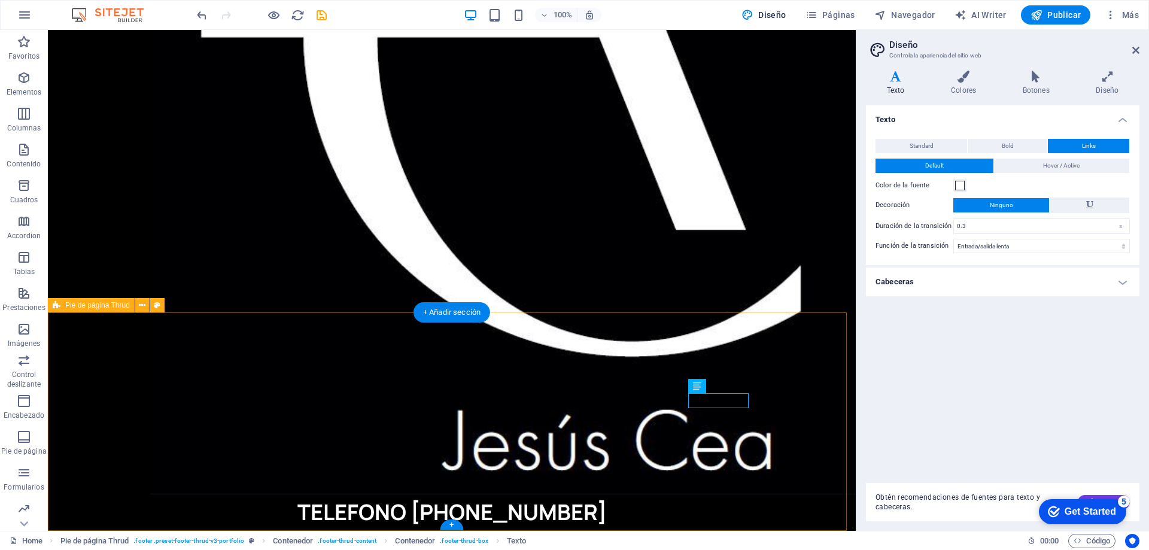
scroll to position [1461, 0]
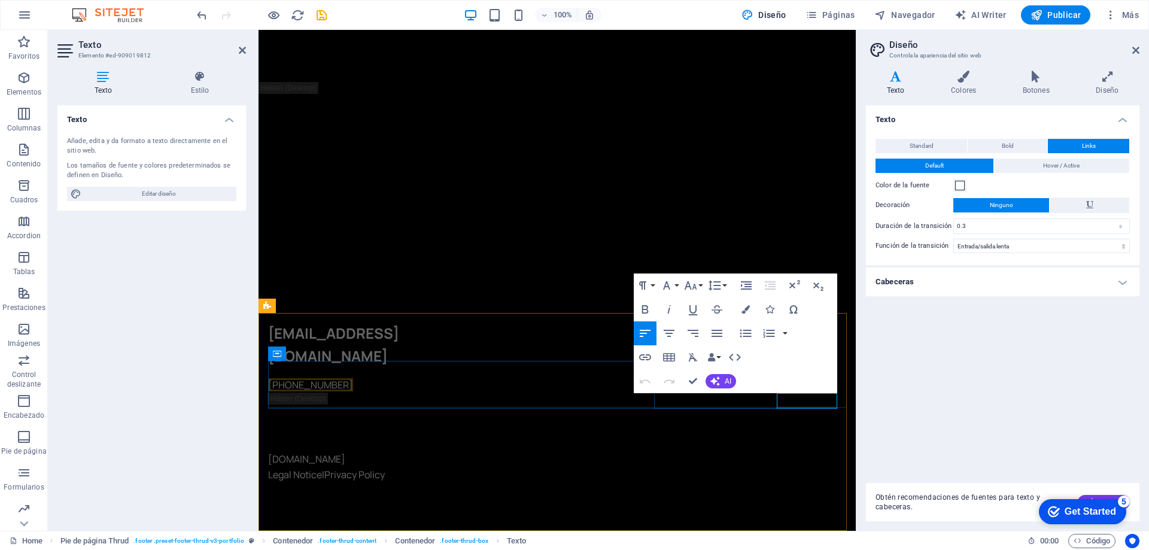
scroll to position [1185, 0]
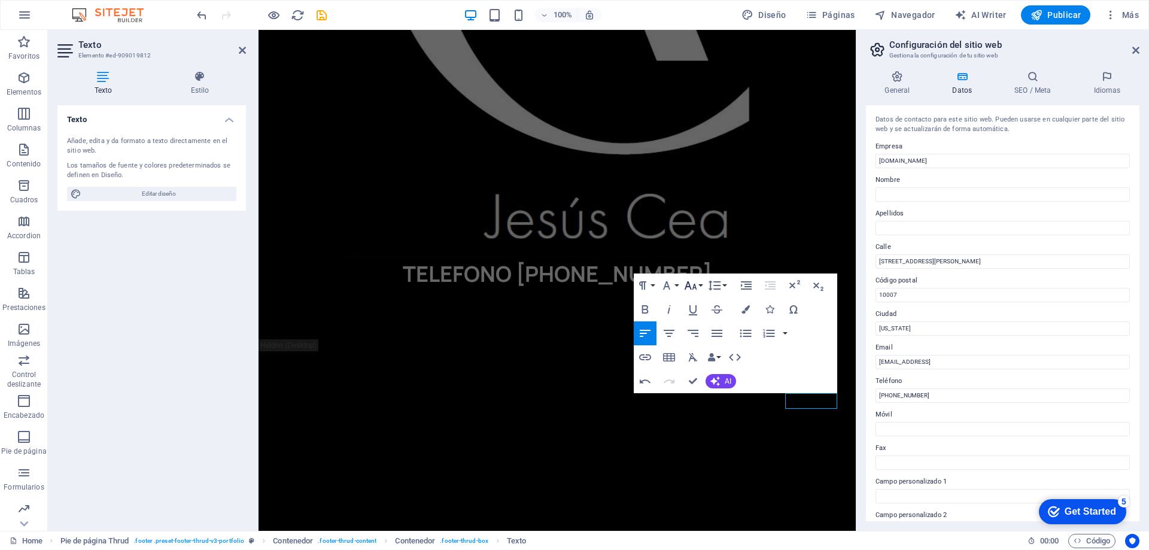
click at [702, 290] on button "Font Size" at bounding box center [692, 285] width 23 height 24
click at [703, 419] on link "18" at bounding box center [702, 416] width 43 height 18
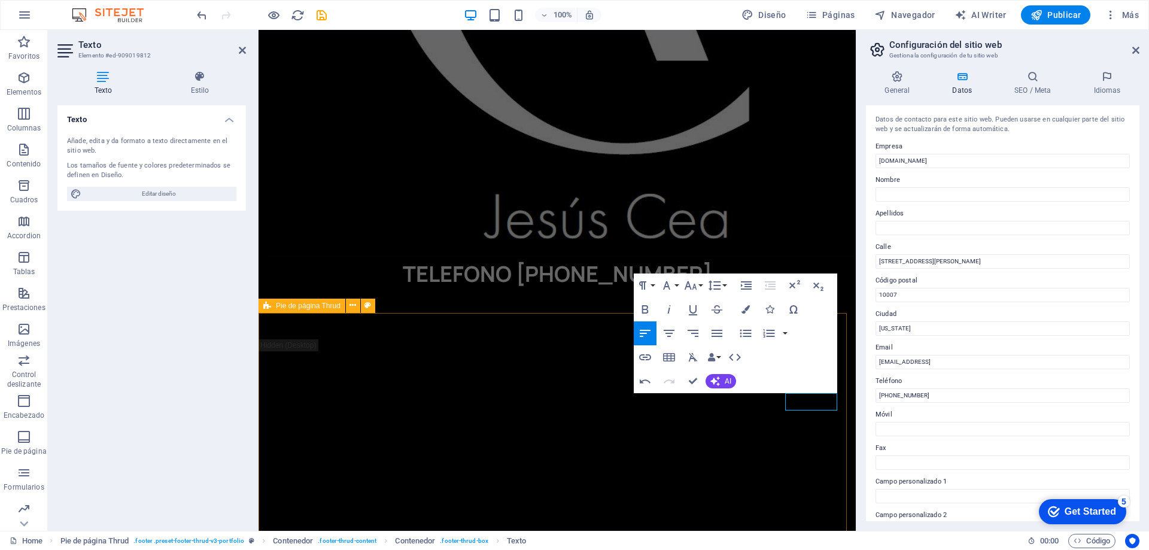
drag, startPoint x: 817, startPoint y: 397, endPoint x: 837, endPoint y: 397, distance: 19.7
click at [701, 282] on button "Font Size" at bounding box center [692, 285] width 23 height 24
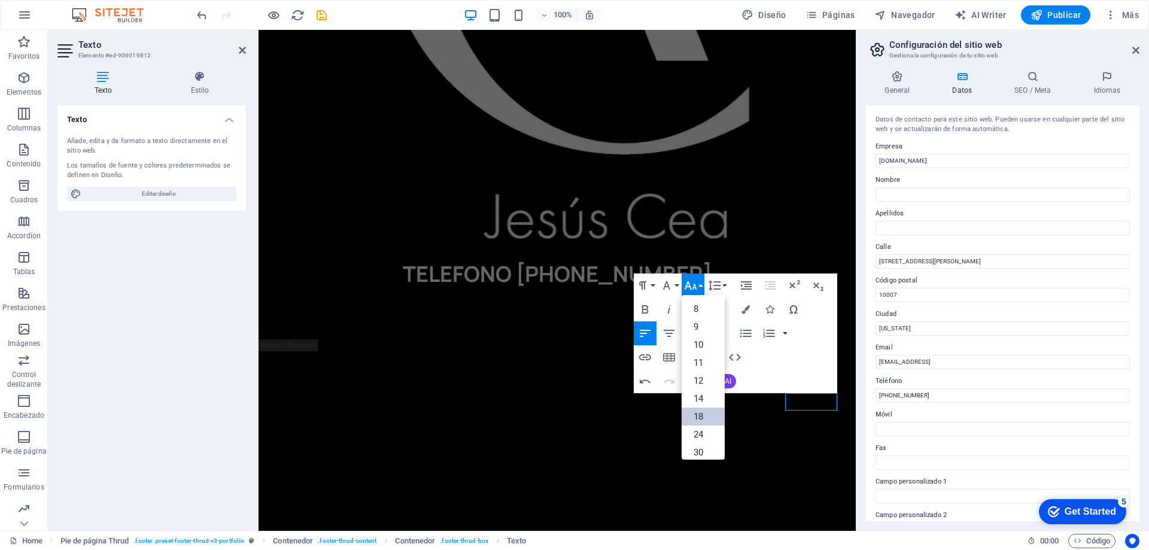
click at [701, 411] on link "18" at bounding box center [702, 416] width 43 height 18
click at [699, 288] on button "Font Size" at bounding box center [692, 285] width 23 height 24
click at [705, 342] on link "24" at bounding box center [702, 338] width 43 height 18
click at [646, 305] on icon "button" at bounding box center [645, 309] width 14 height 14
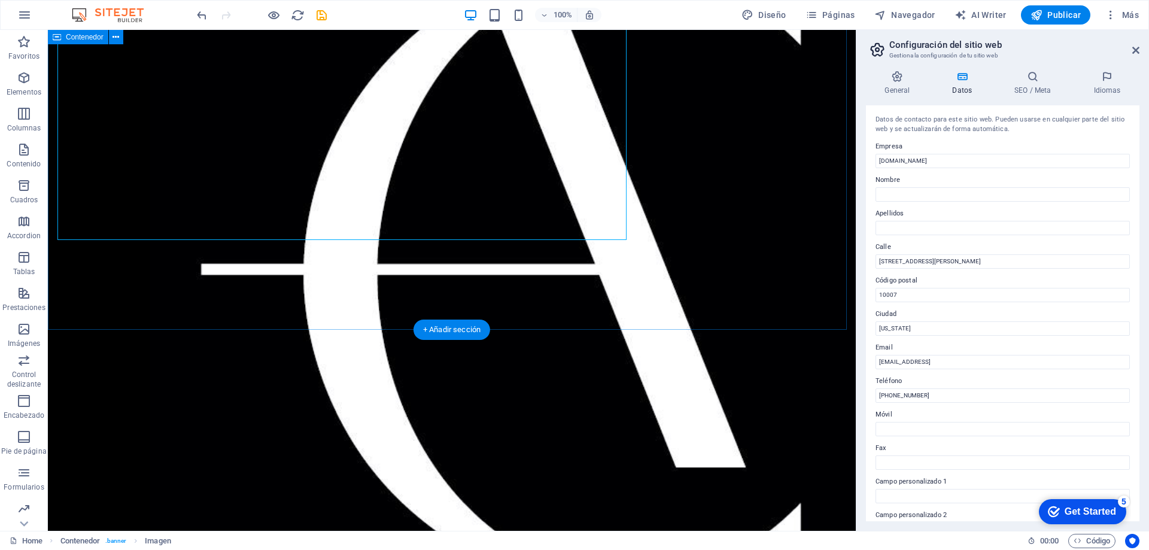
scroll to position [1422, 0]
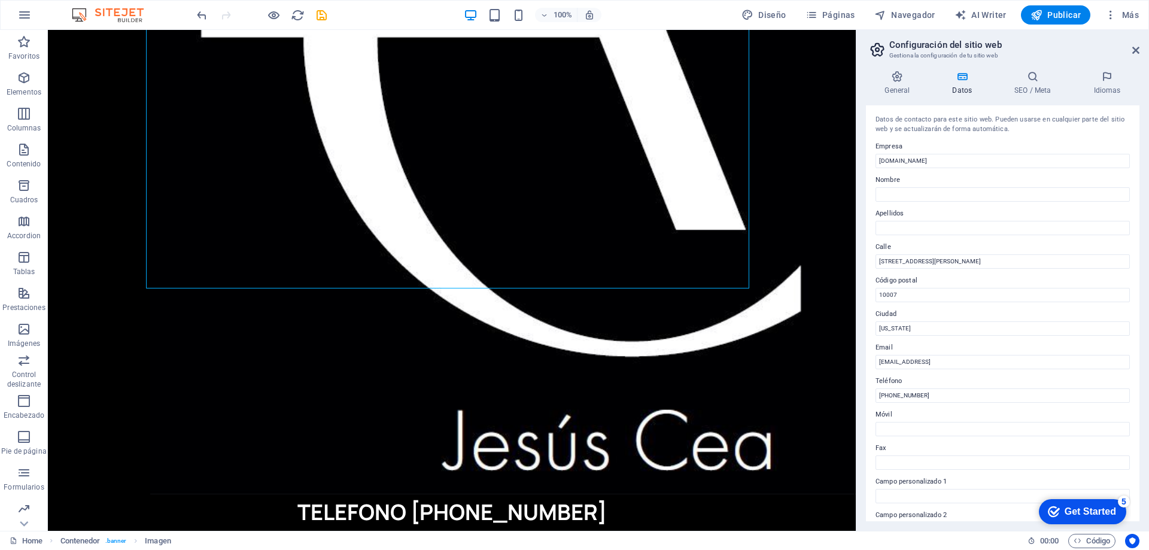
click at [1137, 44] on h2 "Configuración del sitio web" at bounding box center [1014, 44] width 250 height 11
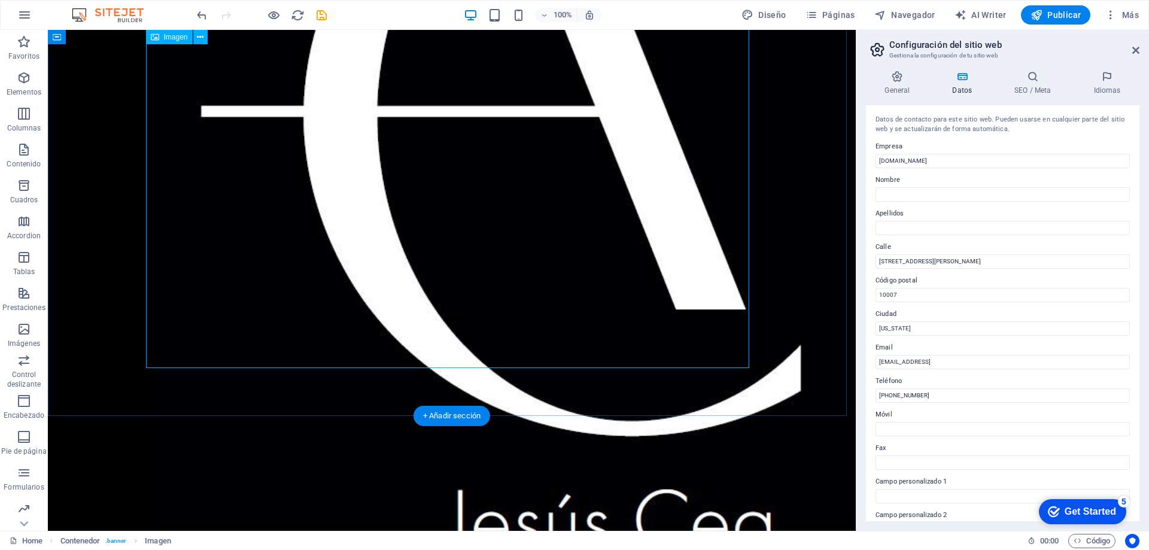
click at [549, 342] on figure "TELEFONO 610 57 41 28" at bounding box center [451, 136] width 603 height 947
click at [541, 348] on figure "TELEFONO 610 57 41 28" at bounding box center [451, 136] width 603 height 947
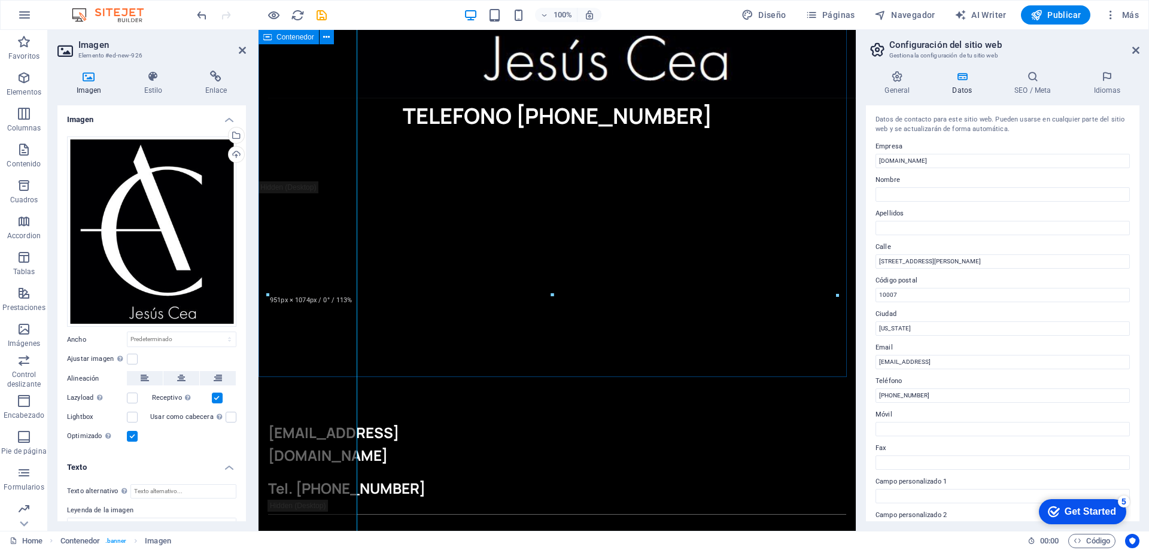
scroll to position [1105, 0]
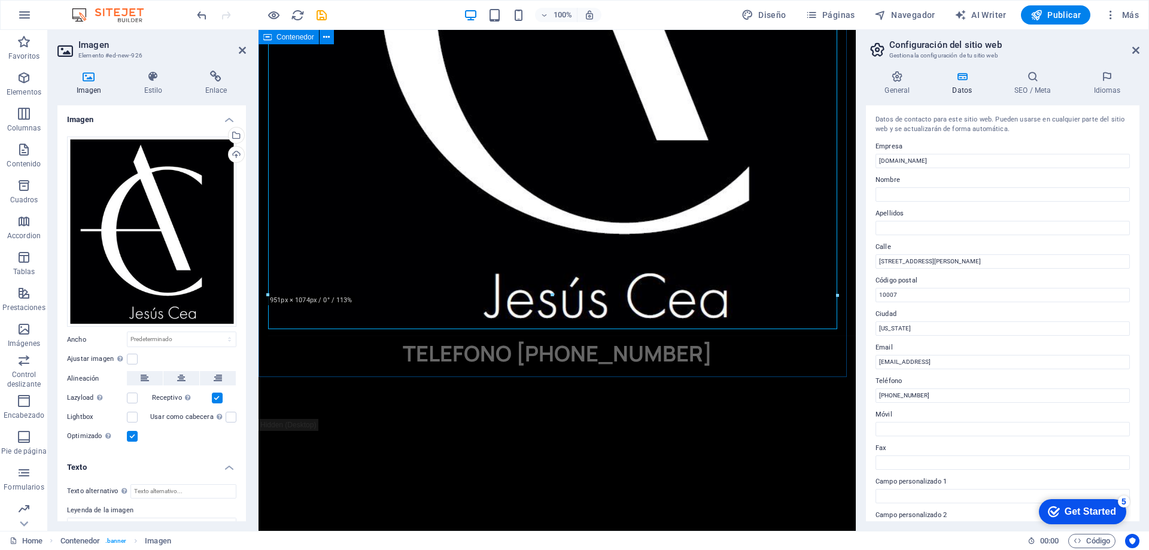
click at [541, 348] on div "TELEFONO 610 57 41 28" at bounding box center [556, 16] width 597 height 804
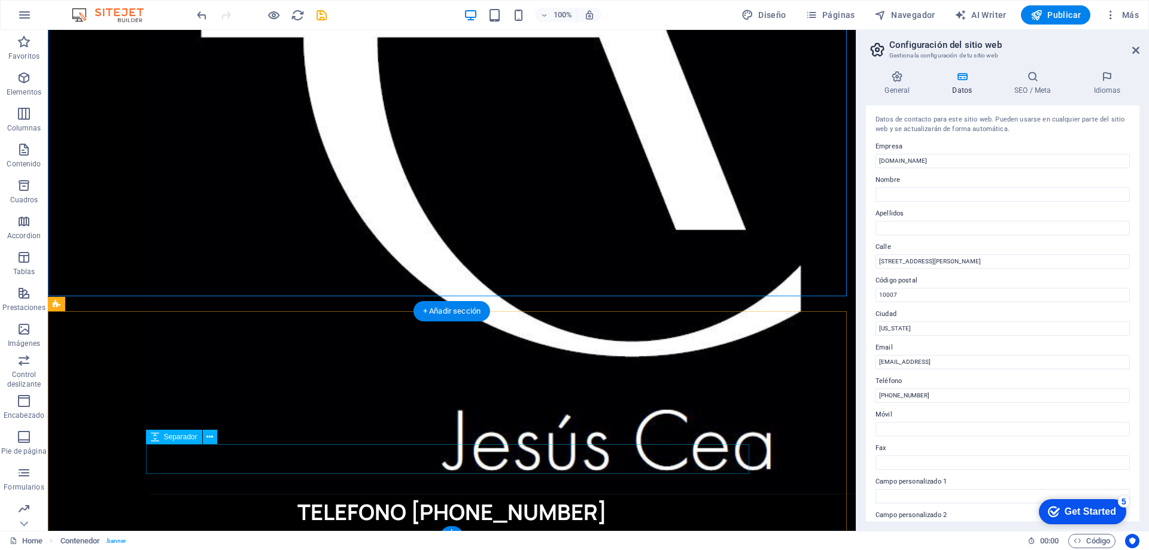
scroll to position [1469, 0]
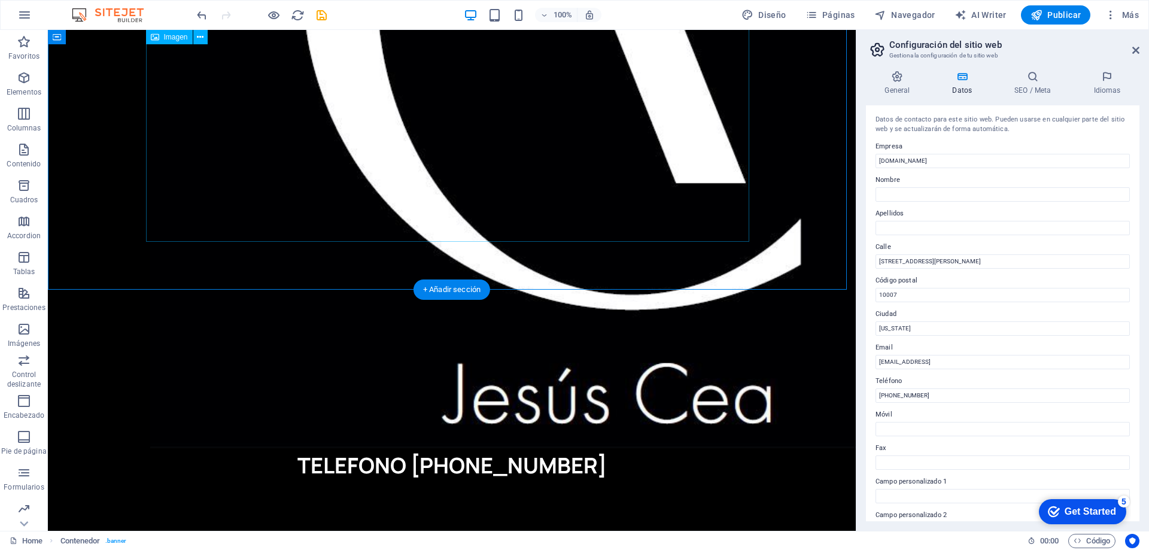
click at [504, 218] on figure "TELEFONO 610 57 41 28" at bounding box center [451, 9] width 603 height 947
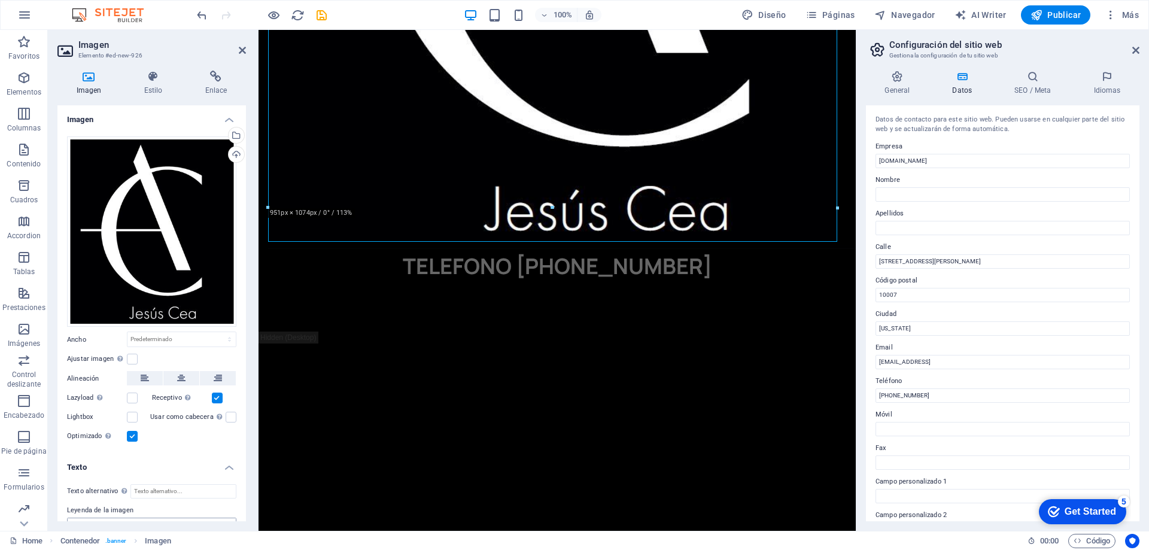
scroll to position [79, 0]
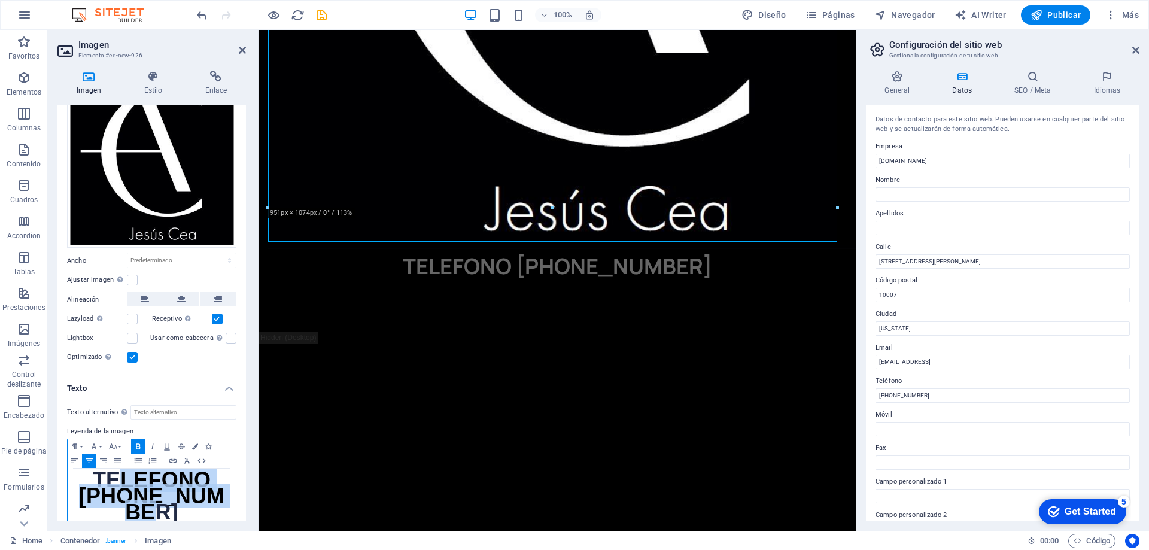
drag, startPoint x: 198, startPoint y: 489, endPoint x: 121, endPoint y: 473, distance: 78.7
click at [121, 474] on p "TELEFONO 610 57 41 28 ​ ​" at bounding box center [152, 498] width 156 height 48
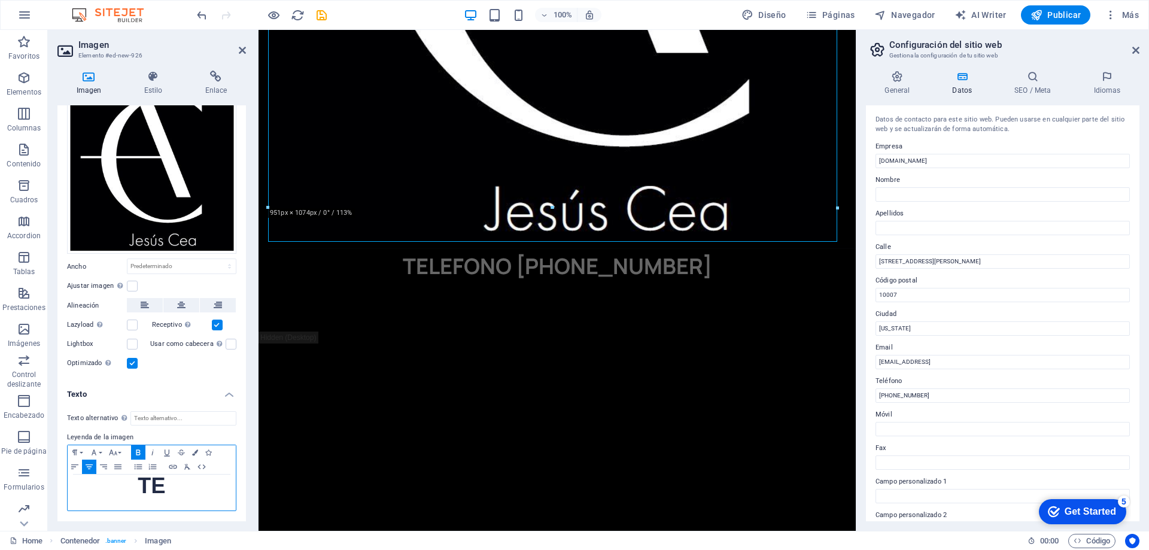
scroll to position [71, 0]
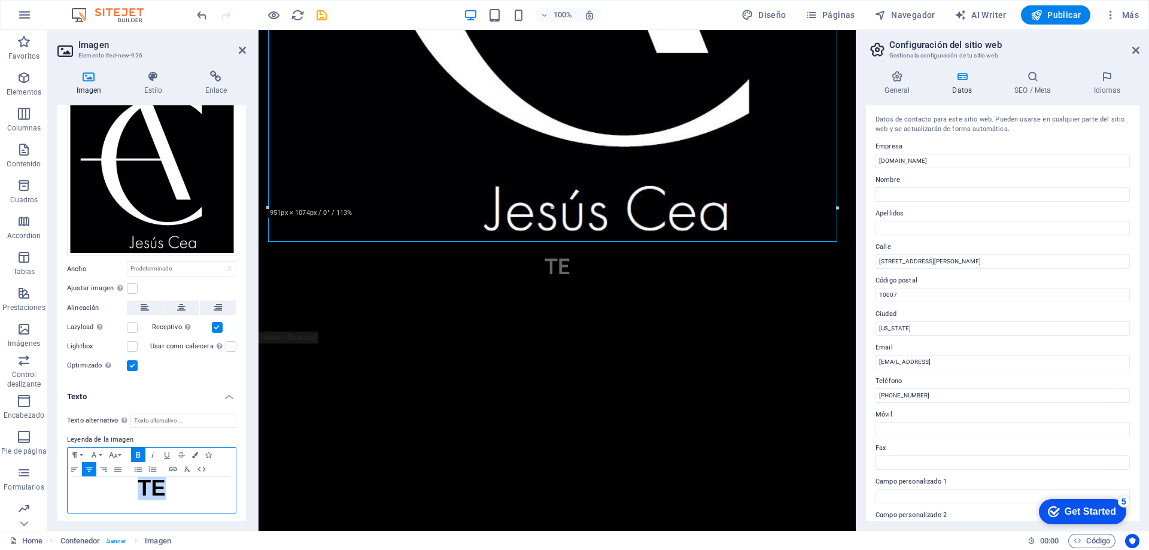
drag, startPoint x: 176, startPoint y: 492, endPoint x: 104, endPoint y: 486, distance: 72.0
click at [104, 486] on p "TE ​ ​" at bounding box center [152, 491] width 156 height 16
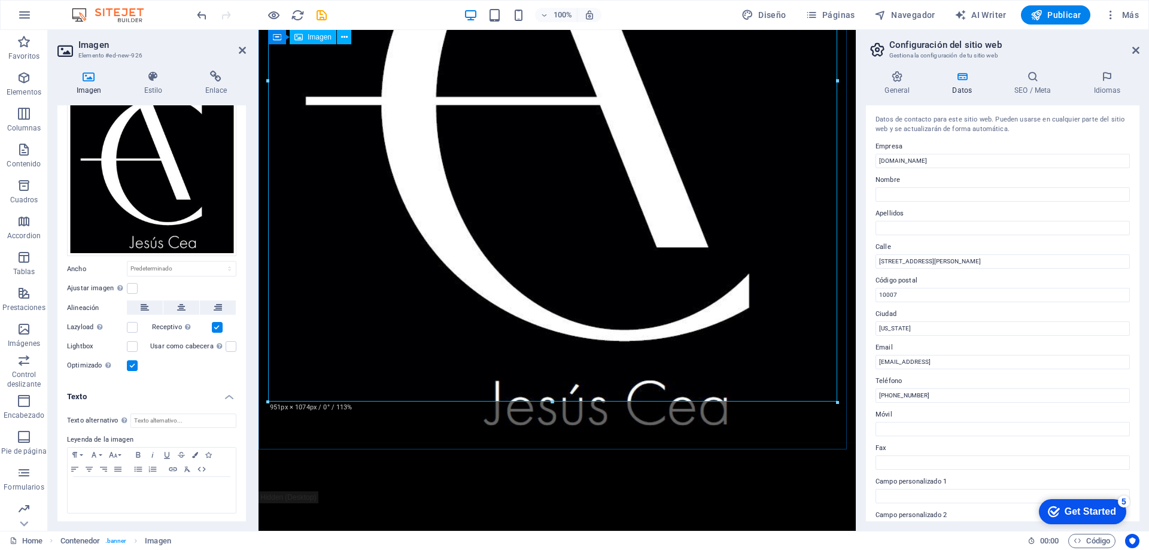
scroll to position [839, 0]
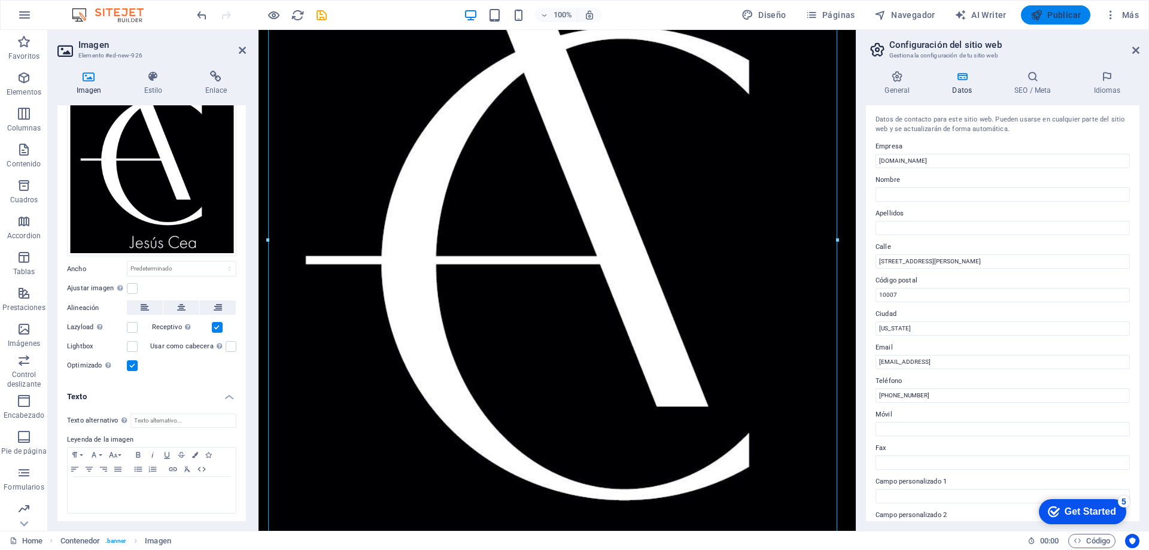
drag, startPoint x: 1067, startPoint y: 18, endPoint x: 994, endPoint y: 215, distance: 210.7
click at [1067, 18] on span "Publicar" at bounding box center [1055, 15] width 51 height 12
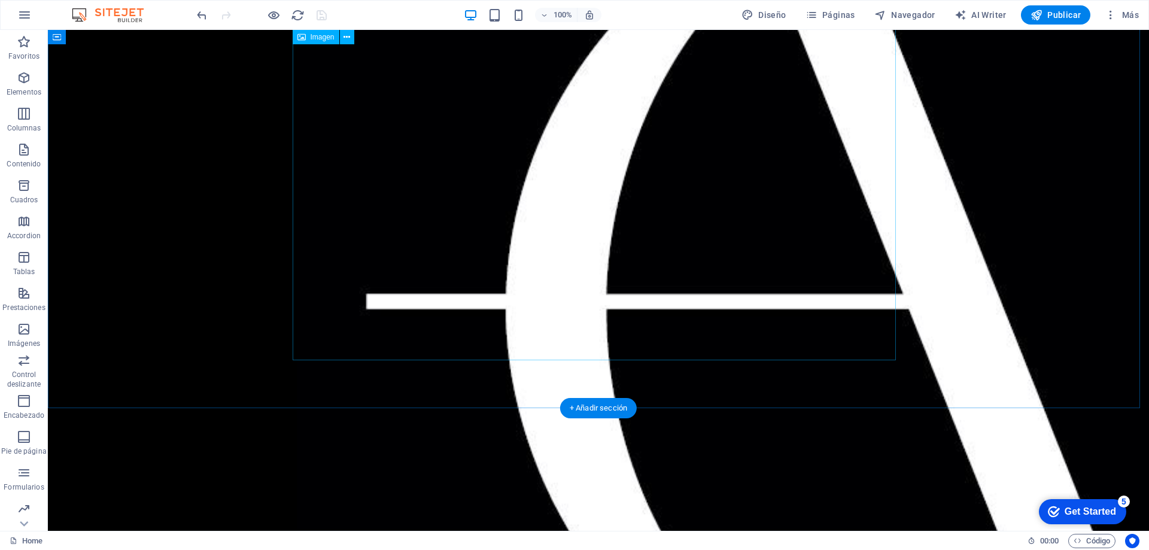
scroll to position [1765, 0]
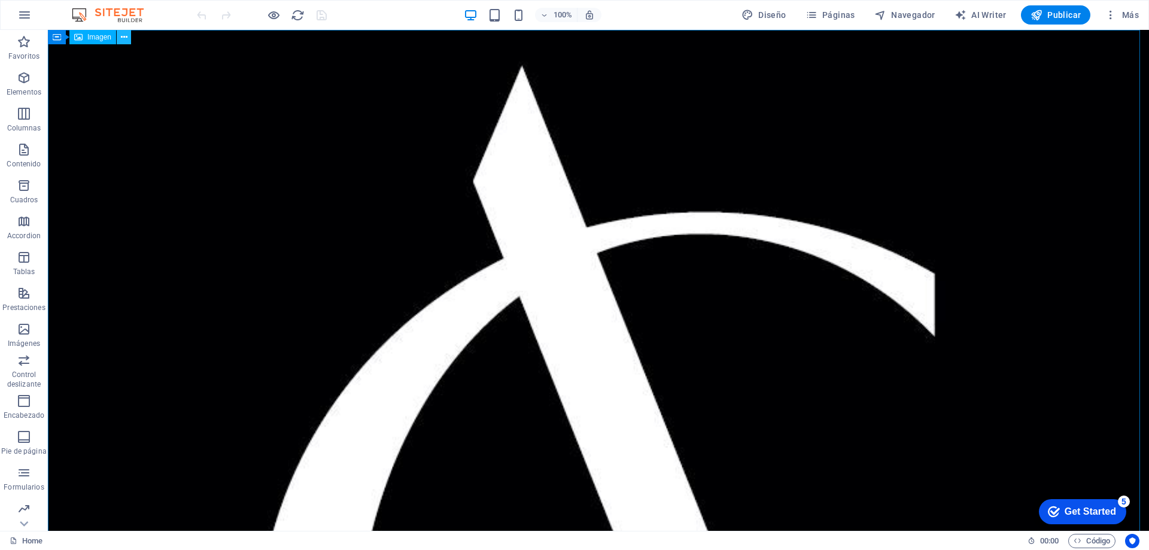
click at [126, 43] on icon at bounding box center [124, 37] width 7 height 13
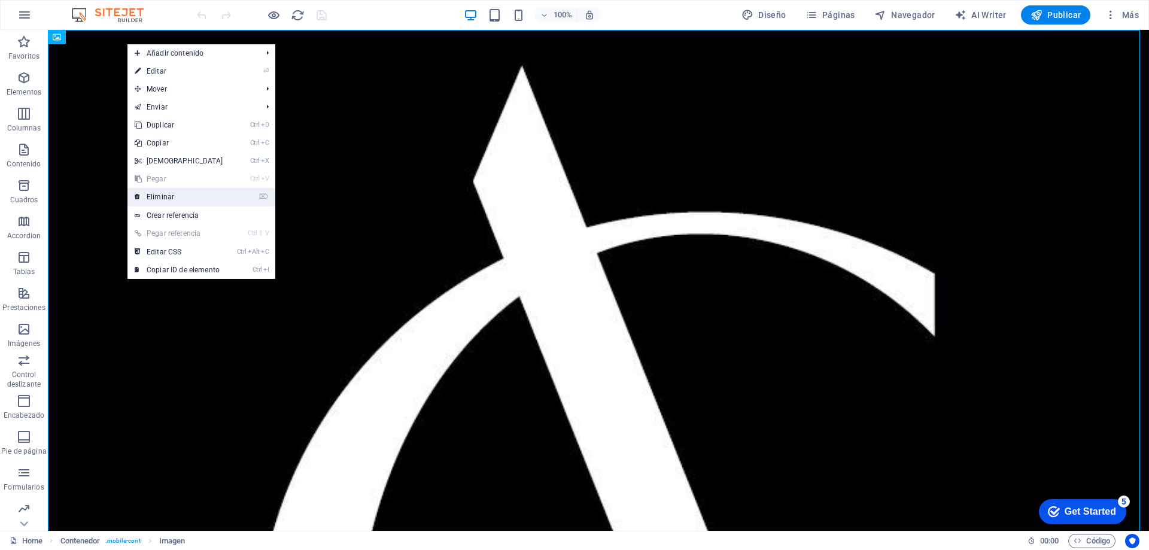
drag, startPoint x: 188, startPoint y: 193, endPoint x: 141, endPoint y: 163, distance: 55.9
click at [188, 193] on link "⌦ Eliminar" at bounding box center [178, 197] width 103 height 18
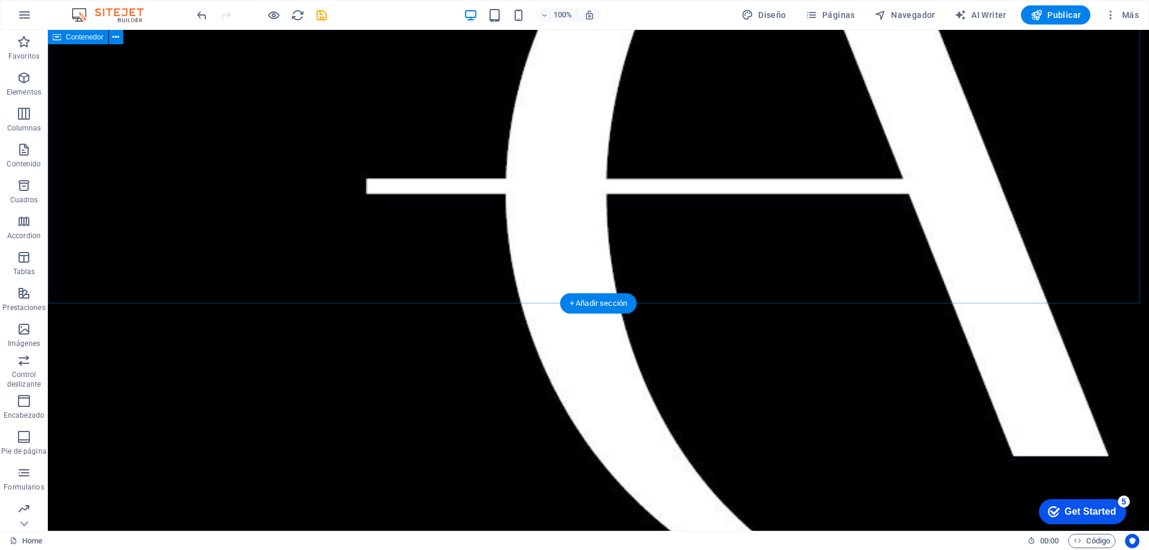
scroll to position [532, 0]
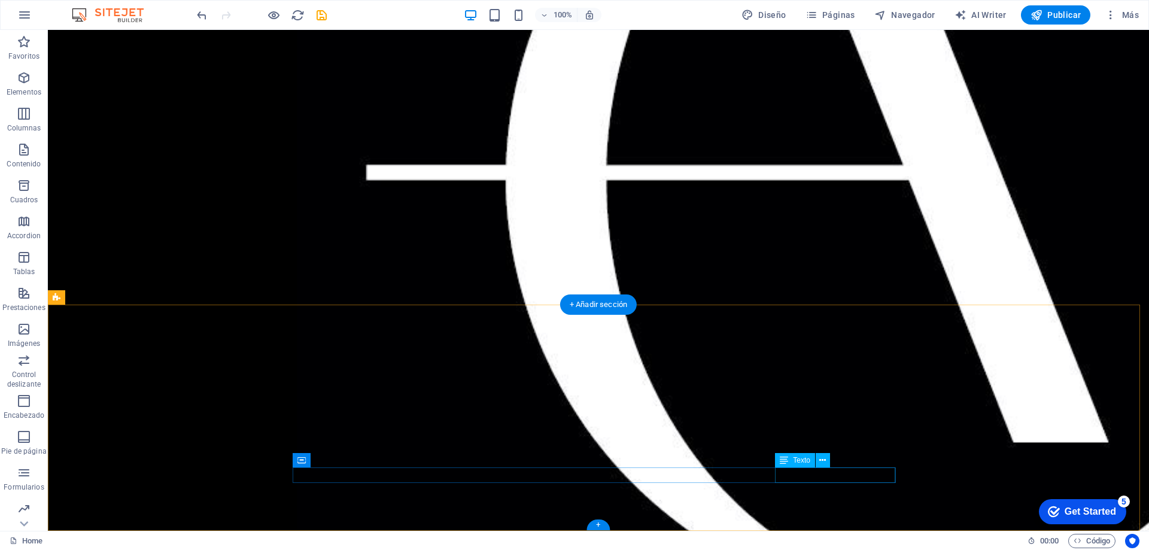
click at [826, 461] on icon at bounding box center [822, 460] width 7 height 13
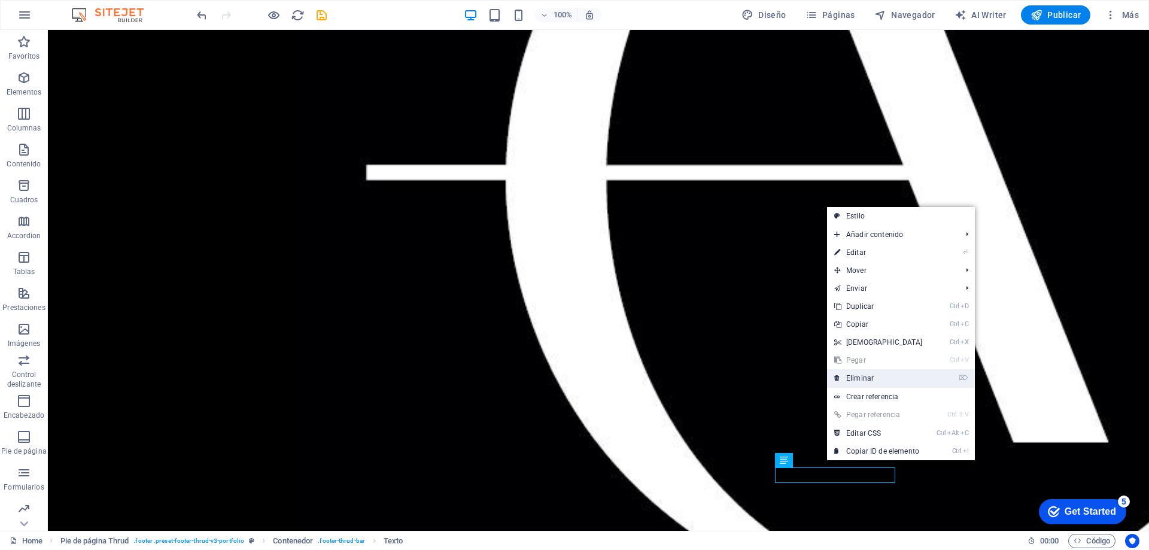
drag, startPoint x: 874, startPoint y: 385, endPoint x: 826, endPoint y: 354, distance: 56.8
click at [874, 385] on link "⌦ Eliminar" at bounding box center [878, 378] width 103 height 18
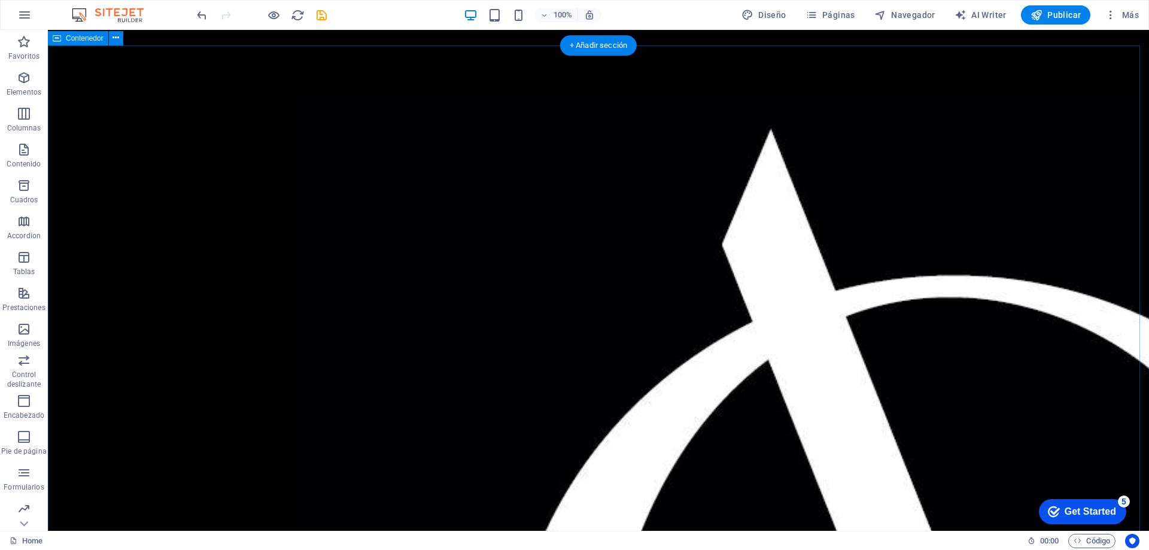
scroll to position [120, 0]
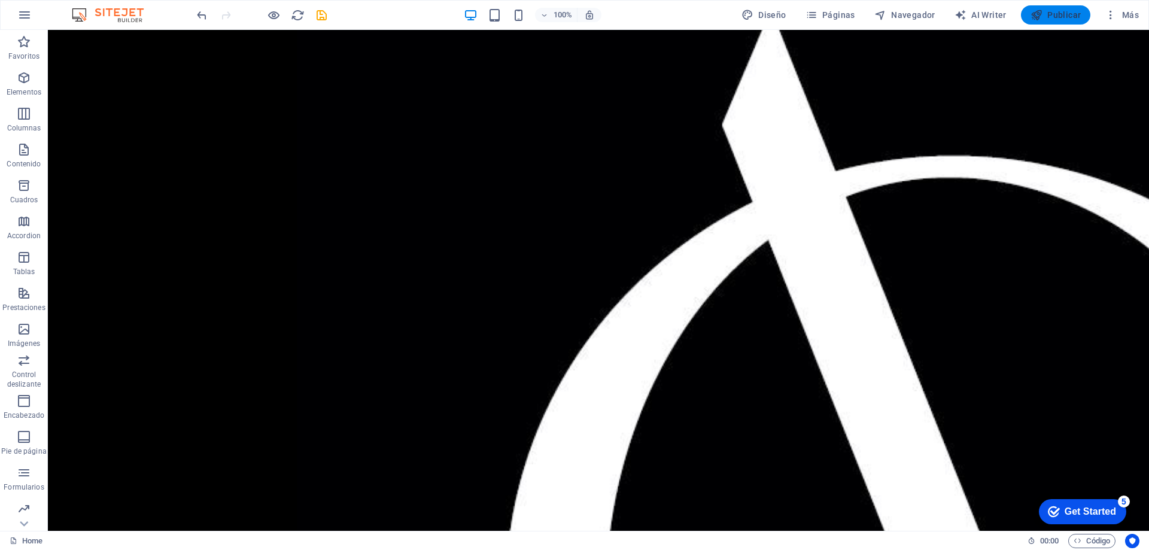
click at [1064, 20] on span "Publicar" at bounding box center [1055, 15] width 51 height 12
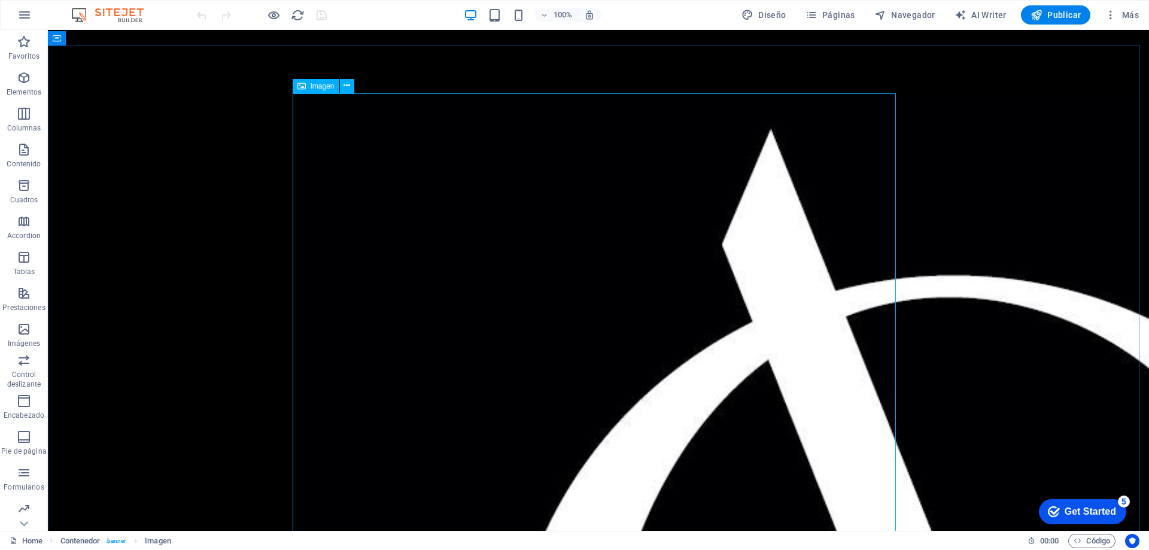
click at [308, 84] on div "Imagen" at bounding box center [316, 86] width 47 height 14
click at [313, 92] on div "Imagen" at bounding box center [316, 86] width 47 height 14
click at [317, 89] on span "Imagen" at bounding box center [323, 86] width 24 height 7
click at [346, 92] on icon at bounding box center [346, 86] width 7 height 13
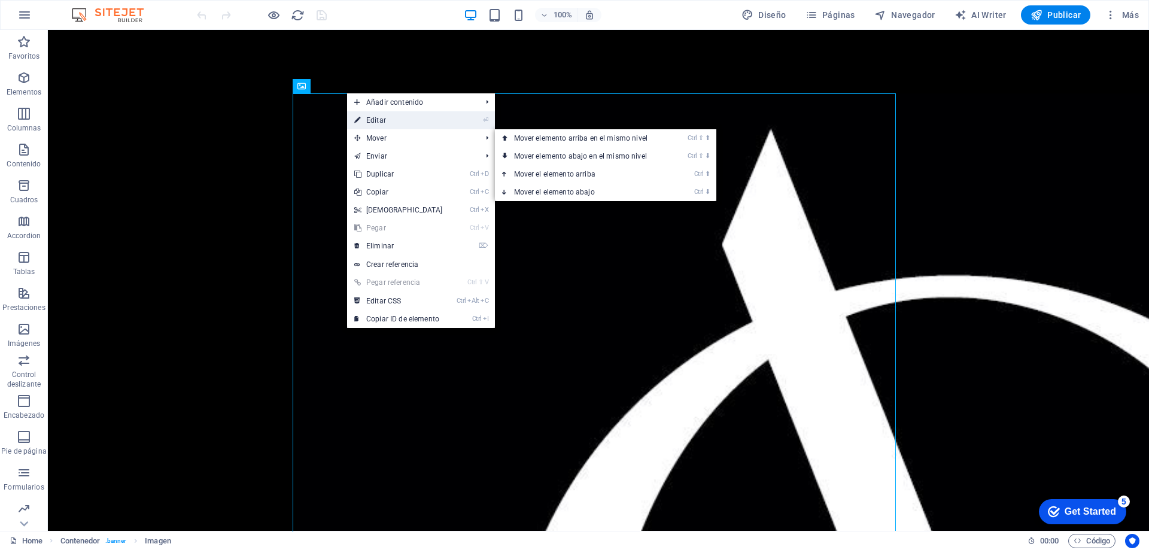
click at [379, 118] on link "⏎ Editar" at bounding box center [398, 120] width 103 height 18
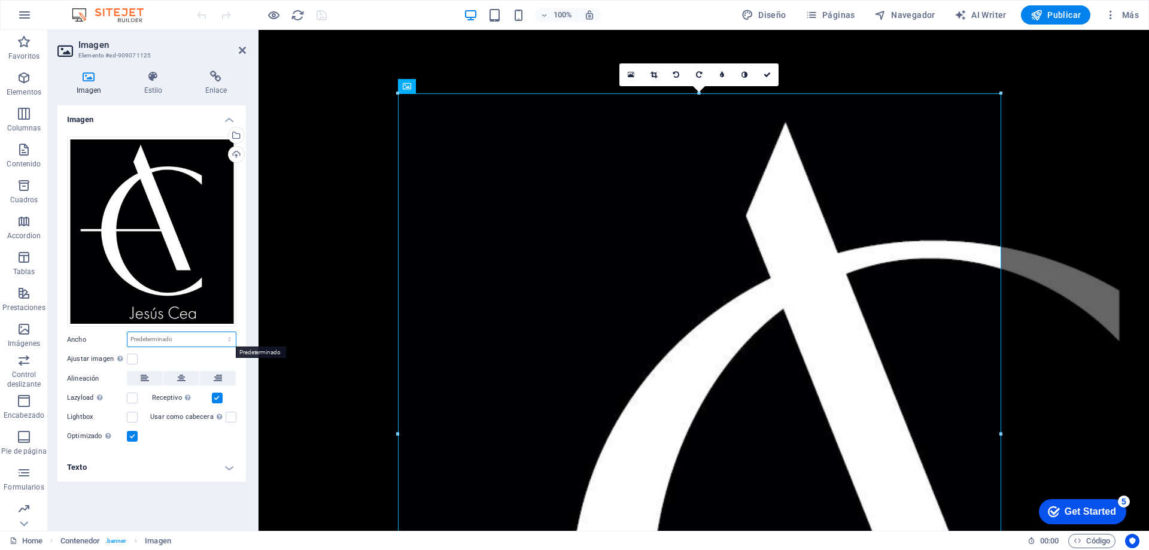
click at [147, 340] on select "Predeterminado automático px rem % em vh vw" at bounding box center [181, 339] width 108 height 14
click at [101, 354] on label "Ajustar imagen Ajustar imagen automáticamente a un ancho y alto fijo" at bounding box center [97, 359] width 60 height 14
click at [0, 0] on input "Ajustar imagen Ajustar imagen automáticamente a un ancho y alto fijo" at bounding box center [0, 0] width 0 height 0
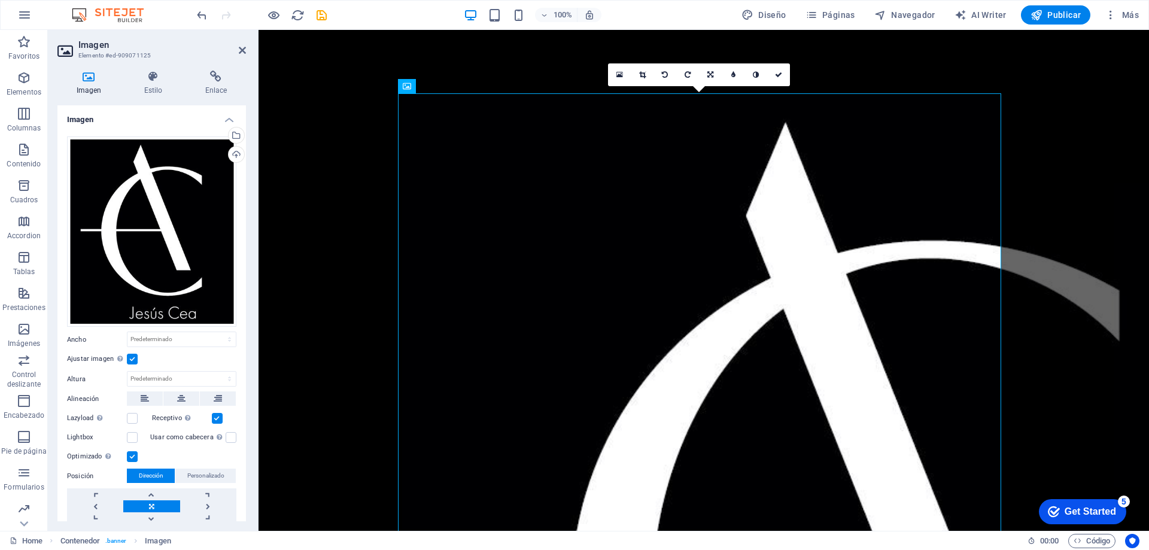
click at [134, 357] on label at bounding box center [132, 359] width 11 height 11
click at [0, 0] on input "Ajustar imagen Ajustar imagen automáticamente a un ancho y alto fijo" at bounding box center [0, 0] width 0 height 0
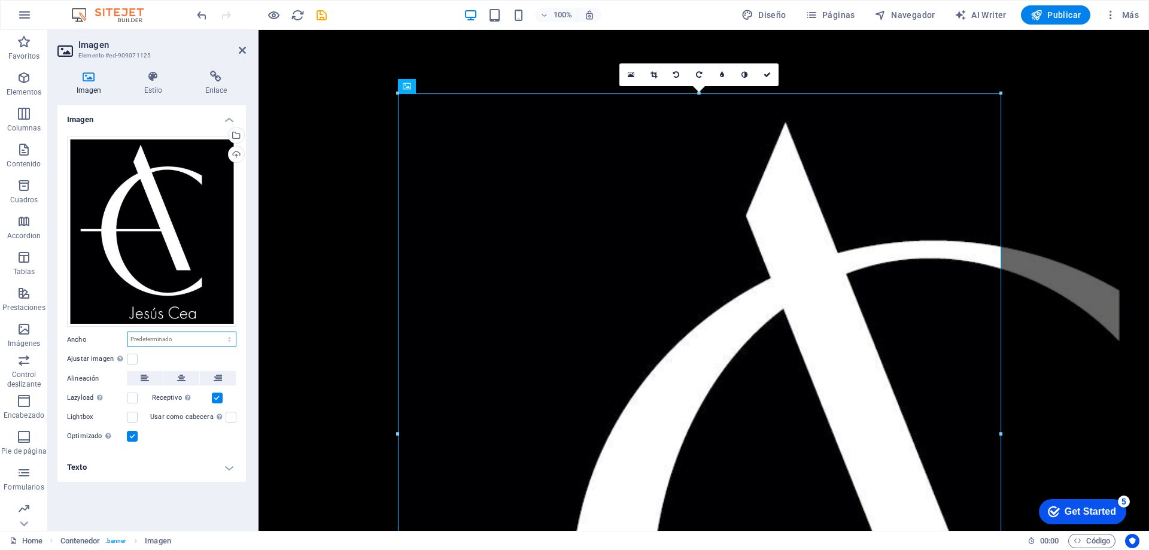
click at [155, 342] on select "Predeterminado automático px rem % em vh vw" at bounding box center [181, 339] width 108 height 14
select select "%"
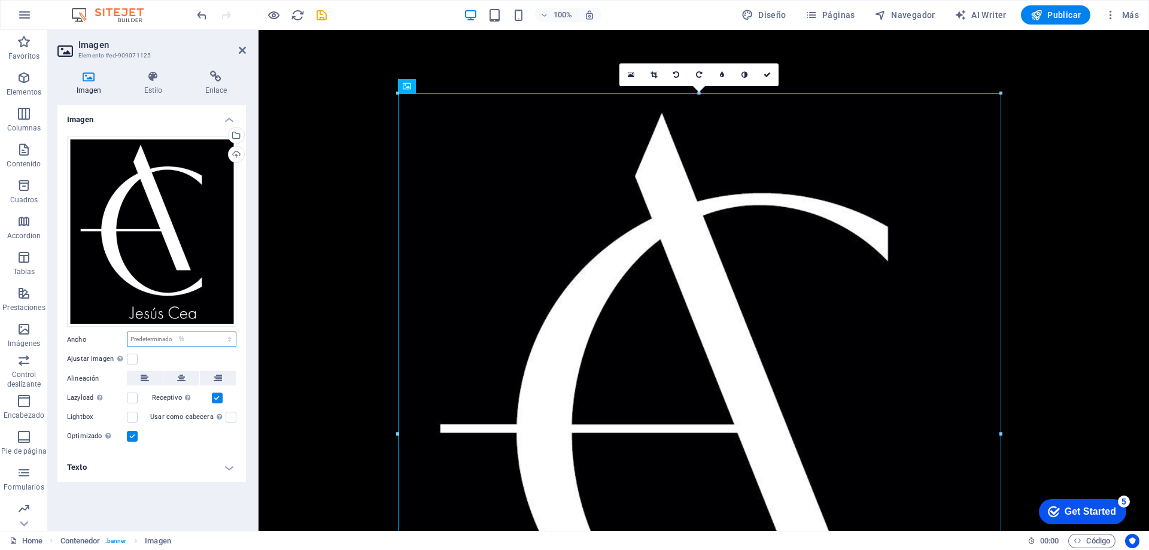
click at [219, 332] on select "Predeterminado automático px rem % em vh vw" at bounding box center [181, 339] width 108 height 14
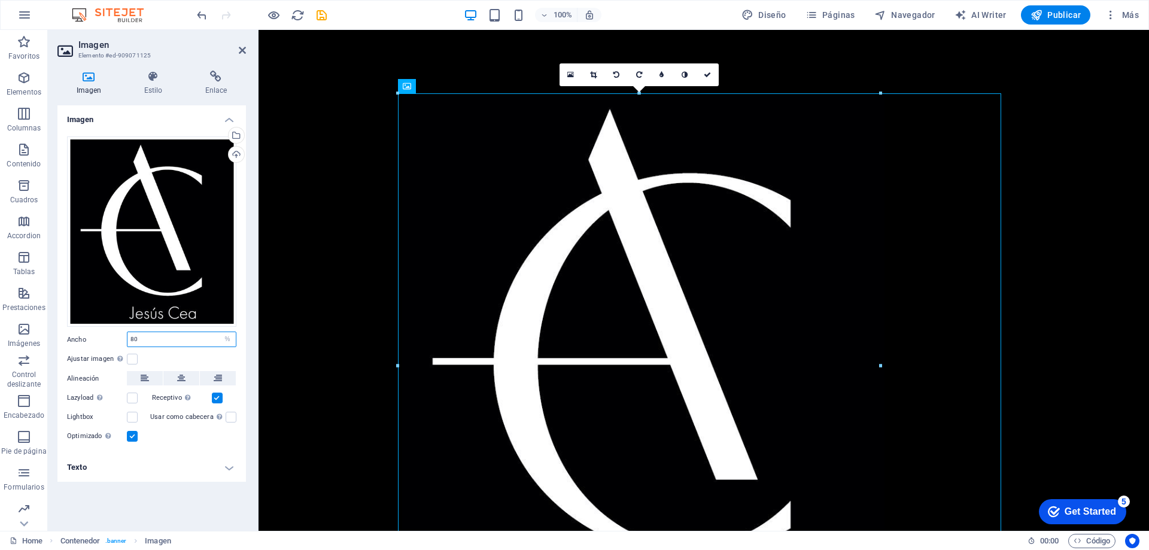
drag, startPoint x: 187, startPoint y: 333, endPoint x: 117, endPoint y: 330, distance: 70.1
click at [117, 330] on div "Arrastra archivos aquí, haz clic para escoger archivos o selecciona archivos de…" at bounding box center [151, 290] width 188 height 326
type input "50"
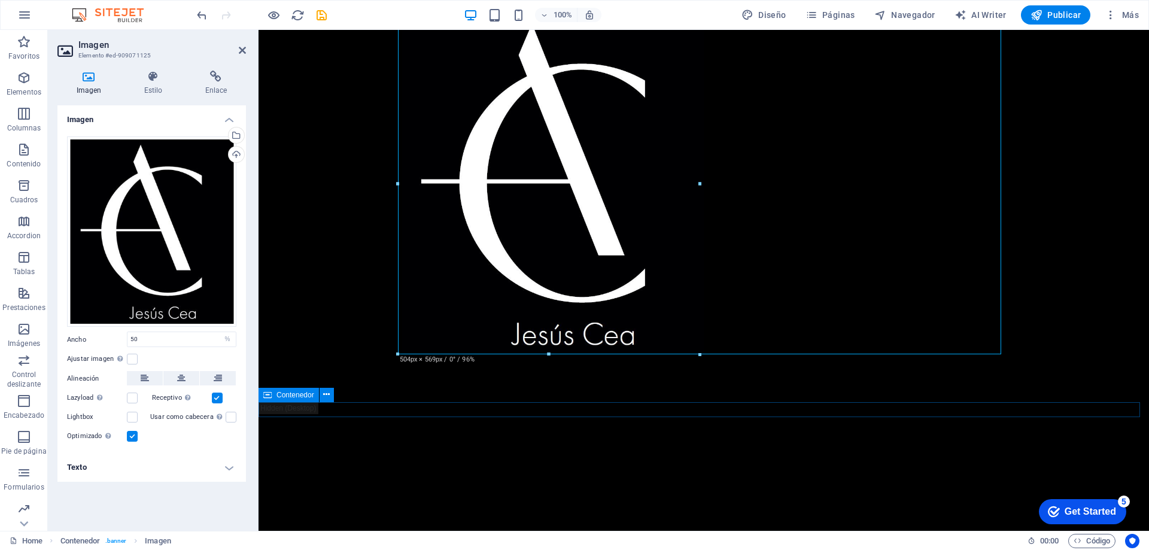
scroll to position [192, 0]
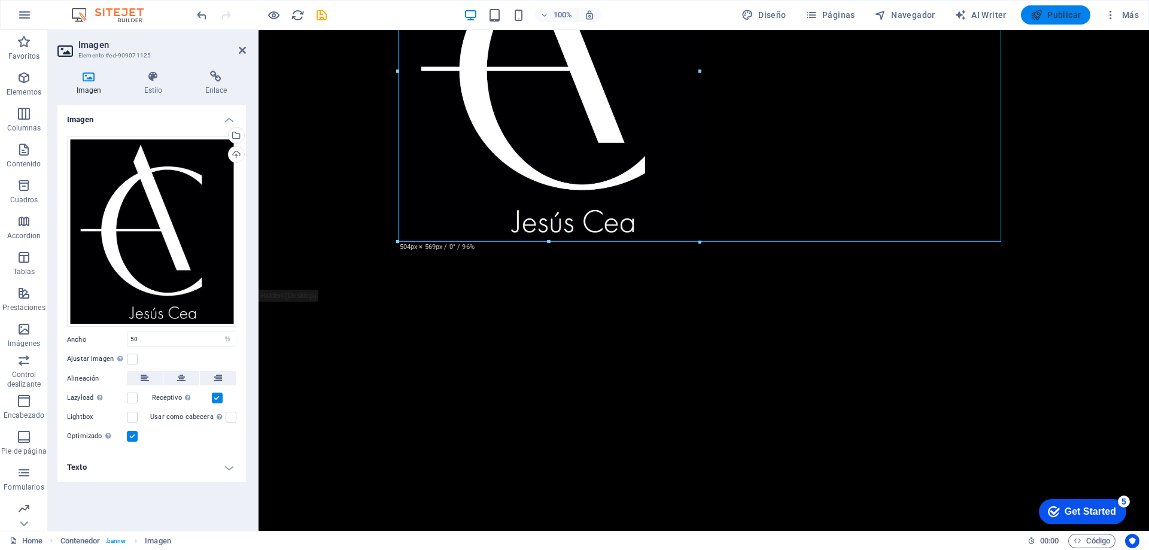
click at [1057, 19] on span "Publicar" at bounding box center [1055, 15] width 51 height 12
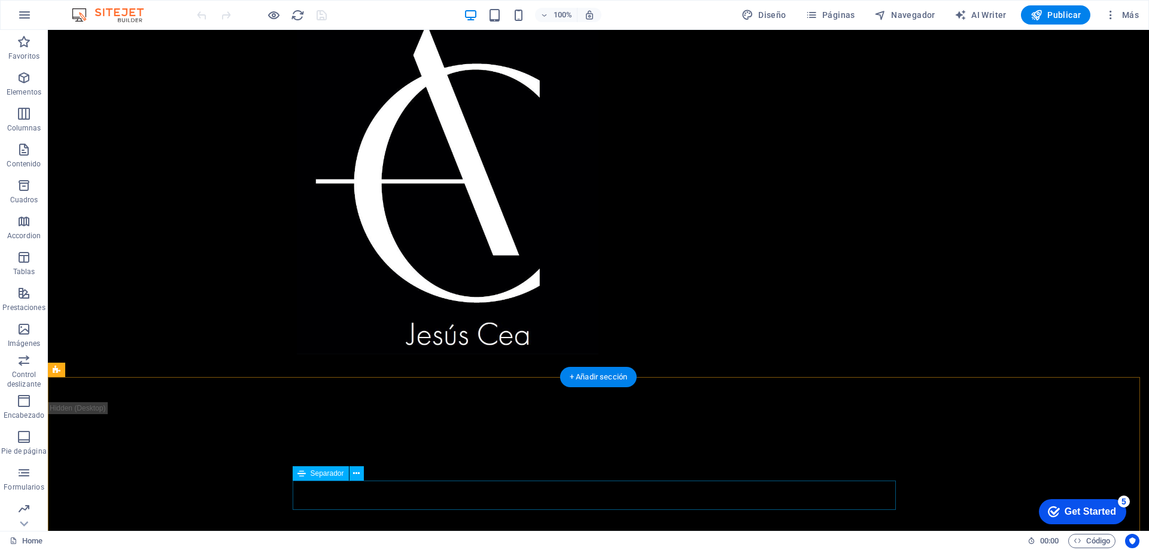
scroll to position [120, 0]
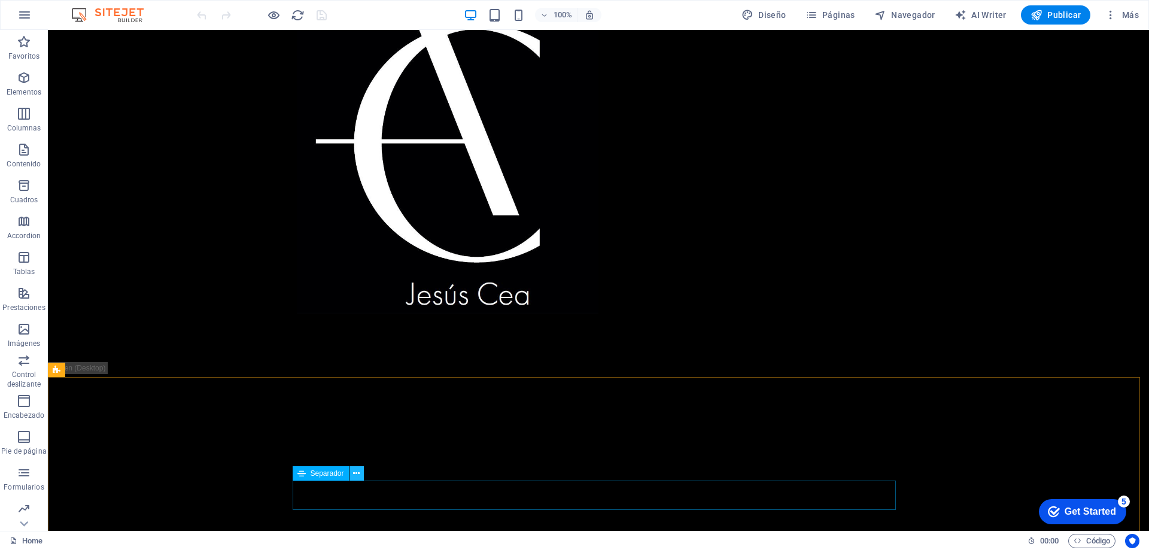
click at [358, 477] on icon at bounding box center [356, 473] width 7 height 13
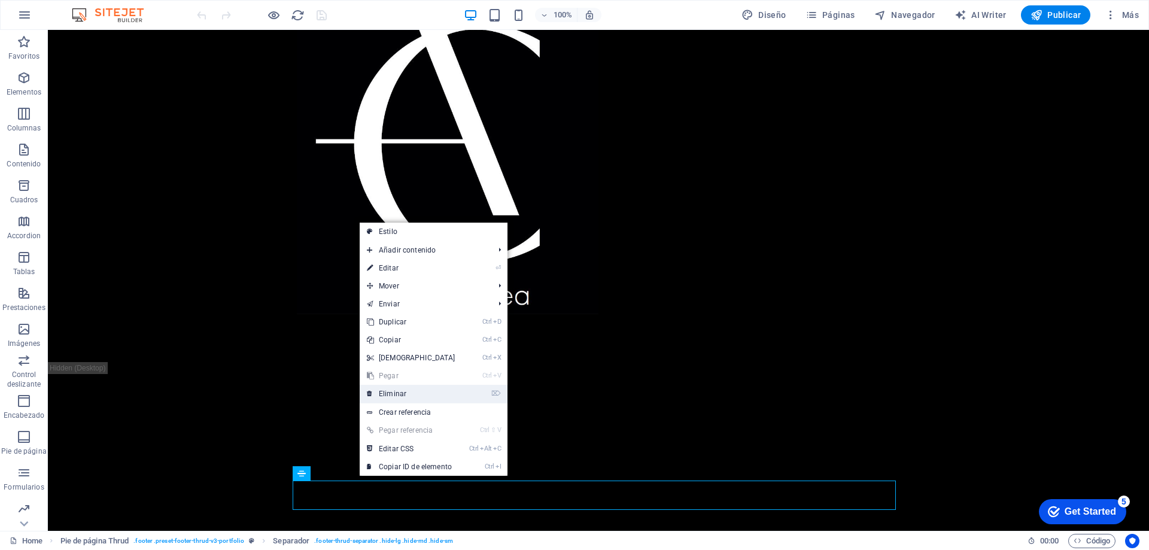
click at [395, 395] on link "⌦ Eliminar" at bounding box center [411, 394] width 103 height 18
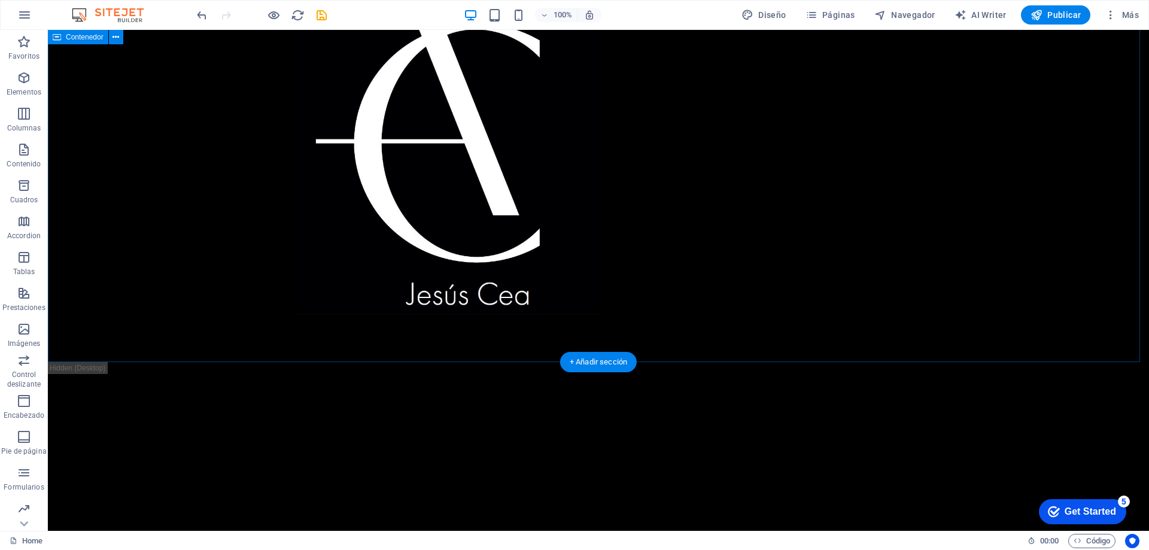
drag, startPoint x: 634, startPoint y: 392, endPoint x: 597, endPoint y: 326, distance: 76.1
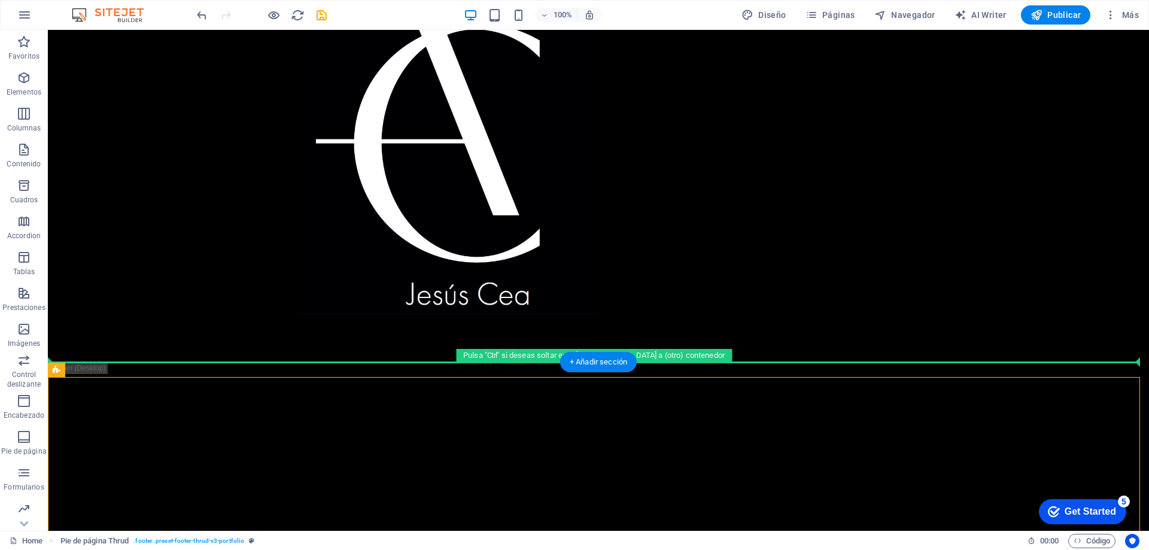
drag, startPoint x: 355, startPoint y: 449, endPoint x: 293, endPoint y: 355, distance: 113.0
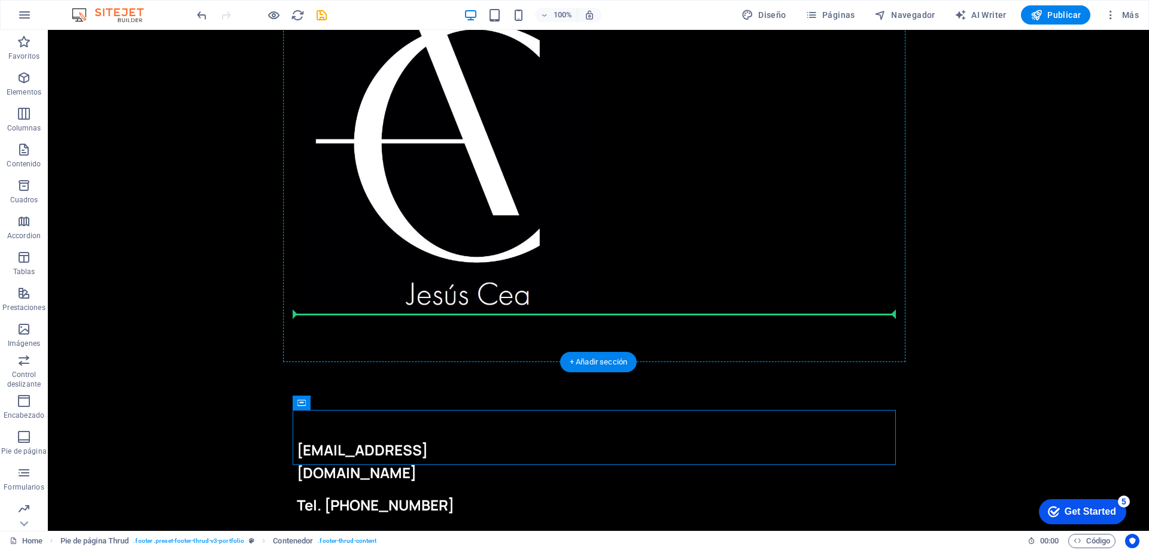
drag, startPoint x: 353, startPoint y: 437, endPoint x: 366, endPoint y: 313, distance: 125.1
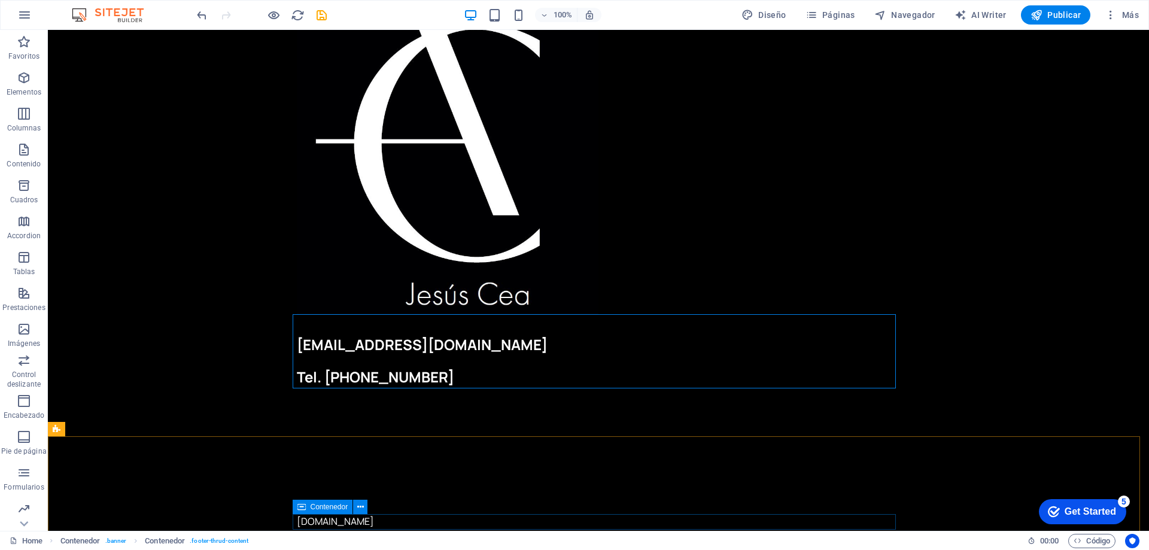
scroll to position [130, 0]
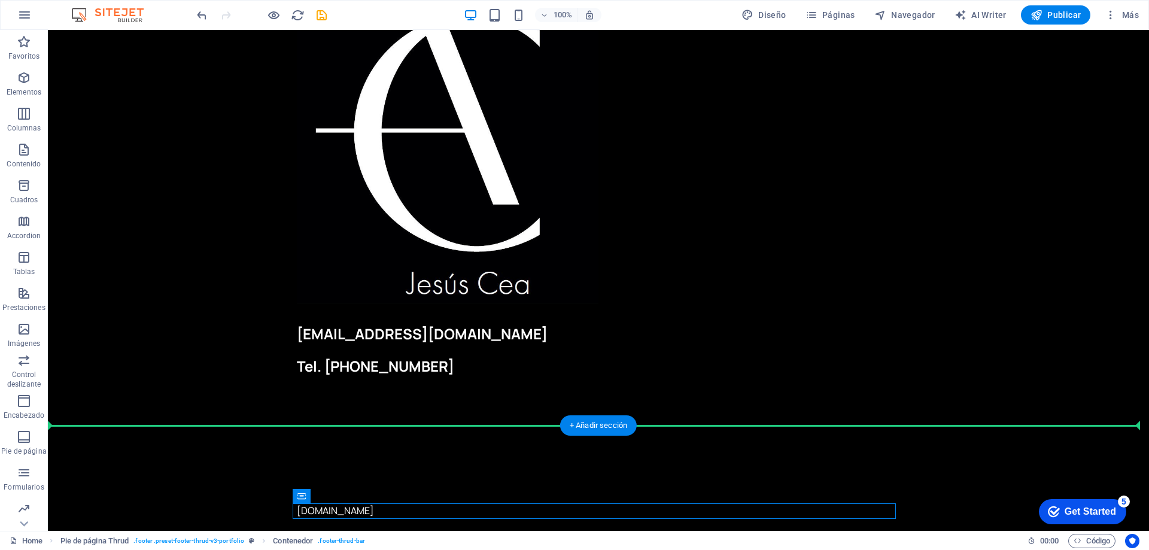
drag, startPoint x: 344, startPoint y: 538, endPoint x: 329, endPoint y: 407, distance: 132.5
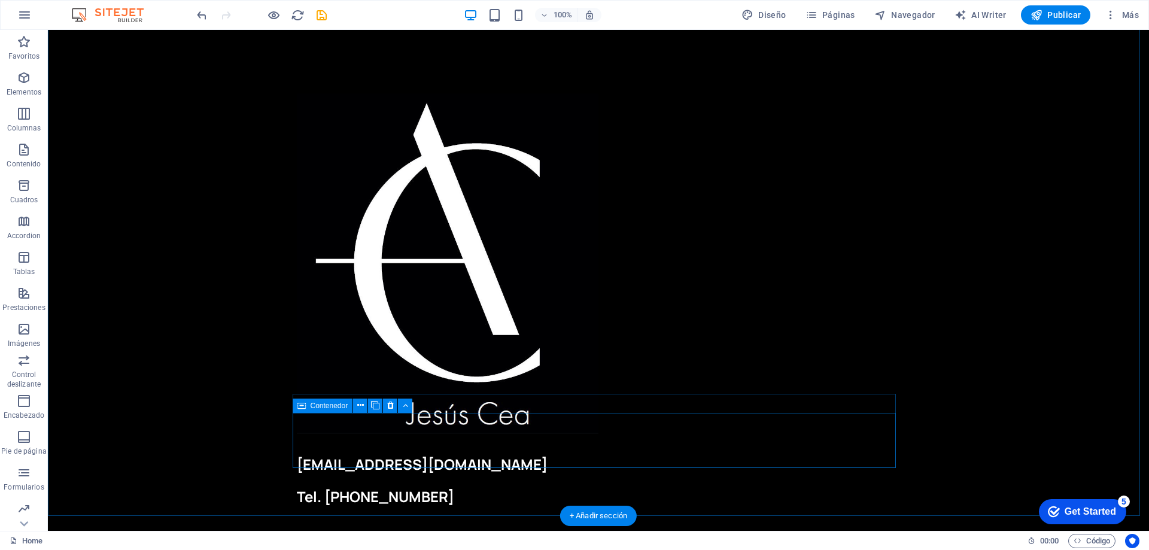
scroll to position [80, 0]
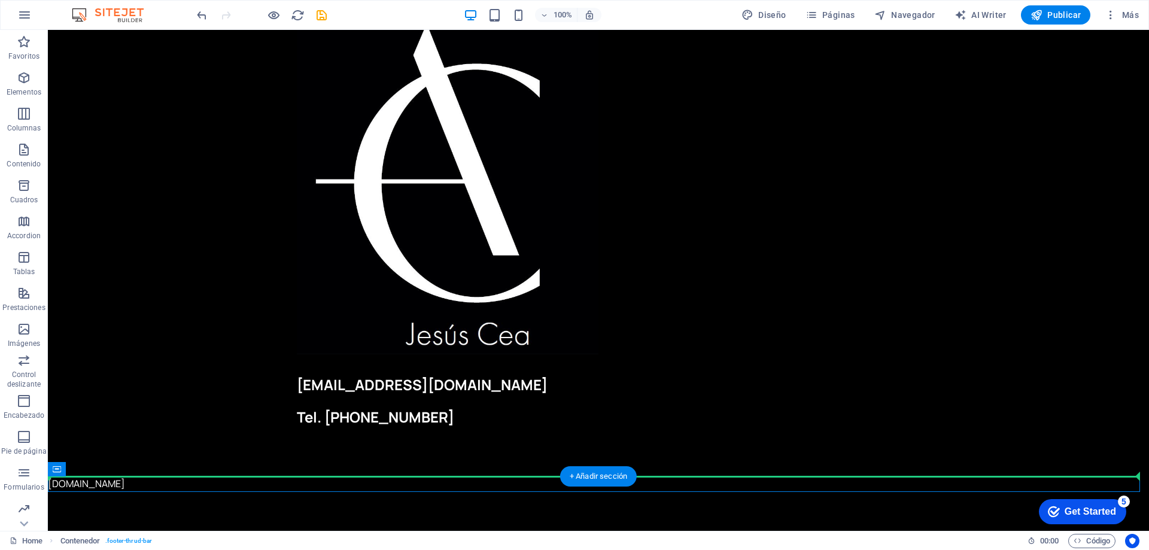
drag, startPoint x: 104, startPoint y: 500, endPoint x: 97, endPoint y: 404, distance: 95.4
drag, startPoint x: 100, startPoint y: 496, endPoint x: 524, endPoint y: 443, distance: 427.5
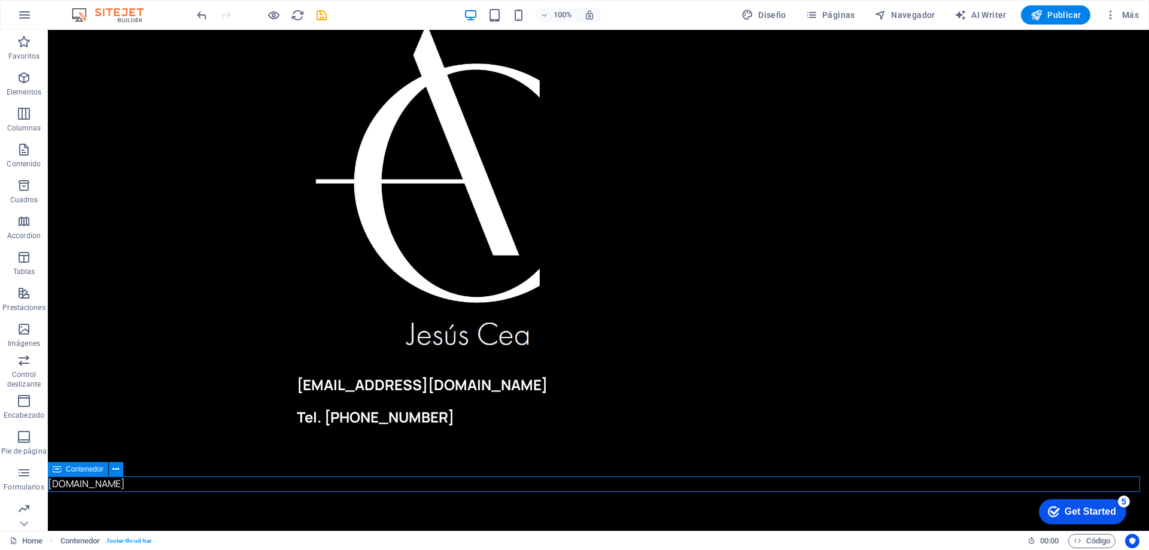
scroll to position [113, 0]
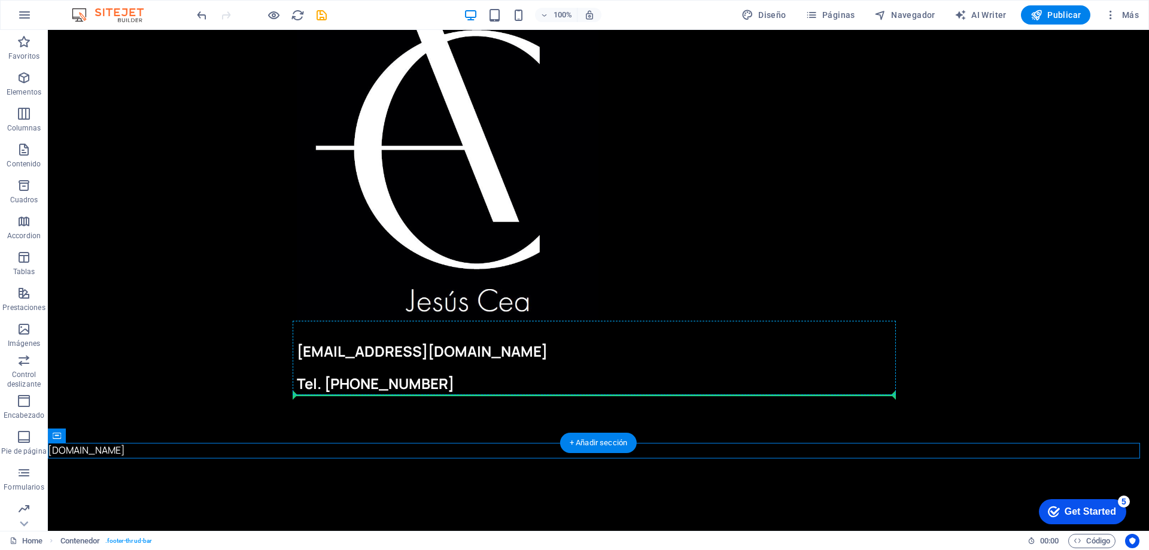
drag, startPoint x: 105, startPoint y: 502, endPoint x: 509, endPoint y: 391, distance: 418.7
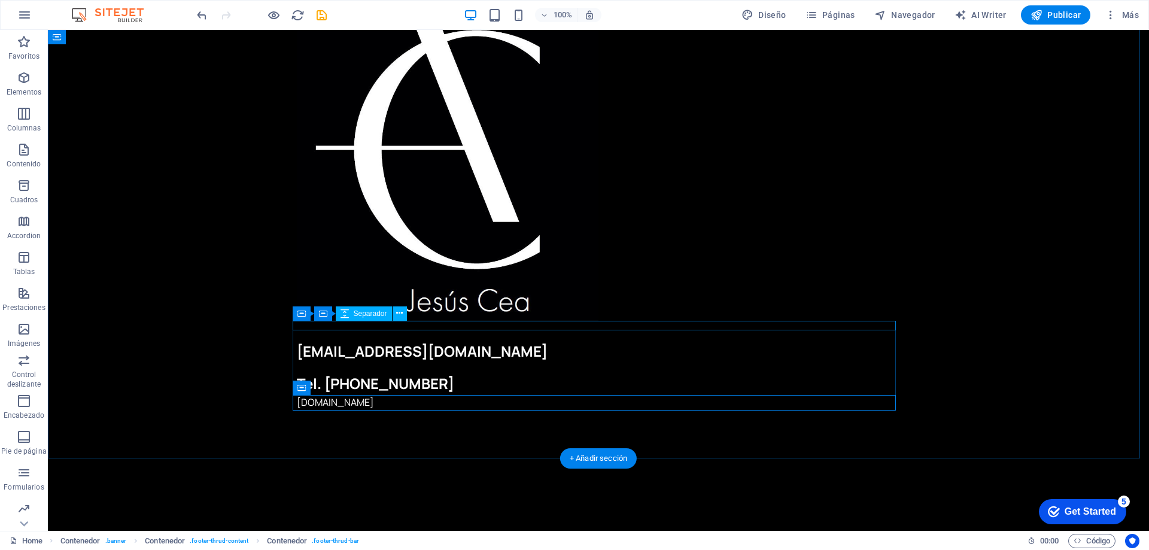
click at [717, 322] on div at bounding box center [598, 326] width 603 height 10
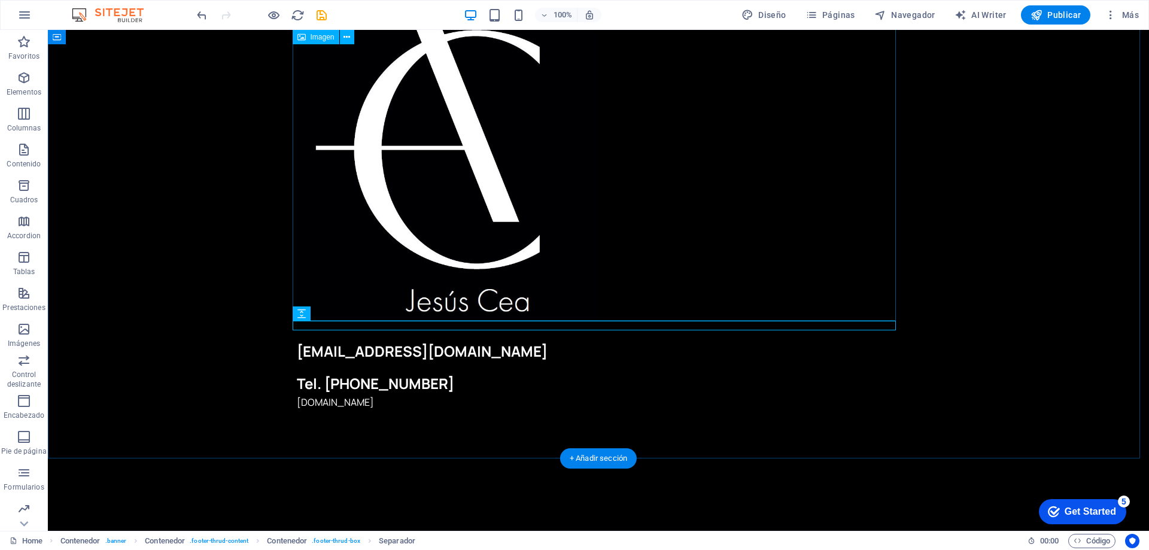
click at [777, 261] on figure at bounding box center [598, 150] width 603 height 340
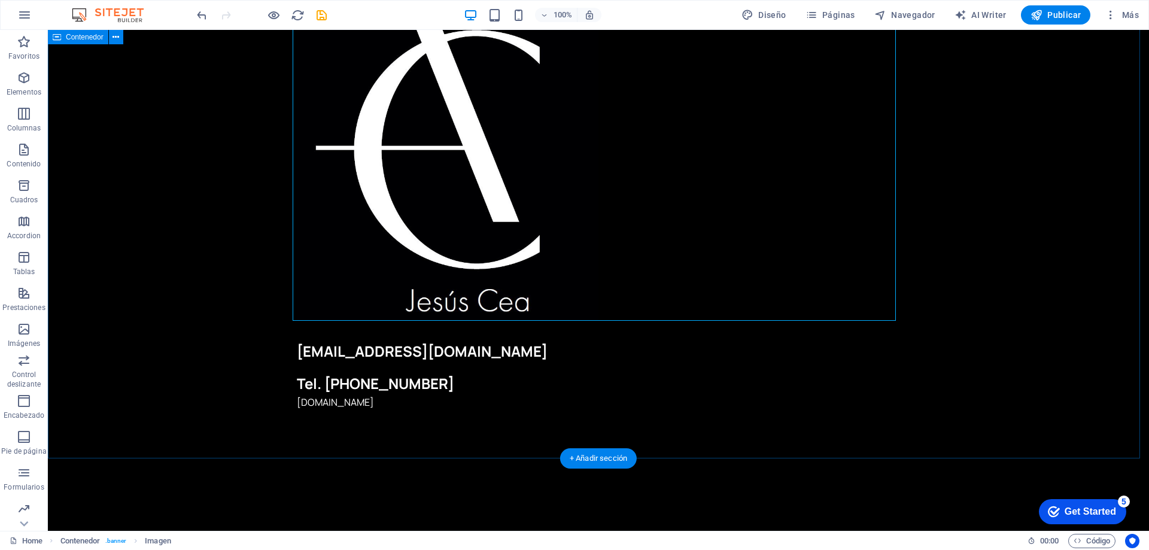
click at [1079, 302] on div "cea@jesuscea.es Tel. 610 57 41 28 jesuscea.es" at bounding box center [598, 195] width 1101 height 526
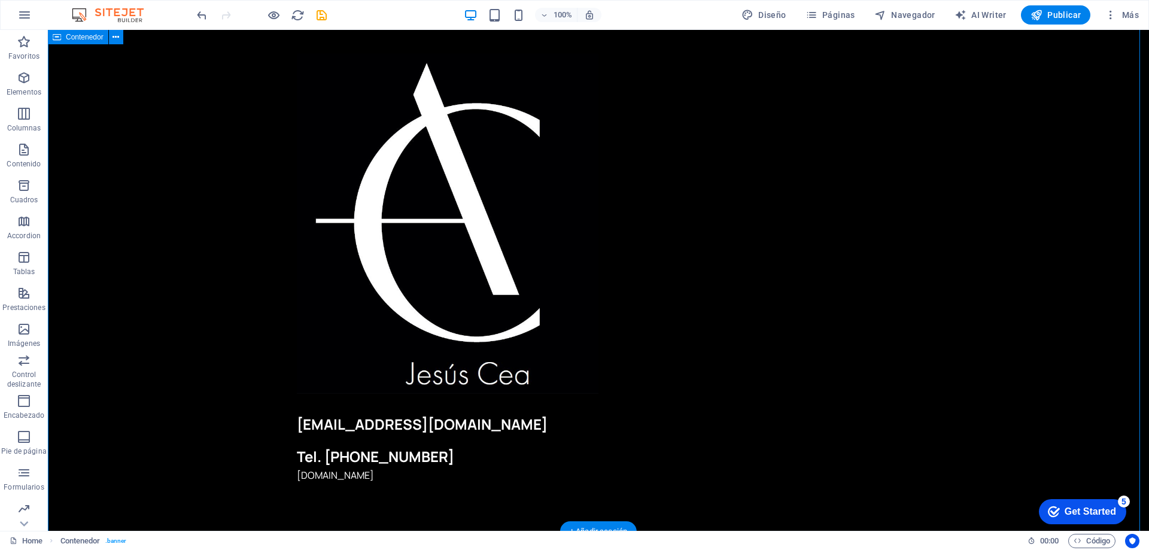
scroll to position [0, 0]
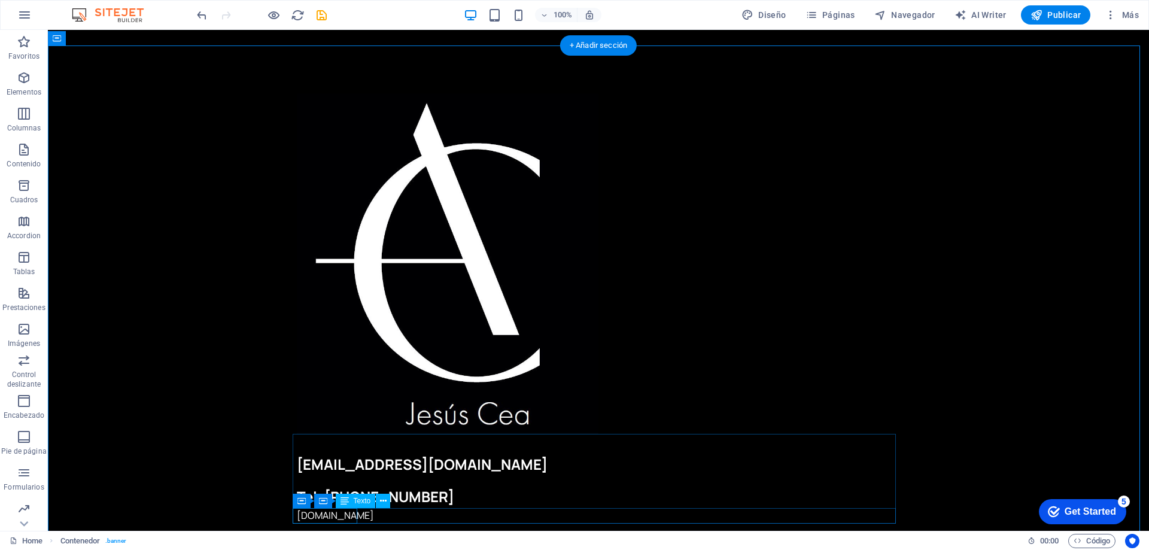
click at [304, 518] on div "[DOMAIN_NAME]" at bounding box center [598, 516] width 603 height 16
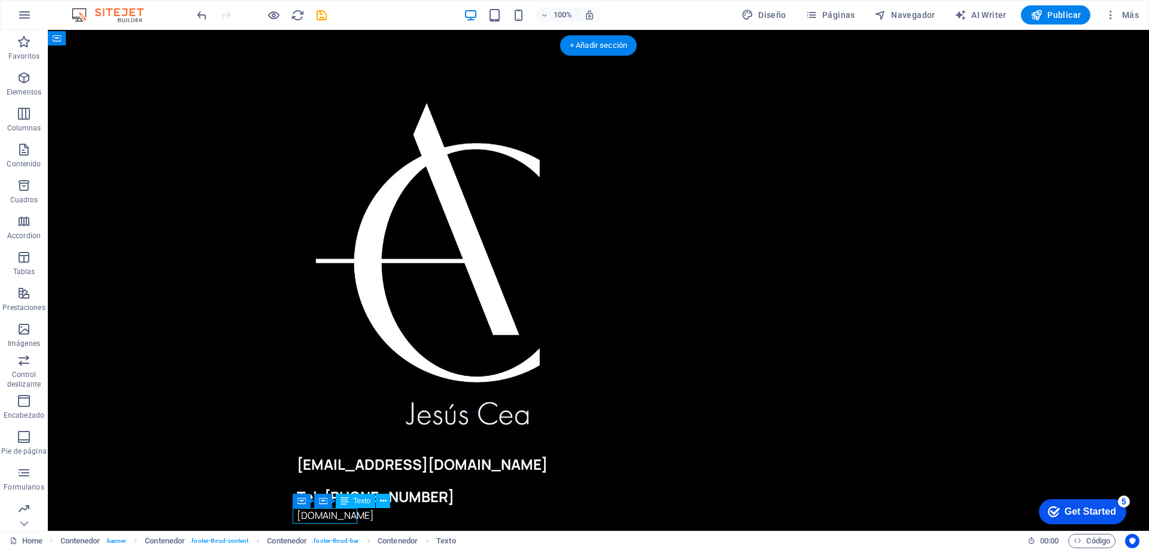
click at [304, 518] on div "[DOMAIN_NAME]" at bounding box center [598, 516] width 603 height 16
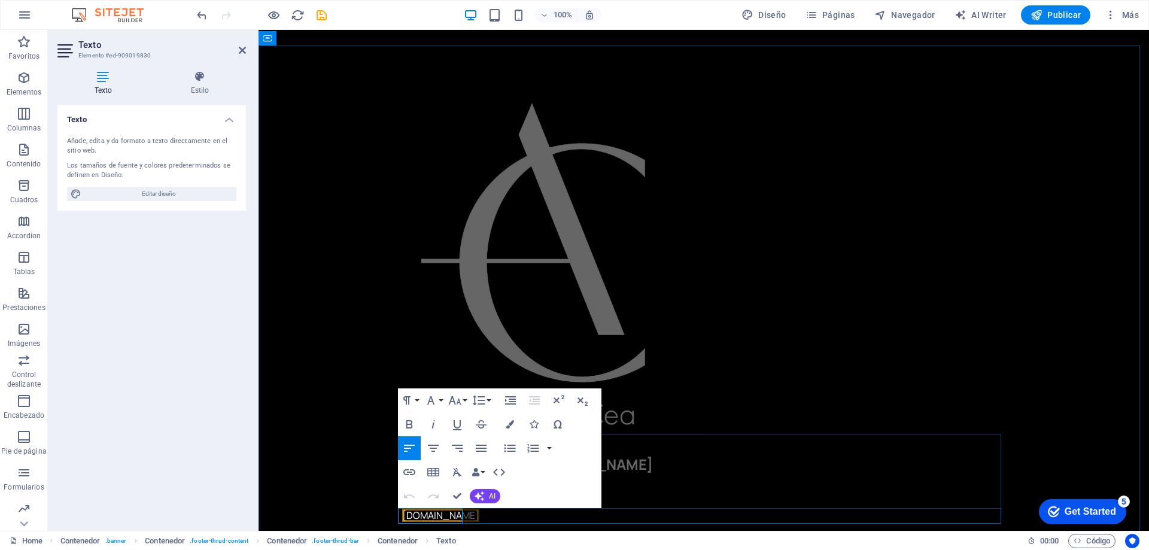
click at [459, 515] on span "[DOMAIN_NAME]" at bounding box center [440, 515] width 77 height 13
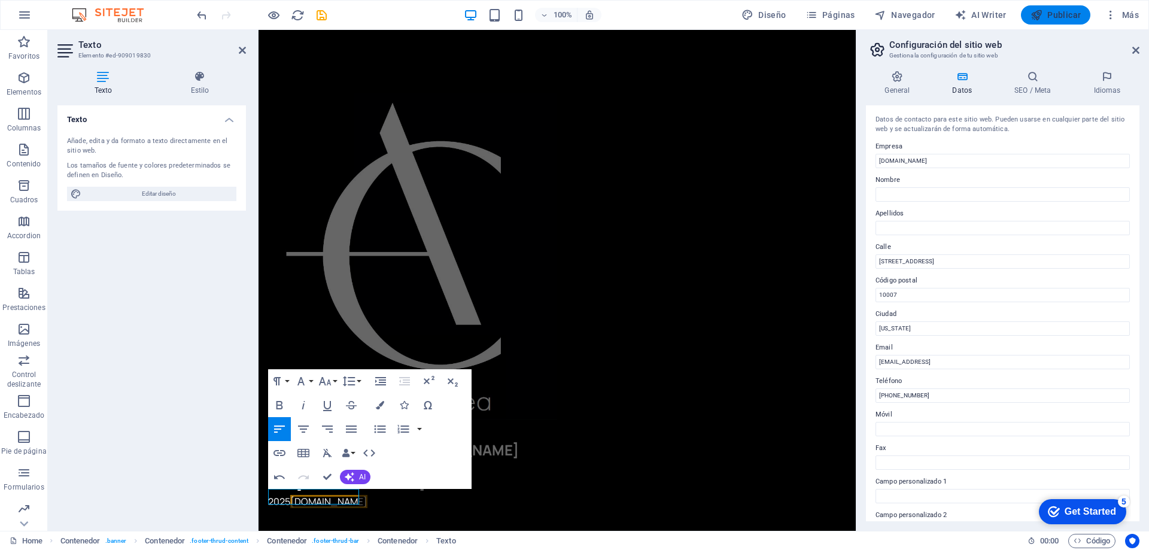
click at [1059, 18] on span "Publicar" at bounding box center [1055, 15] width 51 height 12
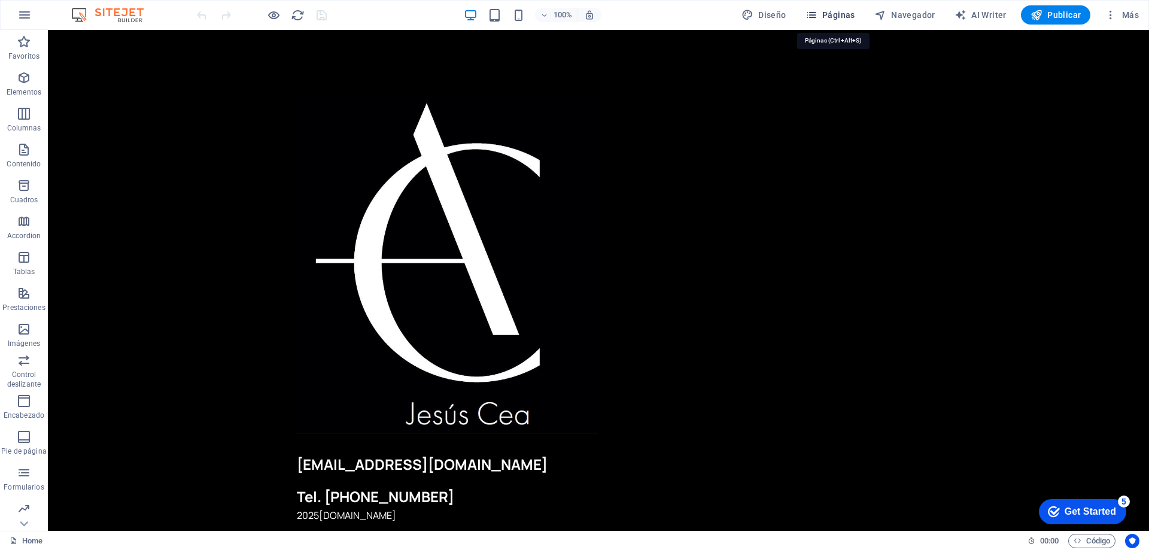
click at [837, 17] on span "Páginas" at bounding box center [830, 15] width 50 height 12
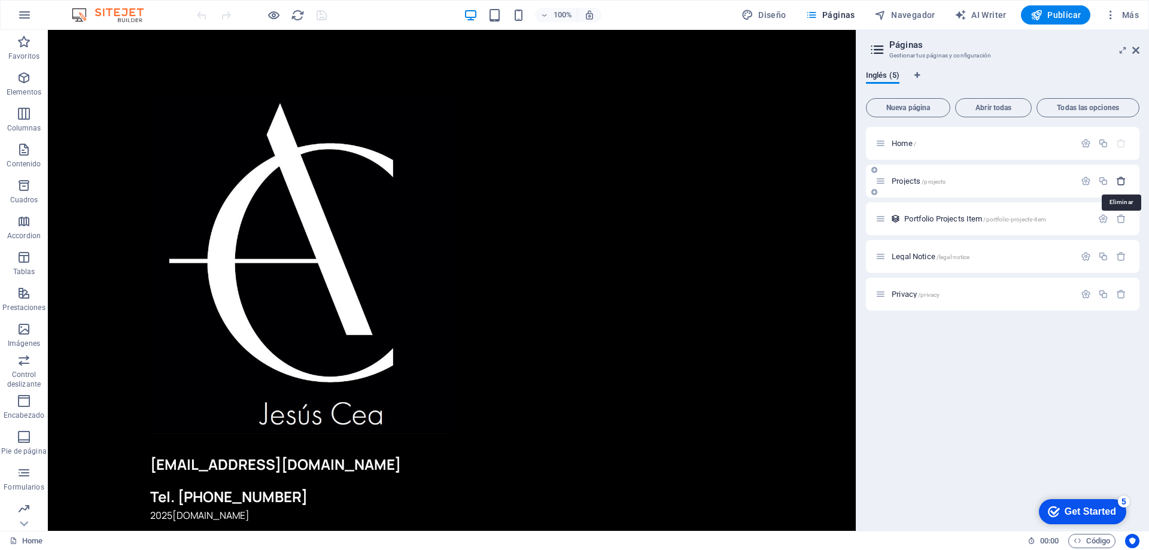
click at [1120, 181] on icon "button" at bounding box center [1121, 181] width 10 height 10
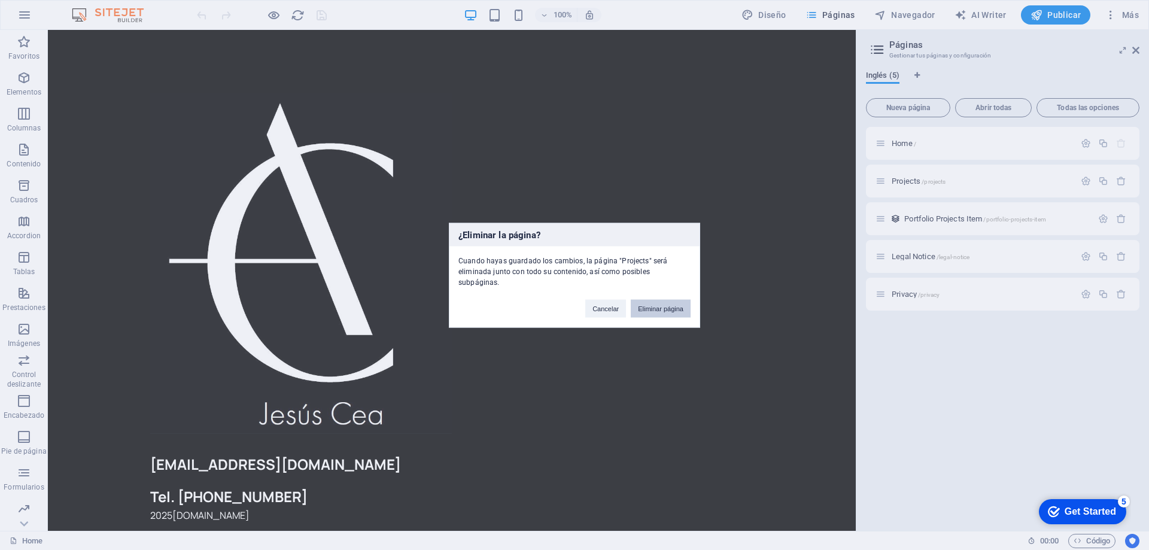
click at [650, 303] on button "Eliminar página" at bounding box center [661, 308] width 60 height 18
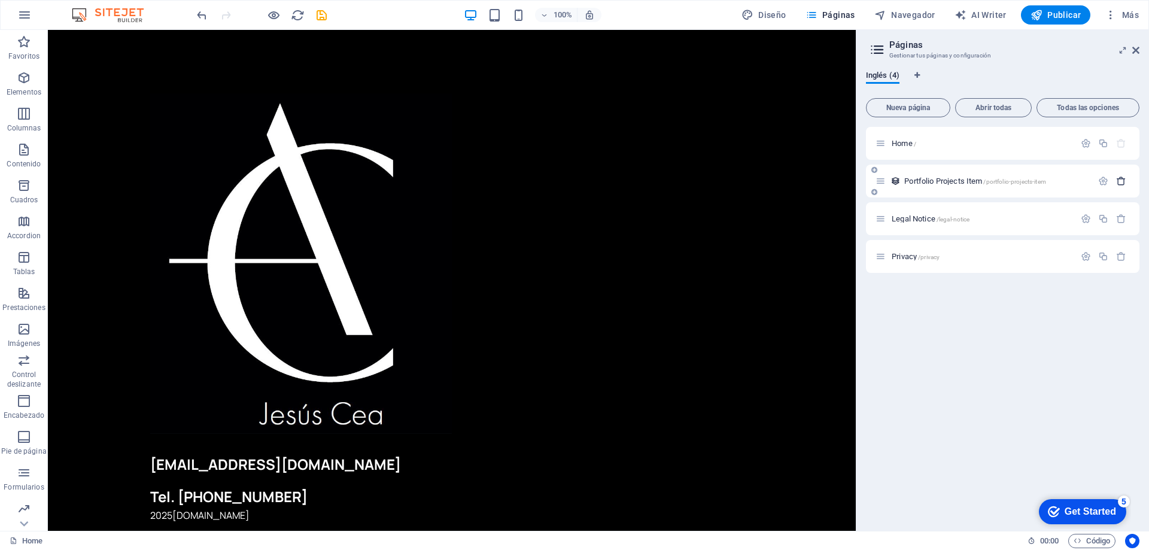
click at [1121, 181] on icon "button" at bounding box center [1121, 181] width 10 height 10
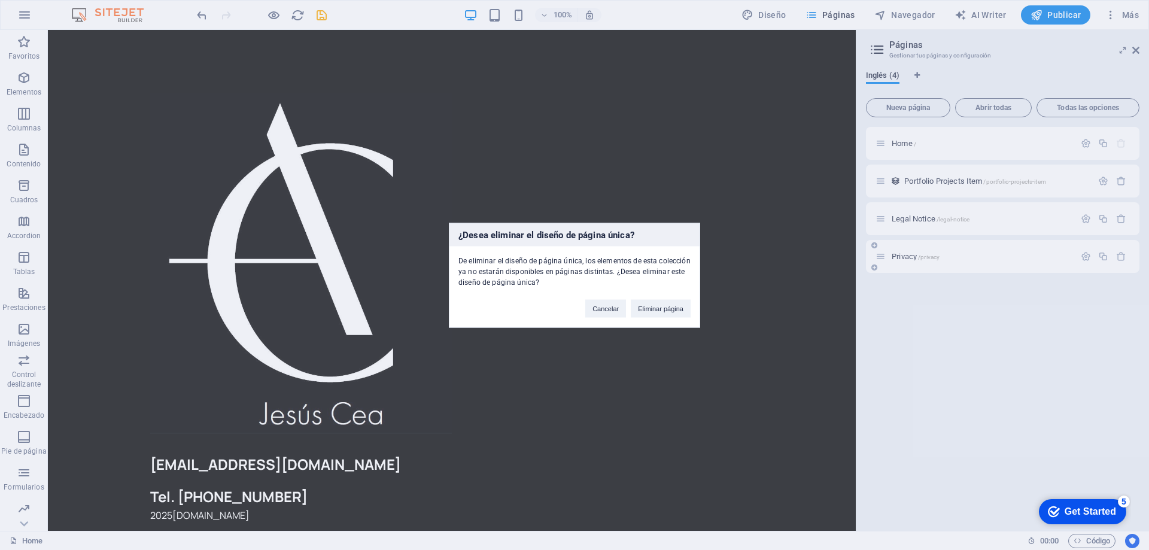
click at [661, 309] on button "Eliminar página" at bounding box center [661, 308] width 60 height 18
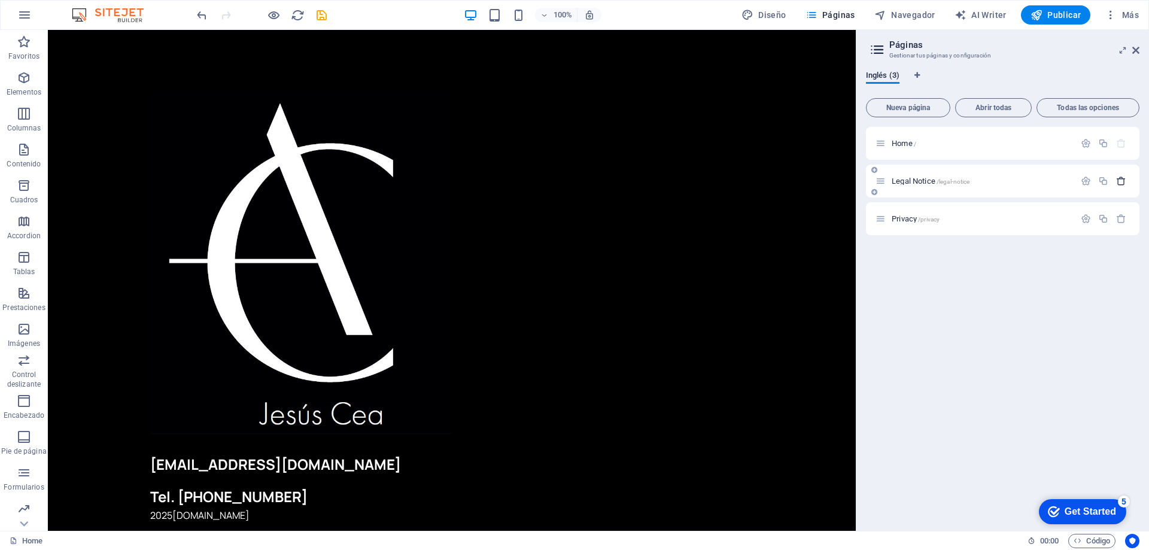
click at [1118, 182] on icon "button" at bounding box center [1121, 181] width 10 height 10
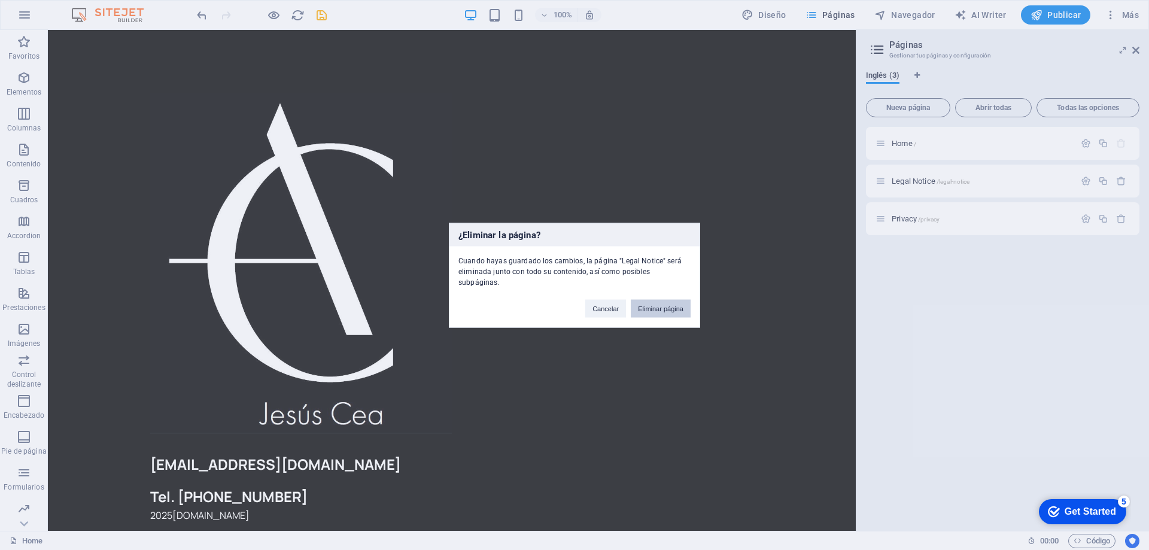
click at [652, 304] on button "Eliminar página" at bounding box center [661, 308] width 60 height 18
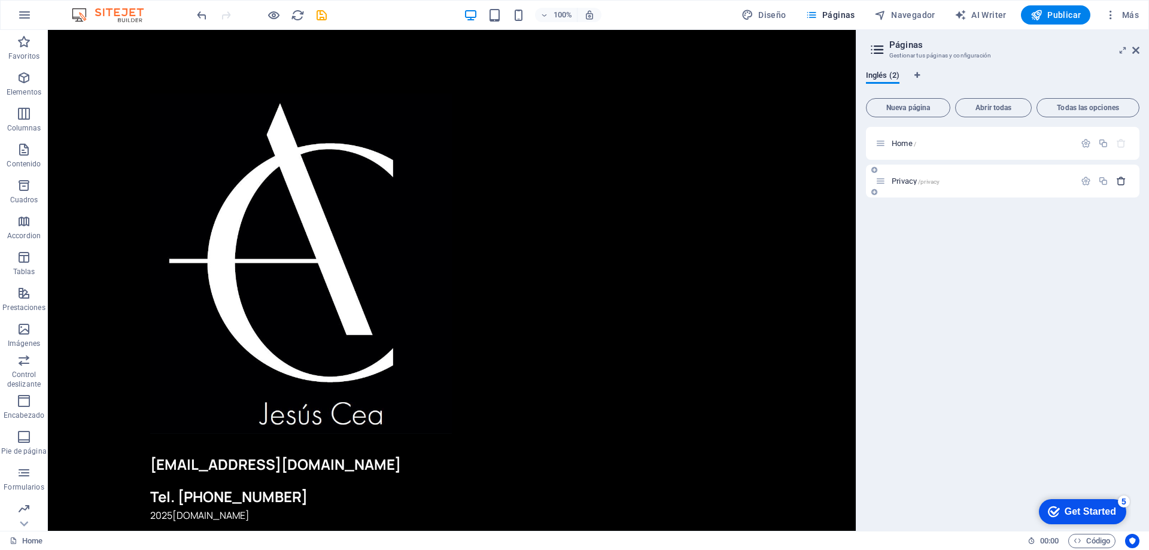
click at [1118, 182] on icon "button" at bounding box center [1121, 181] width 10 height 10
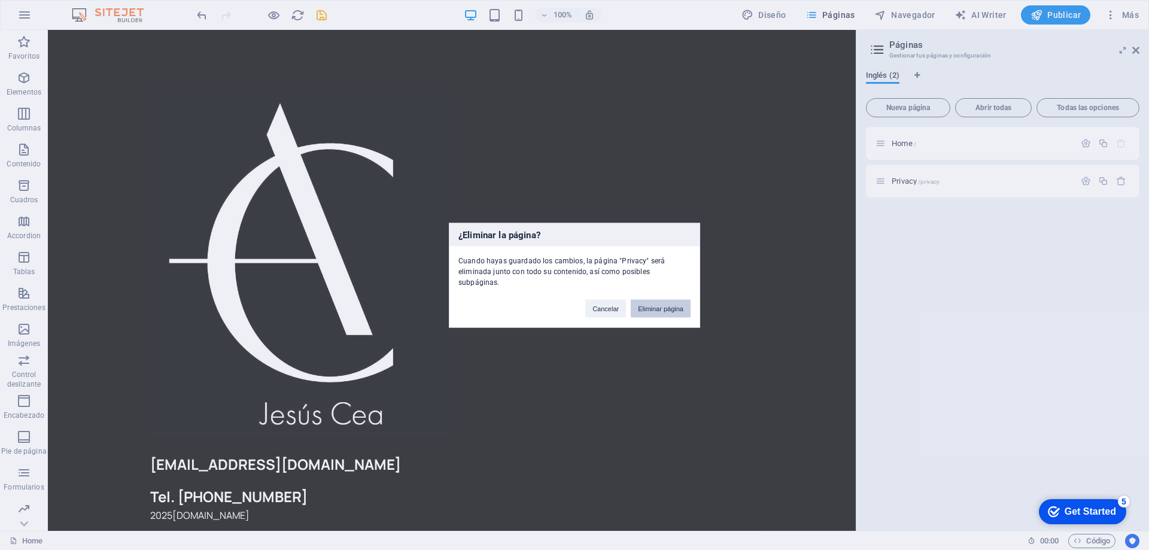
click at [671, 309] on button "Eliminar página" at bounding box center [661, 308] width 60 height 18
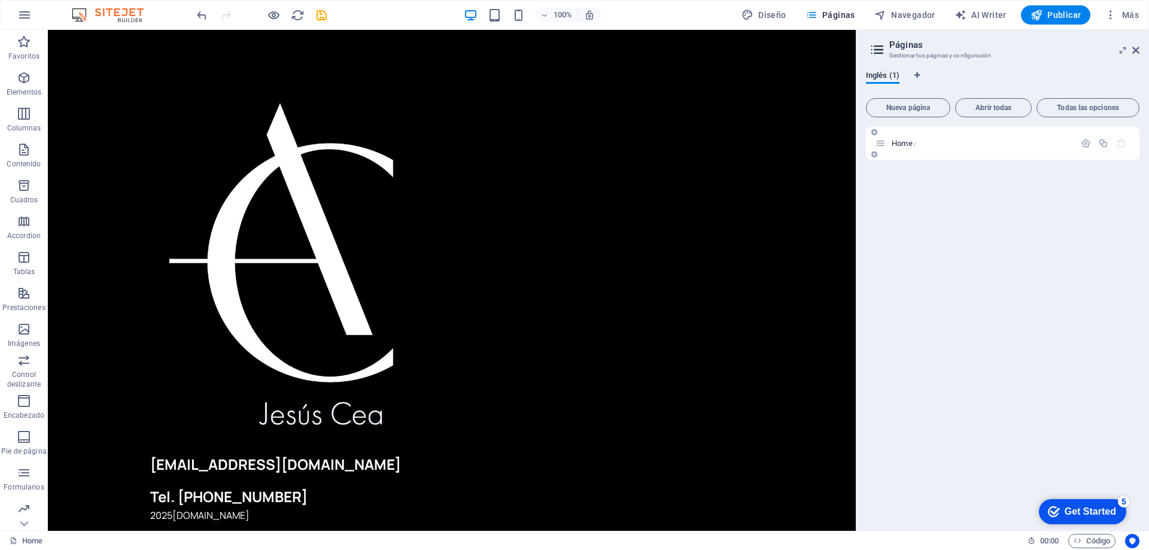
click at [901, 144] on span "Home /" at bounding box center [903, 143] width 25 height 9
click at [883, 147] on icon at bounding box center [880, 143] width 10 height 10
click at [1107, 143] on icon "button" at bounding box center [1103, 143] width 10 height 10
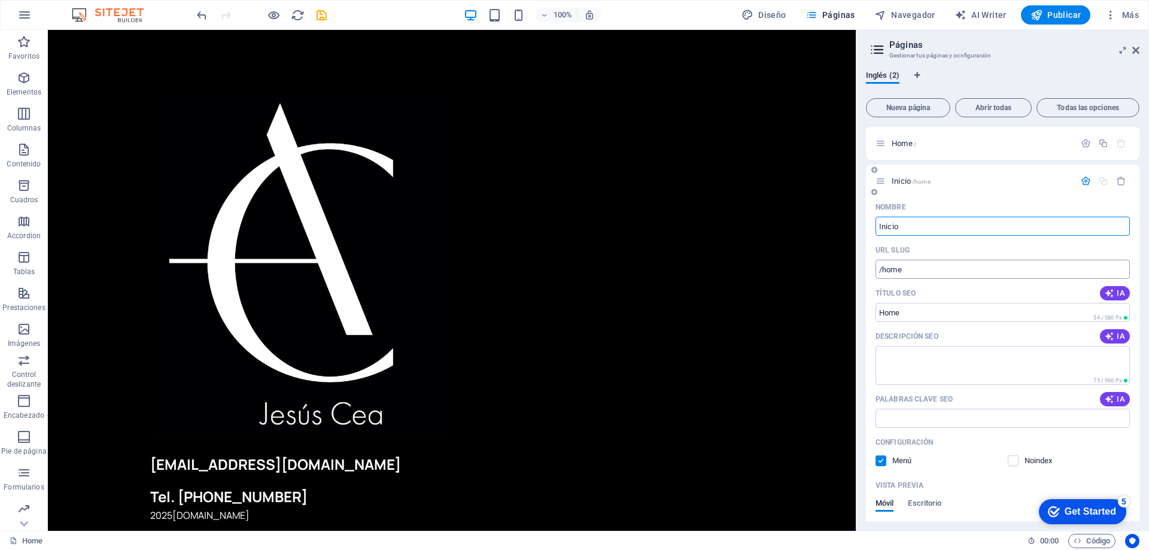
type input "Inicio"
drag, startPoint x: 882, startPoint y: 269, endPoint x: 970, endPoint y: 266, distance: 87.4
click at [970, 267] on input "/home" at bounding box center [1002, 269] width 254 height 19
type input "/inicio"
drag, startPoint x: 990, startPoint y: 345, endPoint x: 814, endPoint y: 310, distance: 179.3
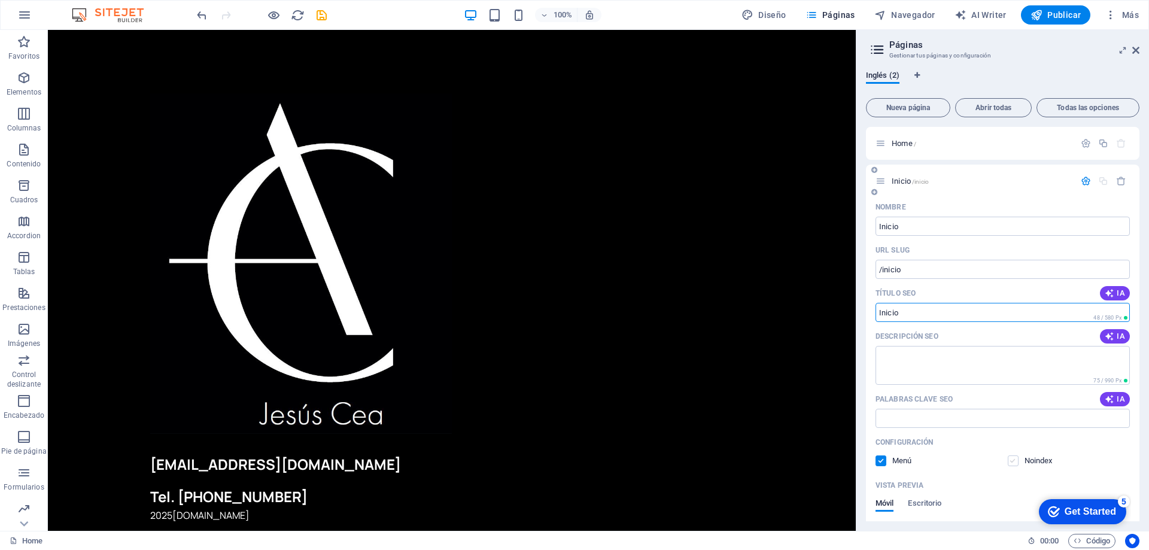
type input "Inicio"
click at [1011, 458] on label at bounding box center [1013, 460] width 11 height 11
click at [0, 0] on input "checkbox" at bounding box center [0, 0] width 0 height 0
click at [884, 458] on label at bounding box center [880, 460] width 11 height 11
click at [0, 0] on input "checkbox" at bounding box center [0, 0] width 0 height 0
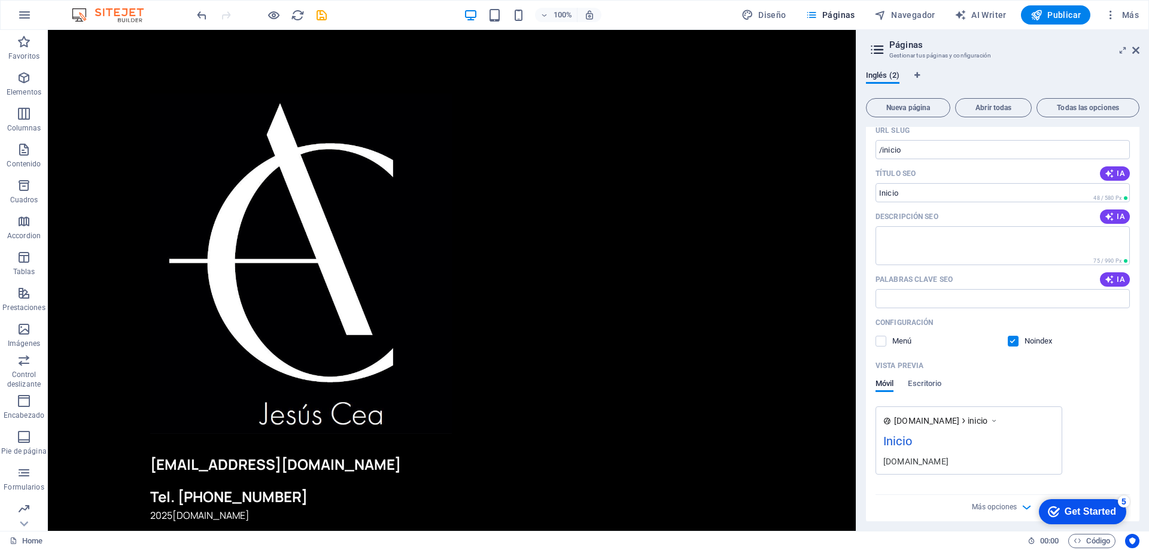
scroll to position [127, 0]
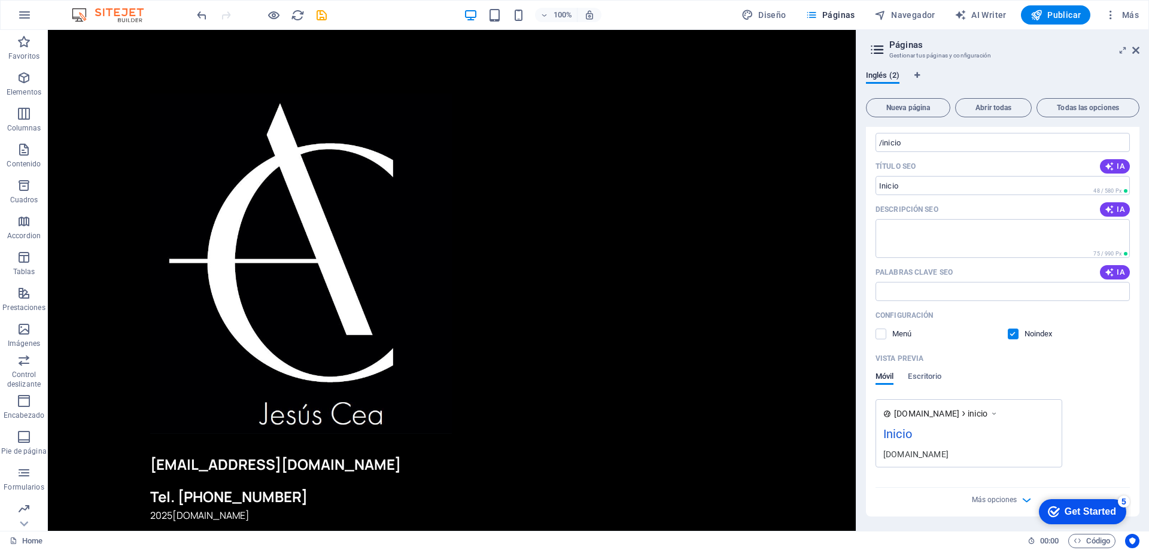
click at [1029, 501] on html "checkmark Get Started 5 First Steps in the Editor Let's guide you through the t…" at bounding box center [1080, 511] width 102 height 36
click at [1027, 501] on icon "button" at bounding box center [1026, 500] width 14 height 14
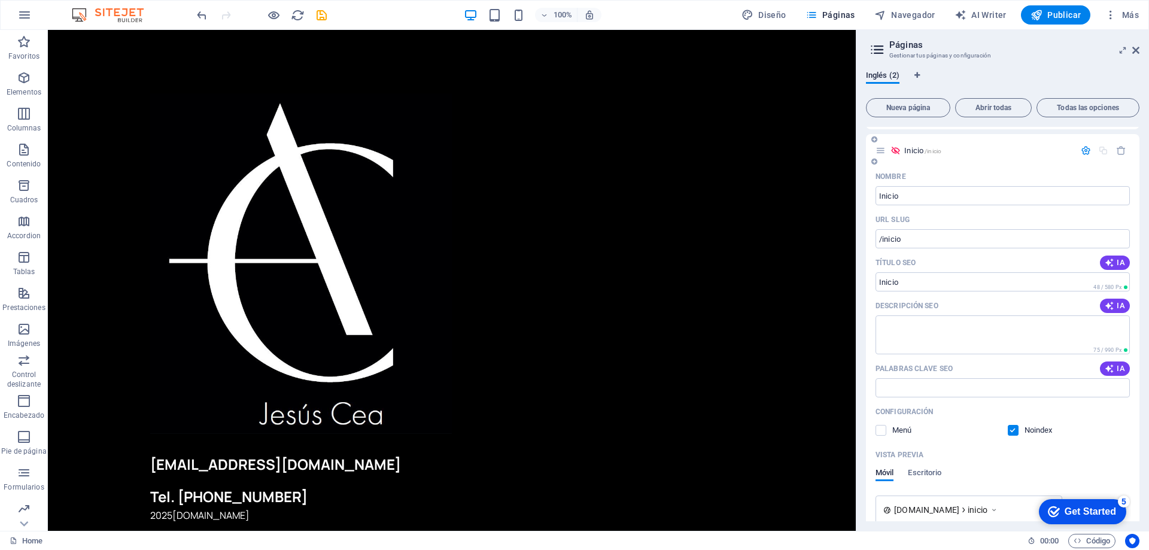
scroll to position [0, 0]
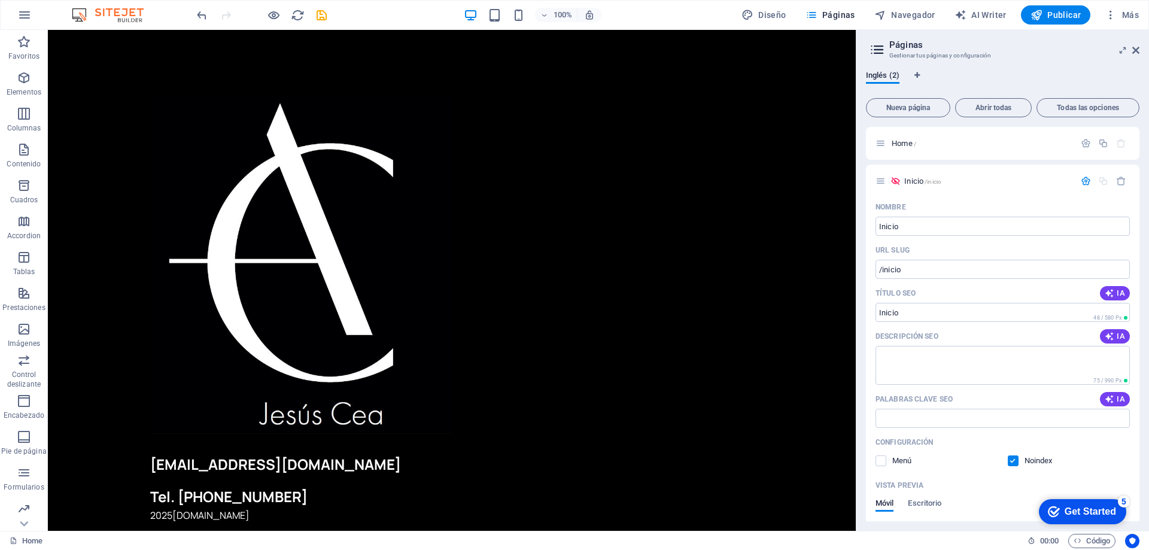
click at [897, 55] on h3 "Gestionar tus páginas y configuración" at bounding box center [1002, 55] width 226 height 11
click at [879, 143] on icon at bounding box center [880, 143] width 10 height 10
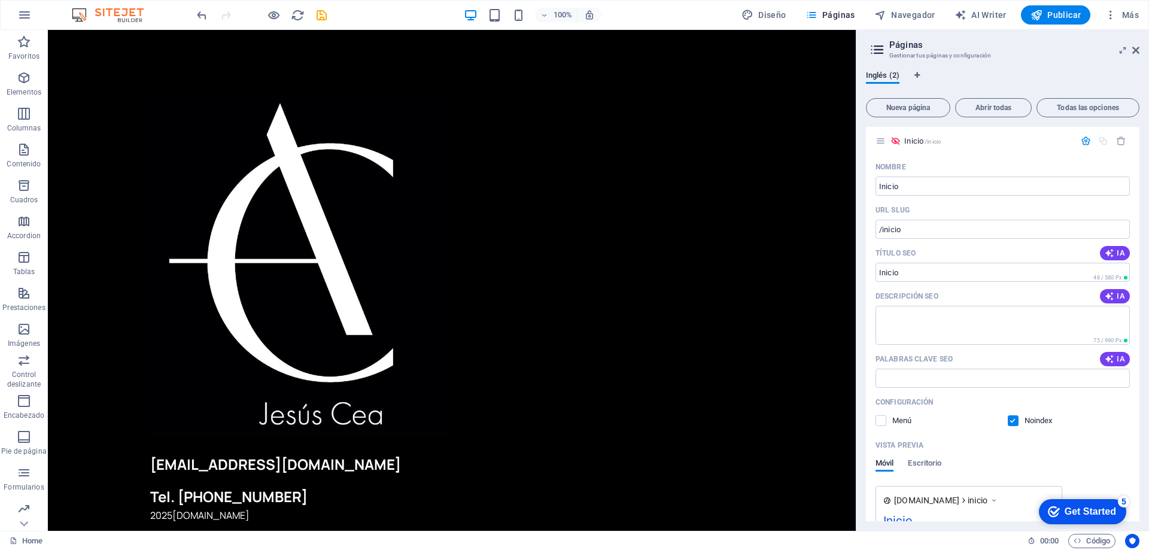
drag, startPoint x: 1107, startPoint y: 503, endPoint x: 1051, endPoint y: 515, distance: 57.6
click at [1029, 493] on html "checkmark Get Started 5 First Steps in the Editor Let's guide you through the t…" at bounding box center [1080, 511] width 102 height 36
drag, startPoint x: 1136, startPoint y: 367, endPoint x: 1164, endPoint y: 509, distance: 143.9
click at [1148, 509] on html "jesuscea.es Home Favoritos Elementos Columnas Contenido Cuadros Accordion Tabla…" at bounding box center [574, 275] width 1149 height 550
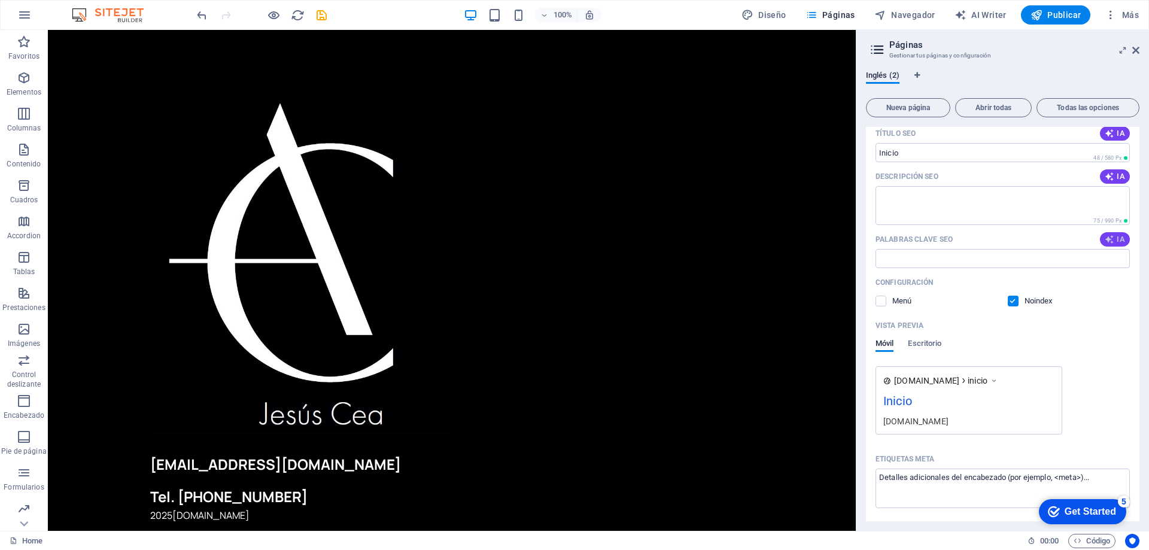
click at [1101, 239] on button "IA" at bounding box center [1115, 239] width 30 height 14
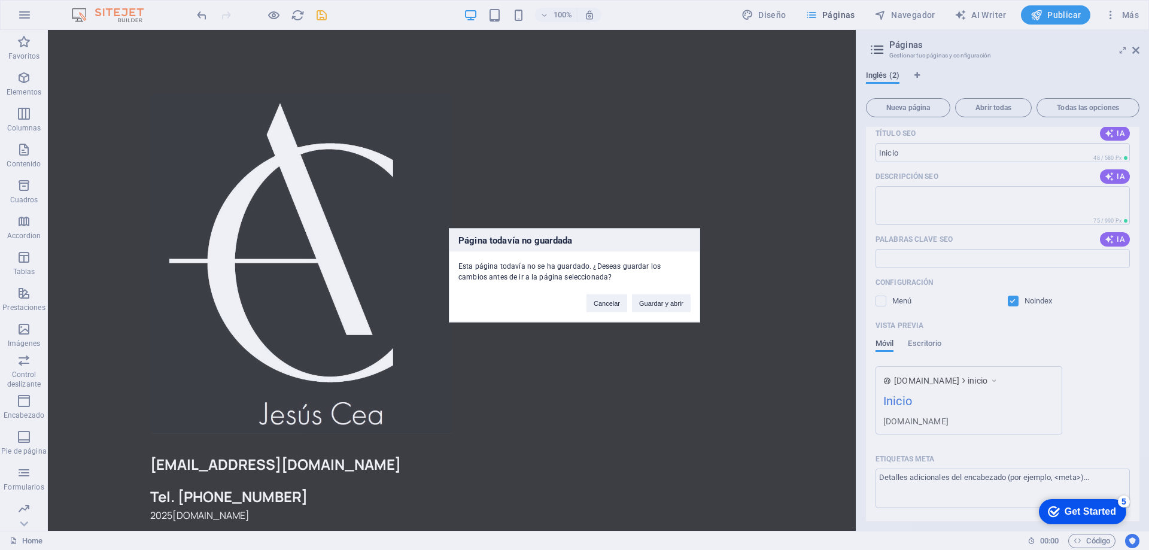
click at [876, 49] on div "Página todavía no guardada Esta página todavía no se ha guardado. ¿Deseas guard…" at bounding box center [574, 275] width 1149 height 550
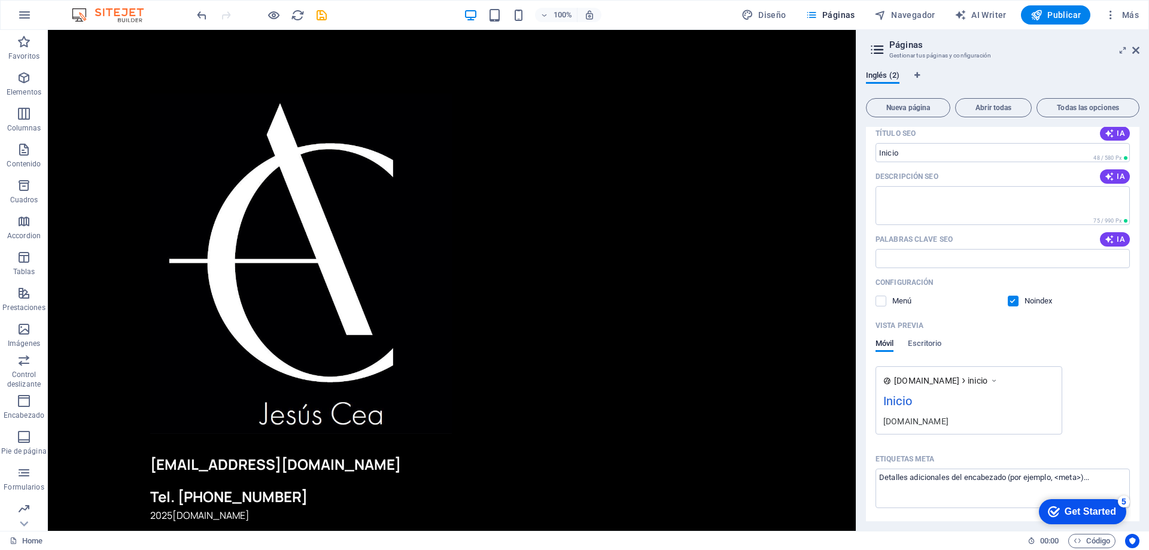
click at [876, 49] on icon at bounding box center [877, 49] width 18 height 17
click at [888, 80] on span "Inglés (2)" at bounding box center [883, 76] width 34 height 17
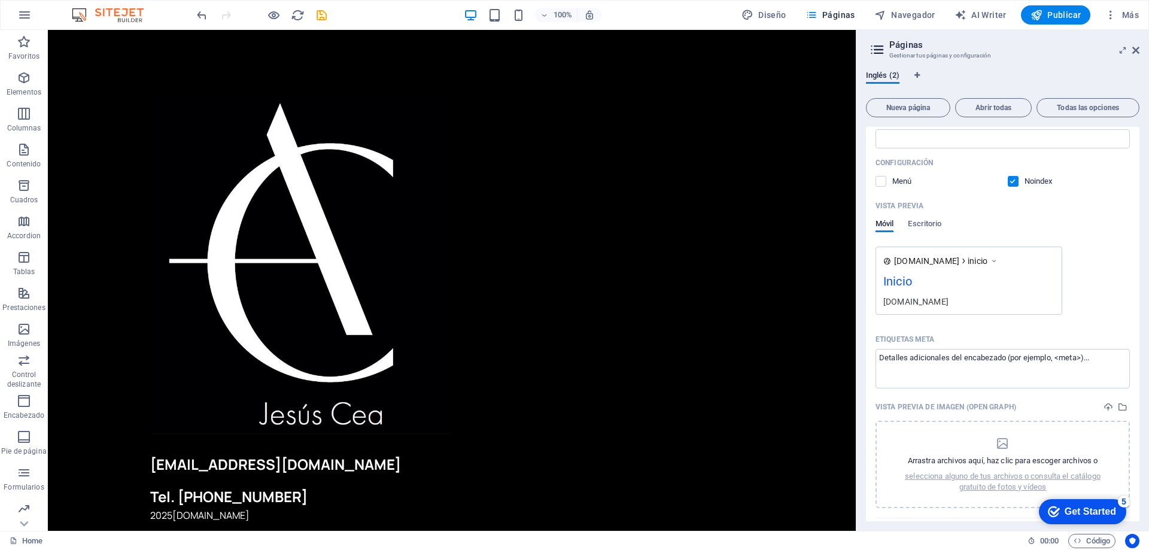
scroll to position [310, 0]
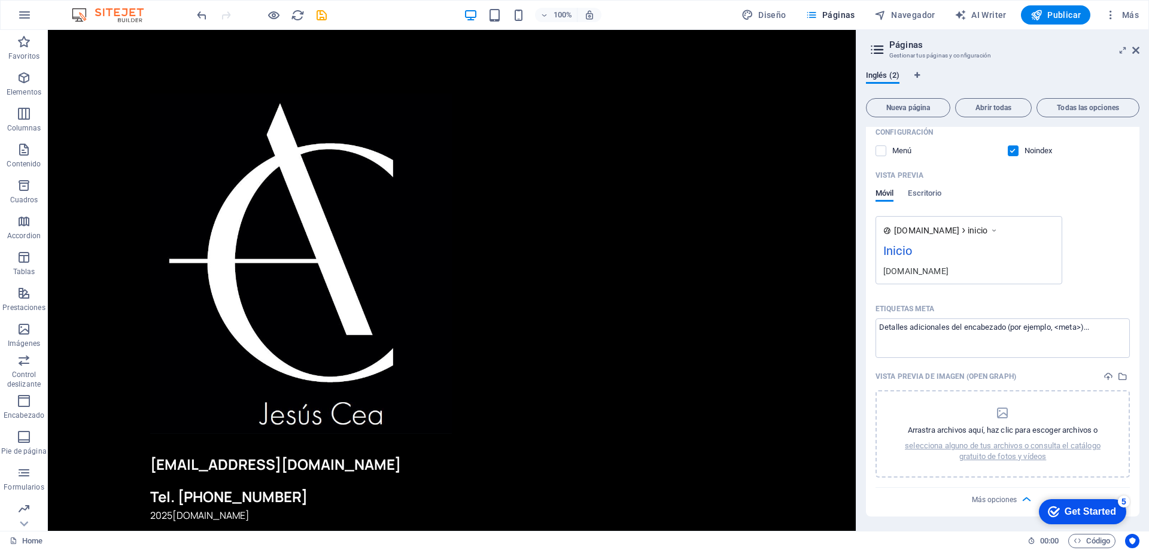
click at [1015, 494] on div "Más opciones" at bounding box center [1002, 497] width 254 height 19
click at [1024, 498] on icon "button" at bounding box center [1026, 499] width 14 height 14
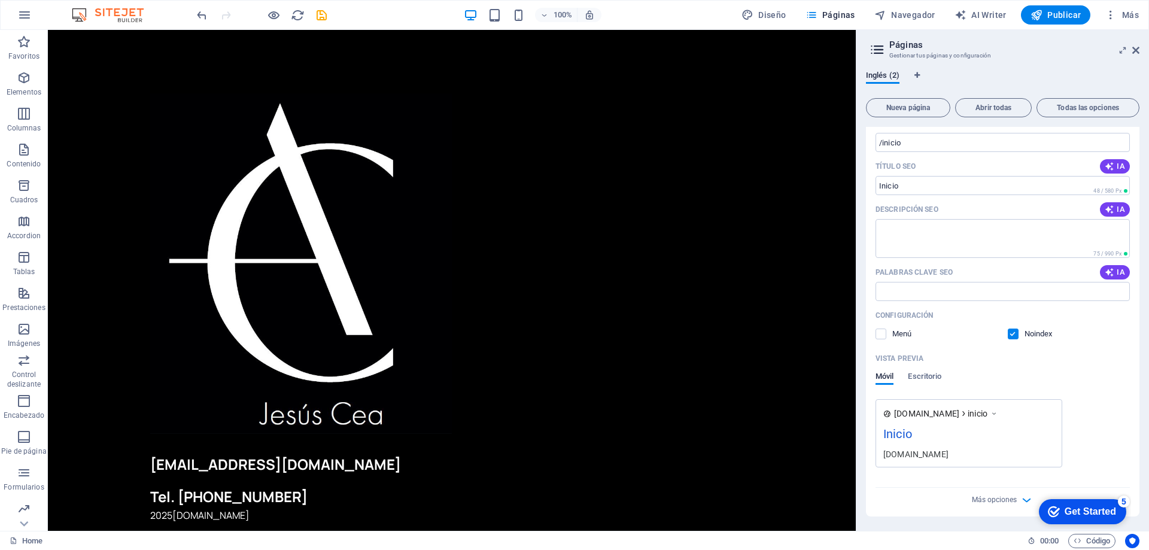
scroll to position [127, 0]
click at [1100, 512] on div "Get Started" at bounding box center [1089, 511] width 51 height 11
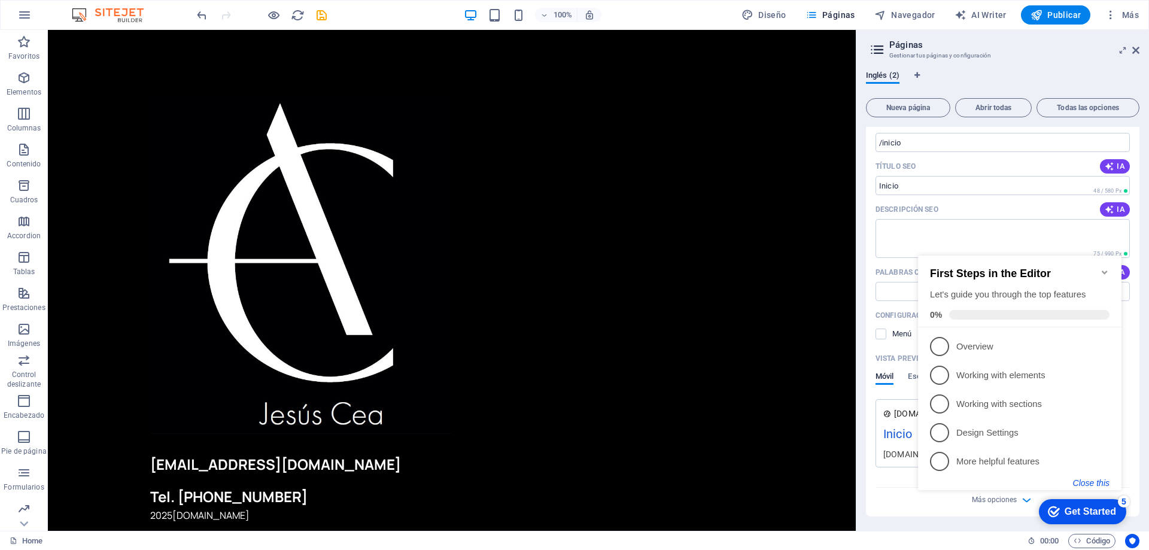
click at [1090, 486] on button "Close this" at bounding box center [1091, 483] width 36 height 10
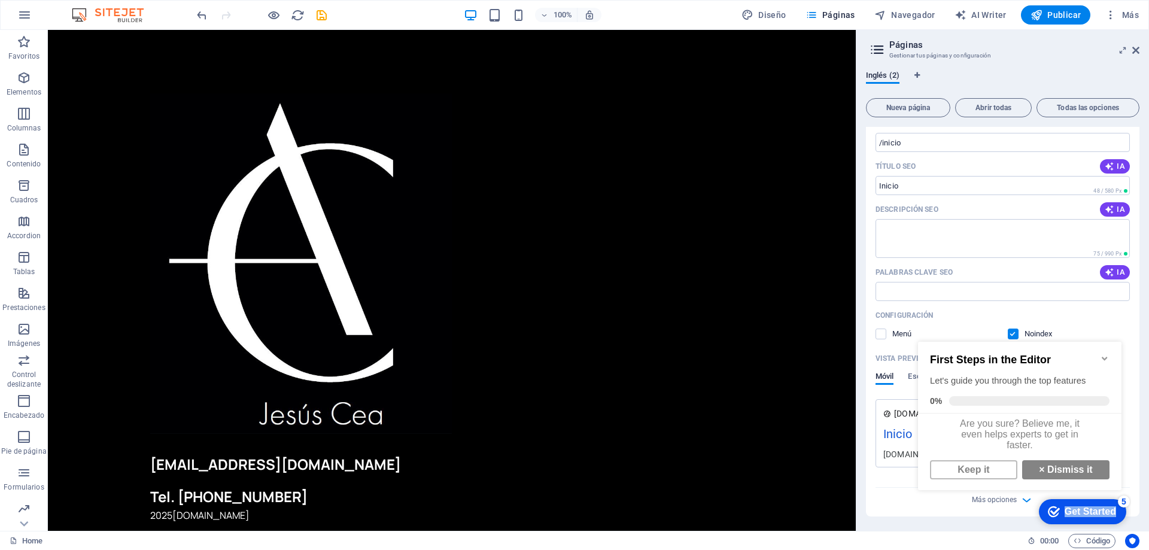
drag, startPoint x: 1113, startPoint y: 507, endPoint x: 871, endPoint y: 527, distance: 243.1
click at [913, 527] on html "checkmark Get Started 5 First Steps in the Editor Let's guide you through the t…" at bounding box center [1022, 427] width 218 height 203
click at [1082, 471] on link "× Dismiss it" at bounding box center [1065, 469] width 87 height 19
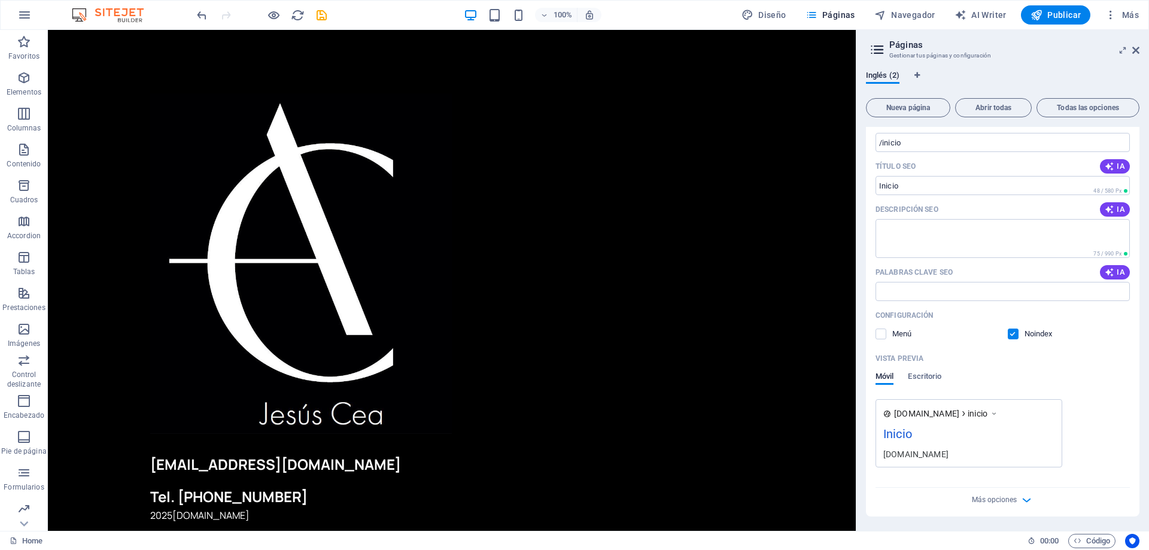
scroll to position [0, 0]
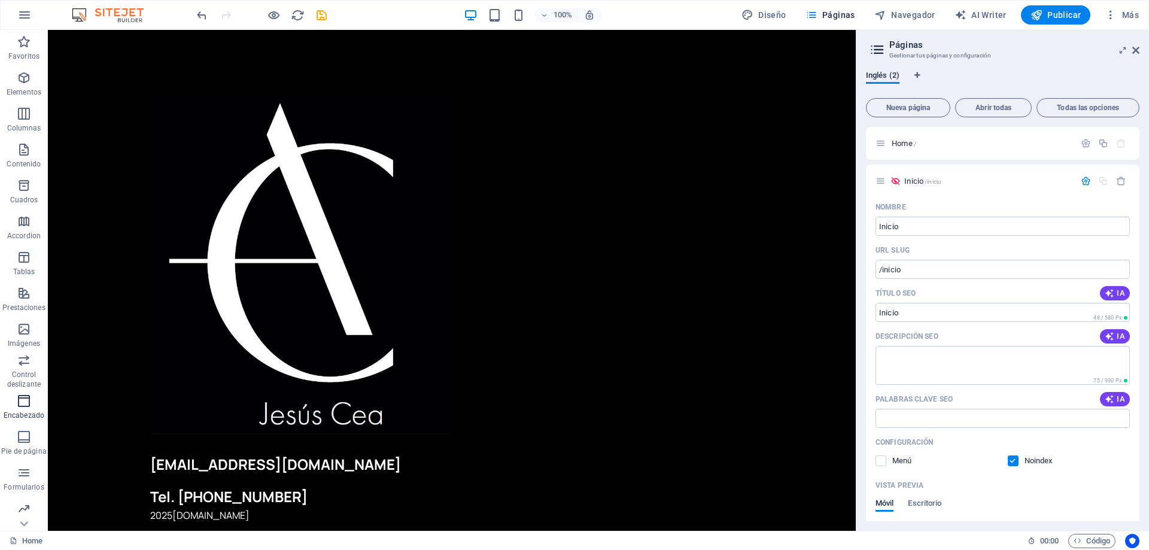
click at [27, 409] on span "Encabezado" at bounding box center [24, 408] width 48 height 29
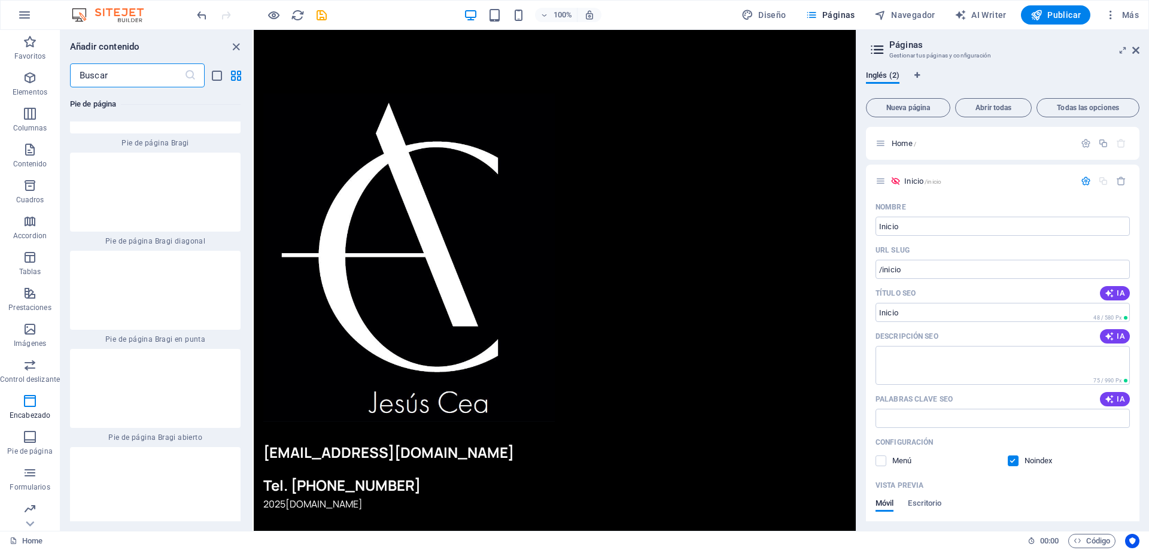
scroll to position [15416, 0]
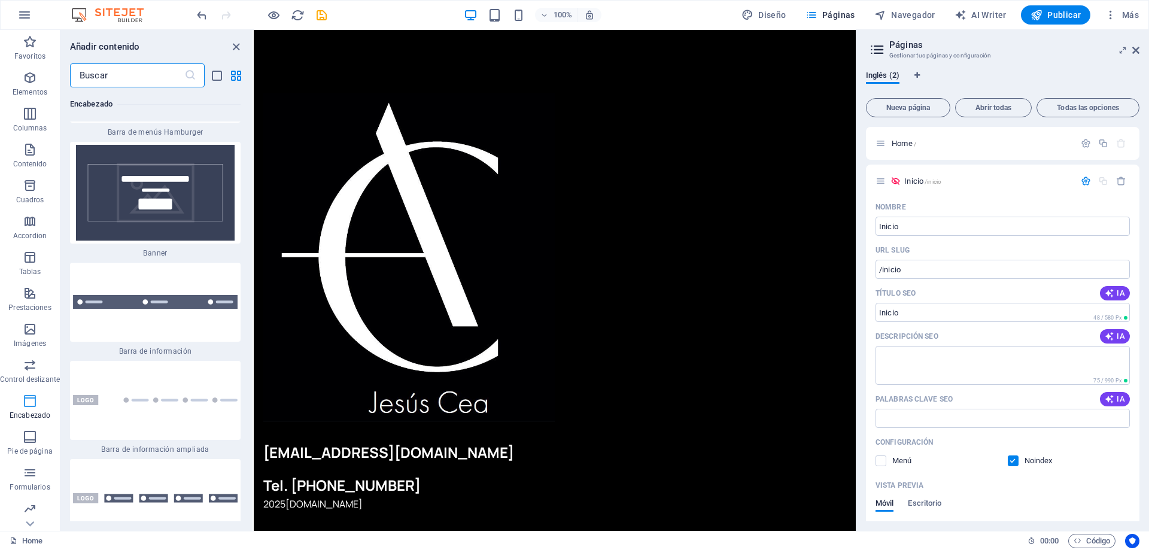
click at [23, 409] on span "Encabezado" at bounding box center [30, 408] width 60 height 29
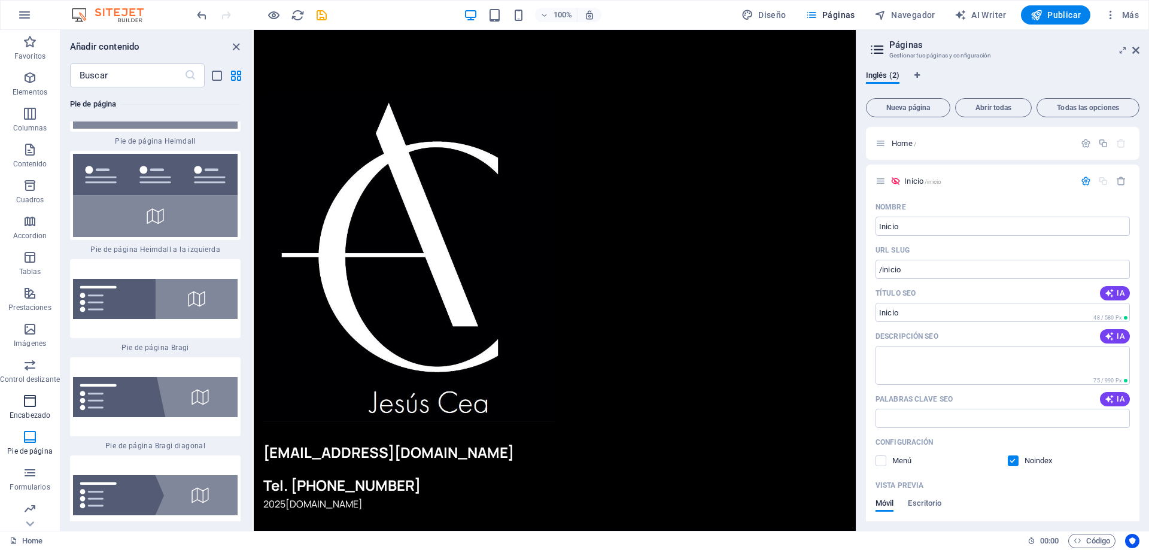
click at [33, 423] on button "Encabezado" at bounding box center [30, 407] width 60 height 36
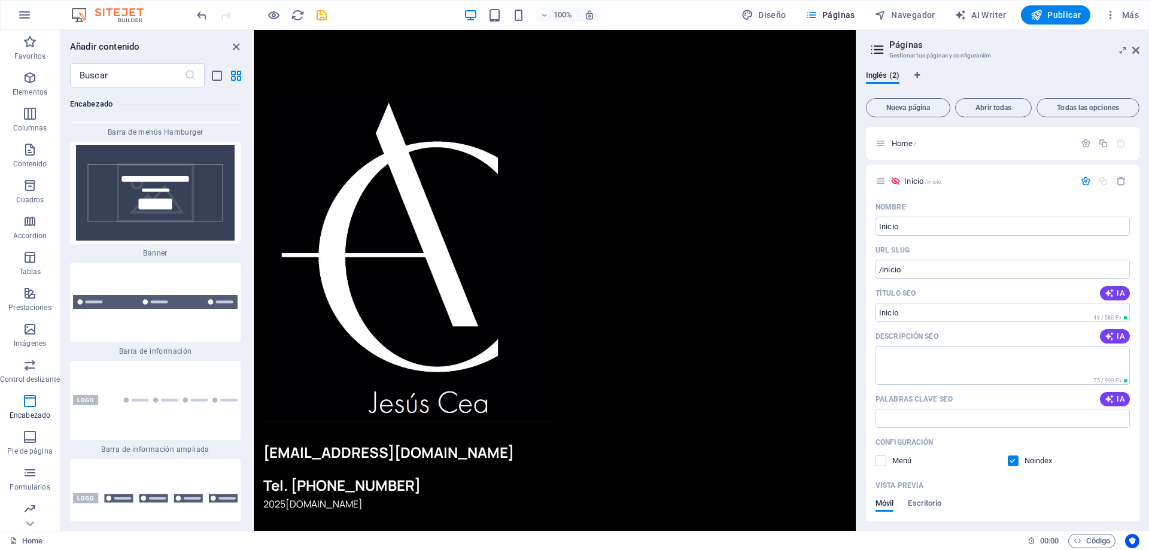
scroll to position [15535, 0]
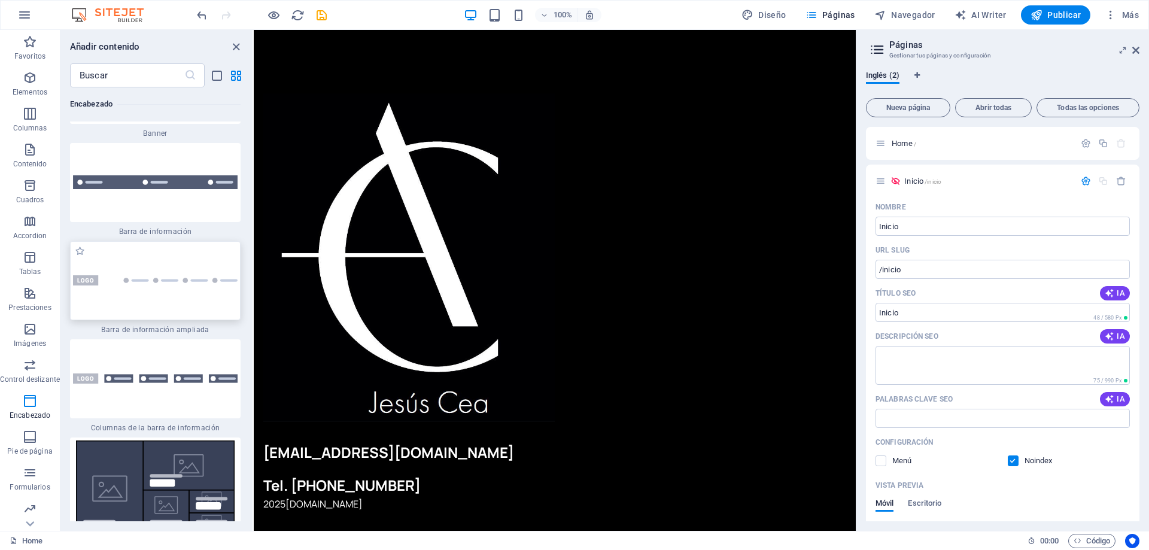
click at [158, 285] on img at bounding box center [155, 280] width 165 height 10
click at [1134, 53] on icon at bounding box center [1135, 50] width 7 height 10
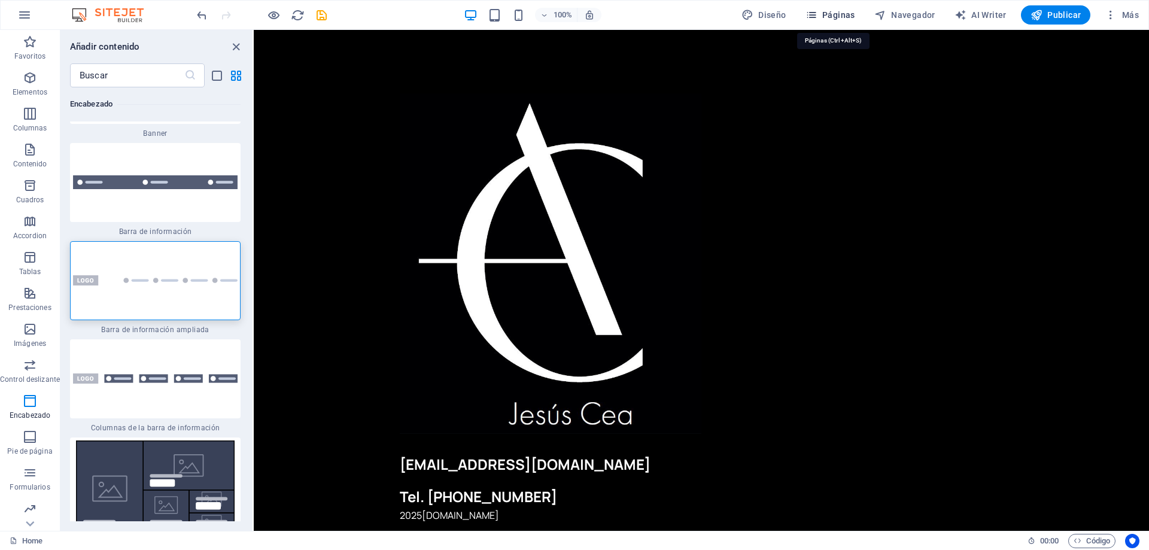
click at [848, 15] on span "Páginas" at bounding box center [830, 15] width 50 height 12
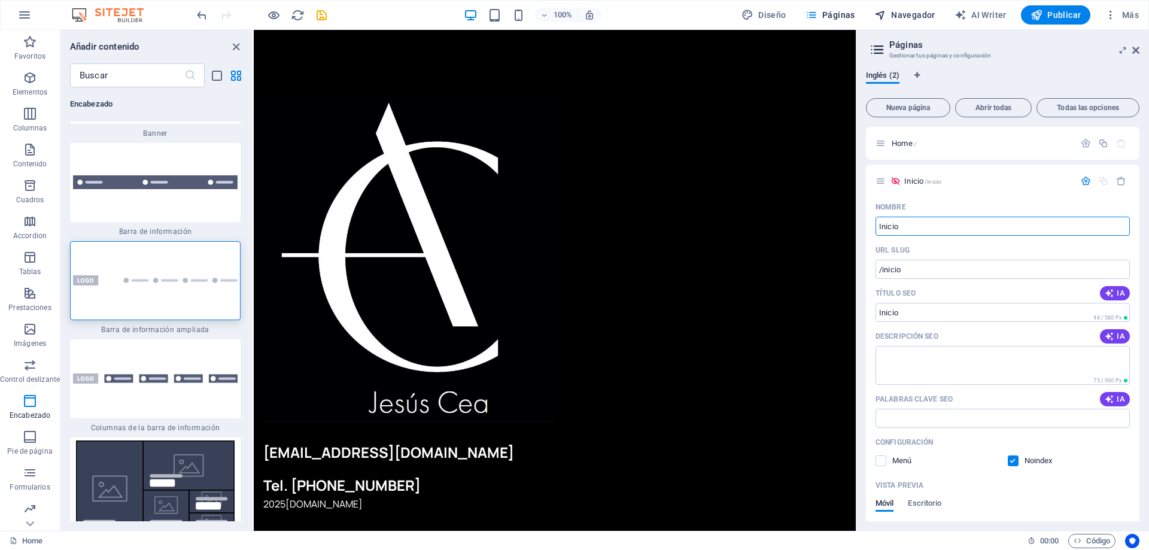
click at [882, 9] on icon "button" at bounding box center [880, 15] width 12 height 12
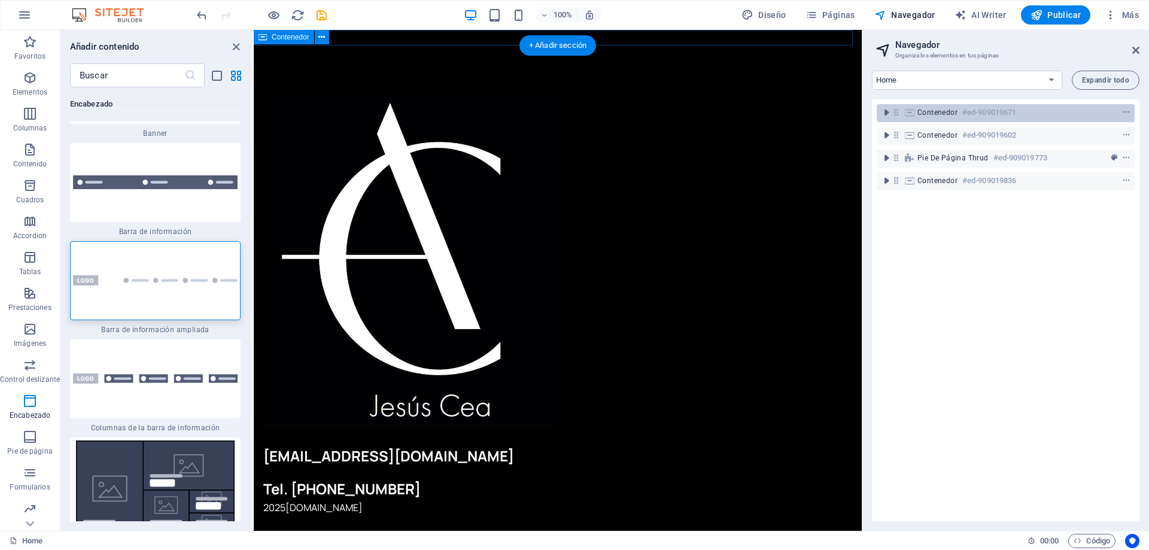
click at [915, 112] on icon at bounding box center [909, 113] width 13 height 10
click at [1125, 111] on icon "context-menu" at bounding box center [1126, 112] width 8 height 8
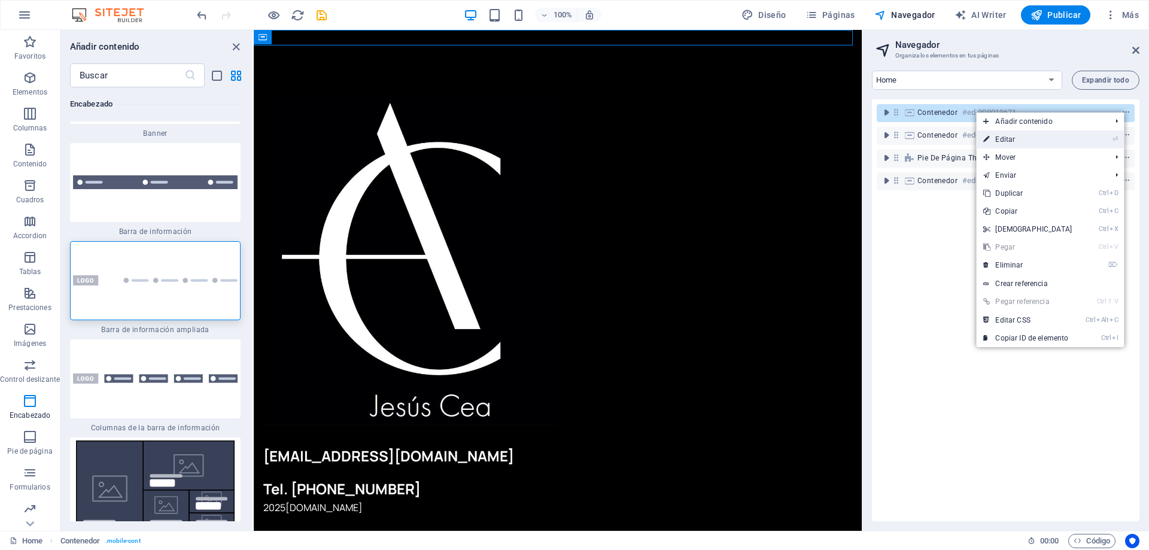
click at [1032, 135] on link "⏎ Editar" at bounding box center [1027, 139] width 103 height 18
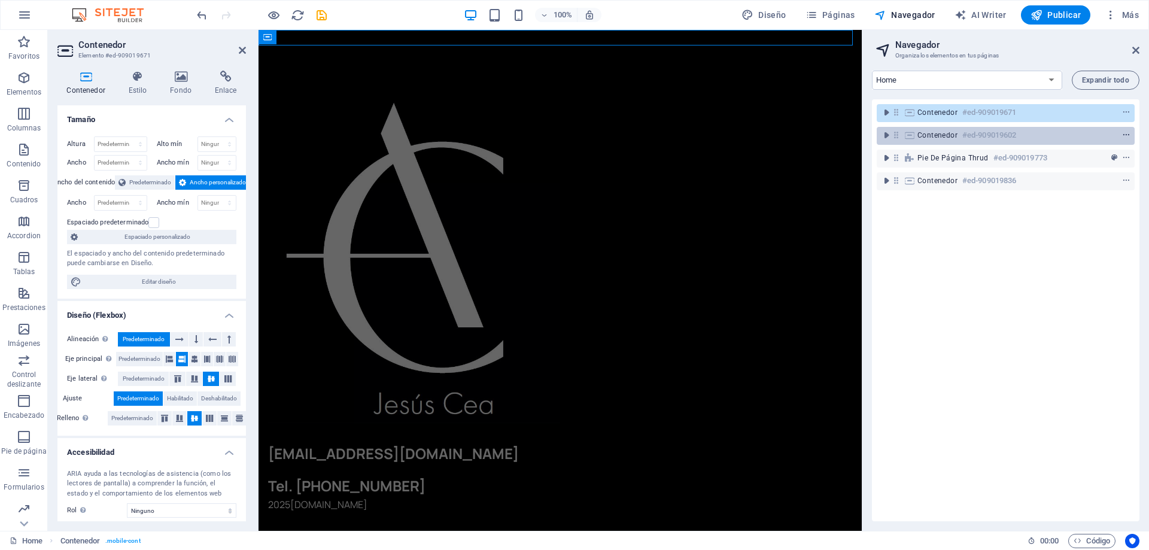
click at [1124, 132] on icon "context-menu" at bounding box center [1126, 135] width 8 height 8
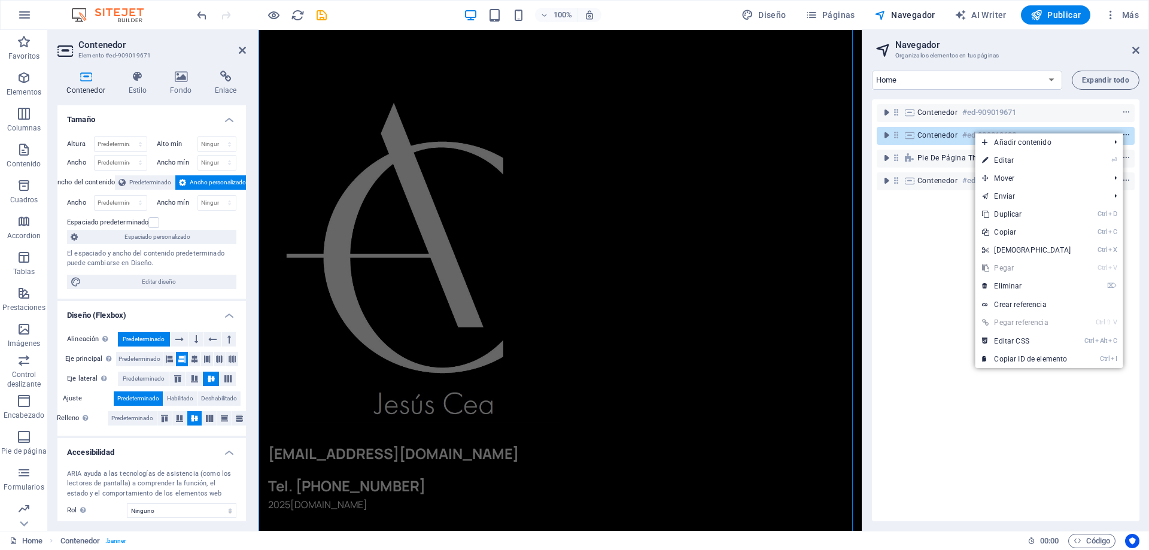
scroll to position [20, 0]
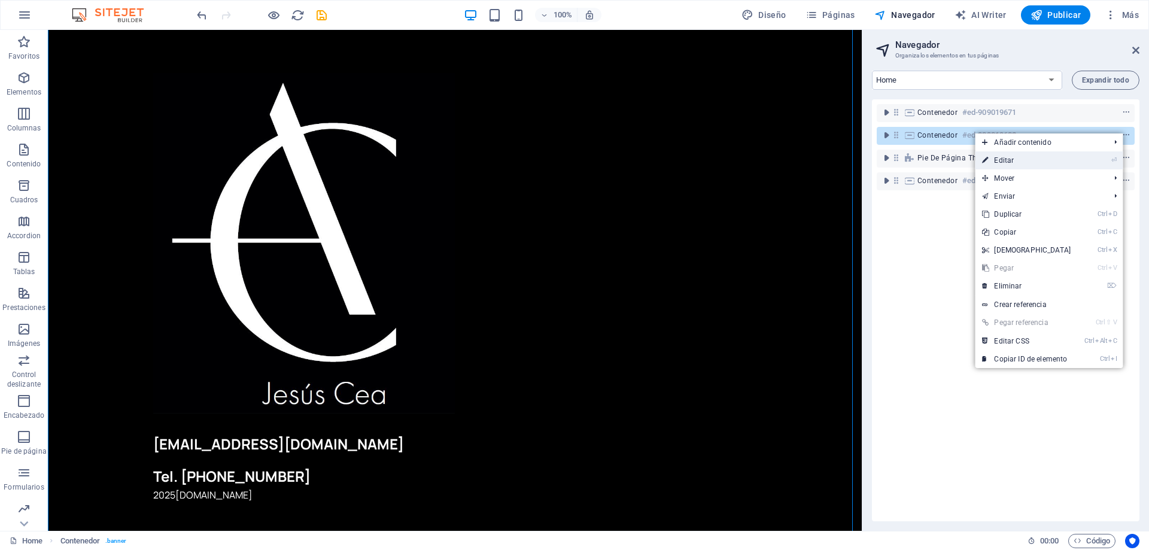
click at [1040, 163] on link "⏎ Editar" at bounding box center [1026, 160] width 103 height 18
select select "header"
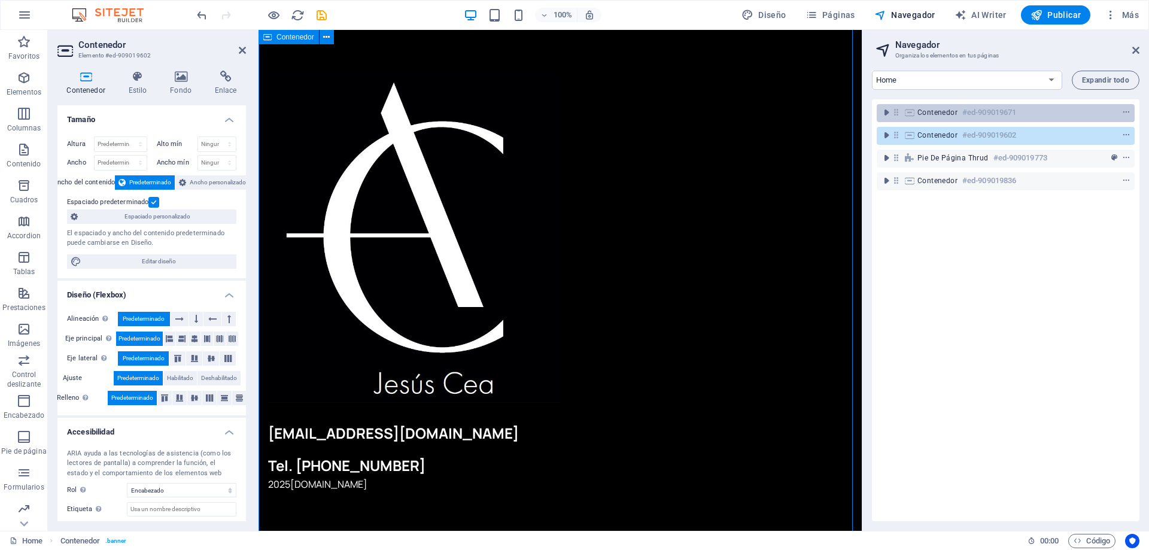
click at [1114, 109] on div at bounding box center [1104, 112] width 56 height 14
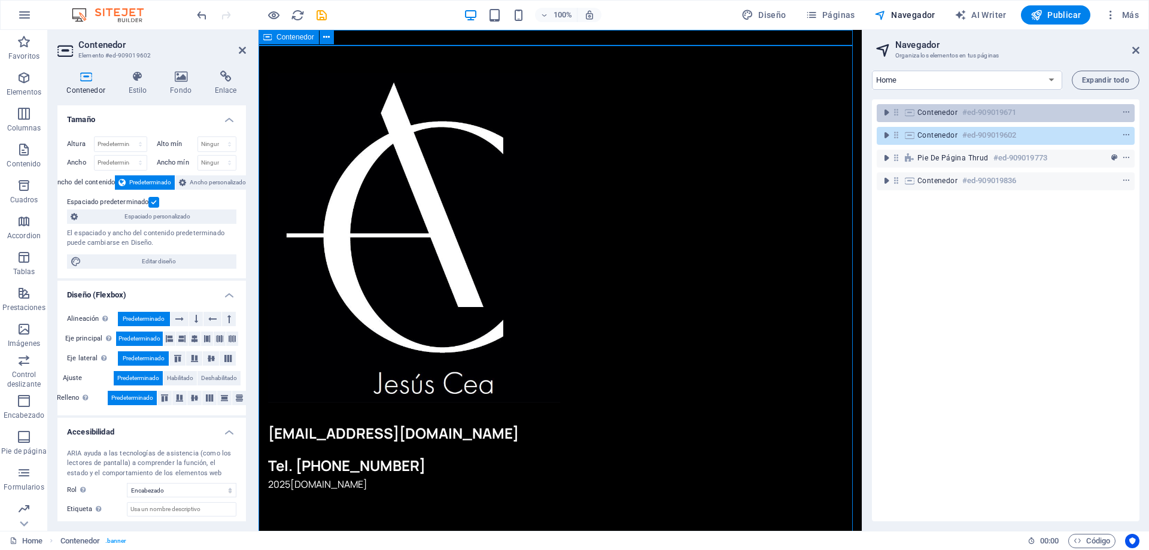
scroll to position [0, 0]
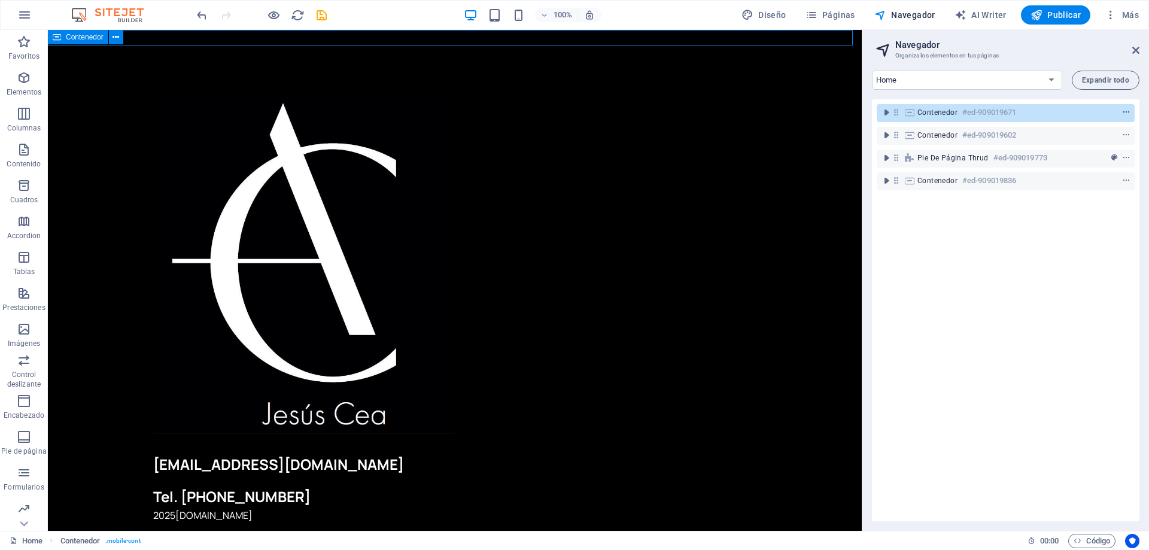
click at [1120, 110] on span "context-menu" at bounding box center [1126, 112] width 12 height 8
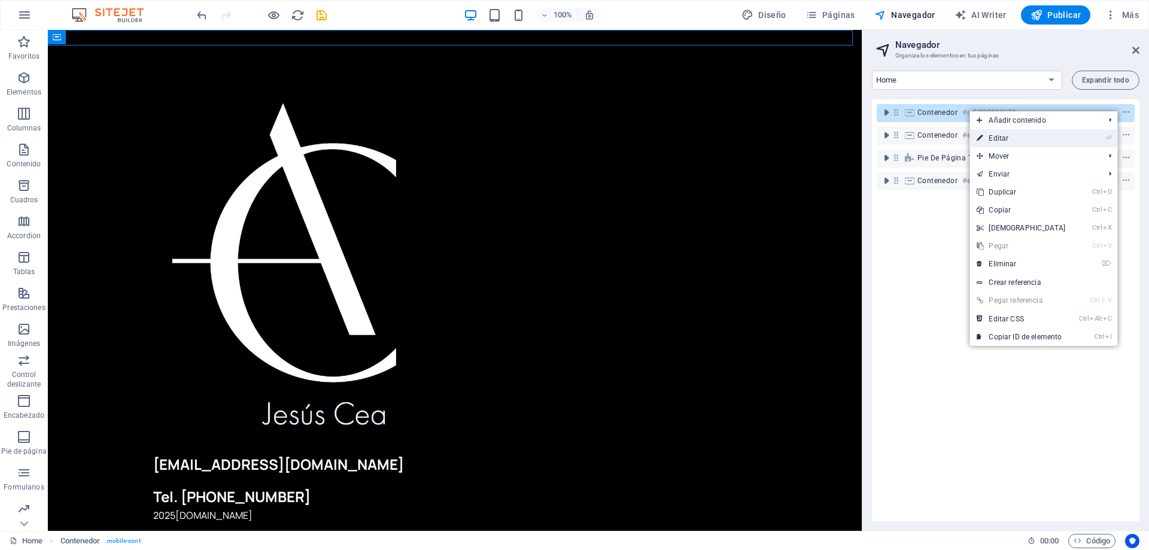
click at [1028, 141] on link "⏎ Editar" at bounding box center [1020, 138] width 103 height 18
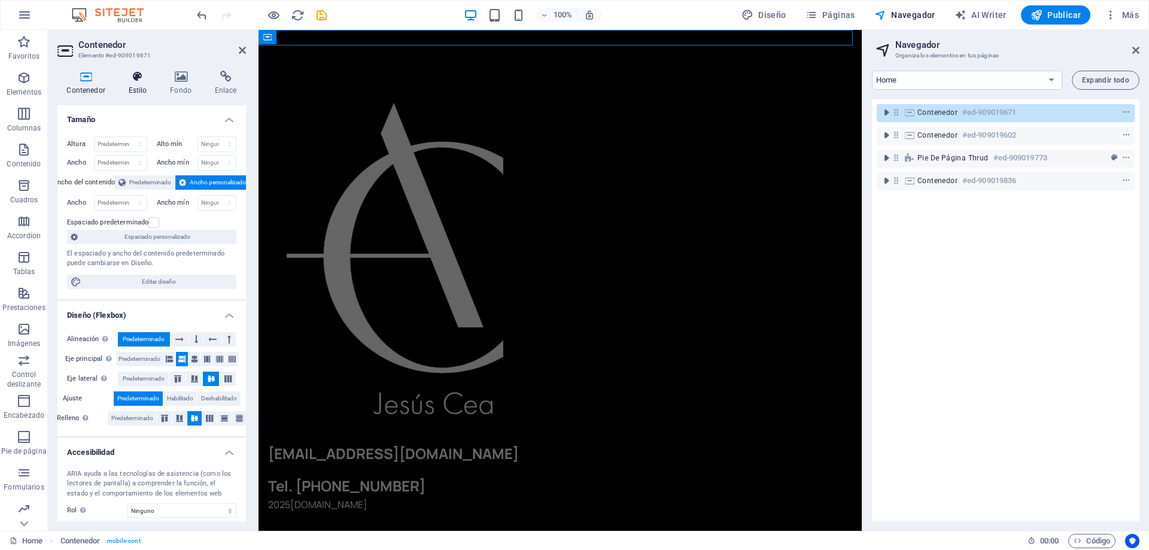
click at [139, 80] on icon at bounding box center [137, 77] width 37 height 12
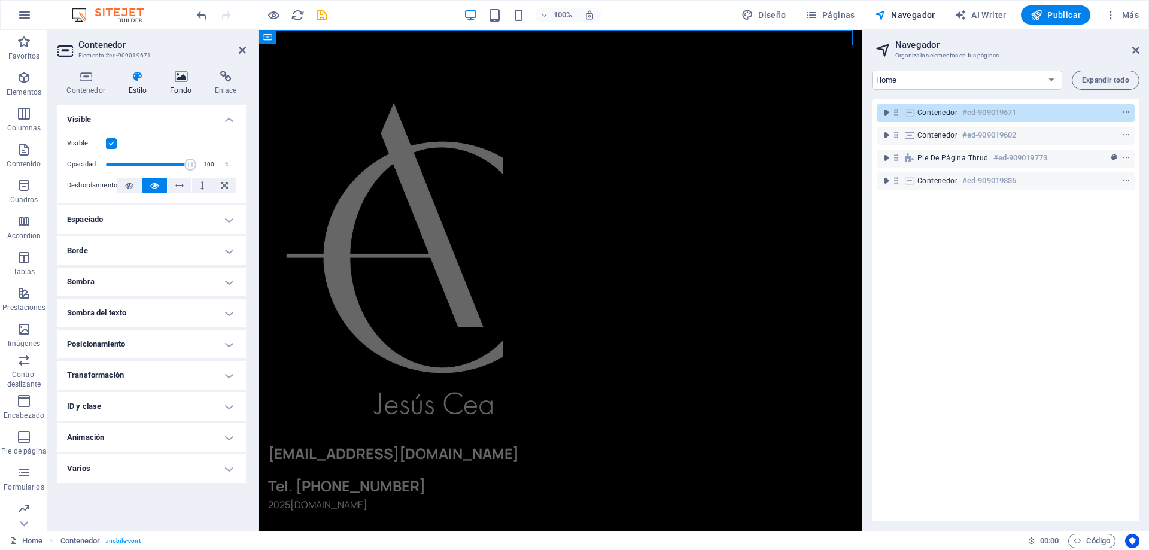
click at [172, 85] on h4 "Fondo" at bounding box center [183, 83] width 45 height 25
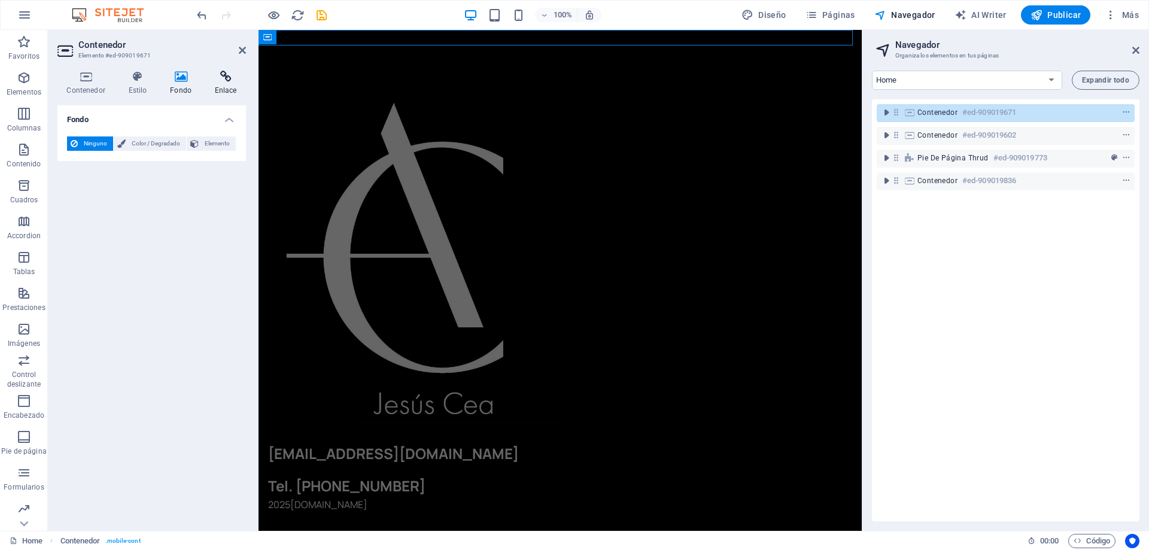
click at [220, 83] on h4 "Enlace" at bounding box center [225, 83] width 41 height 25
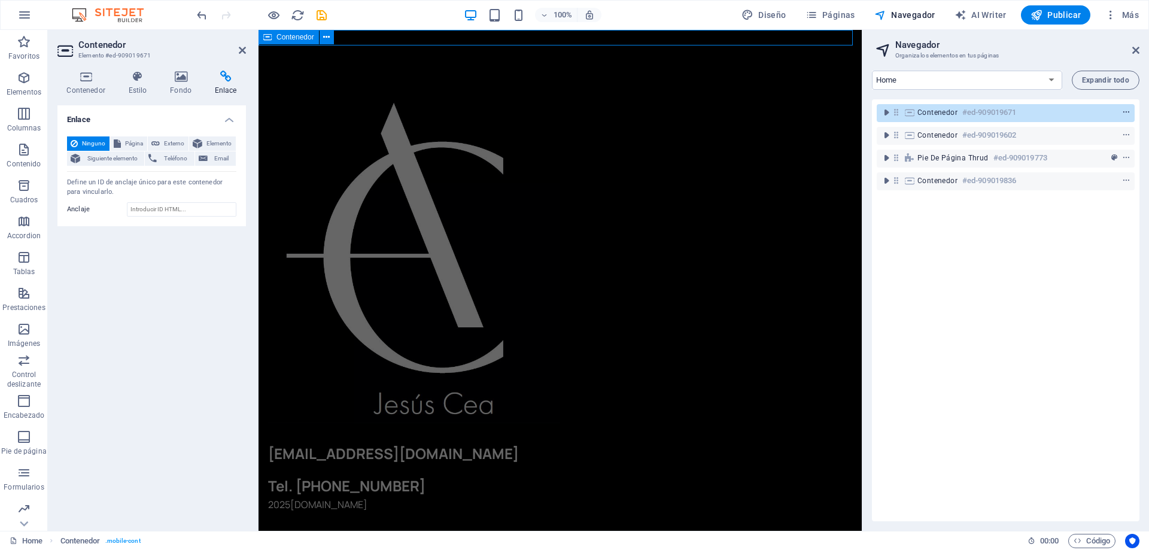
click at [1125, 107] on button "context-menu" at bounding box center [1126, 112] width 12 height 14
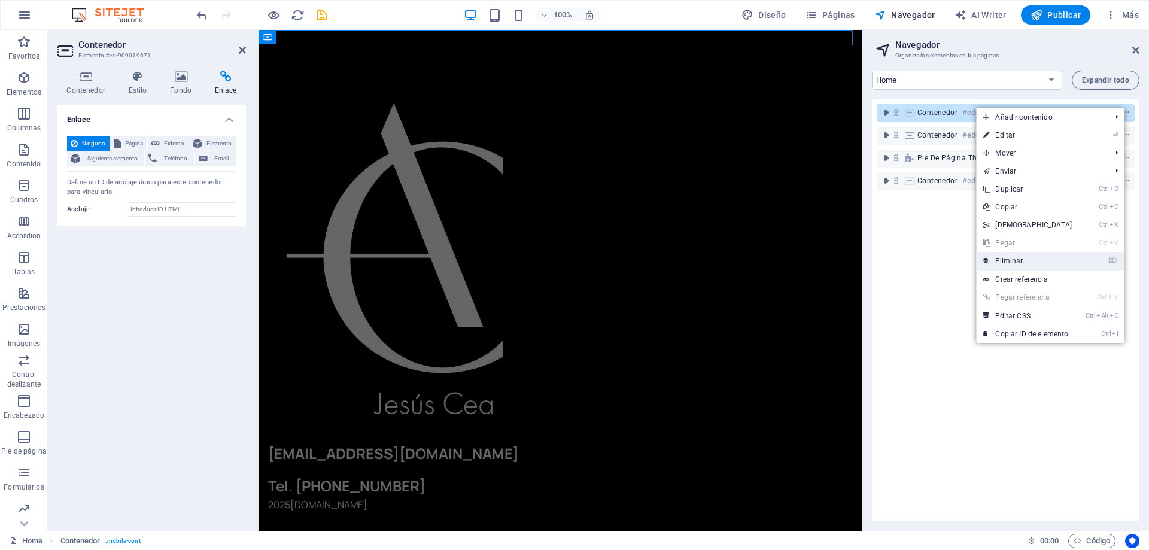
click at [1014, 255] on link "⌦ Eliminar" at bounding box center [1027, 261] width 103 height 18
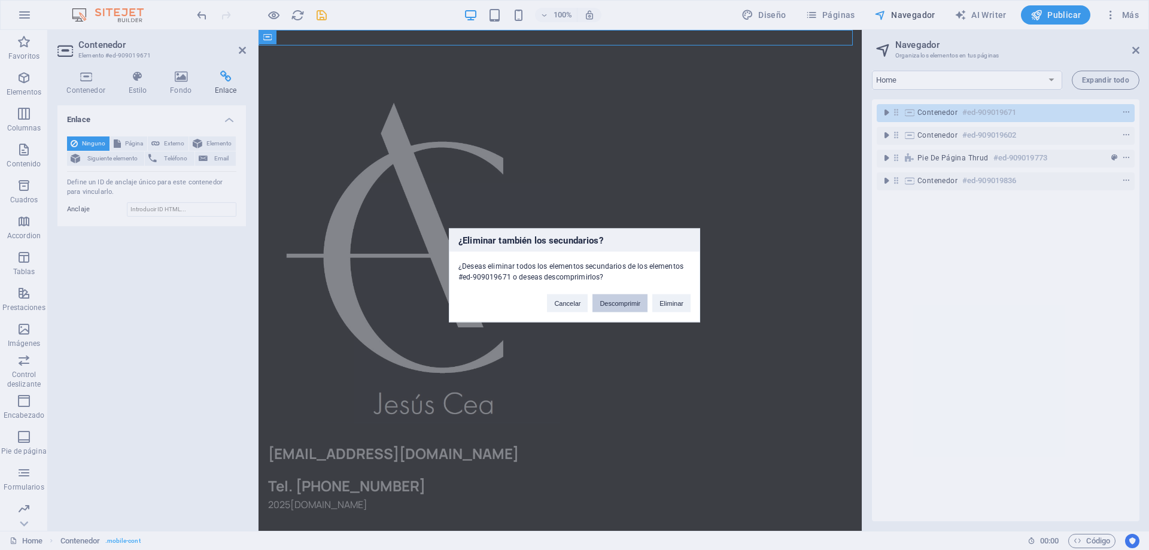
click at [638, 306] on button "Descomprimir" at bounding box center [619, 303] width 55 height 18
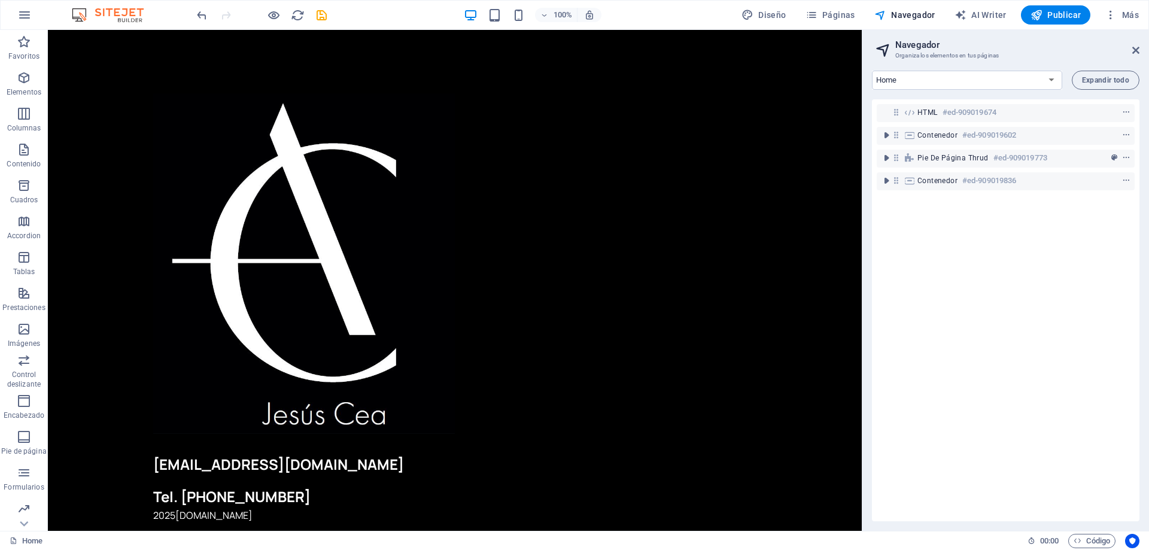
click at [1020, 259] on div "HTML #ed-909019674 Contenedor #ed-909019602 Pie de página Thrud #ed-909019773 C…" at bounding box center [1005, 310] width 267 height 422
click at [25, 93] on p "Elementos" at bounding box center [24, 92] width 35 height 10
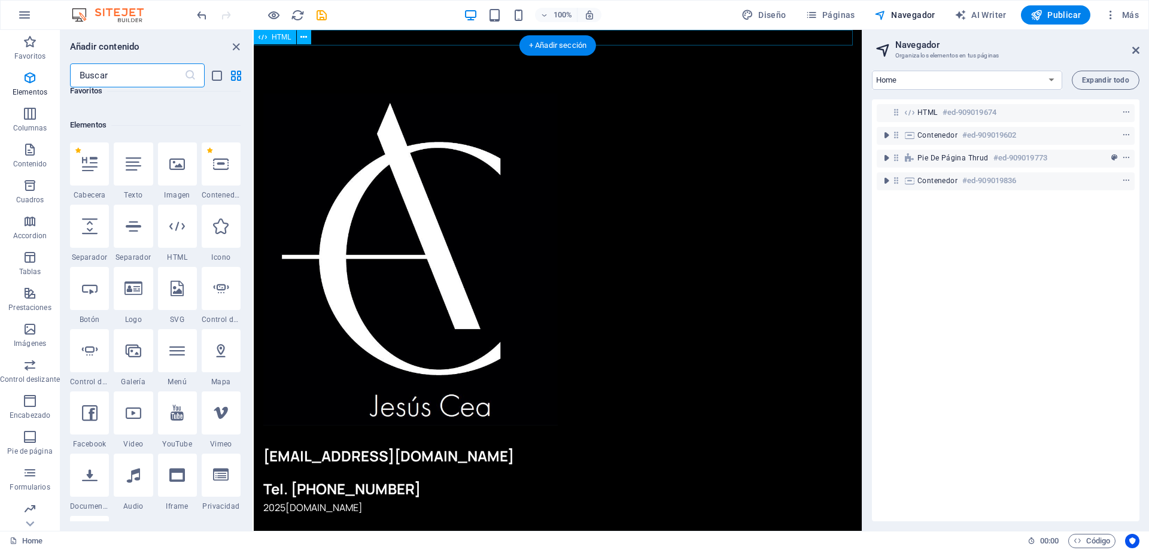
scroll to position [226, 0]
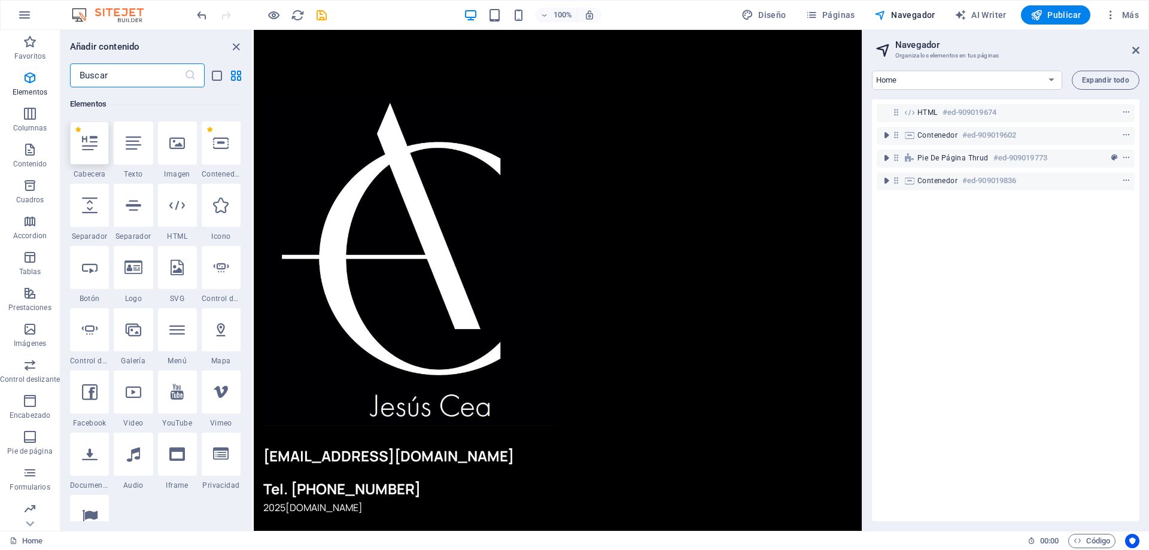
click at [97, 152] on div at bounding box center [89, 142] width 39 height 43
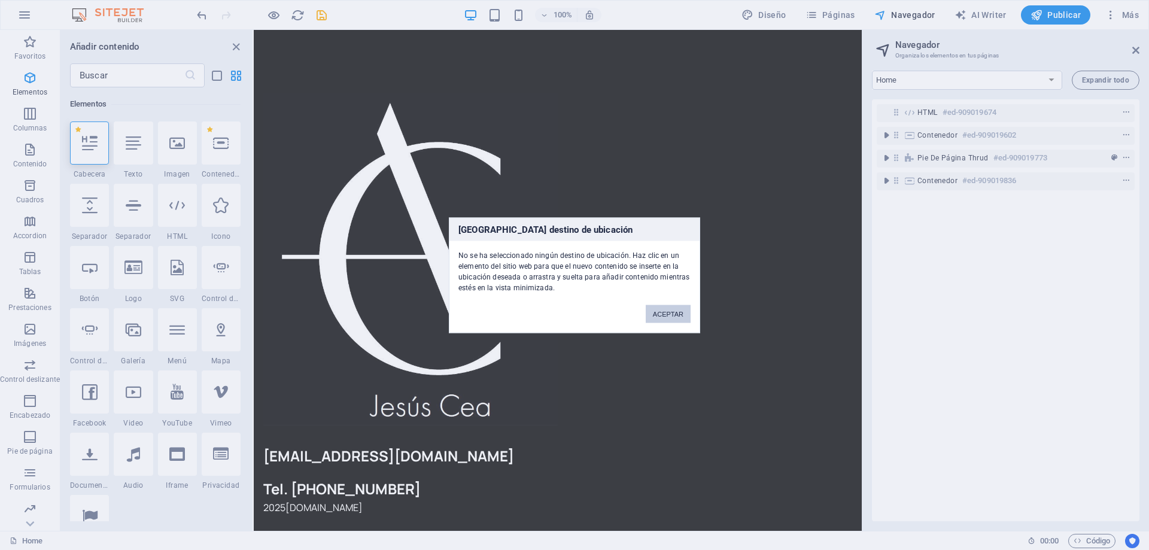
click at [659, 309] on button "ACEPTAR" at bounding box center [668, 314] width 45 height 18
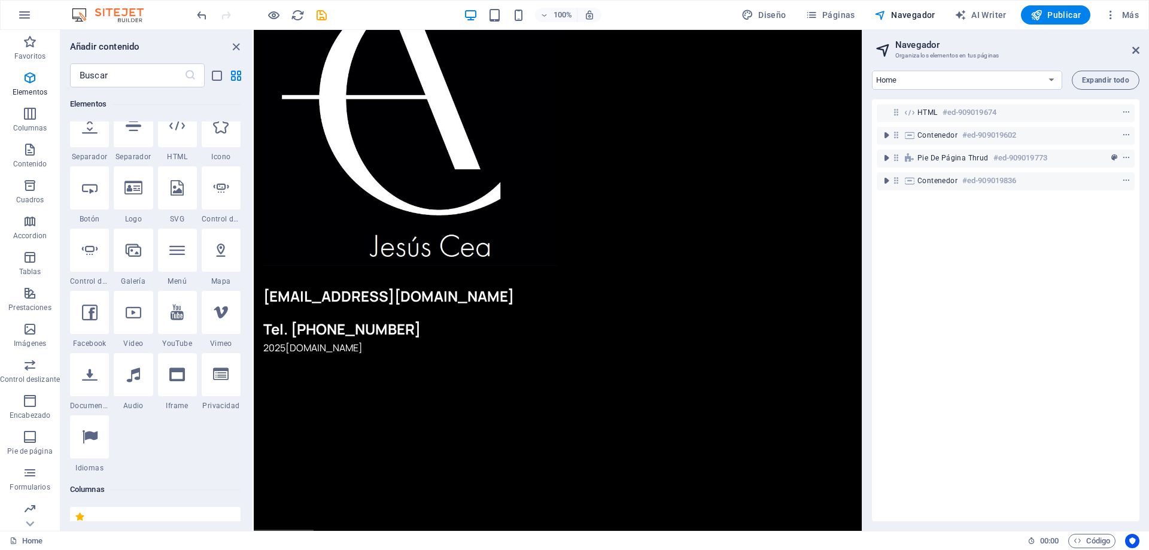
scroll to position [425, 0]
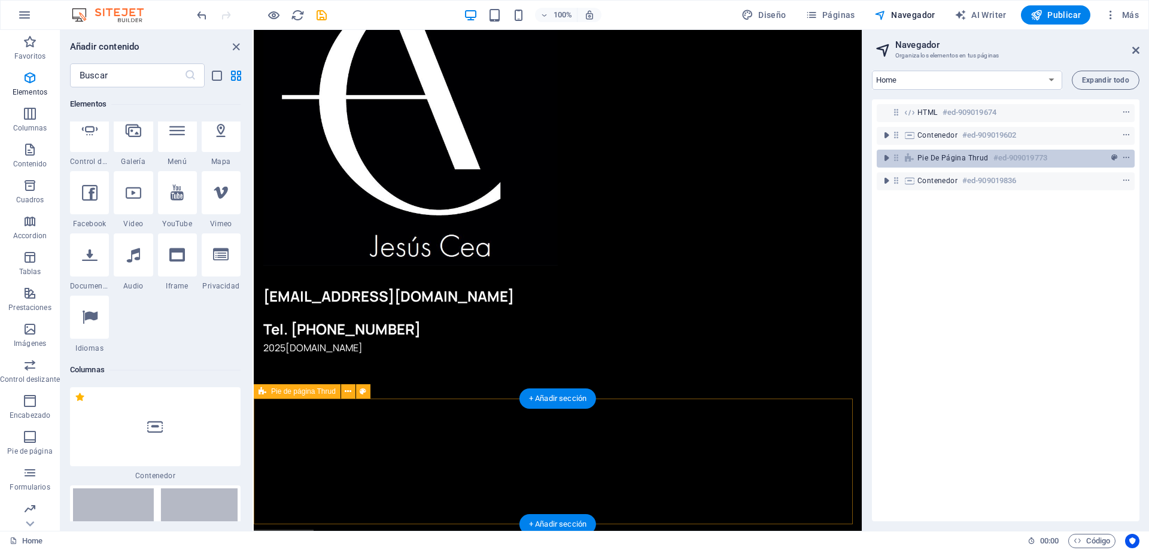
click at [993, 157] on h6 "#ed-909019773" at bounding box center [1020, 158] width 54 height 14
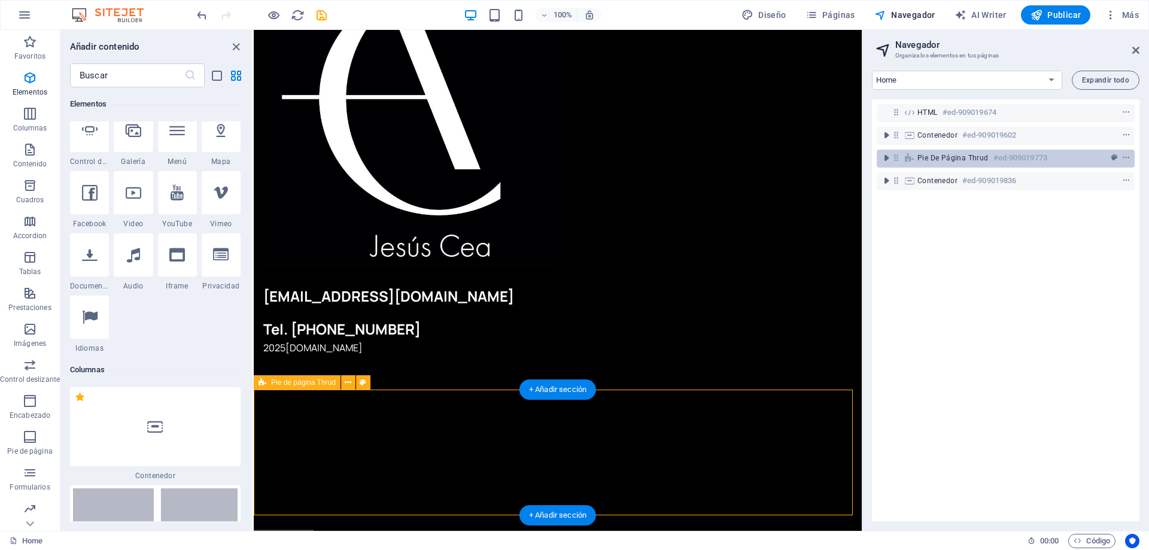
scroll to position [169, 0]
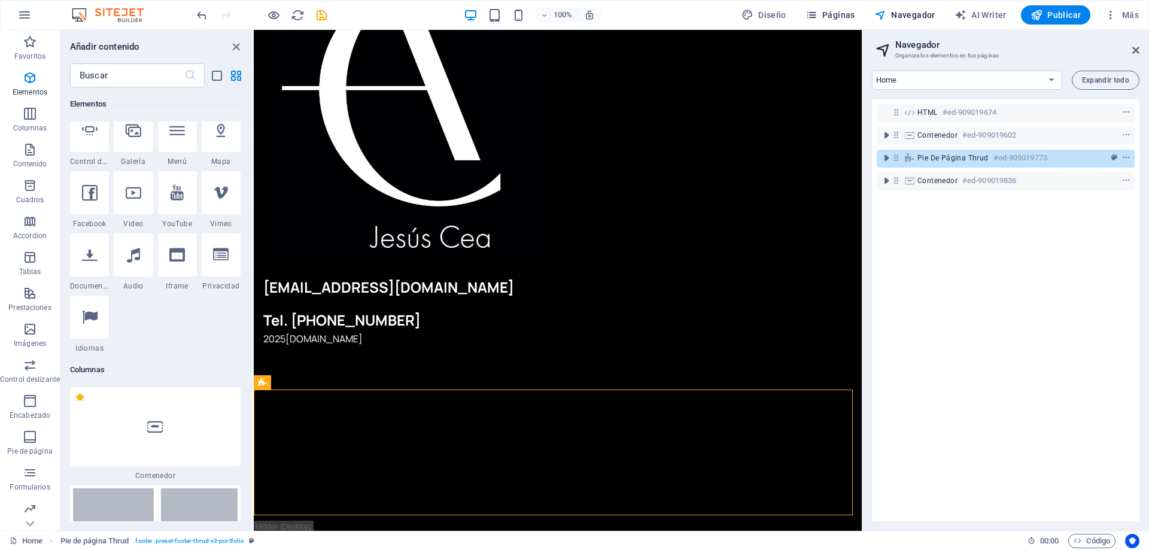
click at [853, 11] on span "Páginas" at bounding box center [830, 15] width 50 height 12
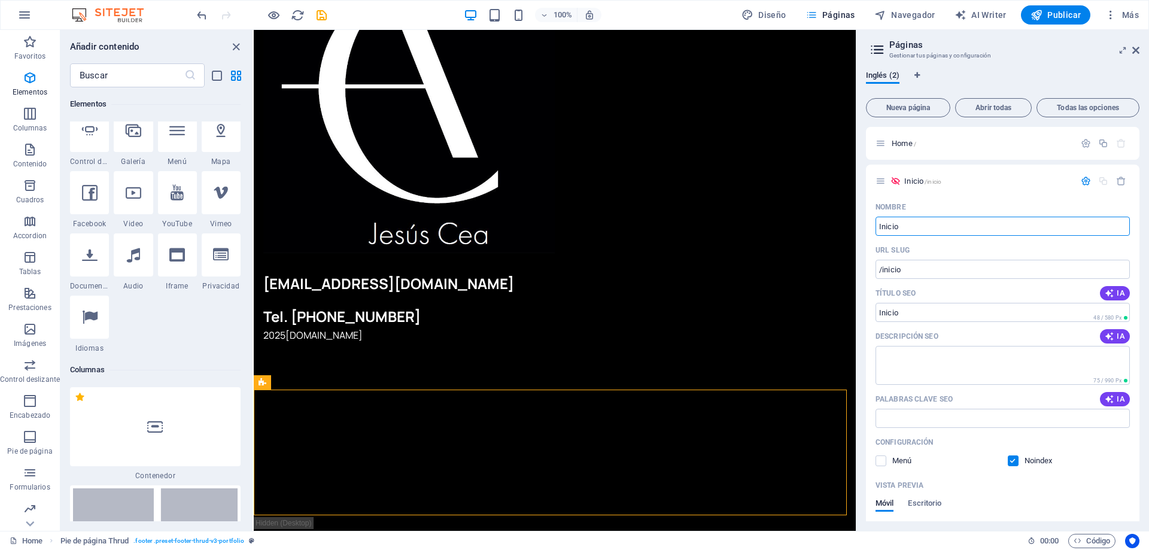
scroll to position [165, 0]
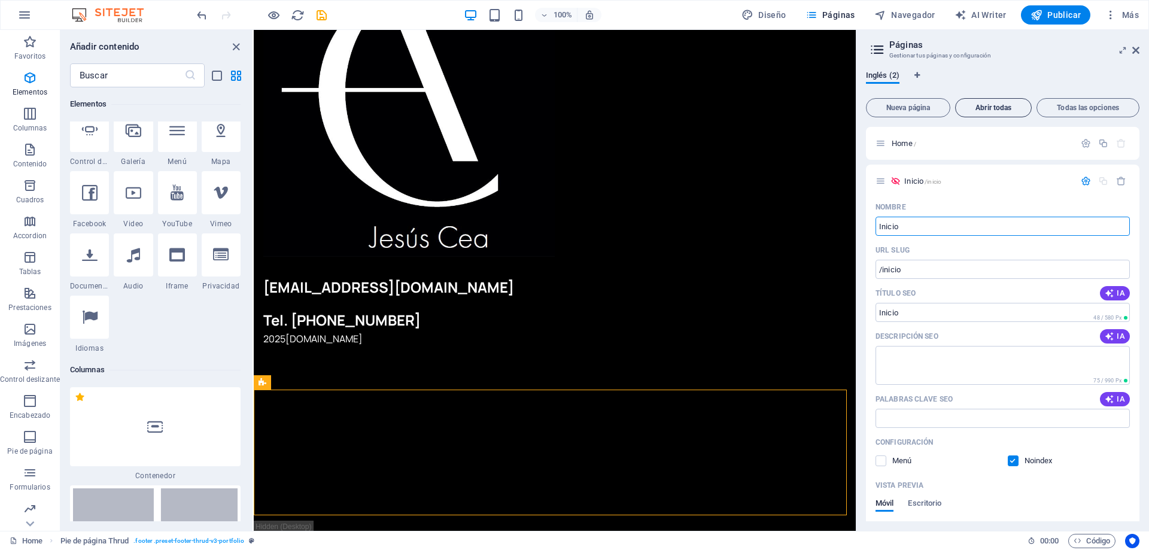
click at [1003, 102] on button "Abrir todas" at bounding box center [993, 107] width 77 height 19
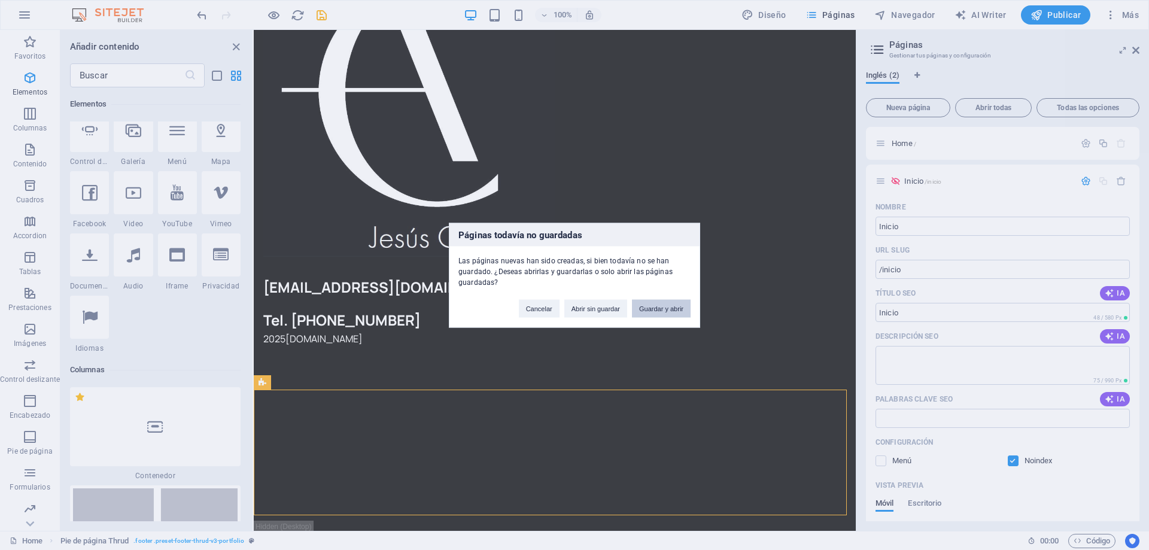
click at [650, 313] on button "Guardar y abrir" at bounding box center [661, 308] width 59 height 18
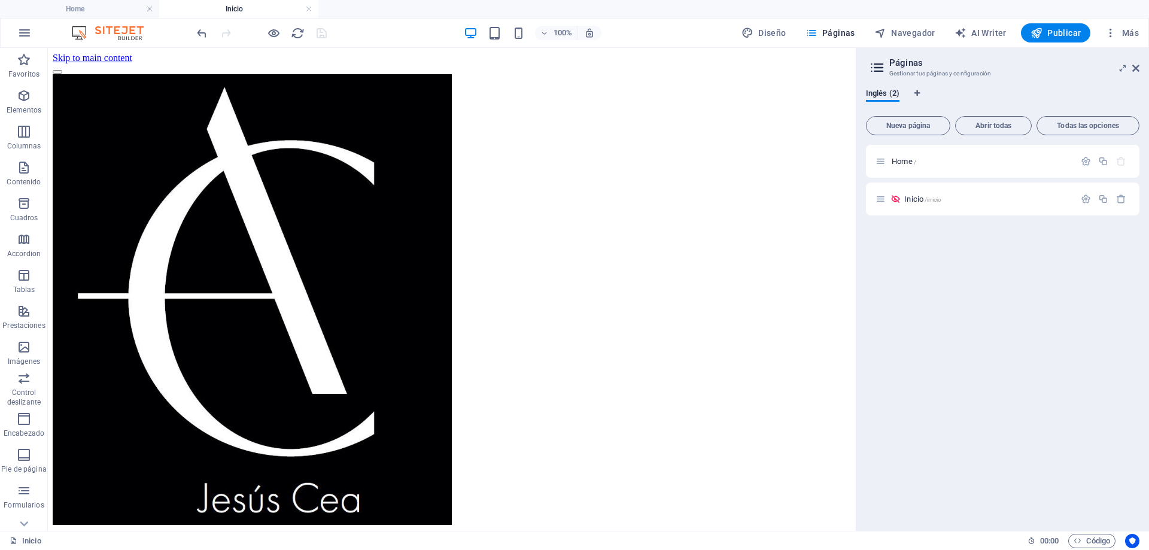
scroll to position [0, 0]
click at [892, 198] on icon at bounding box center [895, 199] width 10 height 10
click at [896, 197] on icon at bounding box center [895, 199] width 10 height 10
click at [905, 162] on span "Home /" at bounding box center [903, 161] width 25 height 9
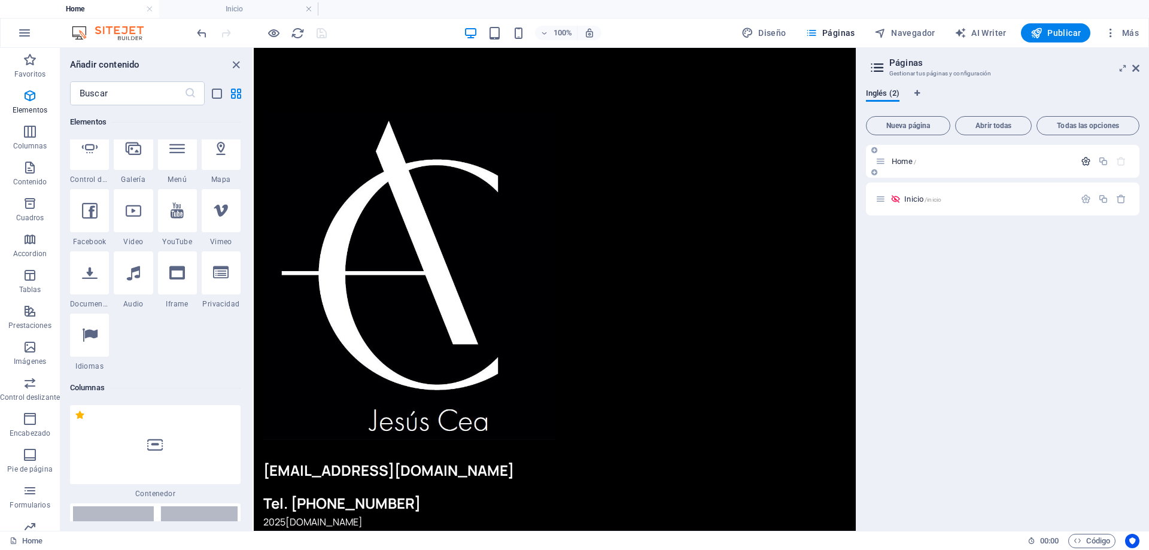
click at [1081, 161] on icon "button" at bounding box center [1086, 161] width 10 height 10
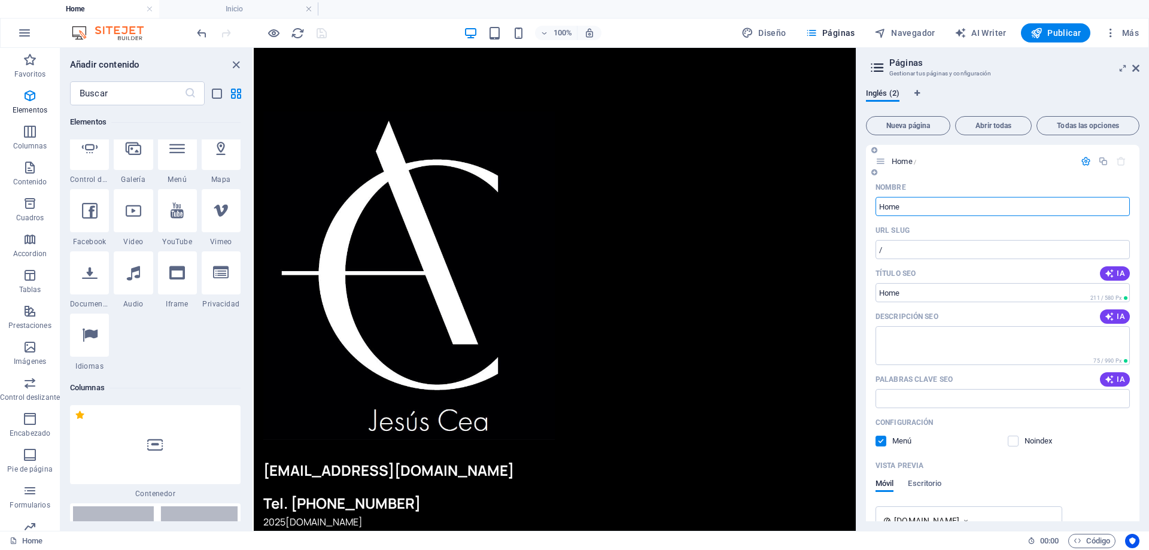
click at [881, 162] on icon at bounding box center [880, 161] width 10 height 10
click at [879, 167] on div "Home /" at bounding box center [974, 161] width 199 height 14
click at [876, 171] on icon at bounding box center [874, 172] width 6 height 7
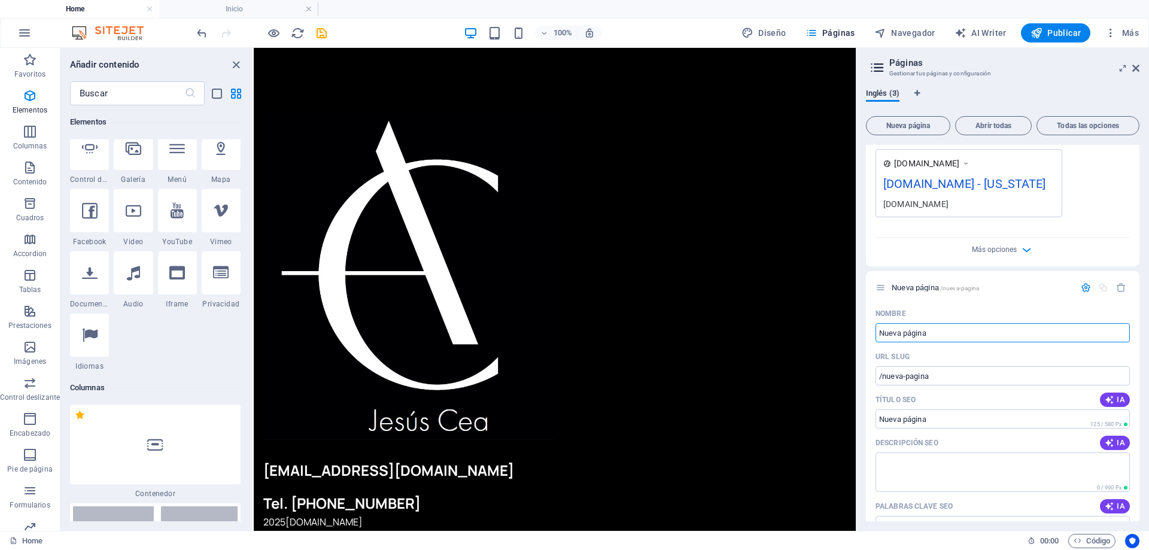
scroll to position [197, 0]
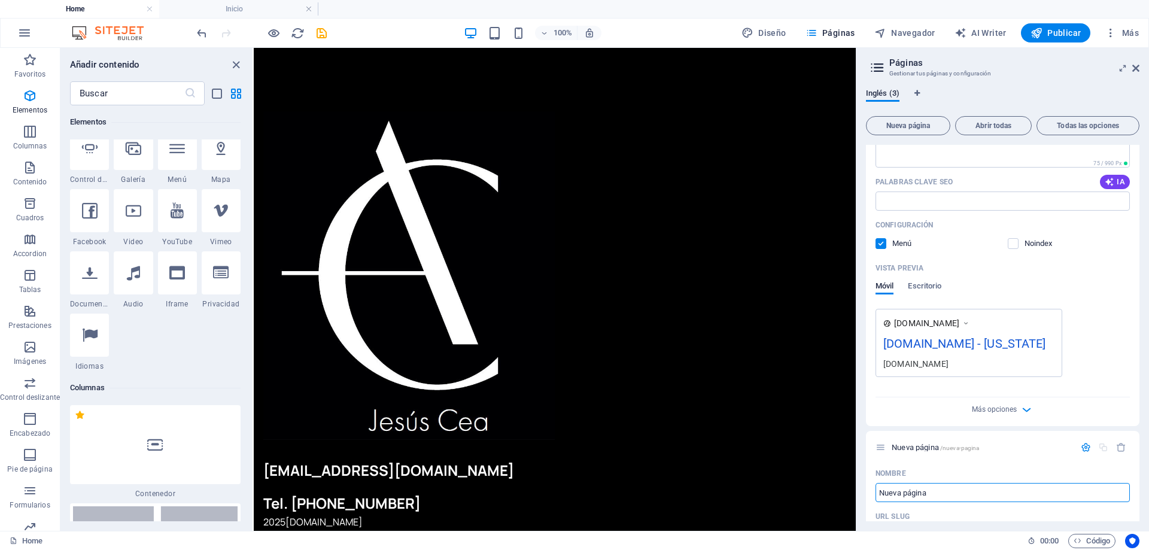
click at [999, 348] on div "[DOMAIN_NAME] - [US_STATE]" at bounding box center [968, 345] width 171 height 23
click at [1001, 343] on div "[DOMAIN_NAME] - [US_STATE]" at bounding box center [968, 345] width 171 height 23
click at [961, 343] on div "[DOMAIN_NAME] - [US_STATE]" at bounding box center [968, 345] width 171 height 23
click at [953, 324] on span "[DOMAIN_NAME]" at bounding box center [926, 323] width 65 height 12
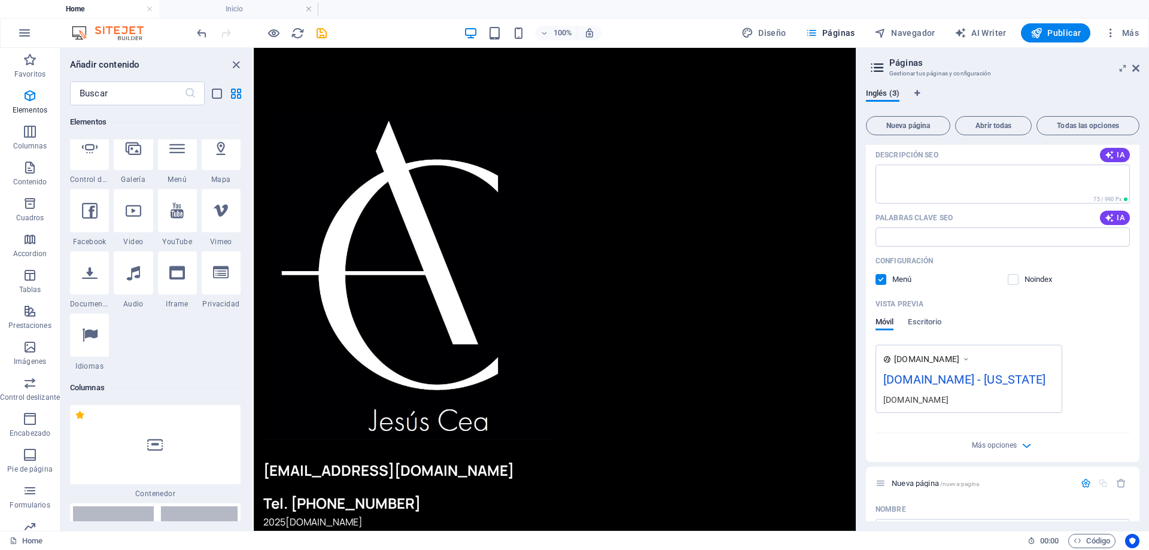
scroll to position [0, 0]
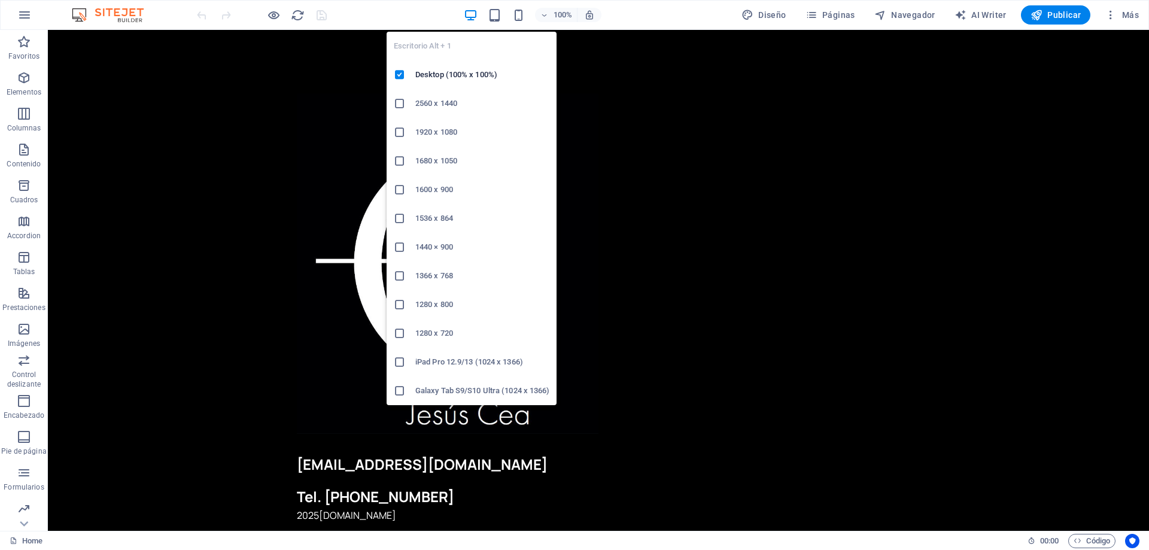
click at [473, 15] on icon "button" at bounding box center [471, 15] width 14 height 14
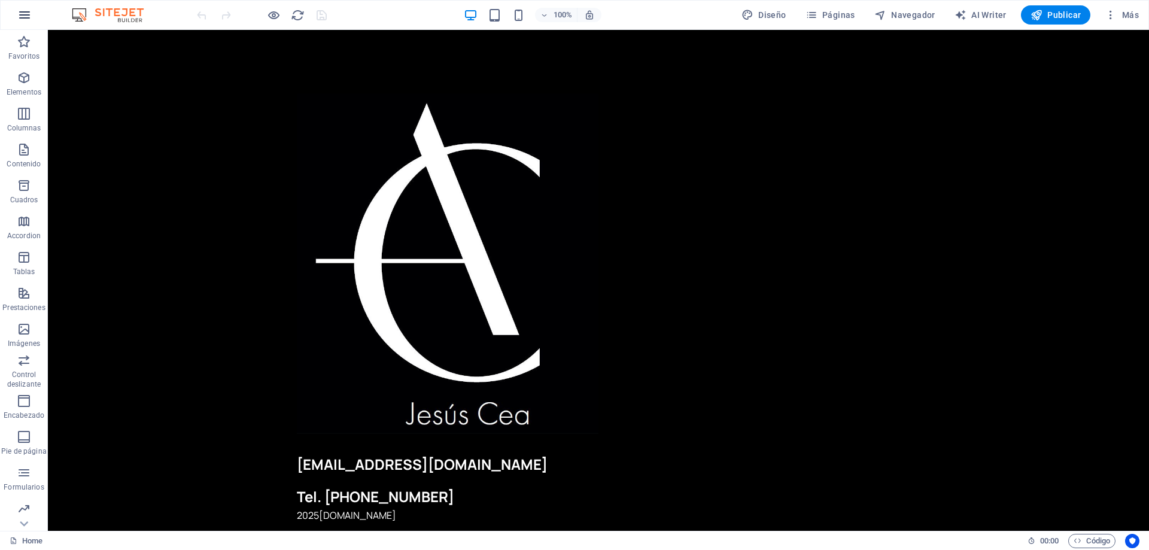
click at [25, 19] on icon "button" at bounding box center [24, 15] width 14 height 14
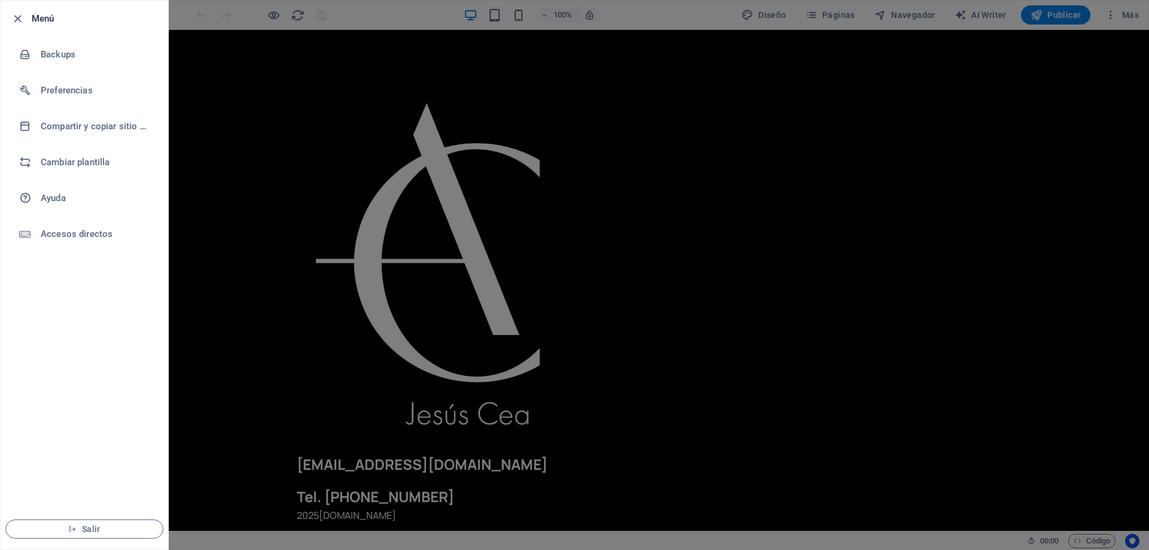
click at [193, 78] on div at bounding box center [574, 275] width 1149 height 550
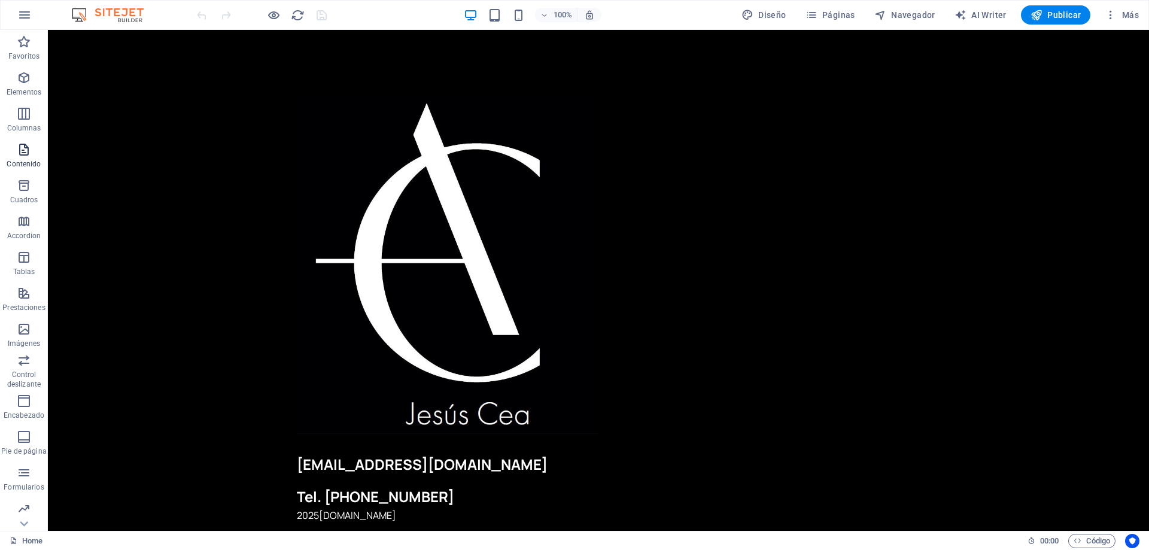
click at [34, 171] on span "Contenido" at bounding box center [24, 156] width 48 height 29
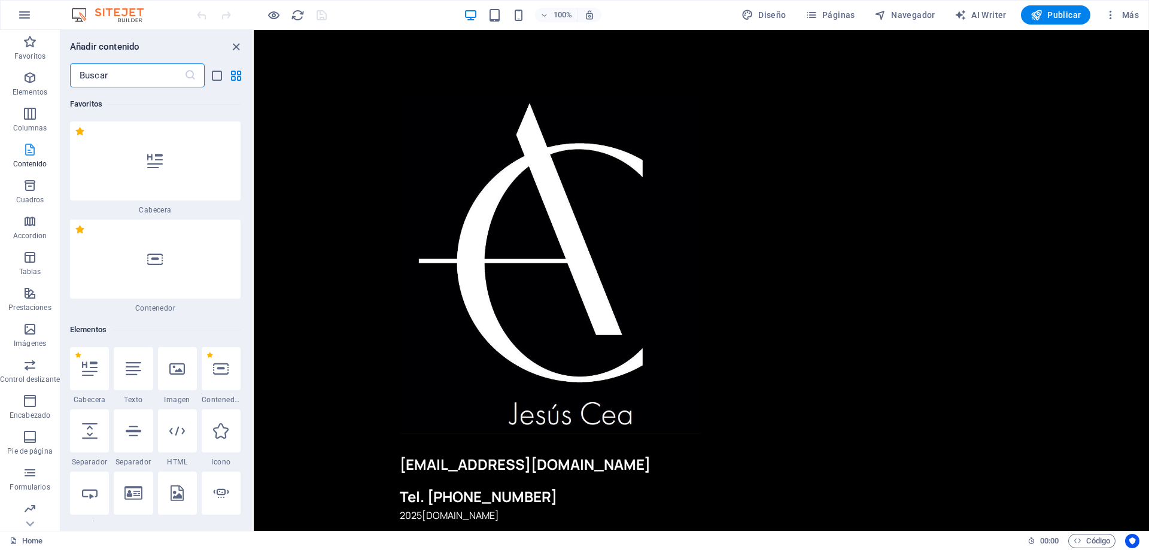
click at [34, 167] on p "Contenido" at bounding box center [30, 164] width 34 height 10
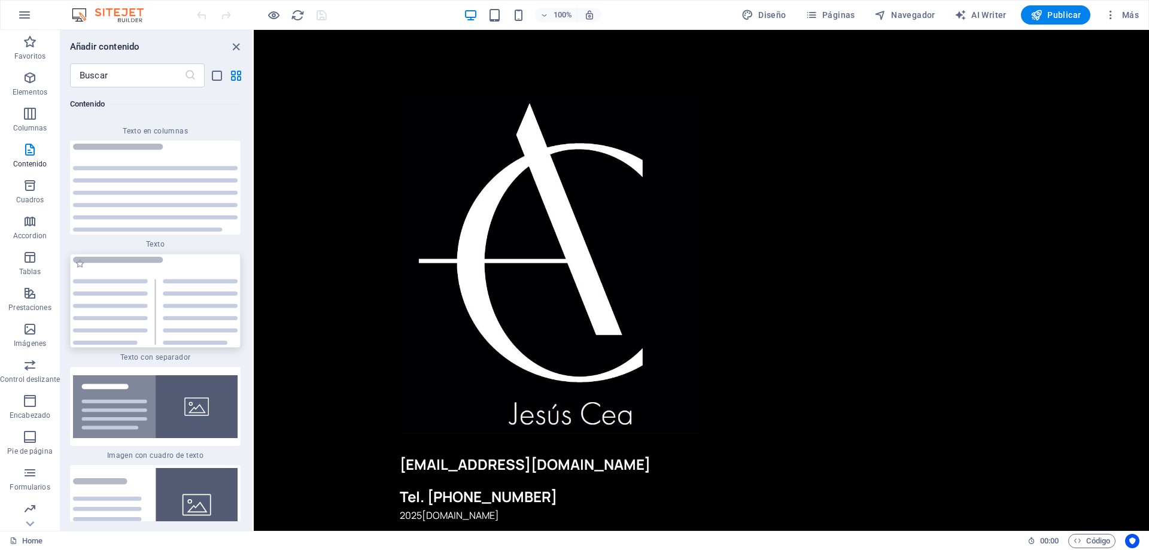
scroll to position [4233, 0]
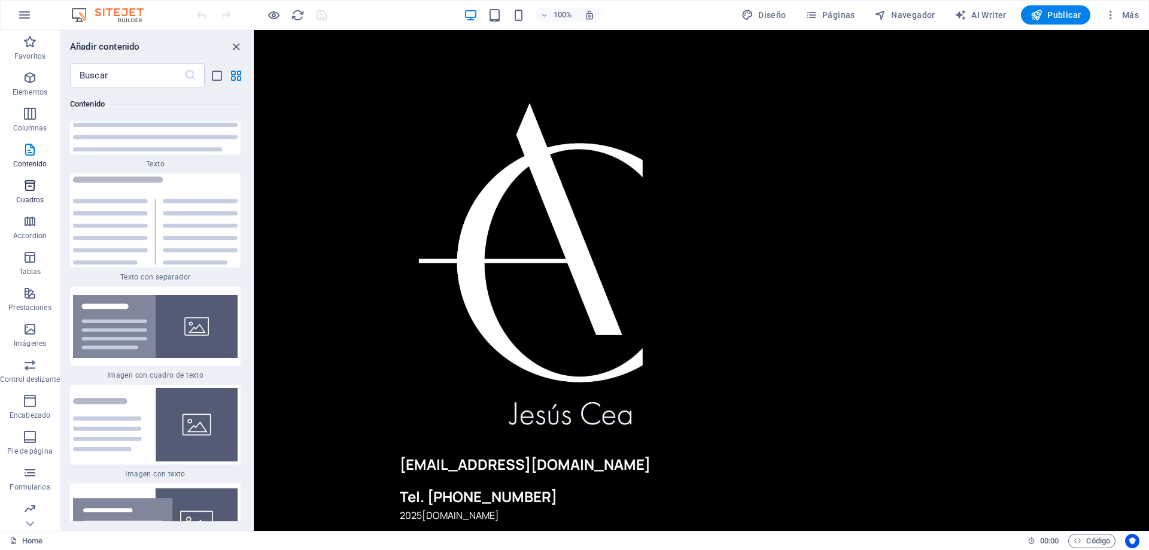
click at [37, 187] on span "Cuadros" at bounding box center [30, 192] width 60 height 29
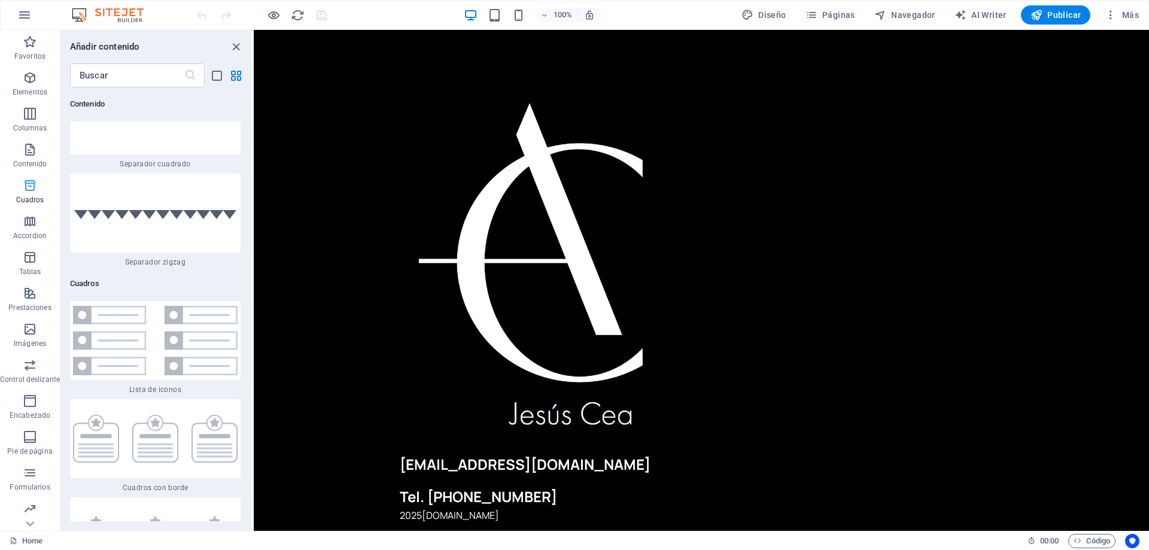
scroll to position [6492, 0]
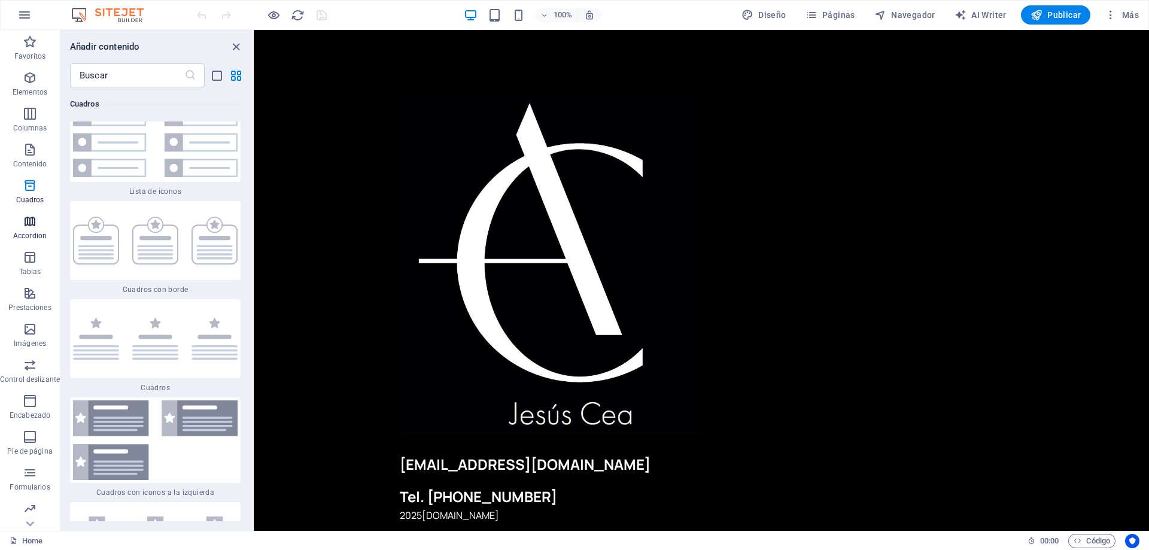
click at [28, 218] on icon "button" at bounding box center [30, 221] width 14 height 14
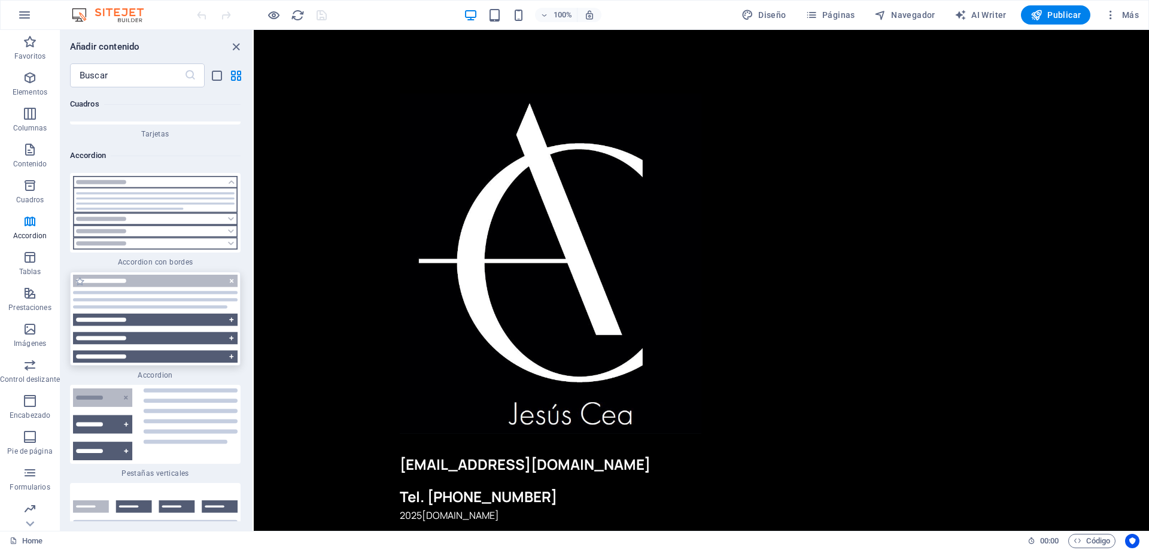
scroll to position [7457, 0]
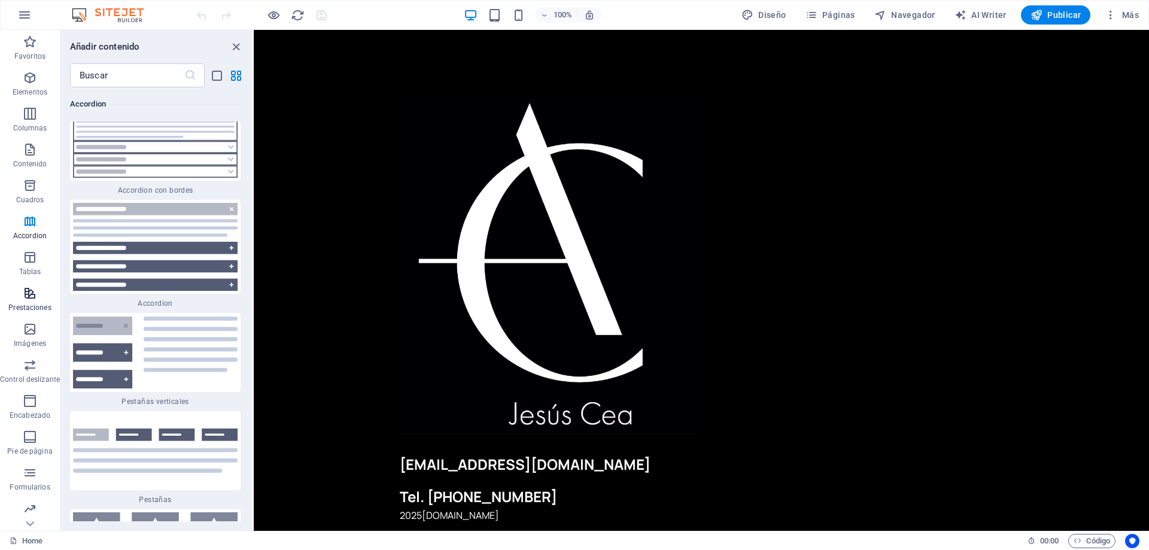
click at [37, 311] on p "Prestaciones" at bounding box center [29, 308] width 42 height 10
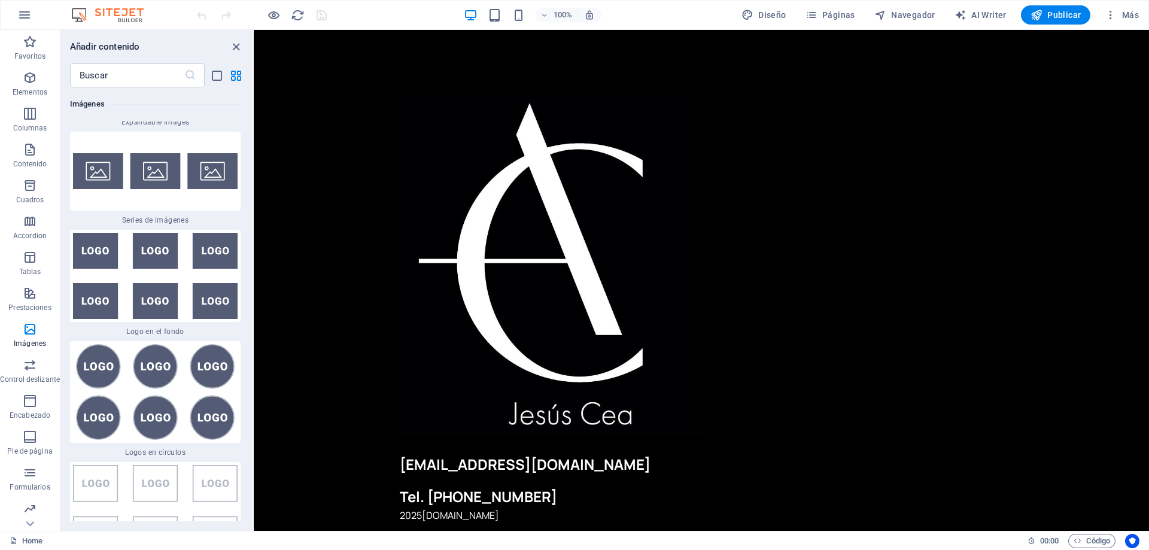
scroll to position [13173, 0]
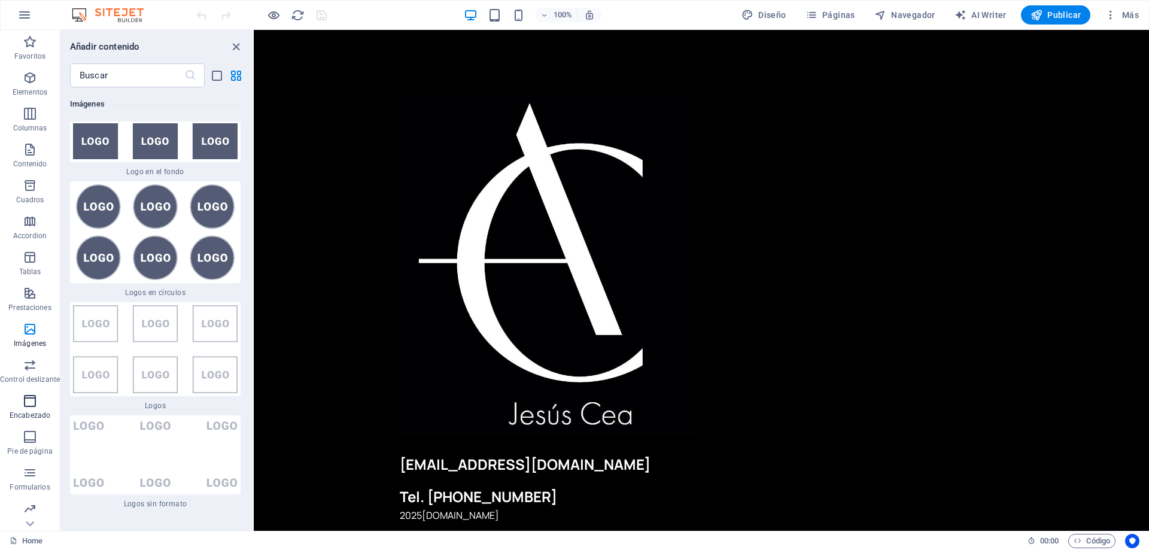
click at [38, 415] on p "Encabezado" at bounding box center [30, 415] width 41 height 10
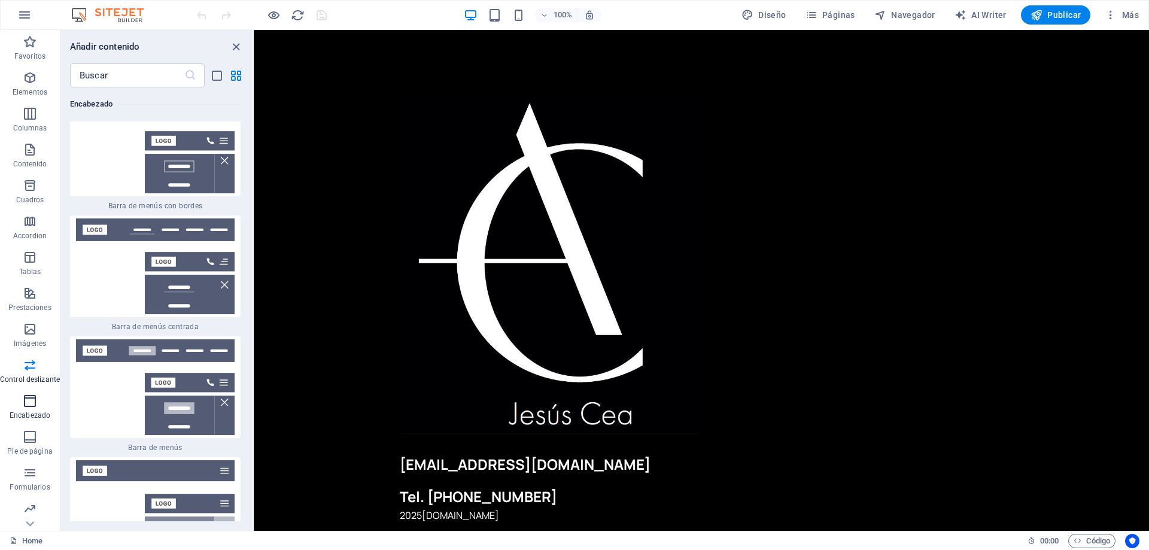
scroll to position [14379, 0]
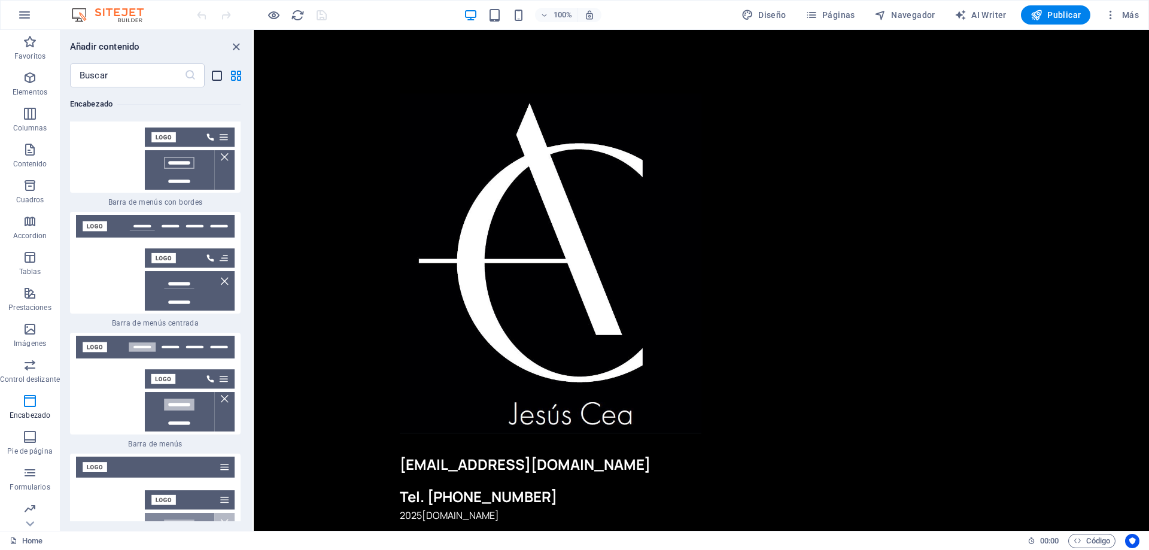
click at [220, 77] on icon "list-view" at bounding box center [217, 76] width 14 height 14
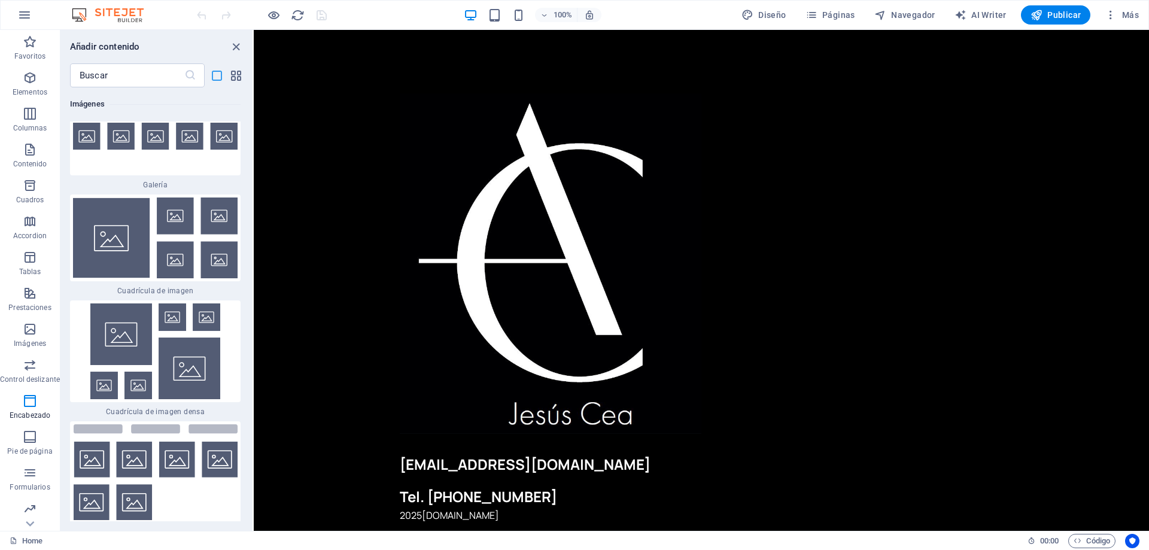
scroll to position [16396, 0]
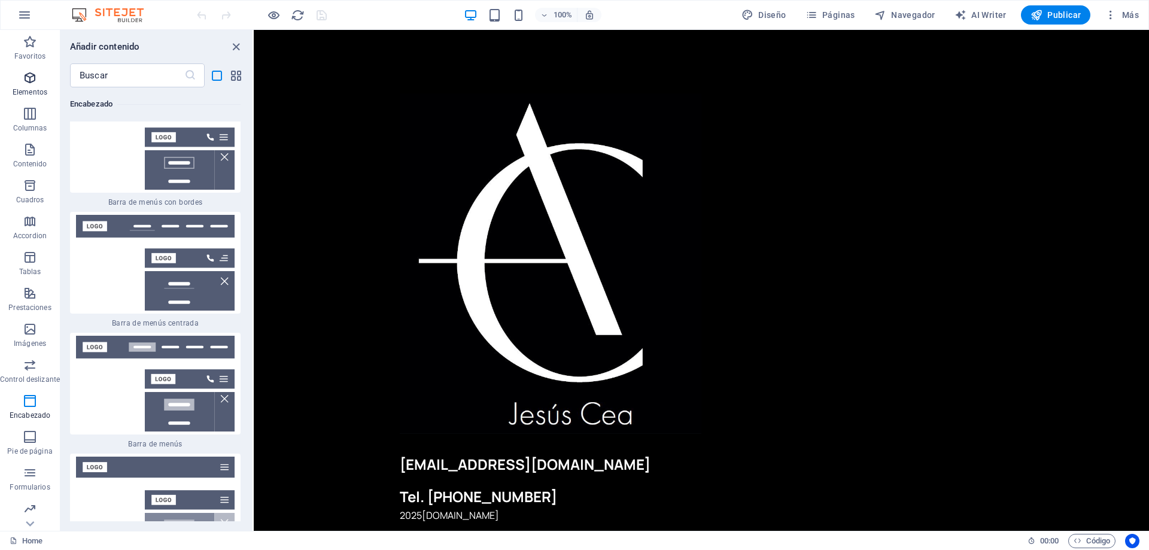
click at [38, 87] on span "Elementos" at bounding box center [30, 85] width 60 height 29
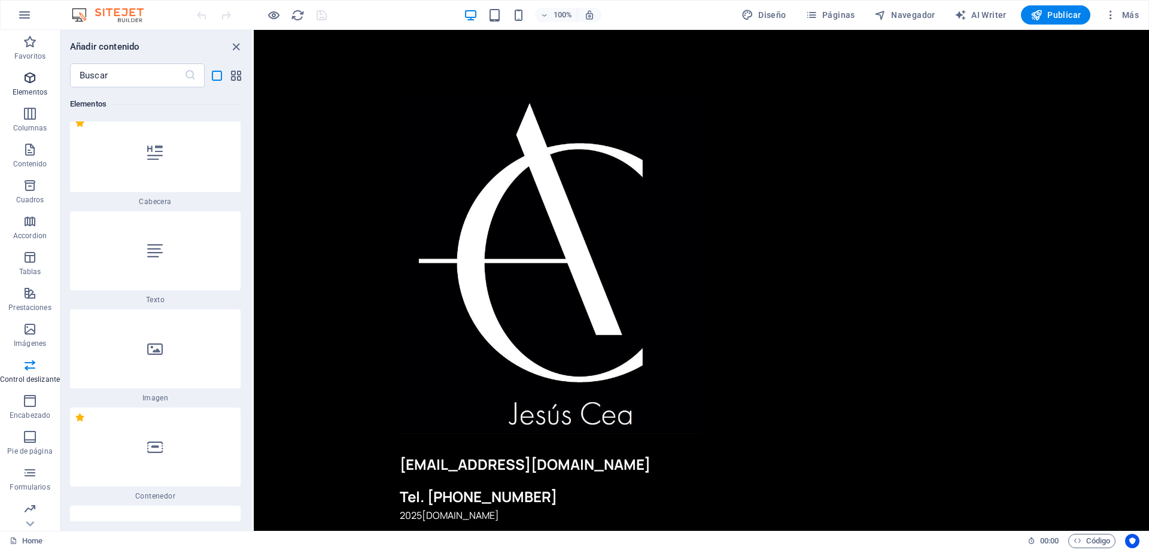
scroll to position [226, 0]
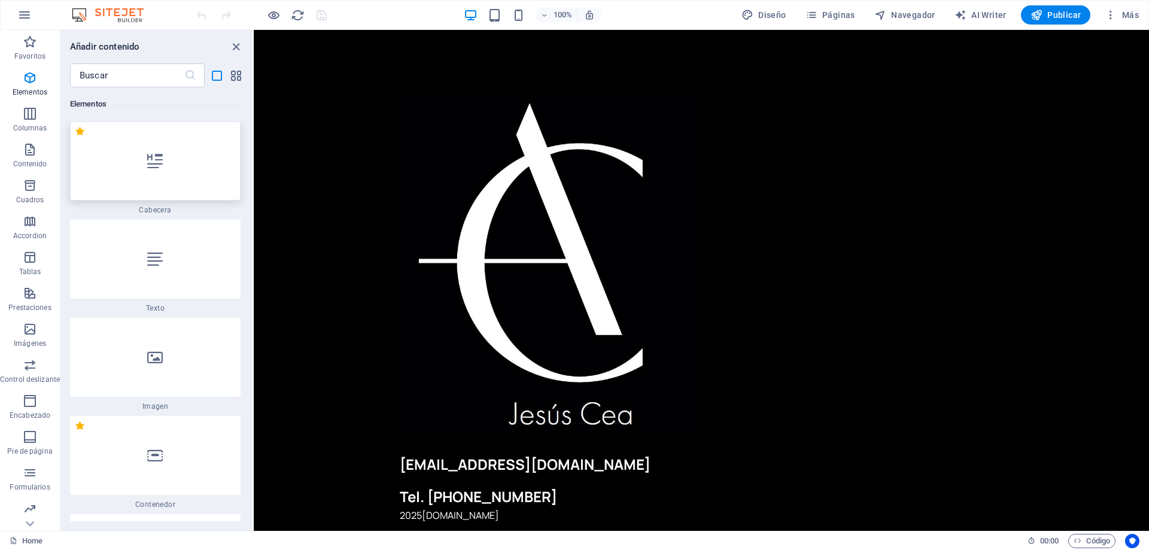
click at [199, 168] on div at bounding box center [155, 160] width 171 height 79
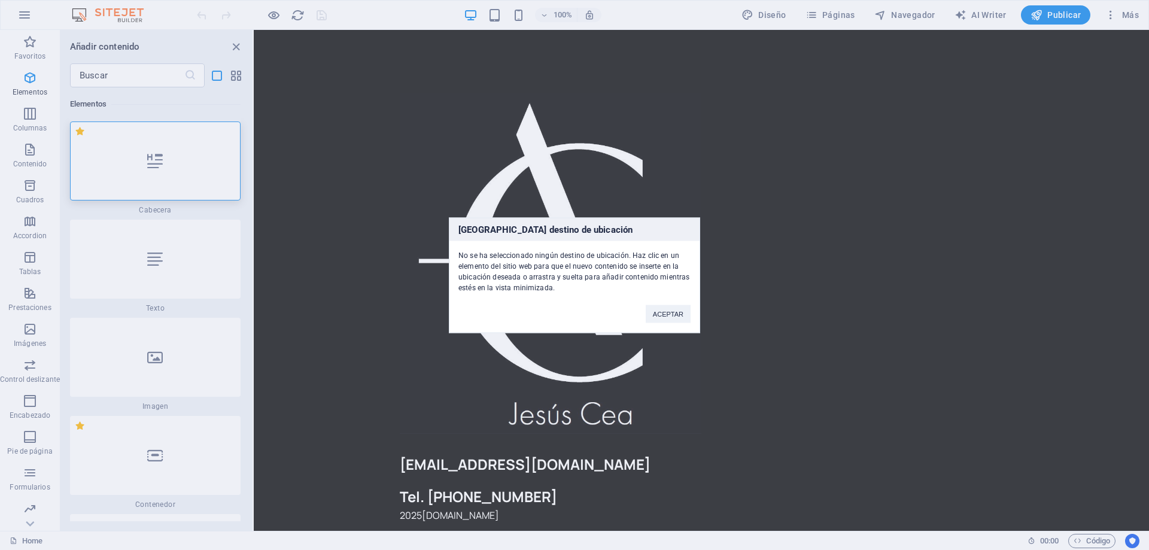
click at [199, 168] on div "[GEOGRAPHIC_DATA] destino de ubicación No se ha seleccionado ningún destino de …" at bounding box center [574, 275] width 1149 height 550
click at [199, 168] on div at bounding box center [155, 160] width 171 height 79
click at [199, 168] on div "[GEOGRAPHIC_DATA] destino de ubicación No se ha seleccionado ningún destino de …" at bounding box center [574, 275] width 1149 height 550
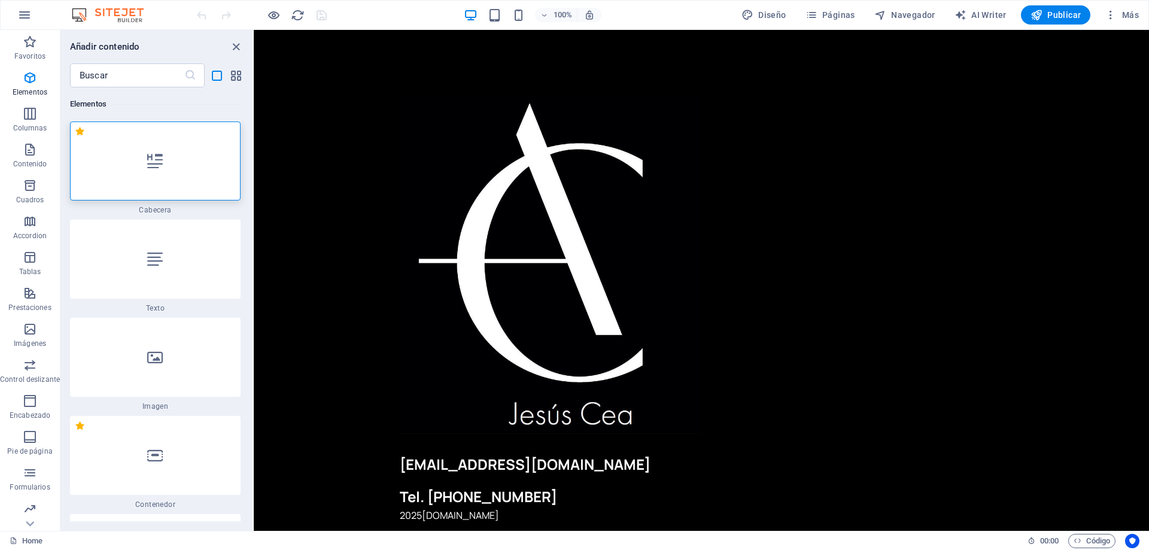
click at [199, 168] on div at bounding box center [155, 160] width 171 height 79
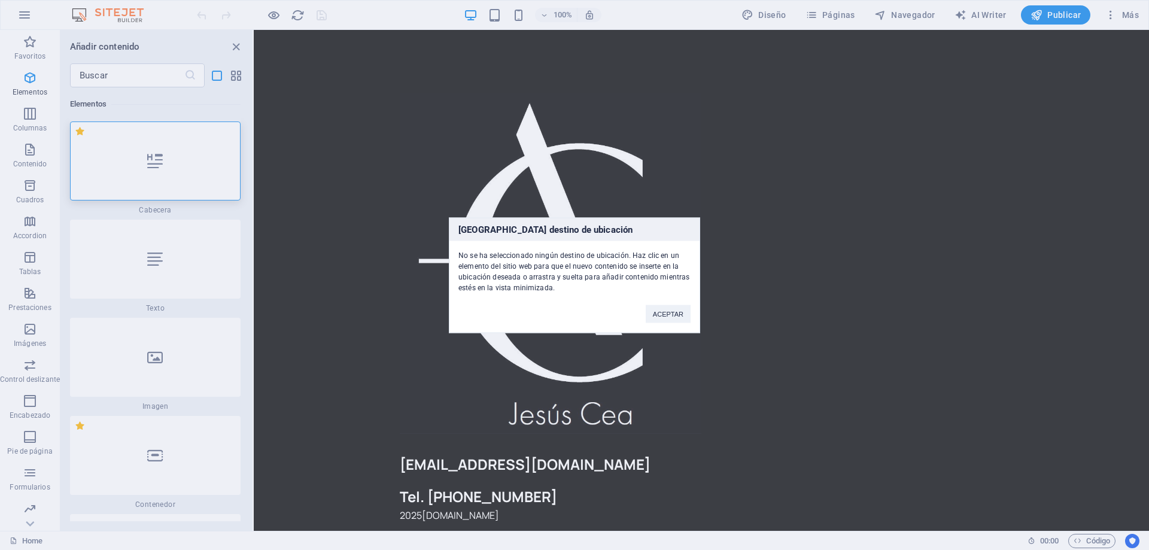
click at [181, 244] on div "[GEOGRAPHIC_DATA] destino de ubicación No se ha seleccionado ningún destino de …" at bounding box center [574, 275] width 1149 height 550
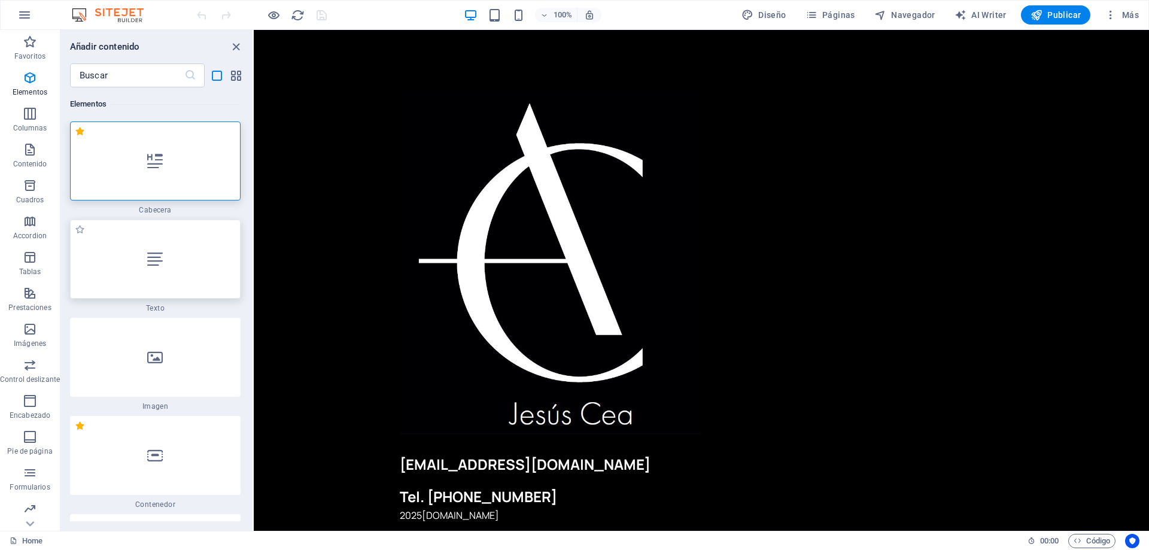
click at [178, 258] on div at bounding box center [155, 259] width 171 height 79
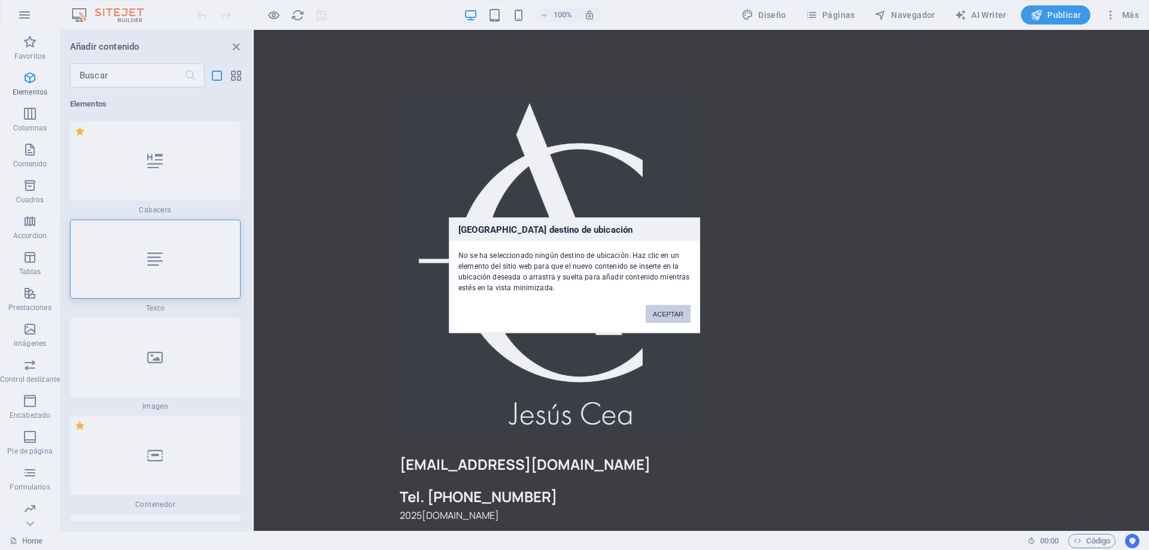
click at [667, 308] on button "ACEPTAR" at bounding box center [668, 314] width 45 height 18
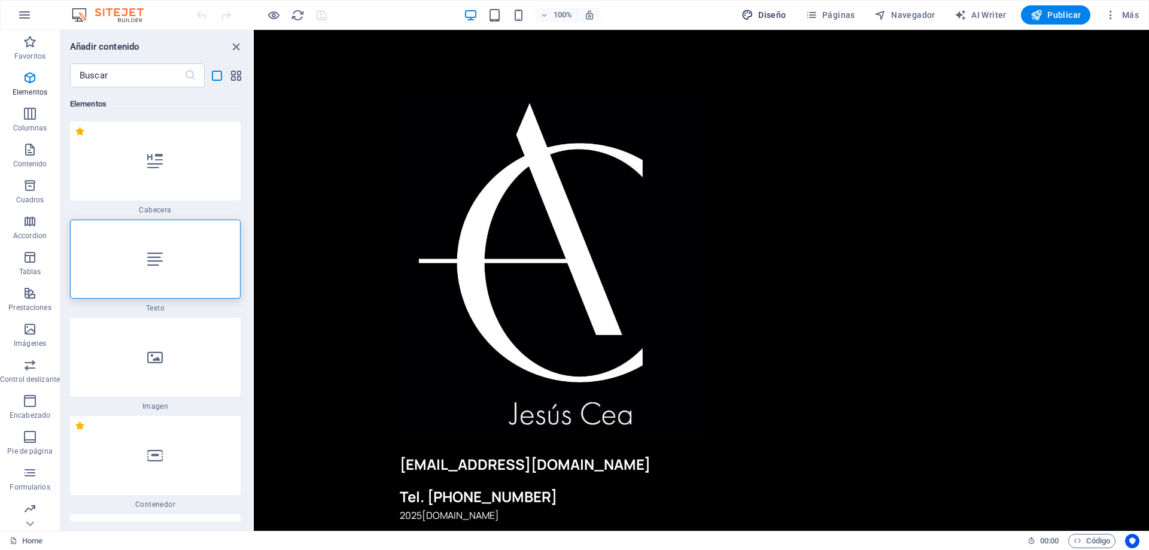
click at [775, 17] on span "Diseño" at bounding box center [763, 15] width 45 height 12
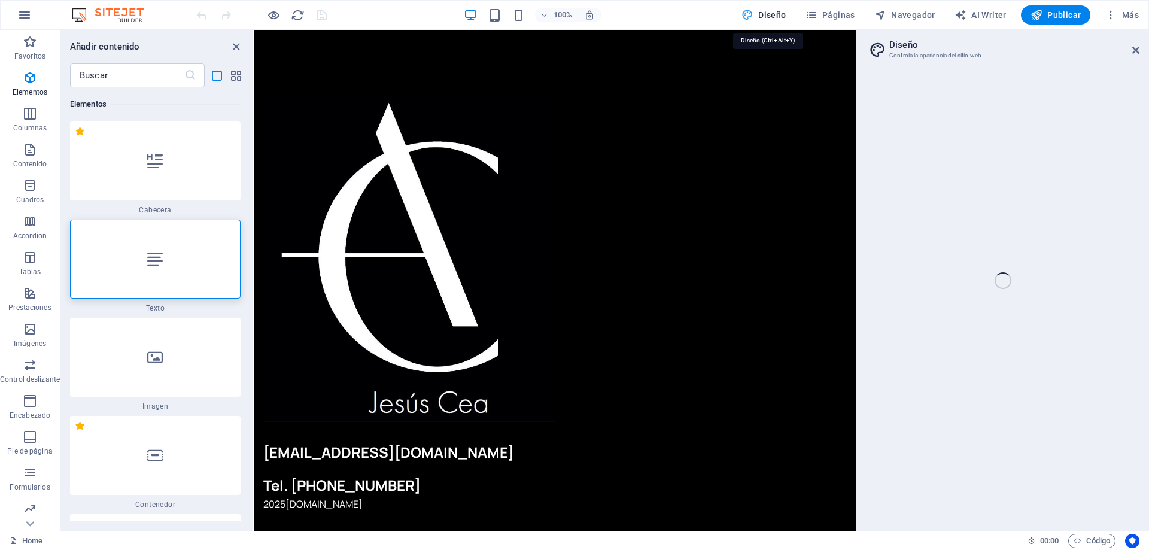
select select "ease-in-out"
select select "px"
select select "700"
select select "px"
select select "rem"
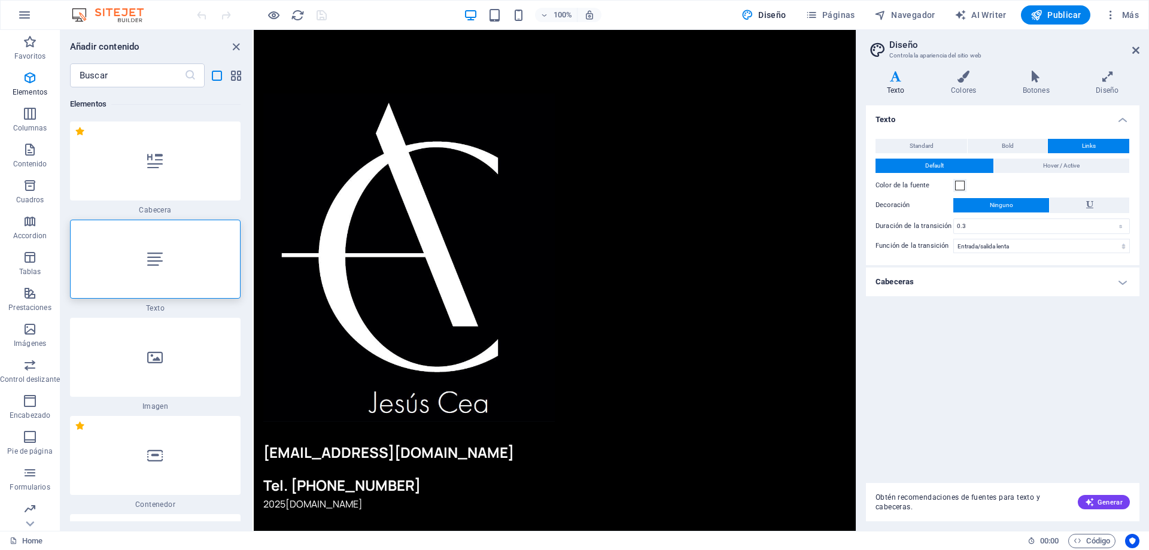
click at [1113, 288] on h4 "Cabeceras" at bounding box center [1002, 281] width 273 height 29
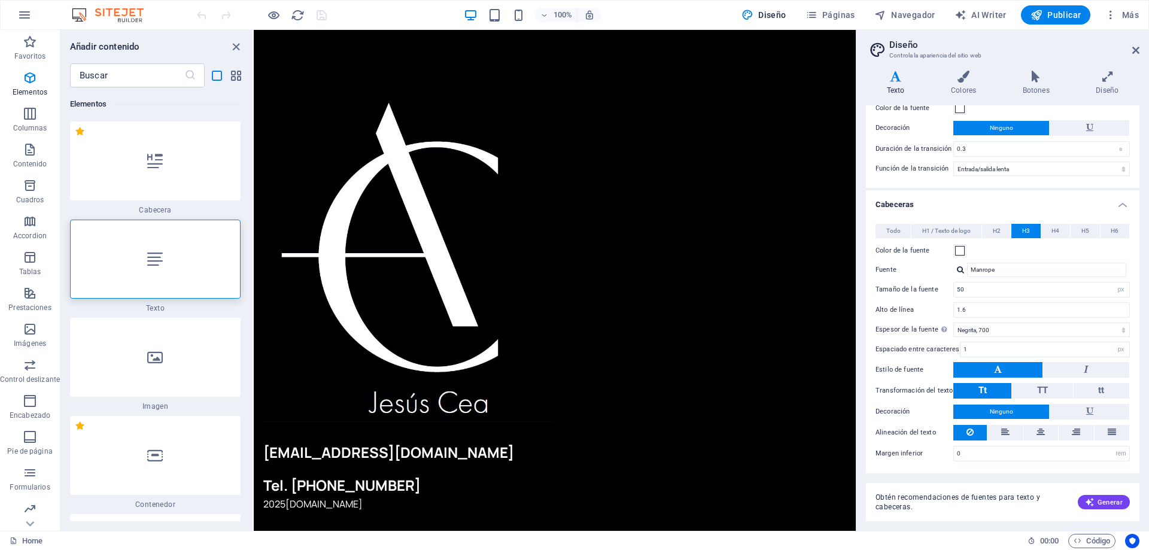
scroll to position [0, 0]
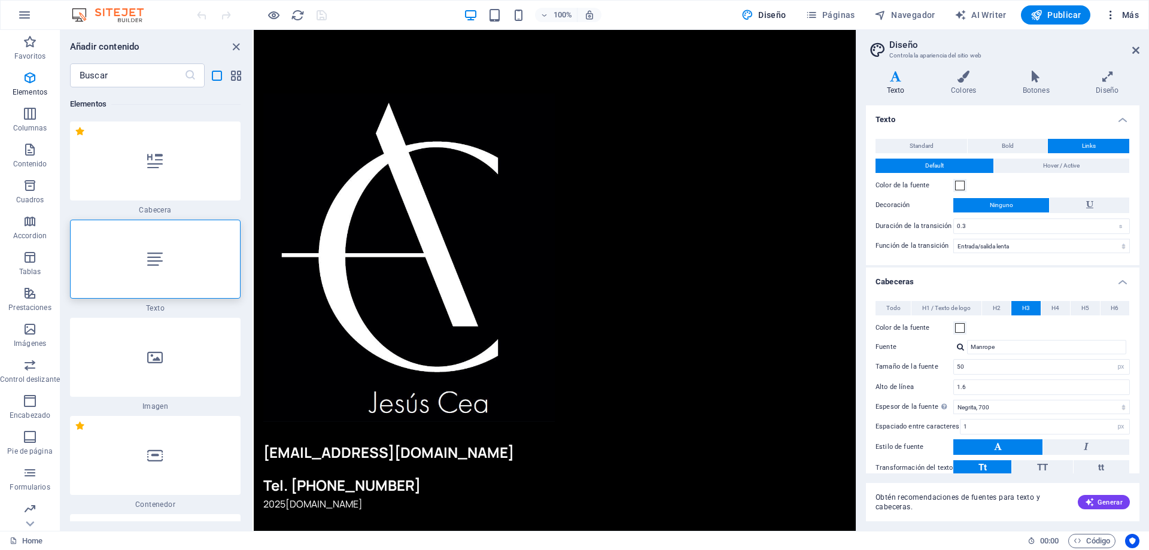
click at [1130, 10] on span "Más" at bounding box center [1121, 15] width 34 height 12
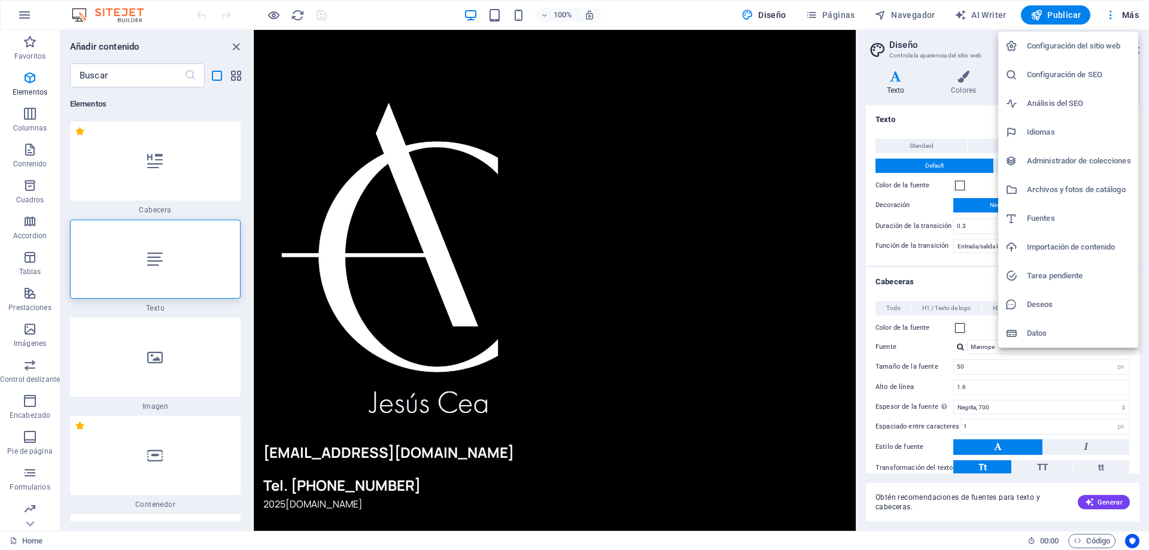
click at [1096, 47] on h6 "Configuración del sitio web" at bounding box center [1079, 46] width 104 height 14
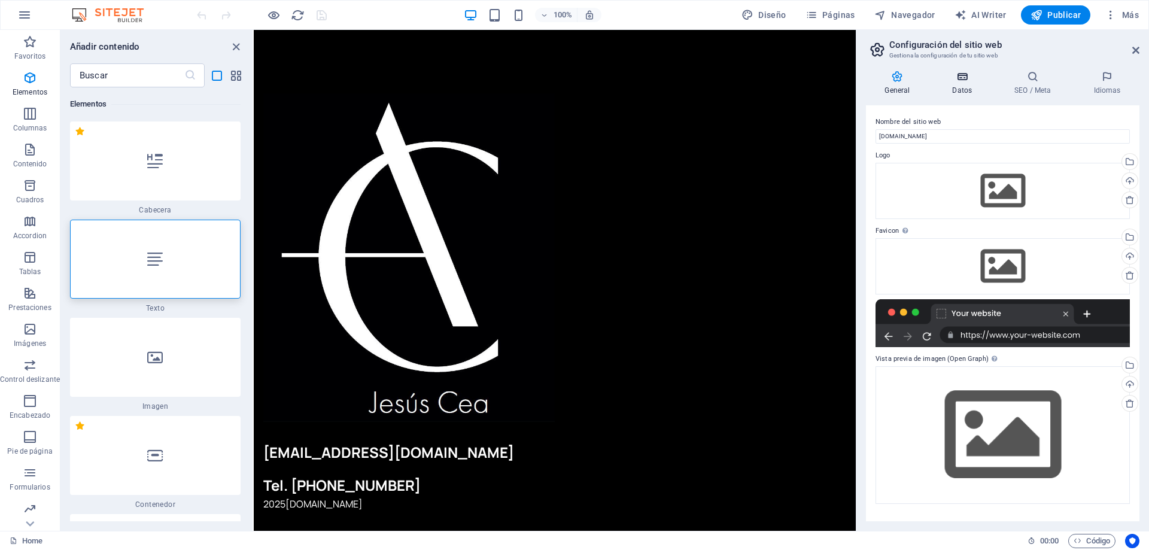
click at [970, 92] on h4 "Datos" at bounding box center [964, 83] width 62 height 25
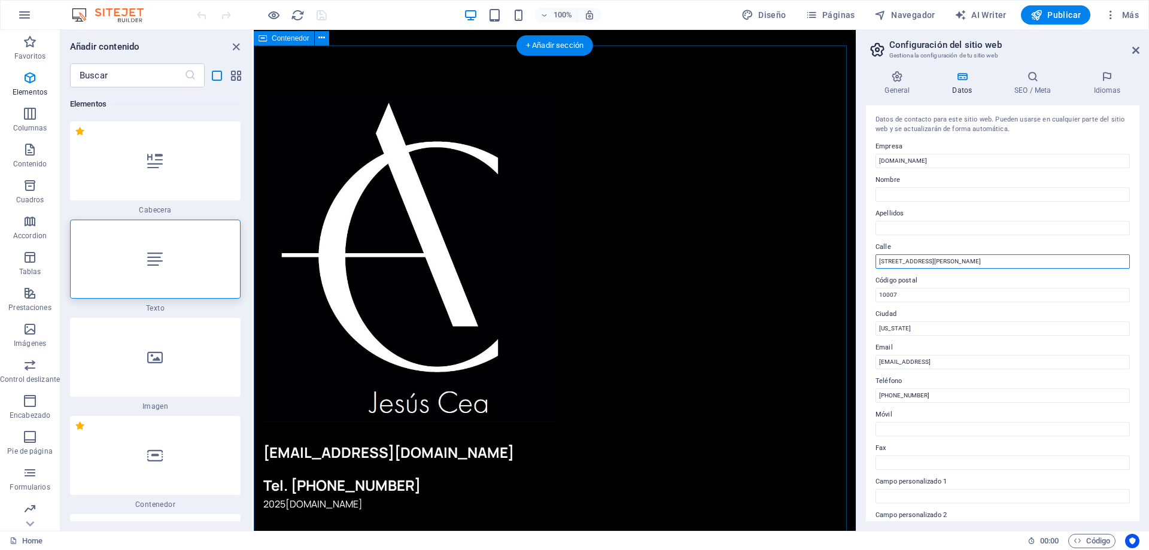
drag, startPoint x: 1206, startPoint y: 289, endPoint x: 834, endPoint y: 254, distance: 373.8
click at [942, 258] on input "[STREET_ADDRESS][PERSON_NAME]" at bounding box center [1002, 261] width 254 height 14
drag, startPoint x: 942, startPoint y: 258, endPoint x: 889, endPoint y: 261, distance: 52.7
click at [889, 261] on input "[STREET_ADDRESS][PERSON_NAME]" at bounding box center [1002, 261] width 254 height 14
type input "445"
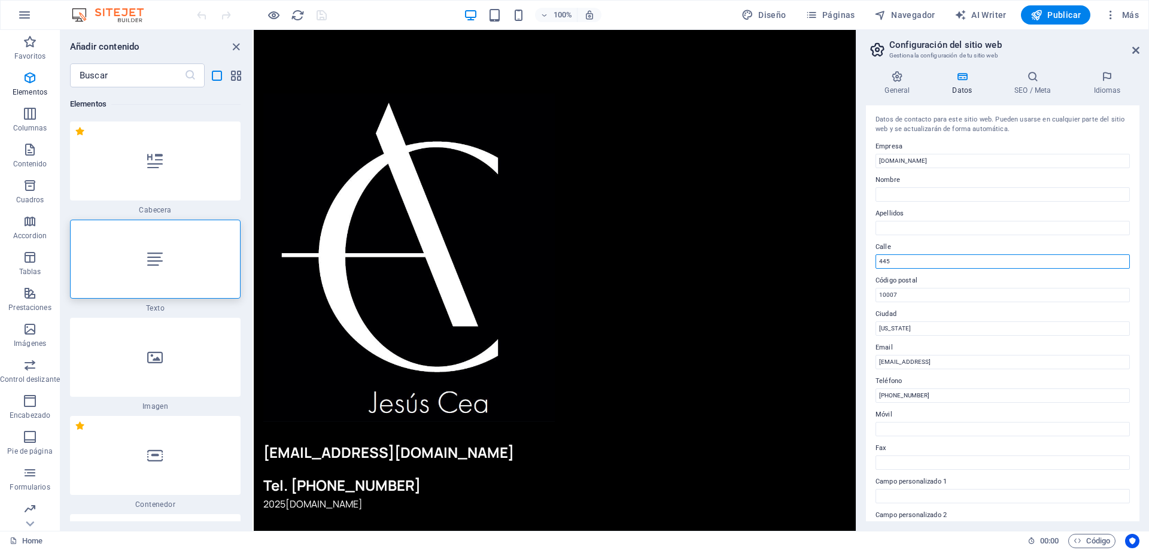
drag, startPoint x: 955, startPoint y: 260, endPoint x: 875, endPoint y: 262, distance: 80.8
click at [875, 262] on div "Datos de contacto para este sitio web. Pueden usarse en cualquier parte del sit…" at bounding box center [1002, 313] width 273 height 416
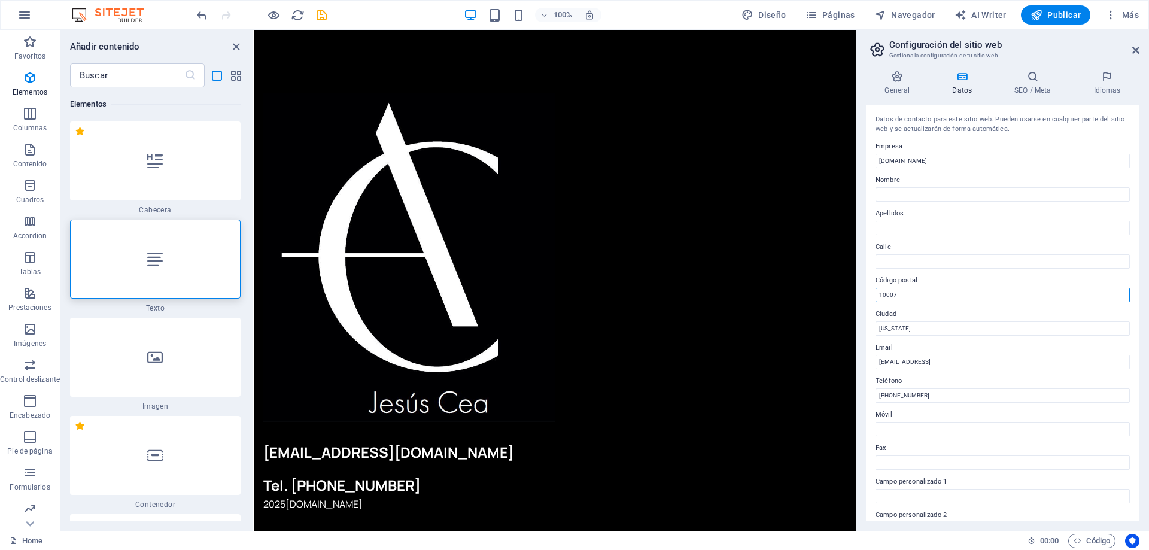
drag, startPoint x: 1117, startPoint y: 334, endPoint x: 854, endPoint y: 299, distance: 264.9
drag, startPoint x: 1171, startPoint y: 355, endPoint x: 839, endPoint y: 328, distance: 333.1
drag, startPoint x: 1271, startPoint y: 394, endPoint x: 849, endPoint y: 360, distance: 423.2
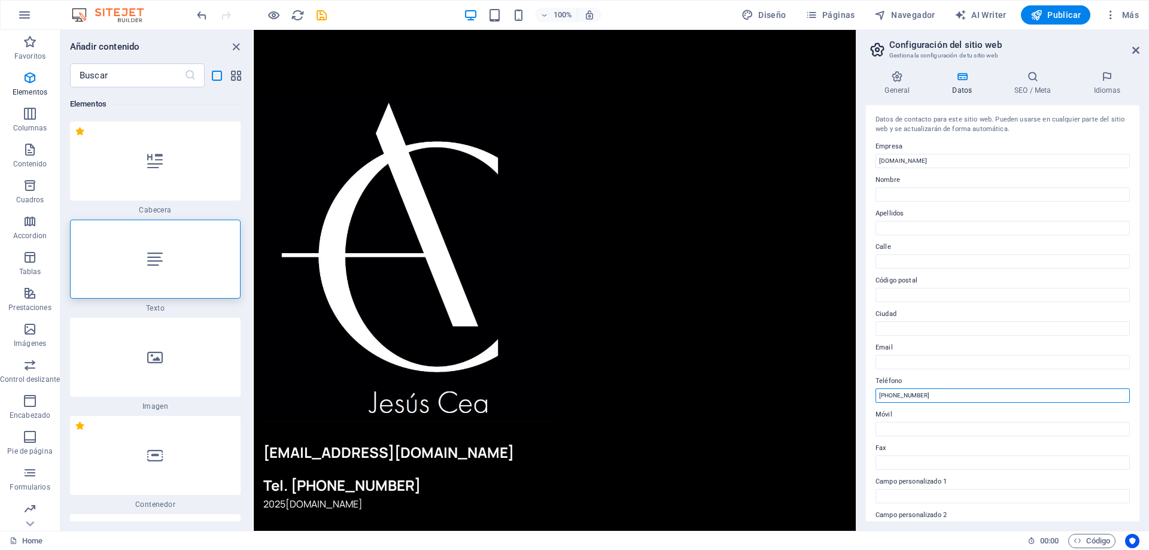
drag, startPoint x: 879, startPoint y: 391, endPoint x: 868, endPoint y: 391, distance: 12.0
click at [868, 391] on div "Datos de contacto para este sitio web. Pueden usarse en cualquier parte del sit…" at bounding box center [1002, 313] width 273 height 416
click at [1034, 81] on icon at bounding box center [1033, 77] width 74 height 12
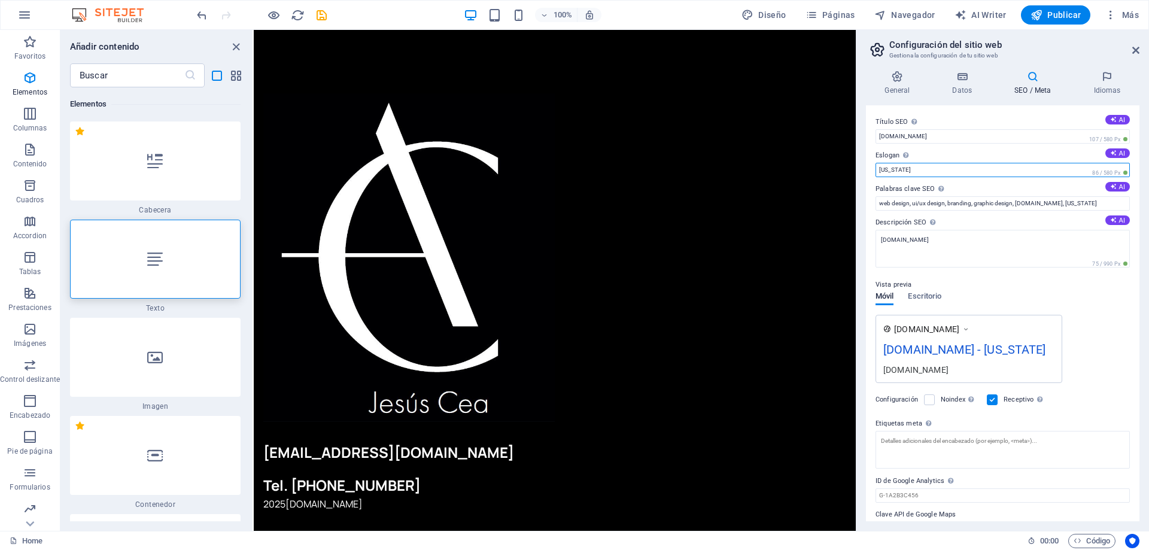
drag, startPoint x: 1159, startPoint y: 203, endPoint x: 819, endPoint y: 179, distance: 340.7
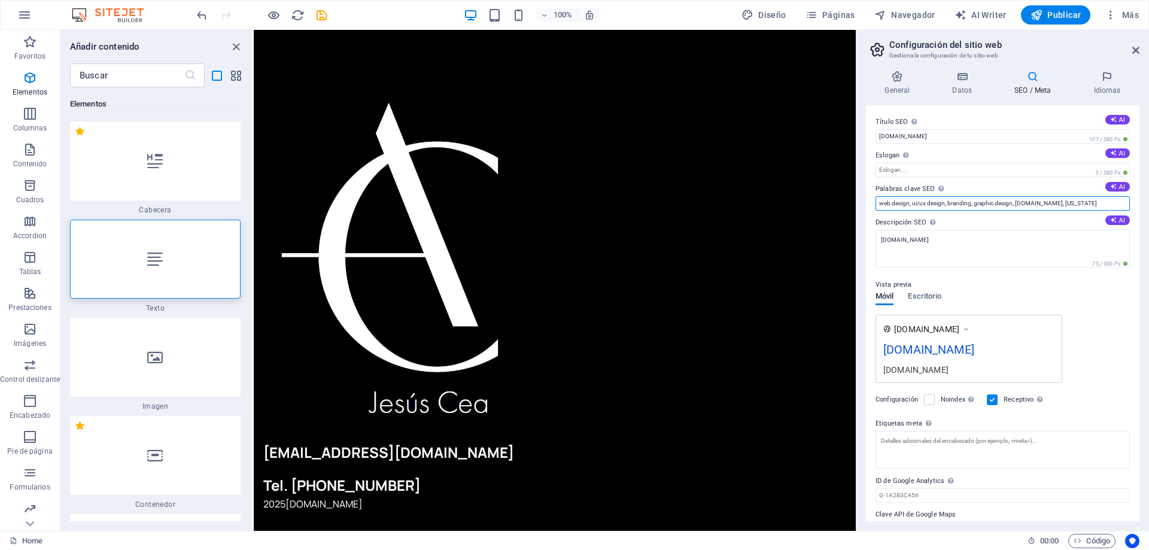
drag, startPoint x: 1076, startPoint y: 205, endPoint x: 876, endPoint y: 213, distance: 200.6
click at [876, 213] on div "Título SEO El título de tu sitio web. Elige algo que destaque en los resultados…" at bounding box center [1002, 313] width 273 height 416
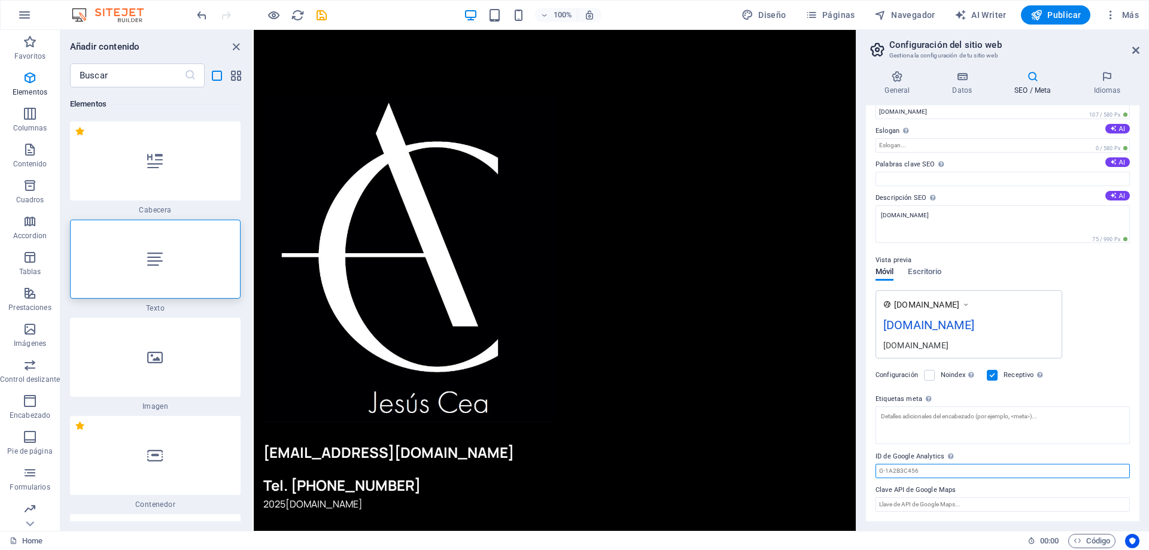
drag, startPoint x: 1158, startPoint y: 501, endPoint x: 844, endPoint y: 459, distance: 316.9
drag, startPoint x: 1246, startPoint y: 530, endPoint x: 829, endPoint y: 479, distance: 419.5
click at [1104, 91] on h4 "Idiomas" at bounding box center [1107, 83] width 65 height 25
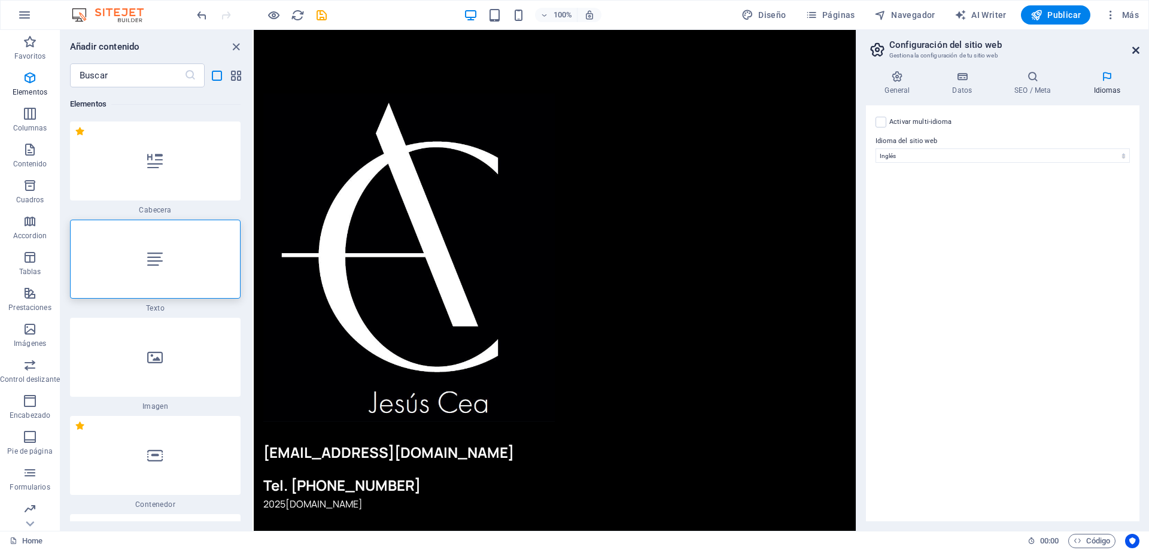
click at [1133, 53] on icon at bounding box center [1135, 50] width 7 height 10
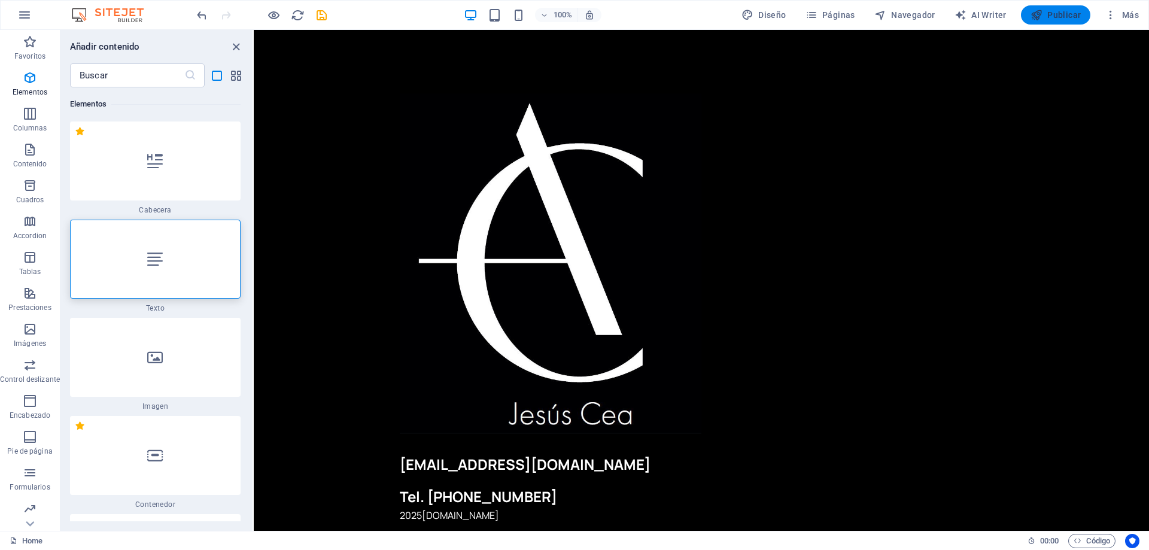
click at [1022, 18] on button "Publicar" at bounding box center [1056, 14] width 70 height 19
